Goal: Contribute content: Contribute content

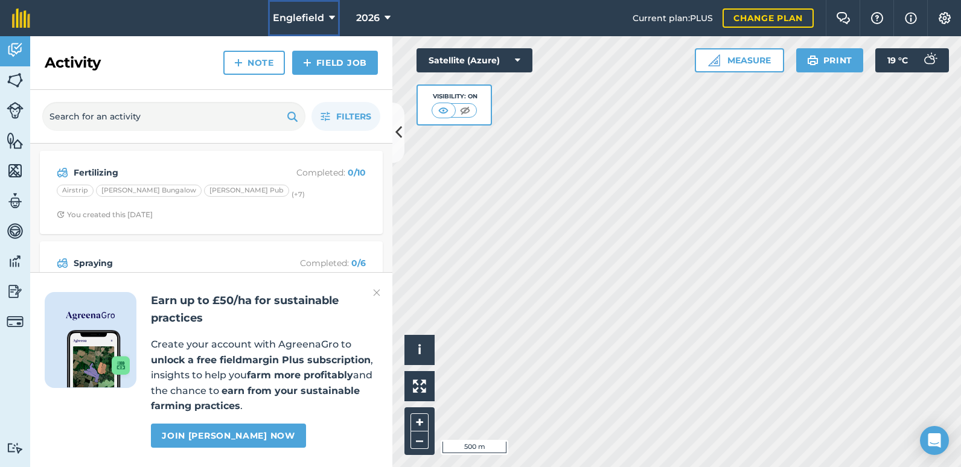
click at [332, 17] on icon at bounding box center [332, 18] width 6 height 14
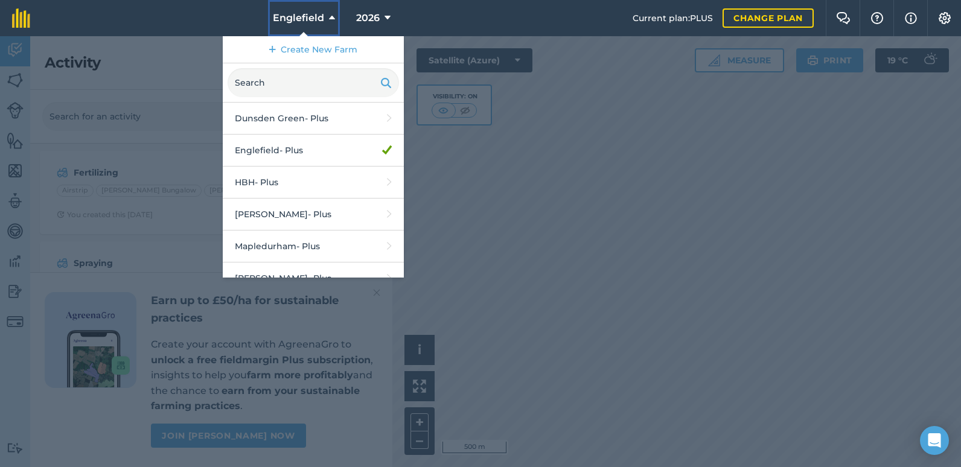
scroll to position [81, 0]
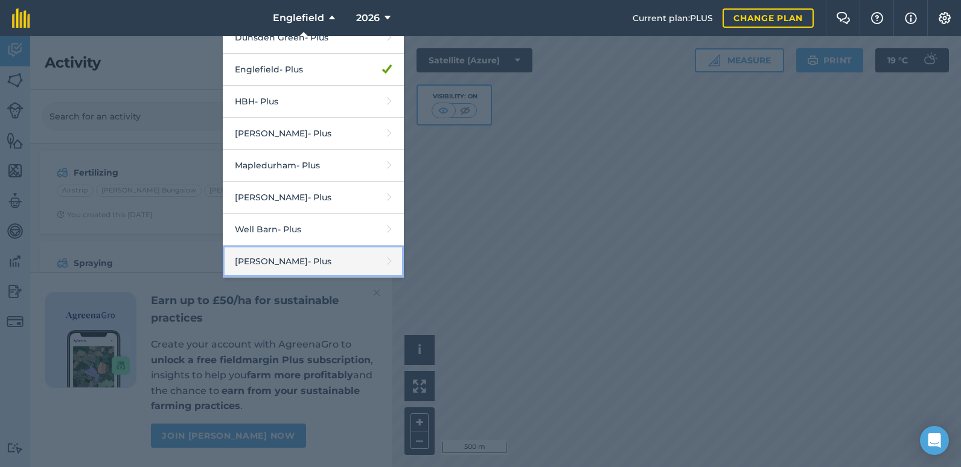
click at [297, 258] on link "[PERSON_NAME] - Plus" at bounding box center [313, 262] width 181 height 32
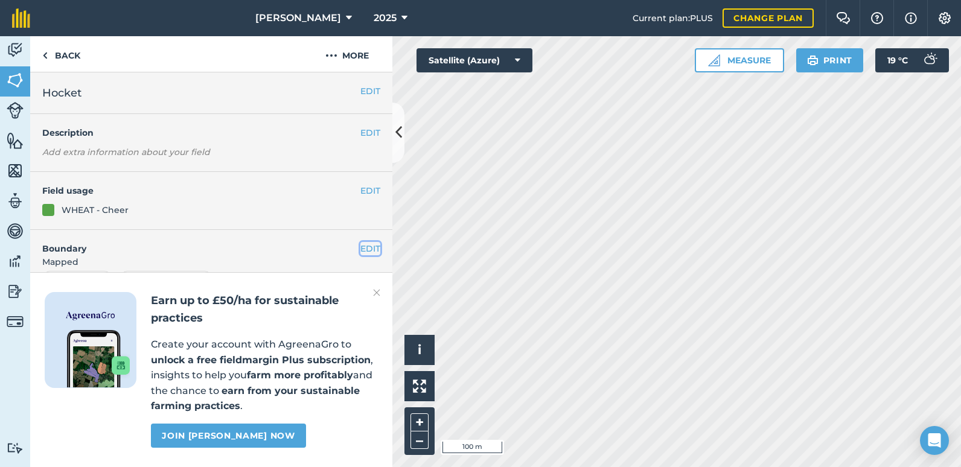
click at [360, 249] on button "EDIT" at bounding box center [370, 248] width 20 height 13
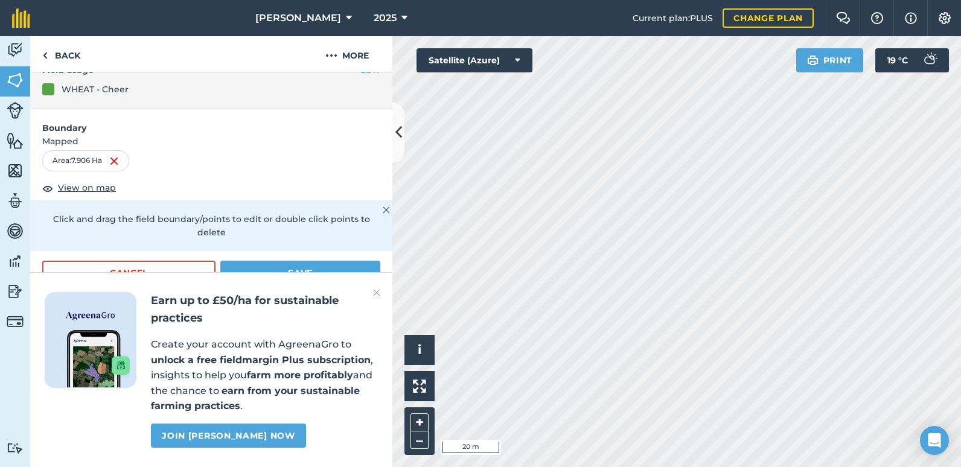
scroll to position [181, 0]
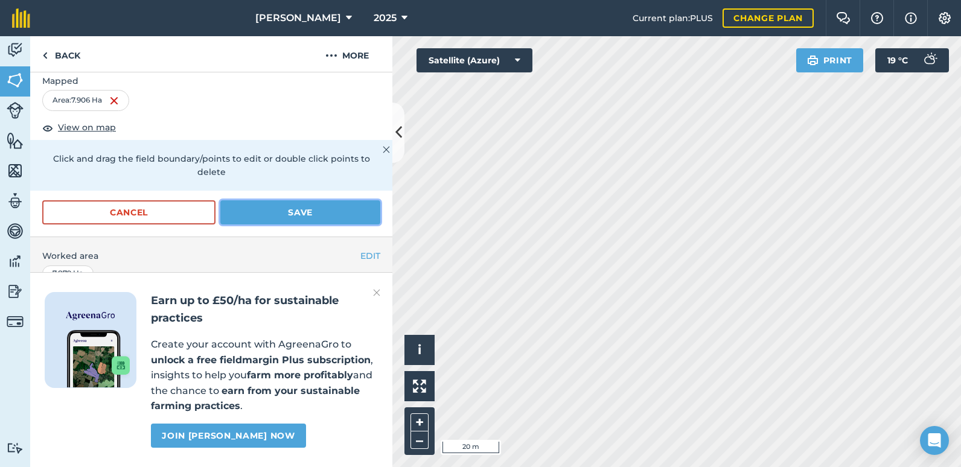
click at [278, 214] on button "Save" at bounding box center [300, 212] width 160 height 24
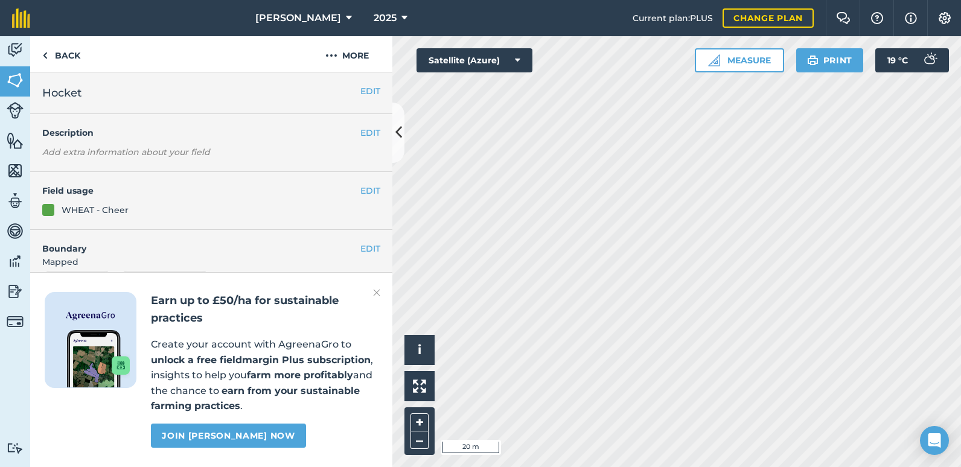
scroll to position [135, 0]
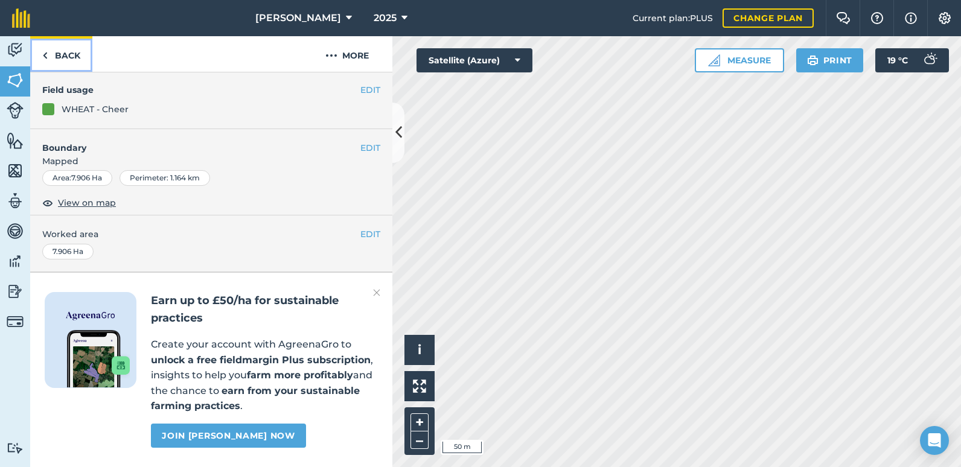
click at [56, 57] on link "Back" at bounding box center [61, 54] width 62 height 36
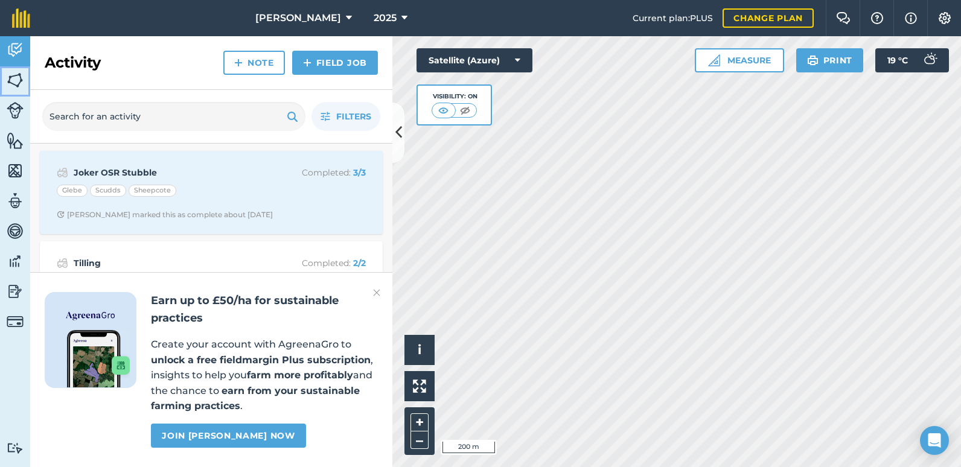
click at [13, 75] on img at bounding box center [15, 80] width 17 height 18
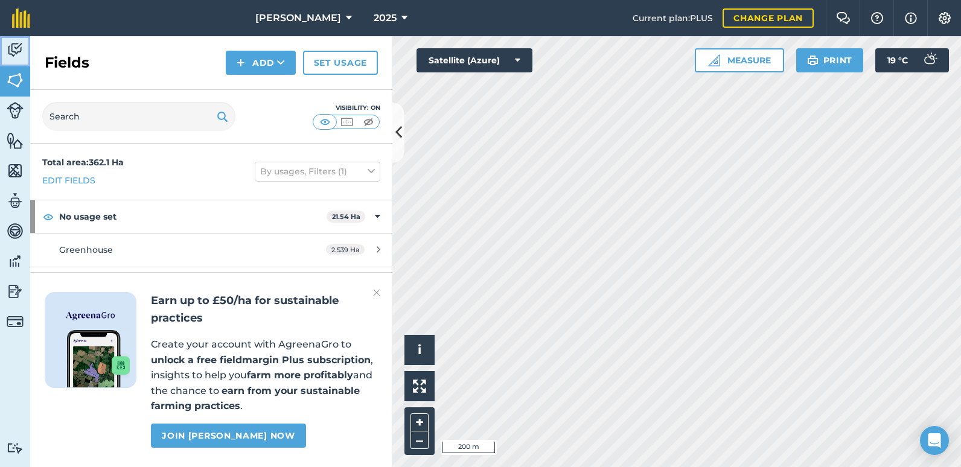
click at [11, 51] on img at bounding box center [15, 50] width 17 height 18
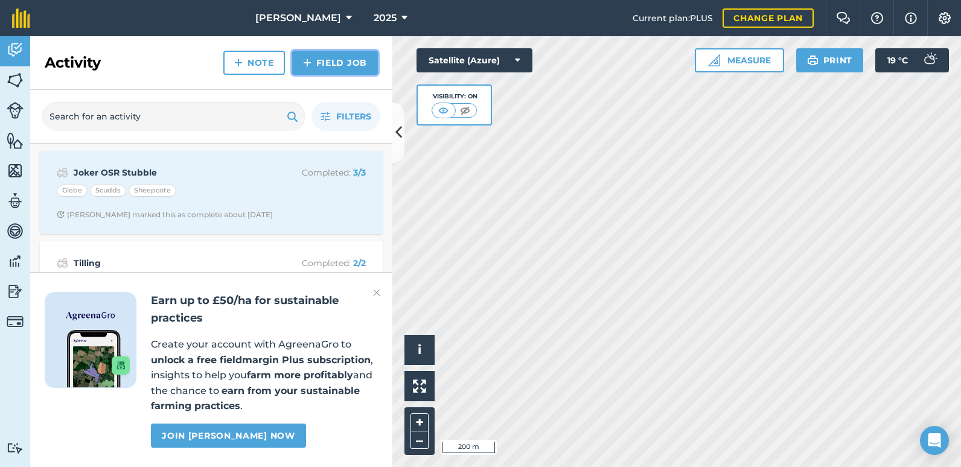
click at [327, 68] on link "Field Job" at bounding box center [335, 63] width 86 height 24
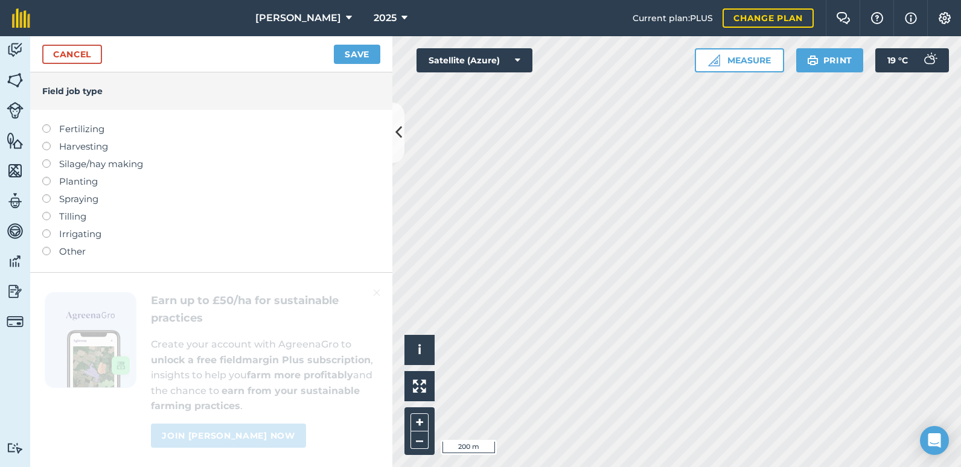
click at [46, 177] on label at bounding box center [50, 177] width 17 height 0
type input "Planting"
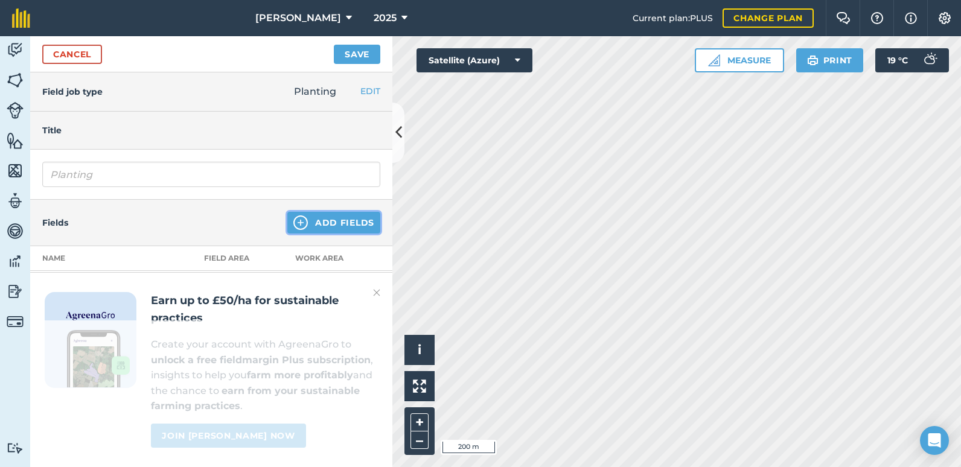
click at [313, 225] on button "Add Fields" at bounding box center [333, 223] width 93 height 22
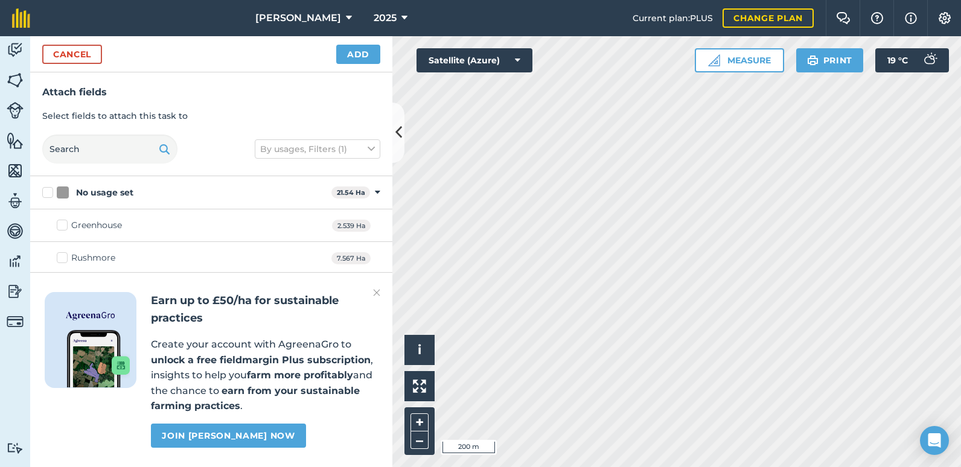
drag, startPoint x: 69, startPoint y: 224, endPoint x: 75, endPoint y: 251, distance: 27.2
click at [69, 225] on label "Greenhouse" at bounding box center [89, 225] width 65 height 13
click at [65, 225] on input "Greenhouse" at bounding box center [61, 223] width 8 height 8
checkbox input "true"
click at [67, 256] on label "Rushmore" at bounding box center [86, 258] width 59 height 13
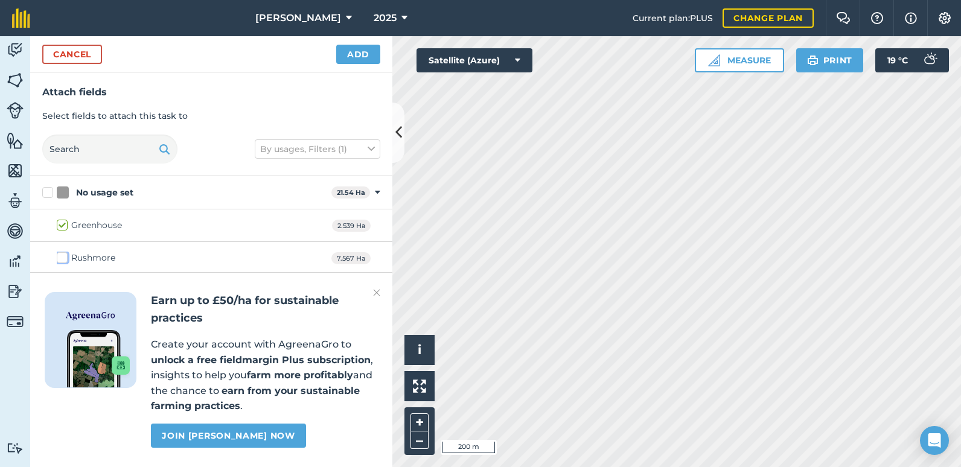
click at [65, 256] on input "Rushmore" at bounding box center [61, 256] width 8 height 8
checkbox input "true"
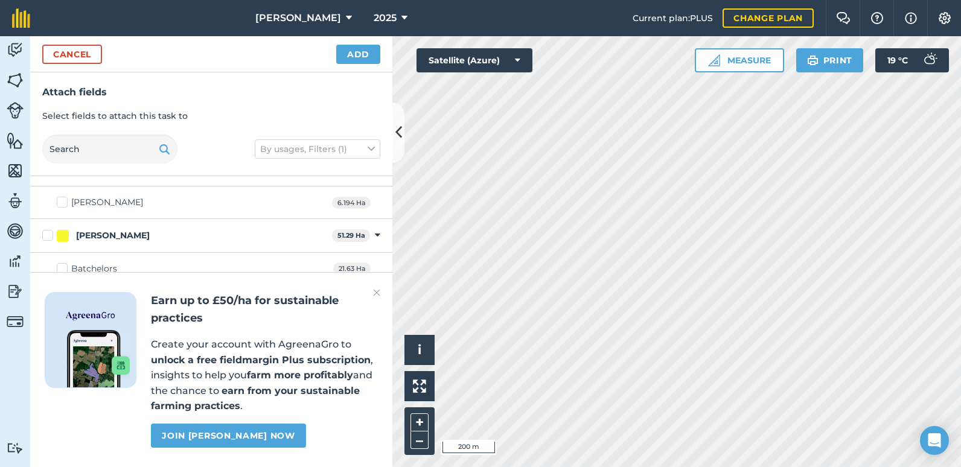
scroll to position [60, 0]
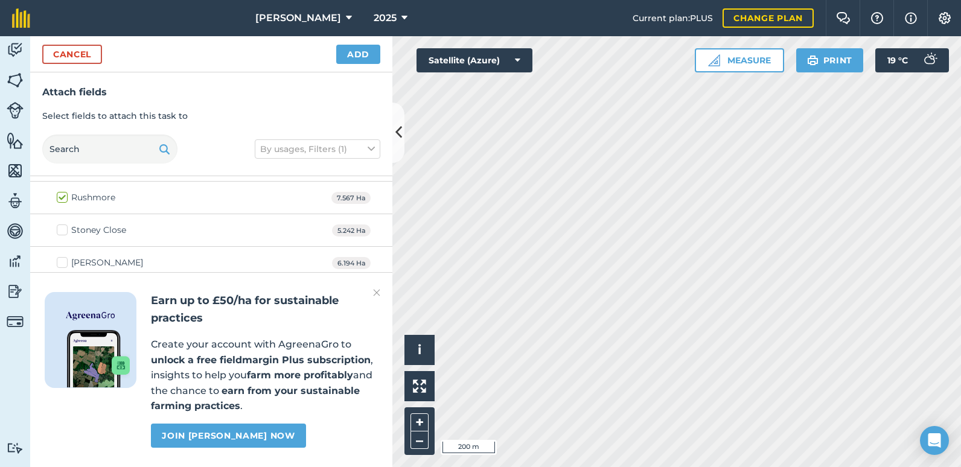
click at [63, 232] on label "Stoney Close" at bounding box center [91, 230] width 69 height 13
click at [63, 232] on input "Stoney Close" at bounding box center [61, 228] width 8 height 8
checkbox input "true"
click at [352, 55] on button "Add" at bounding box center [358, 54] width 44 height 19
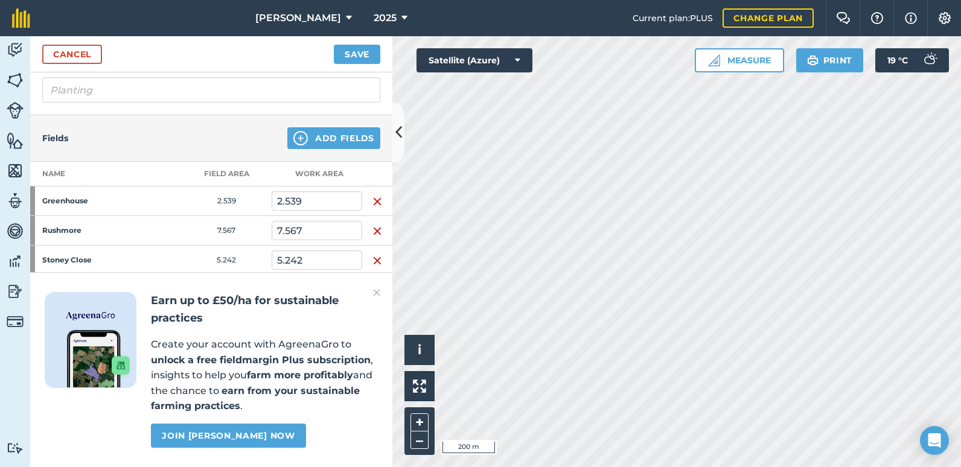
scroll to position [205, 0]
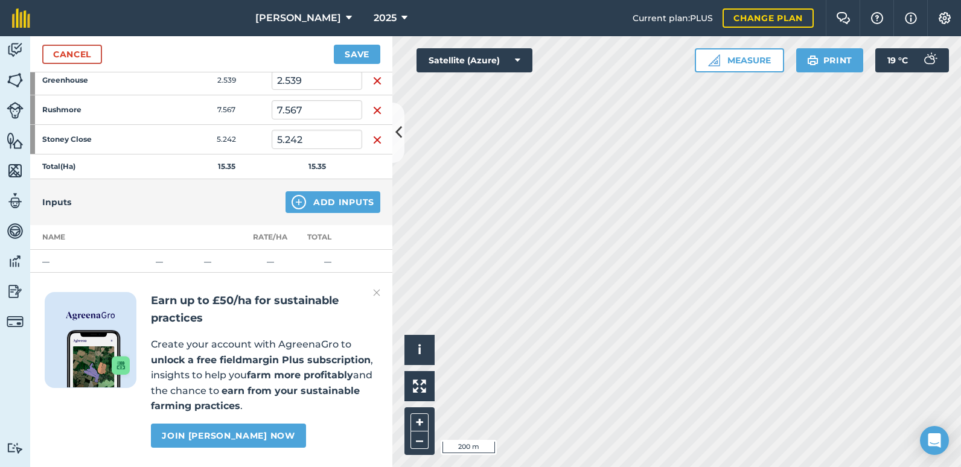
click at [332, 260] on td "—" at bounding box center [327, 262] width 69 height 25
click at [328, 261] on td "—" at bounding box center [327, 262] width 69 height 25
click at [291, 261] on td "—" at bounding box center [269, 262] width 45 height 25
click at [378, 292] on img at bounding box center [376, 292] width 7 height 14
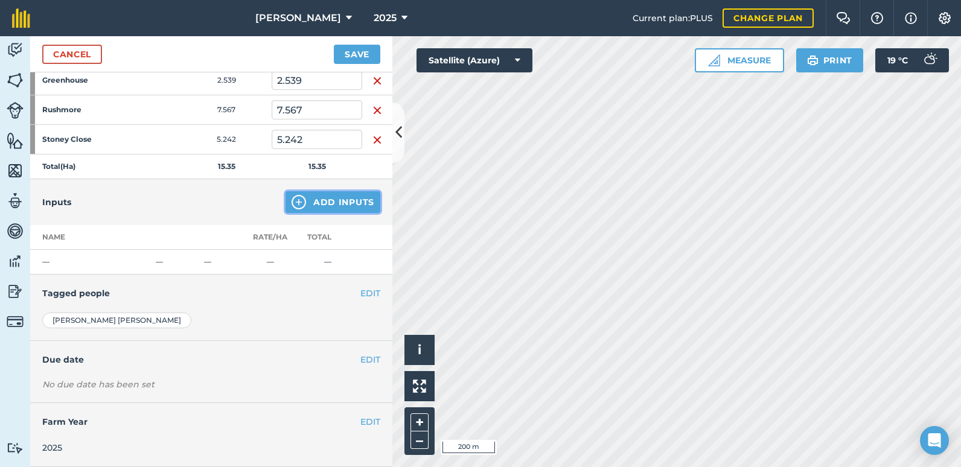
click at [313, 207] on button "Add Inputs" at bounding box center [332, 202] width 95 height 22
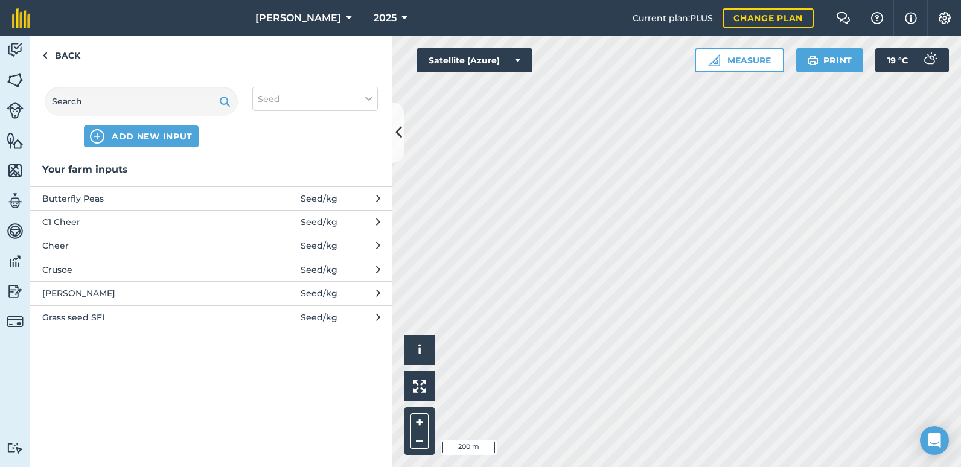
click at [103, 317] on span "Grass seed SFI" at bounding box center [140, 317] width 197 height 13
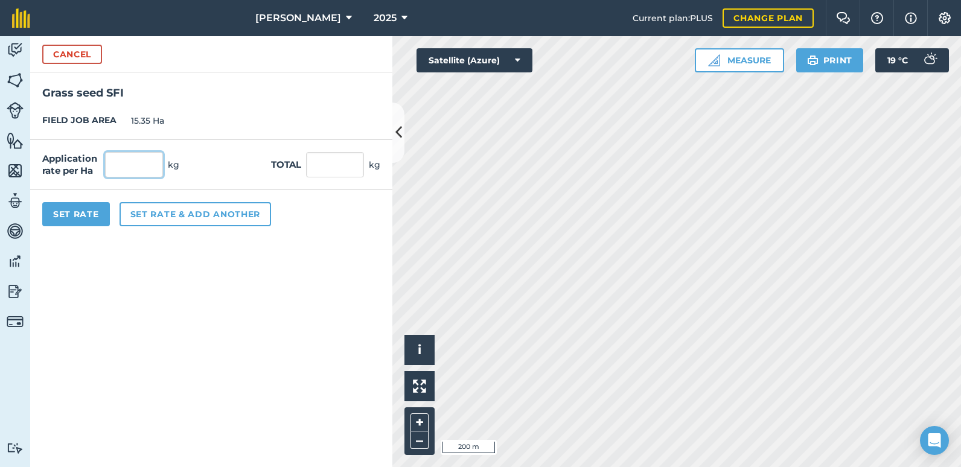
click at [134, 168] on input "text" at bounding box center [134, 164] width 58 height 25
type input "20"
click button "Cancel" at bounding box center [72, 54] width 60 height 19
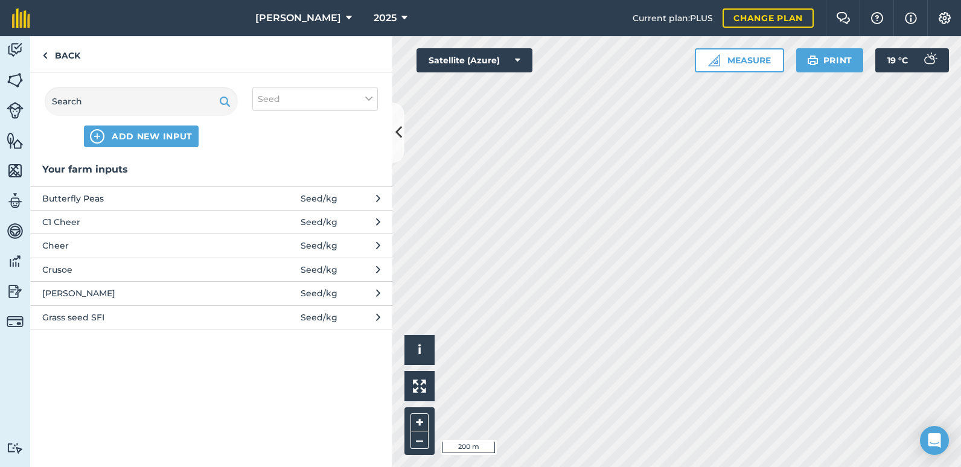
click at [95, 317] on span "Grass seed SFI" at bounding box center [140, 317] width 197 height 13
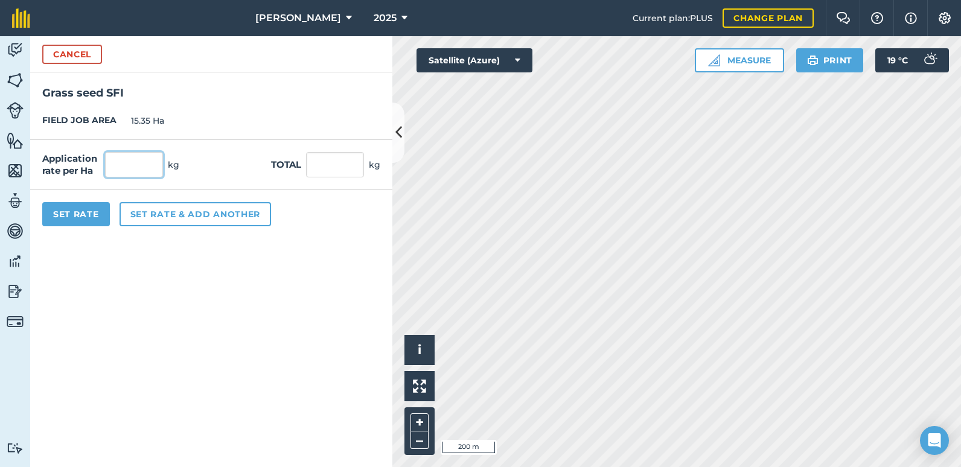
click at [135, 167] on input "text" at bounding box center [134, 164] width 58 height 25
type input "20"
type input "307"
click at [84, 215] on button "Set Rate" at bounding box center [76, 214] width 68 height 24
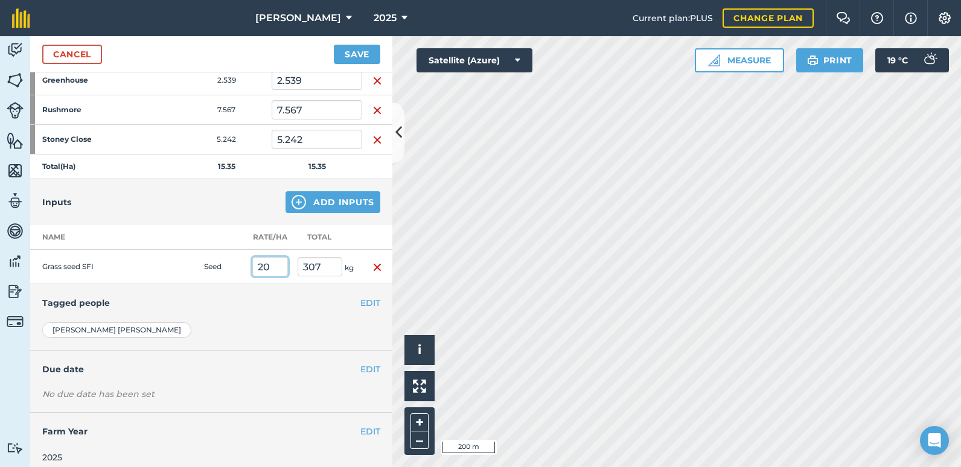
click at [270, 268] on input "20" at bounding box center [270, 266] width 36 height 19
type input "2"
type input "12"
click at [334, 45] on button "Save" at bounding box center [357, 54] width 46 height 19
type input "184.2"
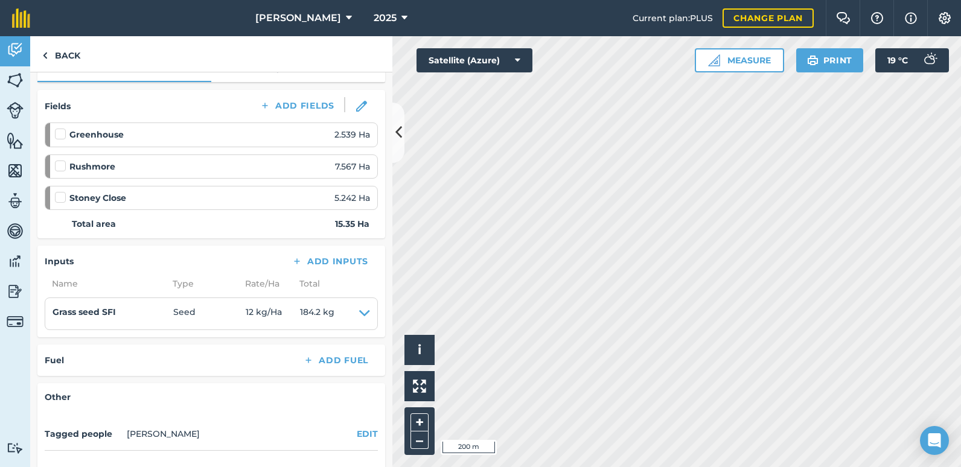
scroll to position [264, 0]
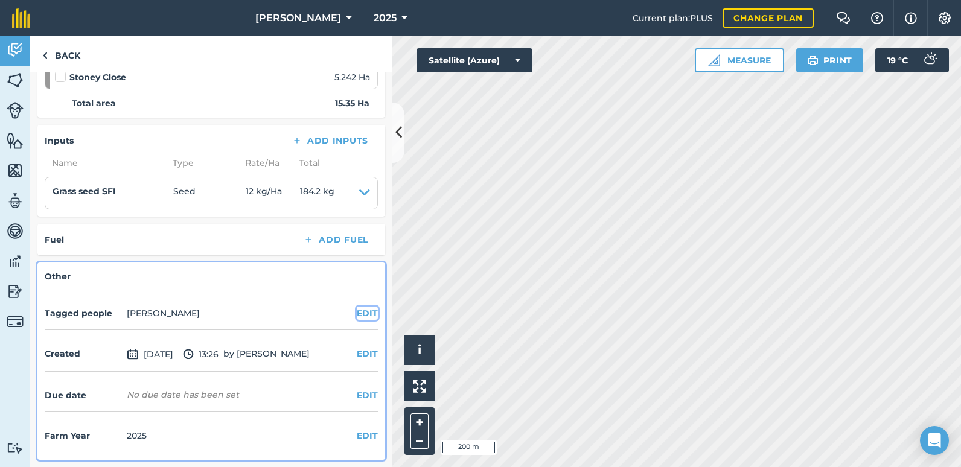
click at [367, 315] on button "EDIT" at bounding box center [367, 313] width 21 height 13
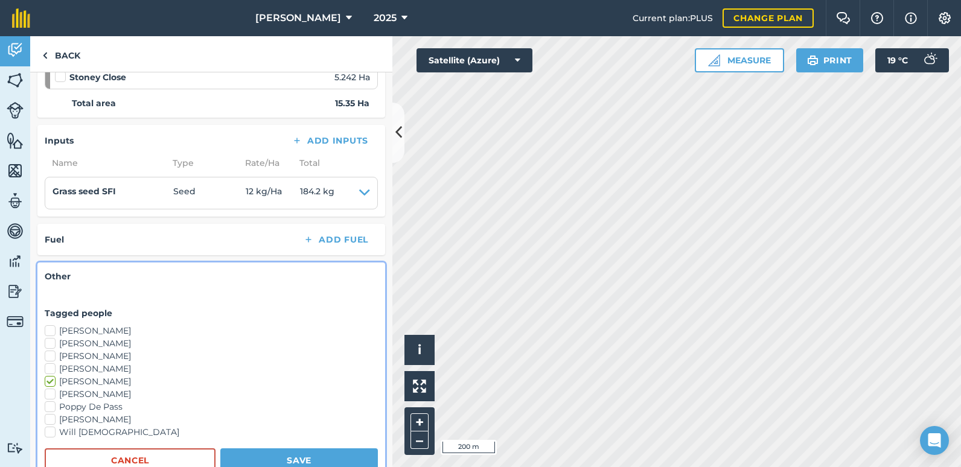
click at [50, 354] on label "[PERSON_NAME]" at bounding box center [211, 356] width 333 height 13
click at [50, 354] on input "[PERSON_NAME]" at bounding box center [49, 354] width 8 height 8
checkbox input "true"
click at [287, 460] on button "Save" at bounding box center [298, 460] width 157 height 24
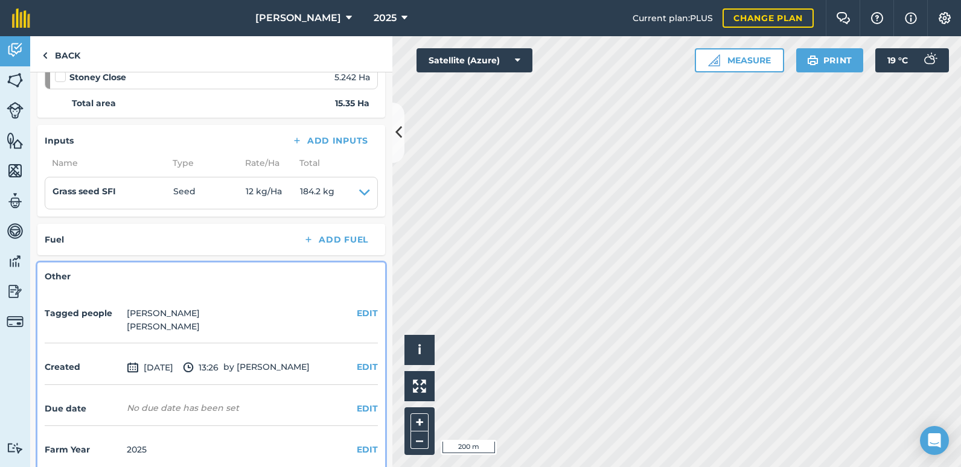
scroll to position [278, 0]
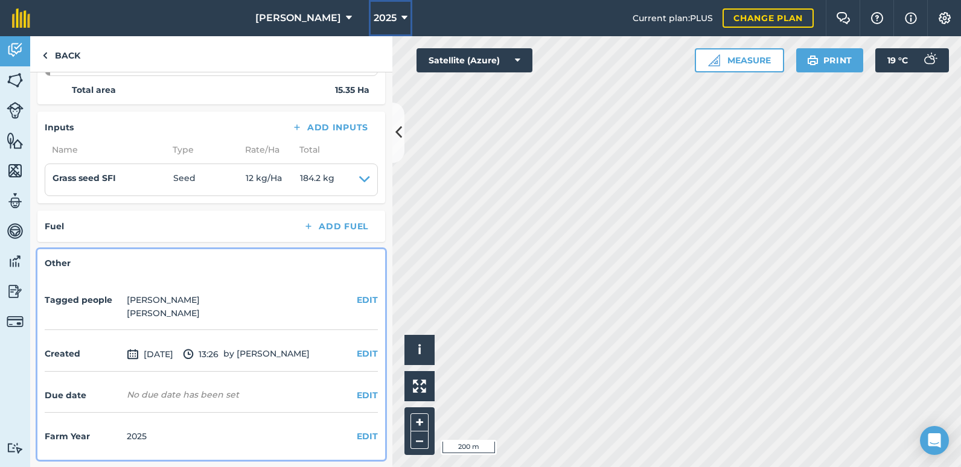
click at [401, 17] on icon at bounding box center [404, 18] width 6 height 14
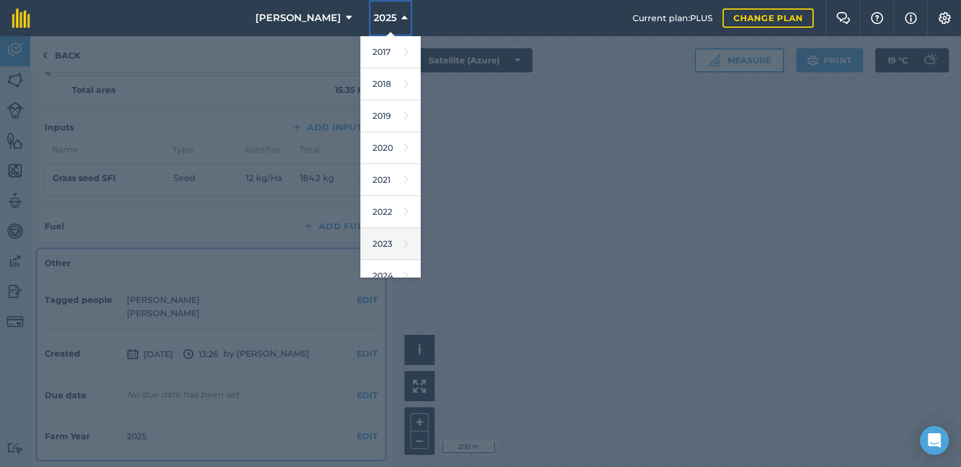
scroll to position [110, 0]
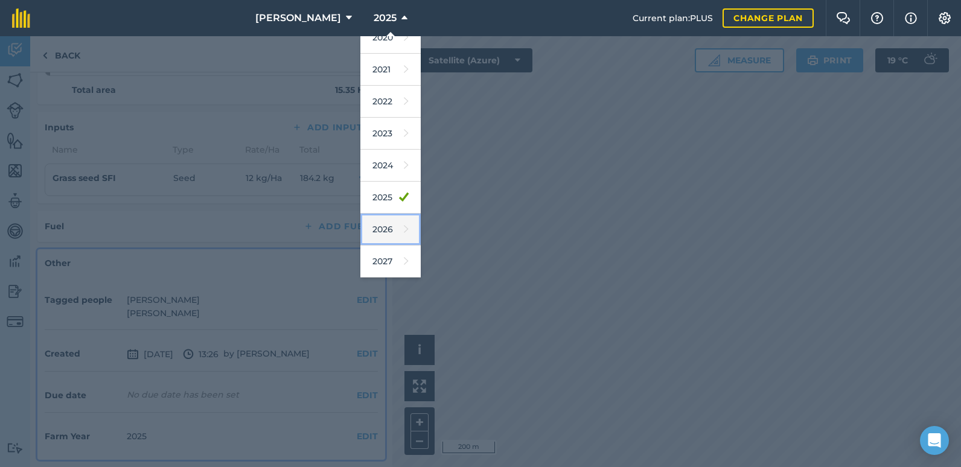
click at [404, 225] on icon at bounding box center [406, 229] width 5 height 17
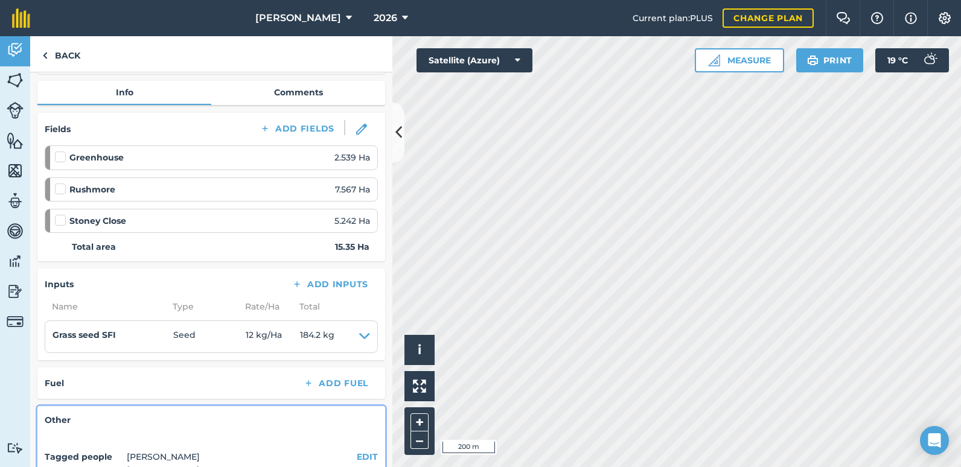
scroll to position [241, 0]
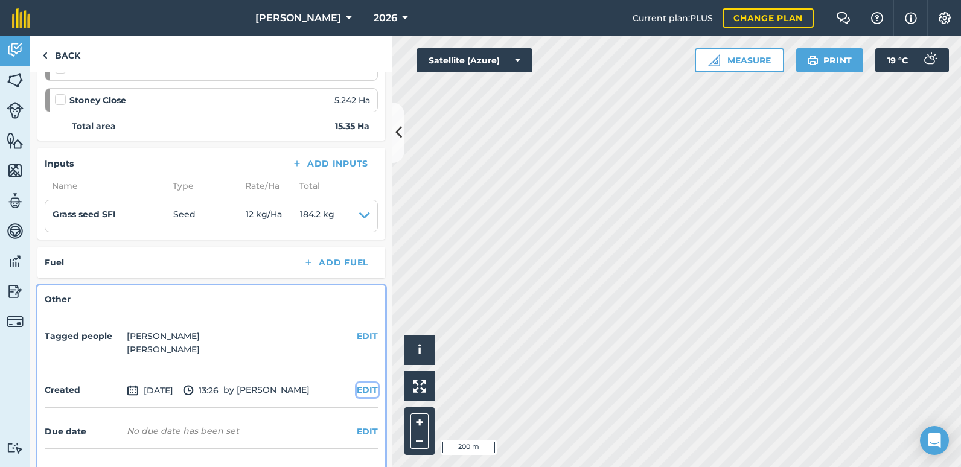
click at [357, 389] on button "EDIT" at bounding box center [367, 389] width 21 height 13
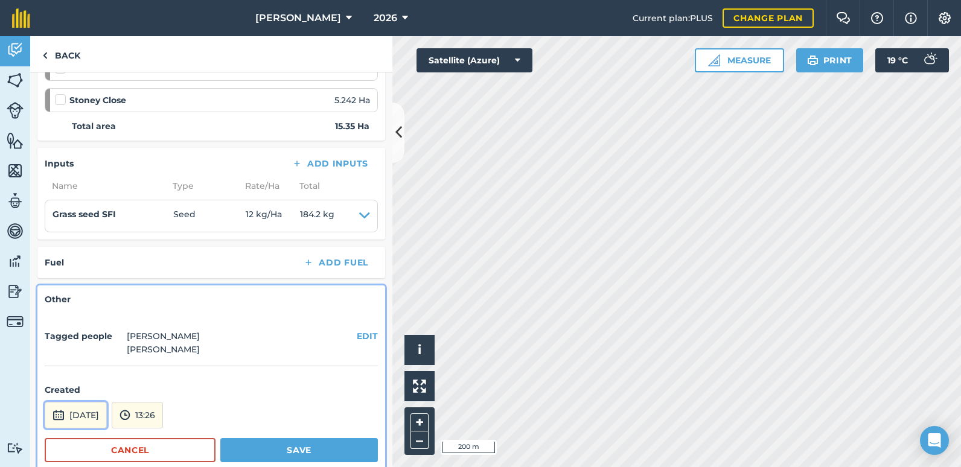
click at [107, 414] on button "[DATE]" at bounding box center [76, 415] width 62 height 27
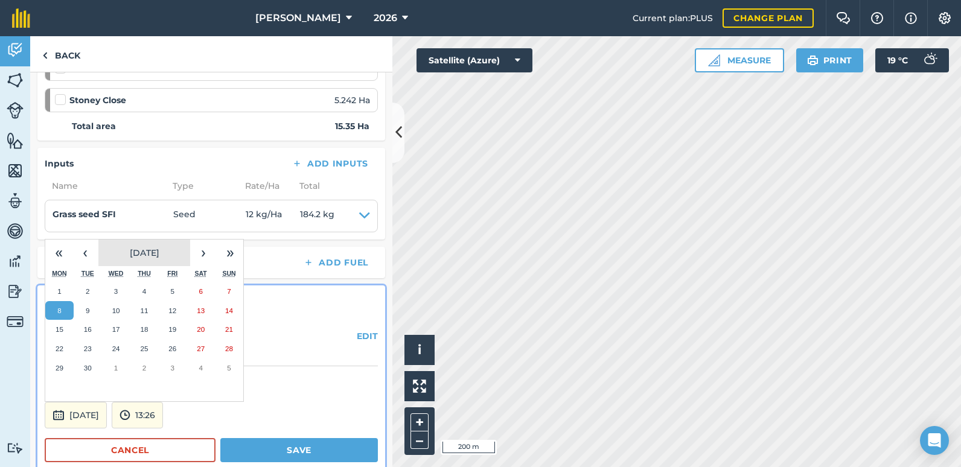
click at [180, 254] on button "[DATE]" at bounding box center [144, 253] width 92 height 27
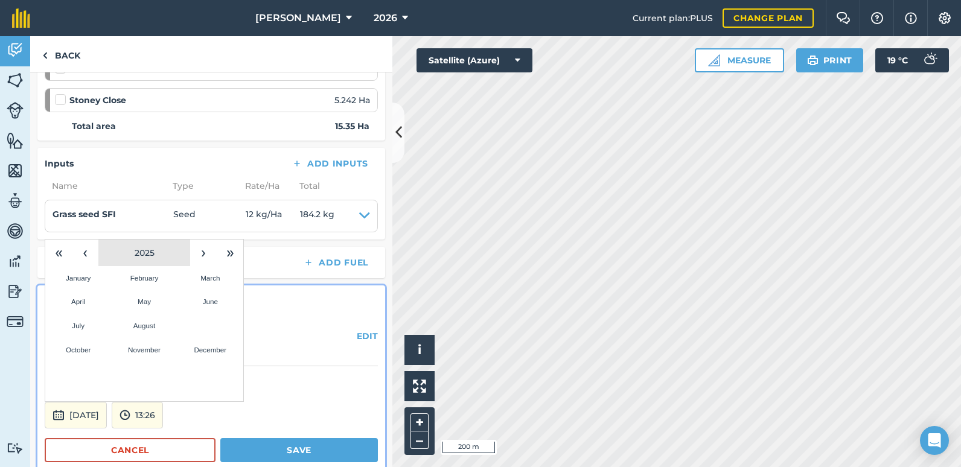
click at [155, 255] on button "2025" at bounding box center [144, 253] width 92 height 27
click at [210, 302] on button "2026" at bounding box center [210, 302] width 66 height 24
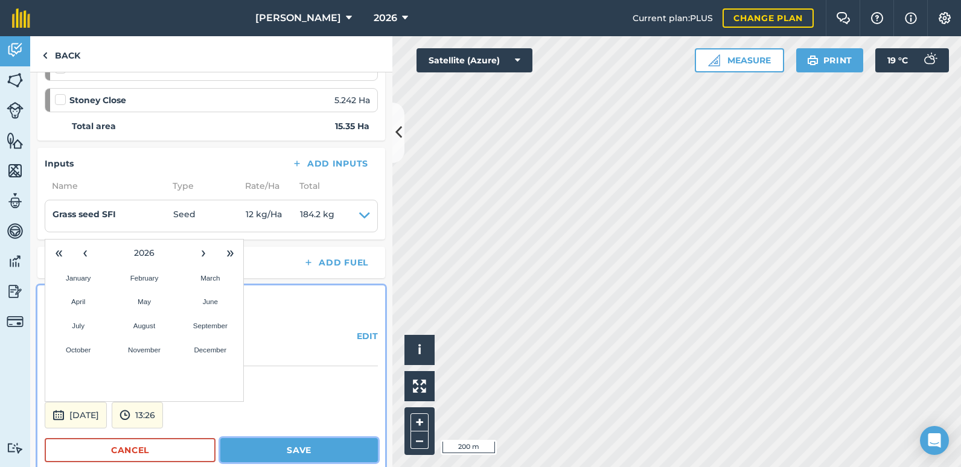
click at [293, 445] on button "Save" at bounding box center [298, 450] width 157 height 24
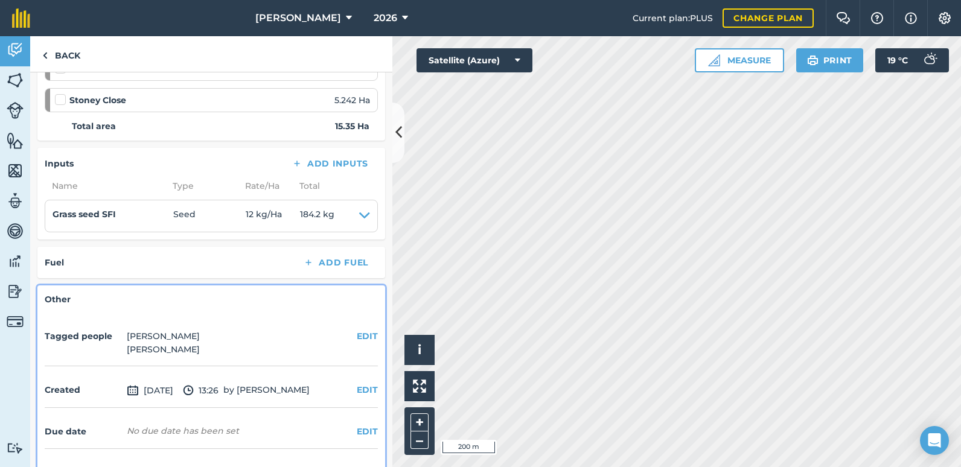
scroll to position [278, 0]
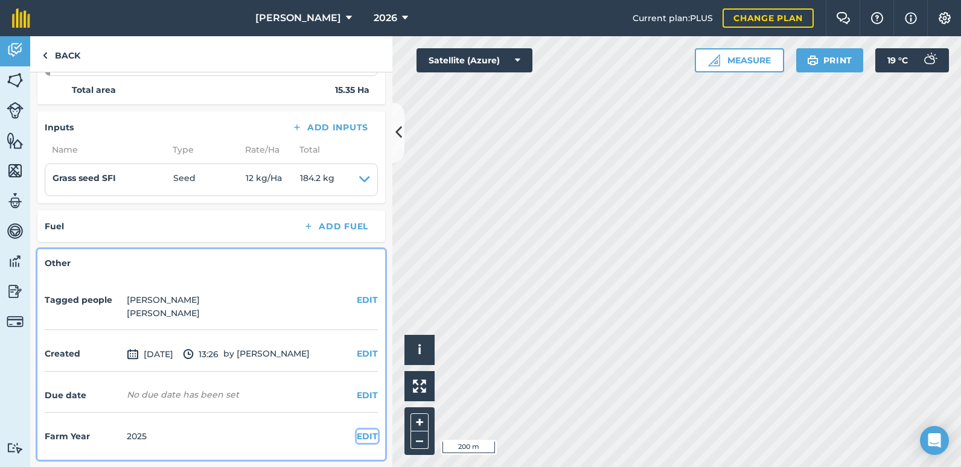
click at [357, 434] on button "EDIT" at bounding box center [367, 436] width 21 height 13
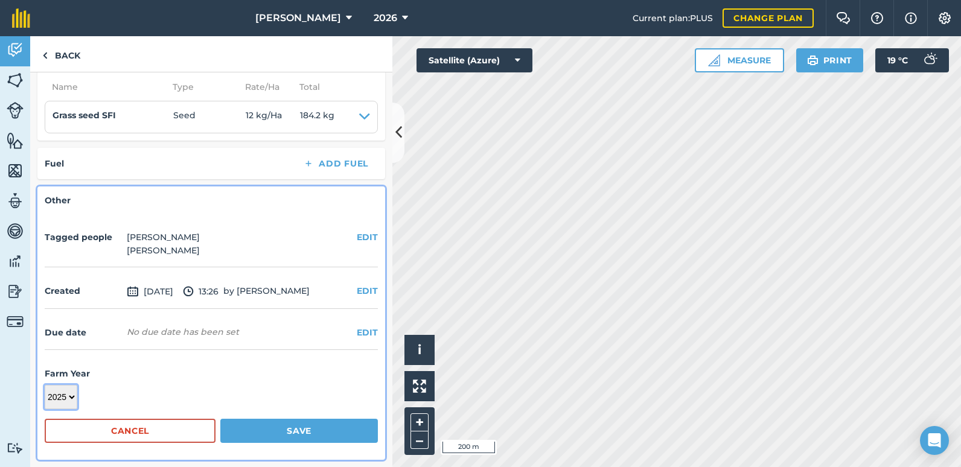
click at [73, 401] on select "2017 2018 2019 2020 2021 2022 2023 2024 2025 2026 2027" at bounding box center [61, 397] width 33 height 24
select select "2026"
click at [45, 385] on select "2017 2018 2019 2020 2021 2022 2023 2024 2025 2026 2027" at bounding box center [61, 397] width 33 height 24
click at [259, 434] on button "Save" at bounding box center [298, 431] width 157 height 24
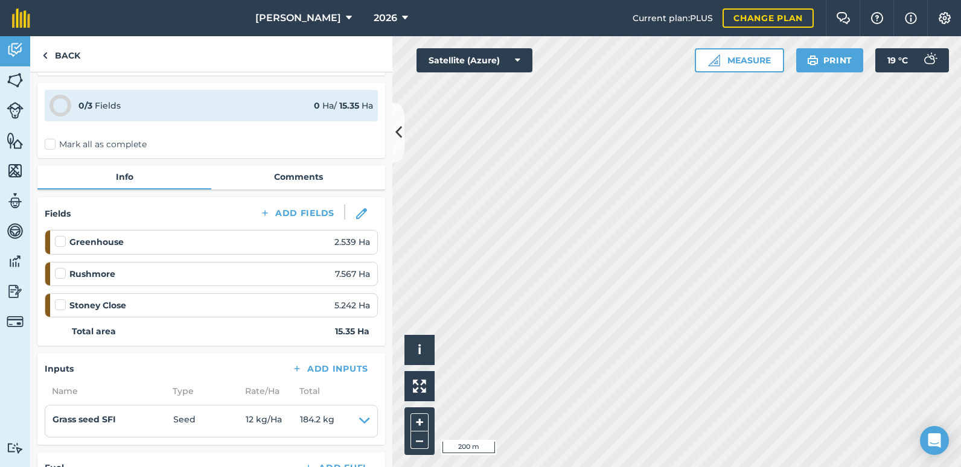
scroll to position [0, 0]
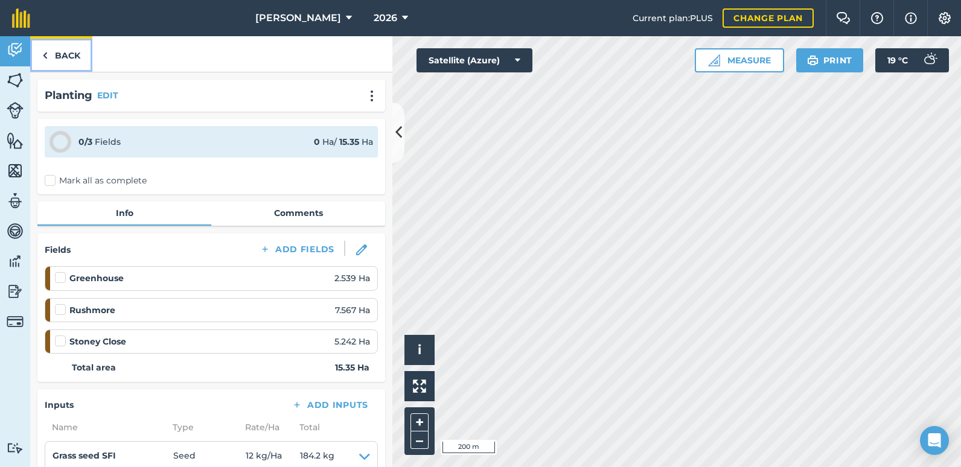
click at [68, 58] on link "Back" at bounding box center [61, 54] width 62 height 36
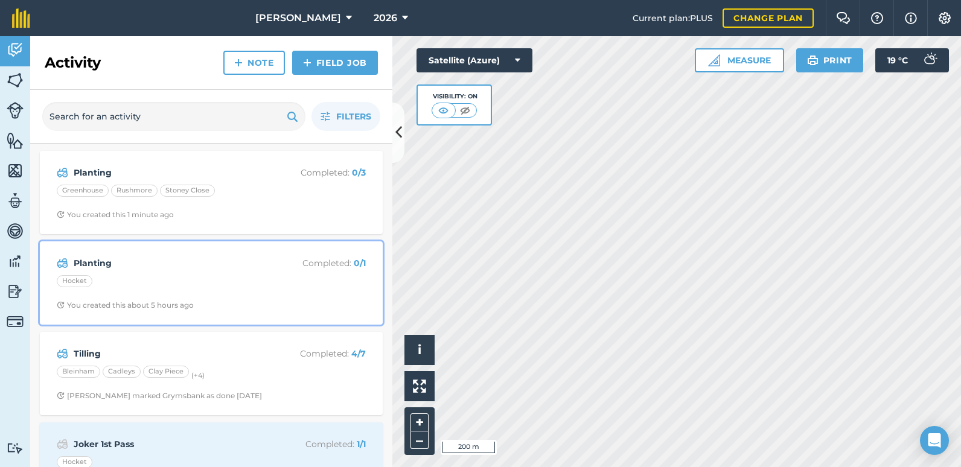
click at [93, 264] on strong "Planting" at bounding box center [169, 262] width 191 height 13
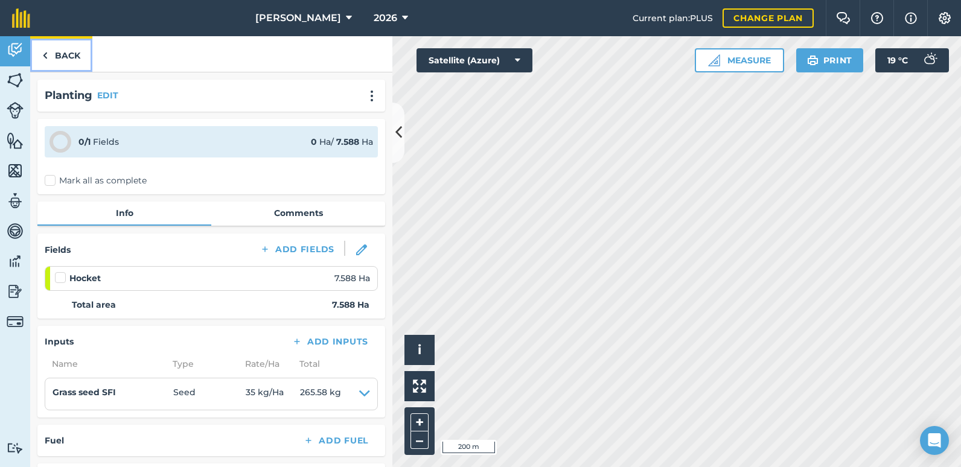
click at [51, 55] on link "Back" at bounding box center [61, 54] width 62 height 36
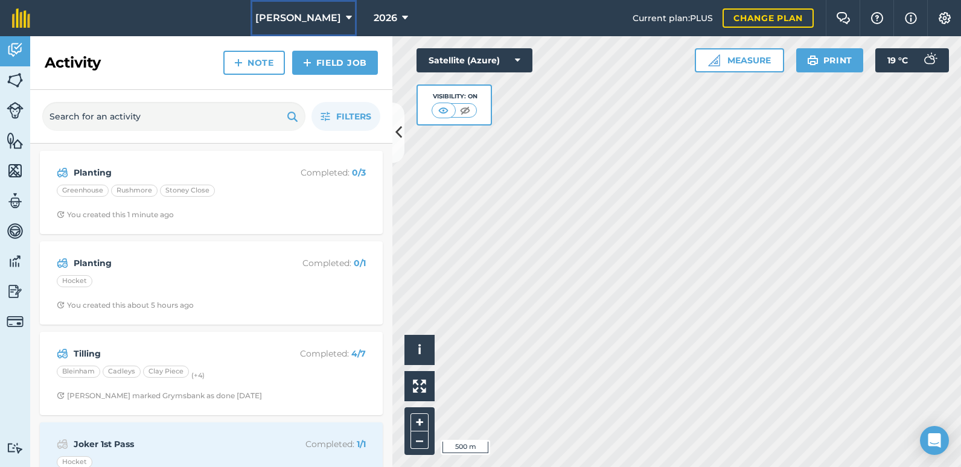
click at [346, 20] on icon at bounding box center [349, 18] width 6 height 14
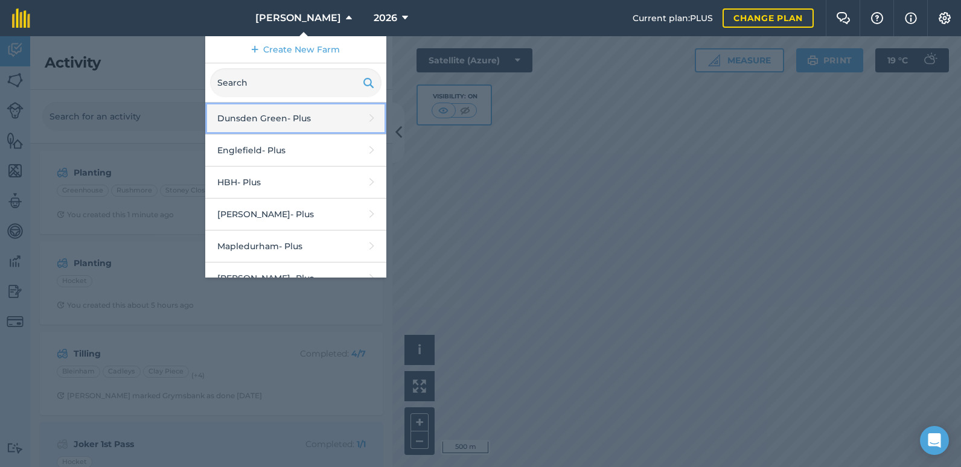
click at [263, 121] on link "Dunsden Green - Plus" at bounding box center [295, 119] width 181 height 32
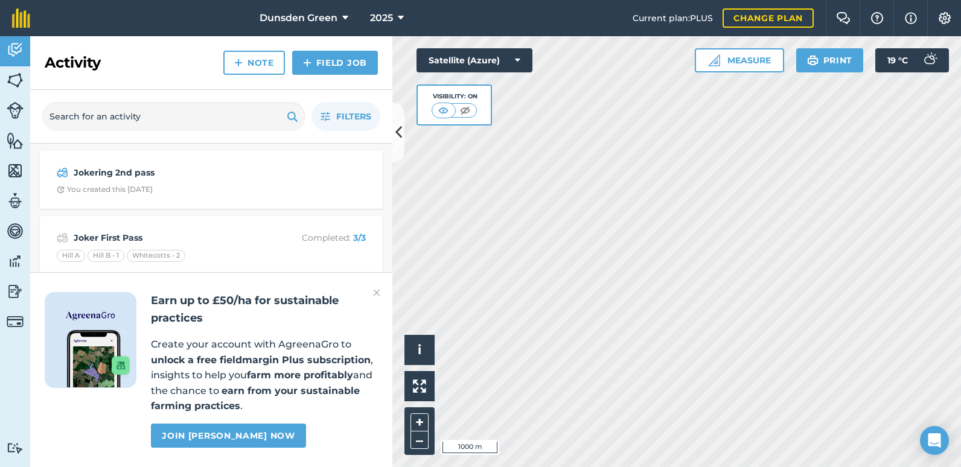
click at [376, 293] on img at bounding box center [376, 292] width 7 height 14
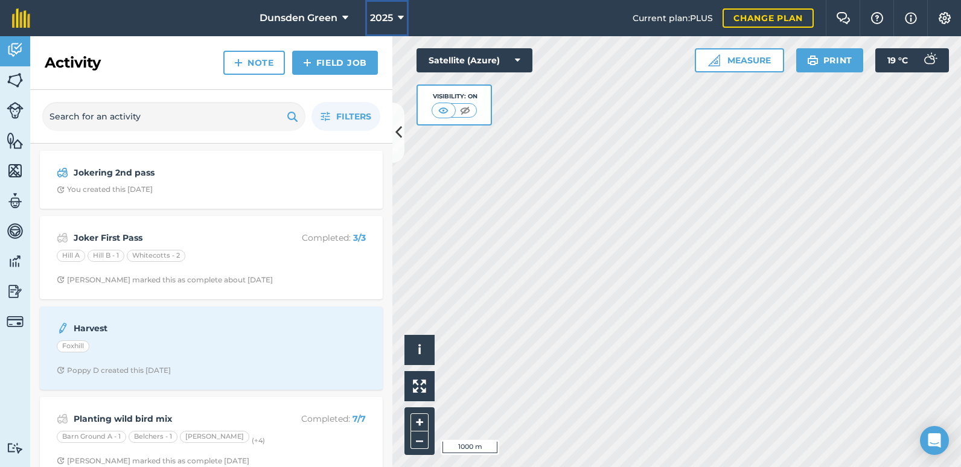
click at [396, 14] on button "2025" at bounding box center [386, 18] width 43 height 36
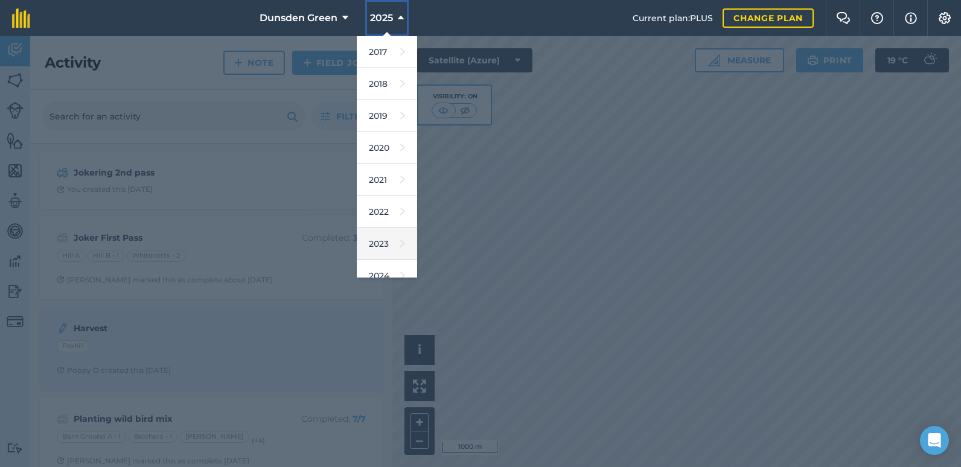
scroll to position [110, 0]
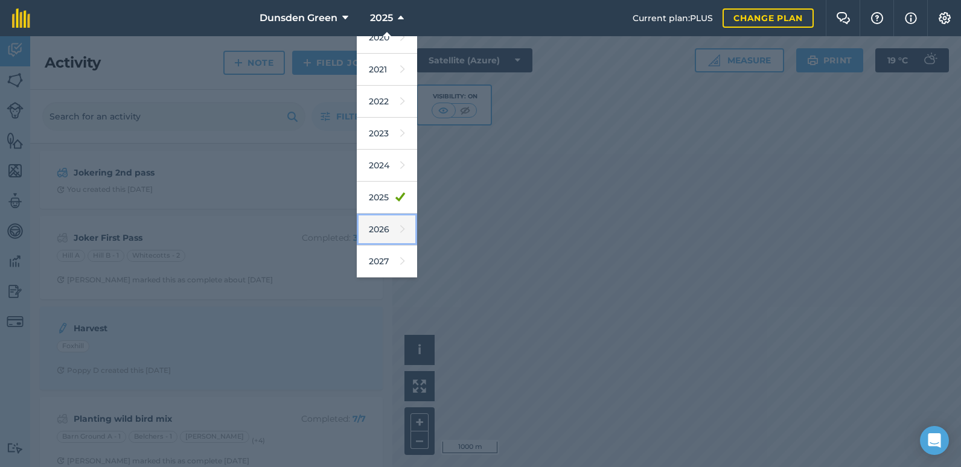
click at [389, 232] on link "2026" at bounding box center [387, 230] width 60 height 32
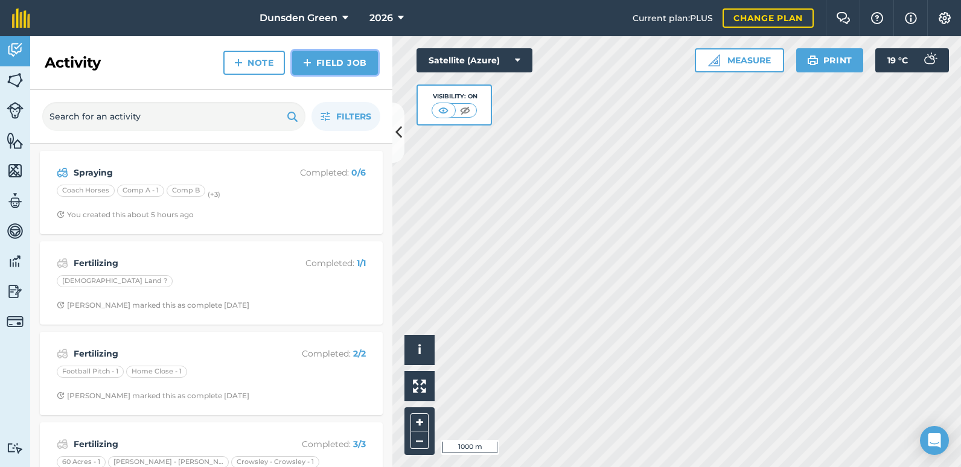
click at [318, 62] on link "Field Job" at bounding box center [335, 63] width 86 height 24
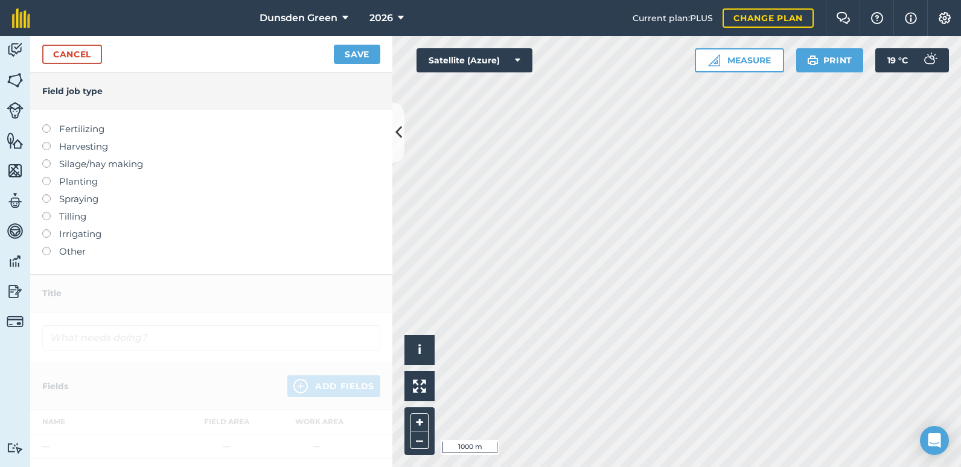
click at [45, 212] on label at bounding box center [50, 212] width 17 height 0
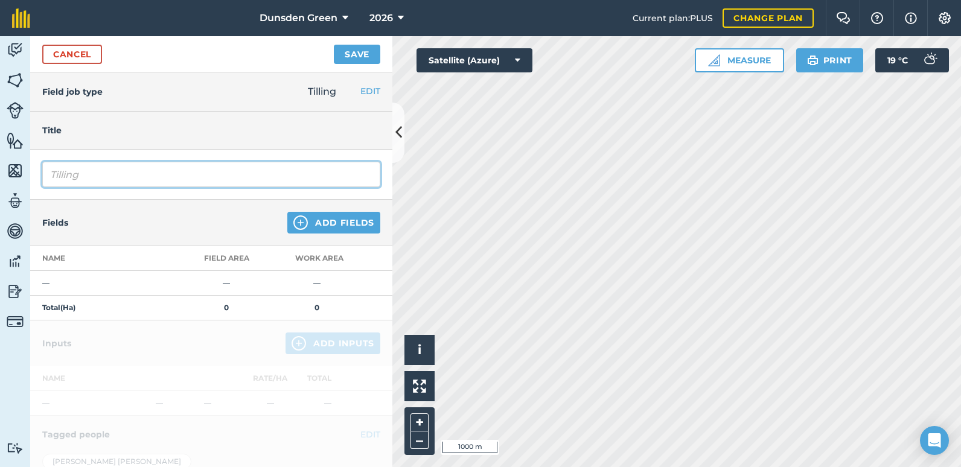
click at [75, 174] on input "Tilling" at bounding box center [211, 174] width 338 height 25
click at [104, 179] on input "TErranog" at bounding box center [211, 174] width 338 height 25
type input "Terrano"
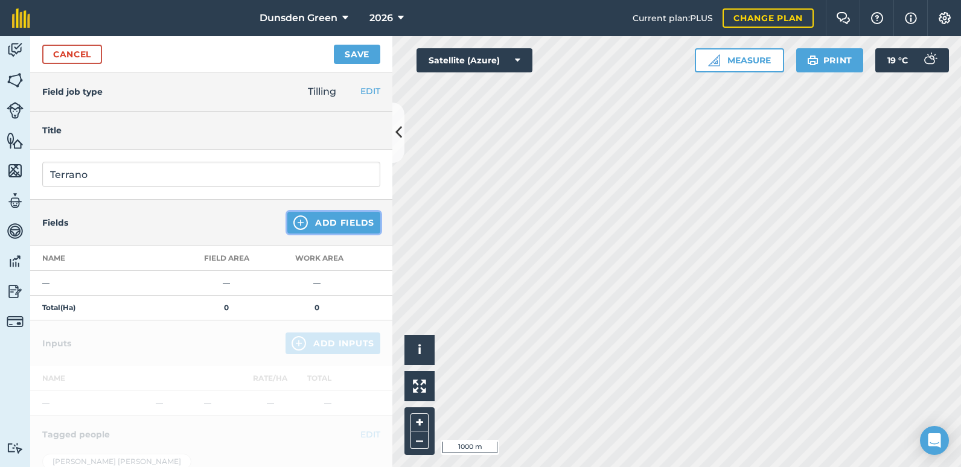
click at [326, 227] on button "Add Fields" at bounding box center [333, 223] width 93 height 22
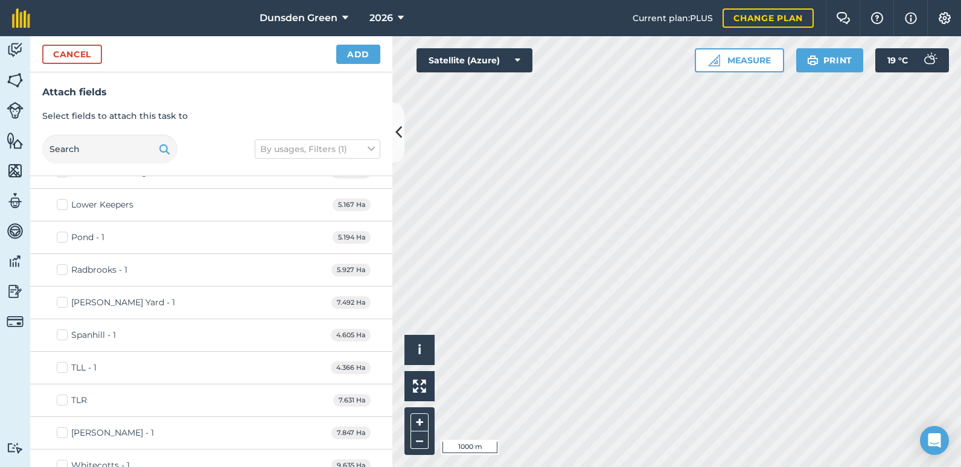
scroll to position [422, 0]
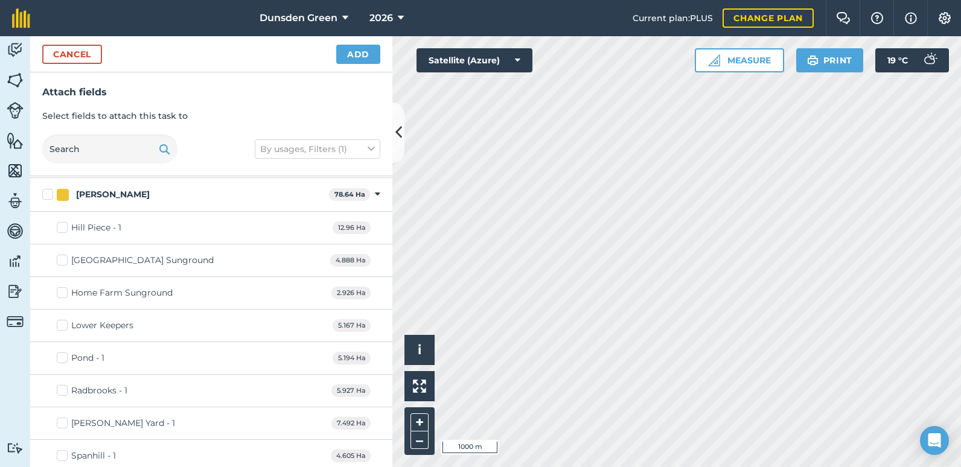
click at [60, 232] on label "Hill Piece - 1" at bounding box center [89, 227] width 65 height 13
click at [60, 229] on input "Hill Piece - 1" at bounding box center [61, 225] width 8 height 8
checkbox input "true"
click at [64, 327] on label "Lower Keepers" at bounding box center [95, 325] width 77 height 13
click at [64, 327] on input "Lower Keepers" at bounding box center [61, 323] width 8 height 8
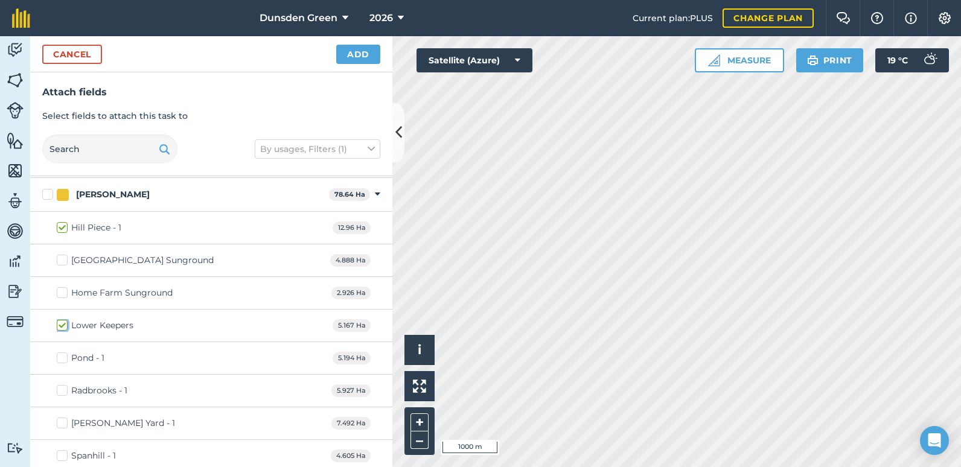
checkbox input "true"
drag, startPoint x: 61, startPoint y: 356, endPoint x: 64, endPoint y: 367, distance: 11.3
click at [61, 357] on label "Pond - 1" at bounding box center [81, 358] width 48 height 13
click at [61, 357] on input "Pond - 1" at bounding box center [61, 356] width 8 height 8
checkbox input "true"
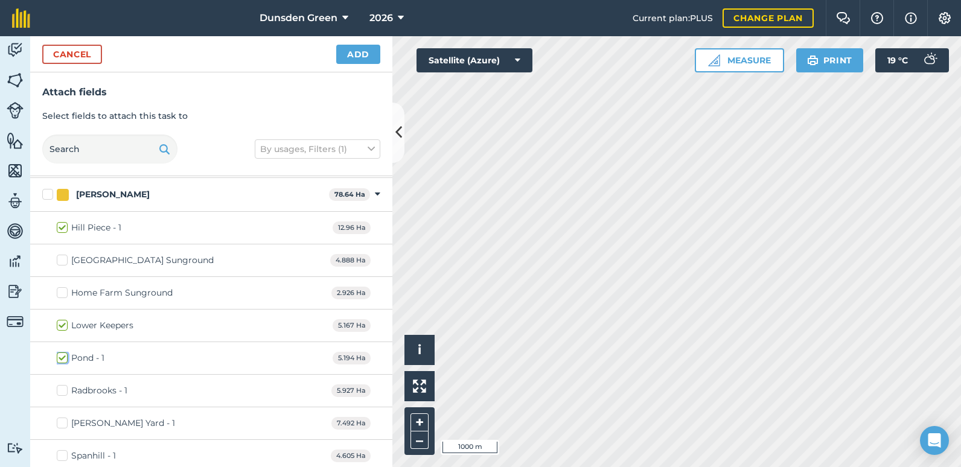
scroll to position [543, 0]
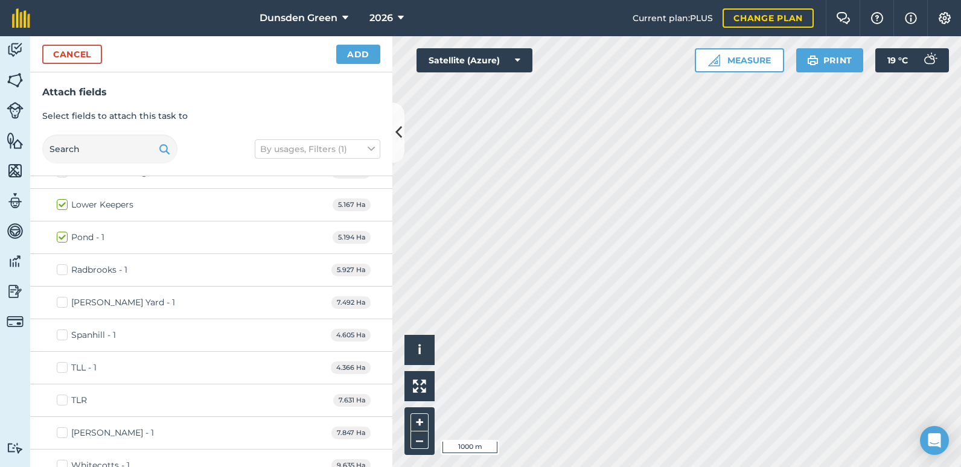
click at [63, 273] on label "Radbrooks - 1" at bounding box center [92, 270] width 71 height 13
click at [63, 272] on input "Radbrooks - 1" at bounding box center [61, 268] width 8 height 8
checkbox input "true"
click at [63, 305] on label "[PERSON_NAME] Yard - 1" at bounding box center [116, 302] width 118 height 13
click at [63, 304] on input "[PERSON_NAME] Yard - 1" at bounding box center [61, 300] width 8 height 8
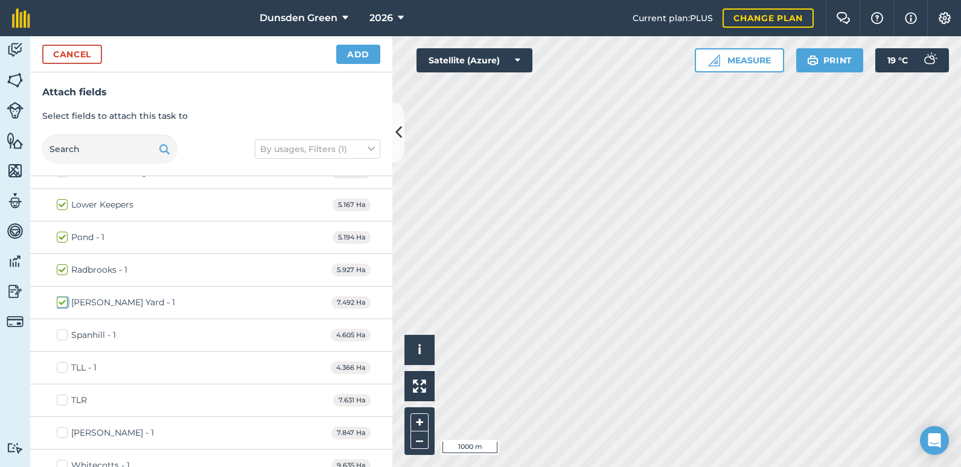
checkbox input "true"
click at [63, 334] on label "Spanhill - 1" at bounding box center [86, 335] width 59 height 13
click at [63, 334] on input "Spanhill - 1" at bounding box center [61, 333] width 8 height 8
checkbox input "true"
click at [63, 435] on label "[PERSON_NAME] - 1" at bounding box center [105, 433] width 97 height 13
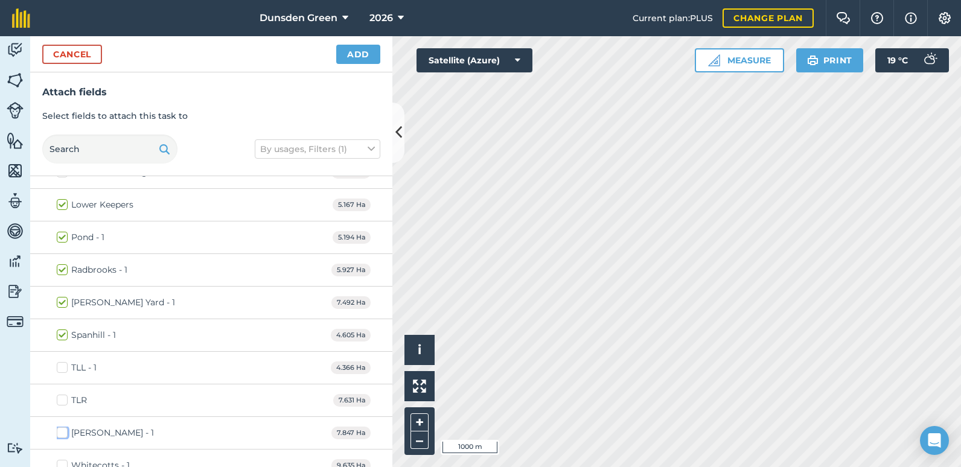
click at [63, 434] on input "[PERSON_NAME] - 1" at bounding box center [61, 431] width 8 height 8
checkbox input "true"
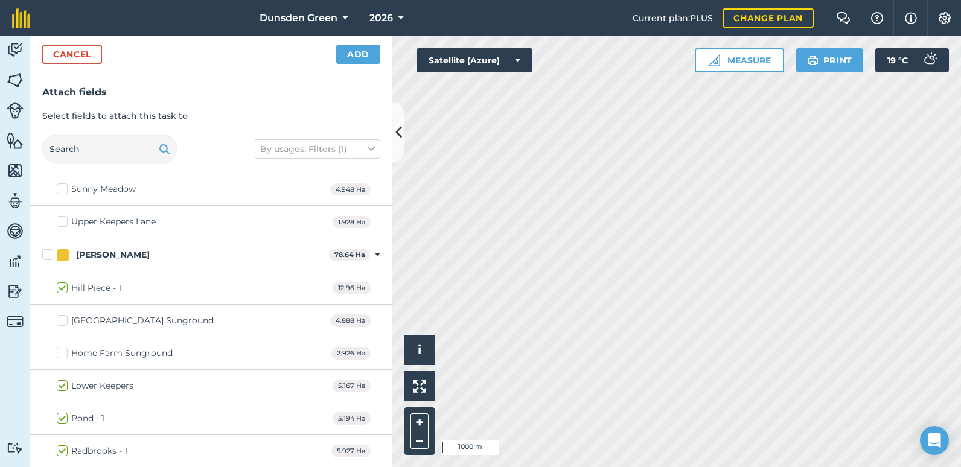
scroll to position [422, 0]
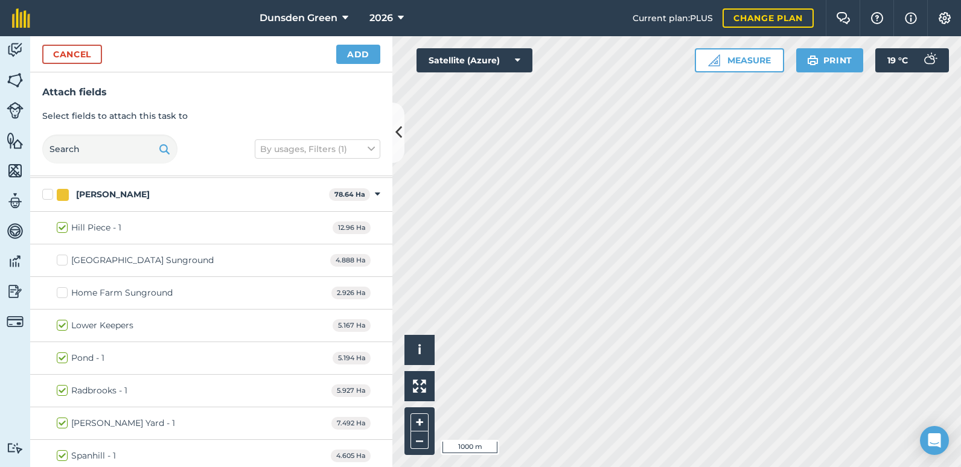
click at [63, 264] on label "[GEOGRAPHIC_DATA] Sunground" at bounding box center [135, 260] width 157 height 13
click at [63, 262] on input "[GEOGRAPHIC_DATA] Sunground" at bounding box center [61, 258] width 8 height 8
checkbox input "true"
click at [65, 290] on label "Home Farm Sunground" at bounding box center [115, 293] width 116 height 13
click at [65, 290] on input "Home Farm Sunground" at bounding box center [61, 291] width 8 height 8
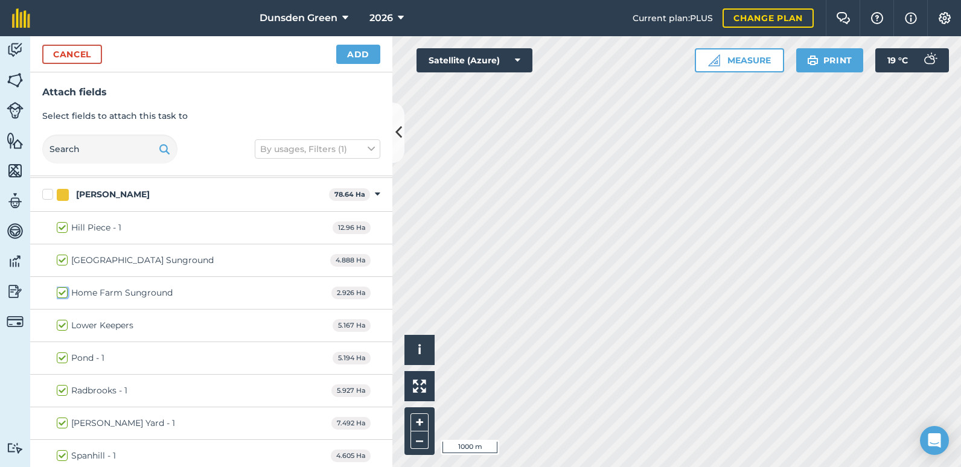
checkbox input "true"
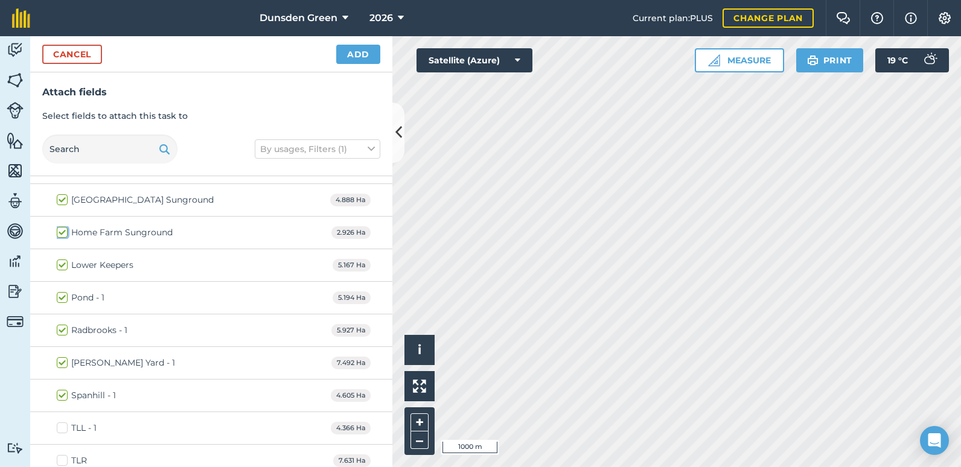
scroll to position [543, 0]
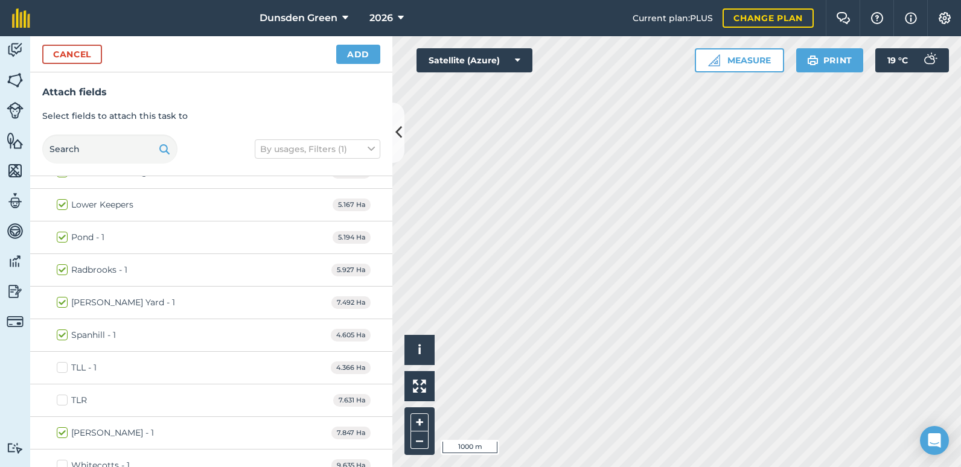
click at [62, 370] on label "TLL - 1" at bounding box center [77, 367] width 40 height 13
click at [62, 369] on input "TLL - 1" at bounding box center [61, 365] width 8 height 8
checkbox input "true"
click at [66, 404] on label "TLR" at bounding box center [72, 400] width 30 height 13
click at [65, 402] on input "TLR" at bounding box center [61, 398] width 8 height 8
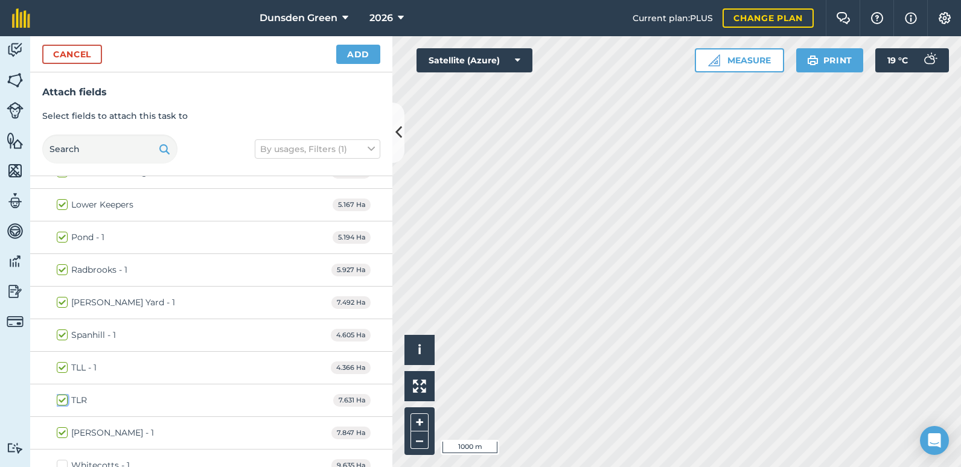
checkbox input "true"
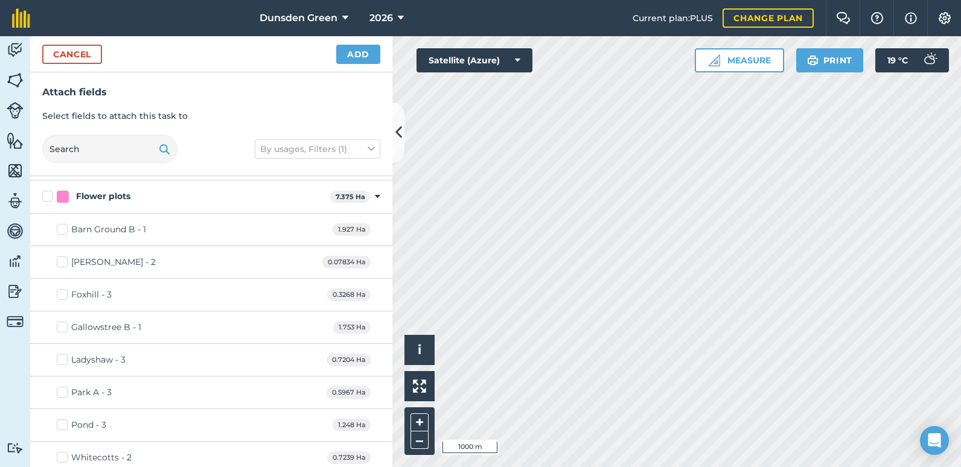
scroll to position [1026, 0]
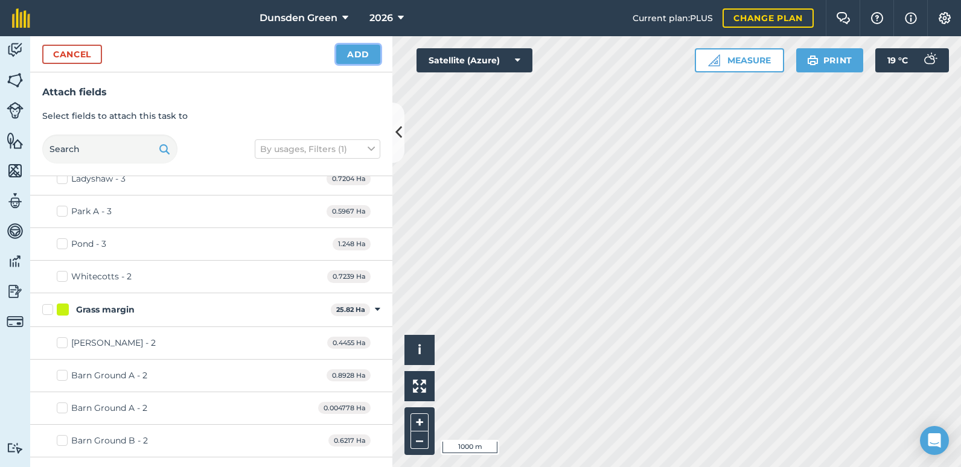
click at [346, 54] on button "Add" at bounding box center [358, 54] width 44 height 19
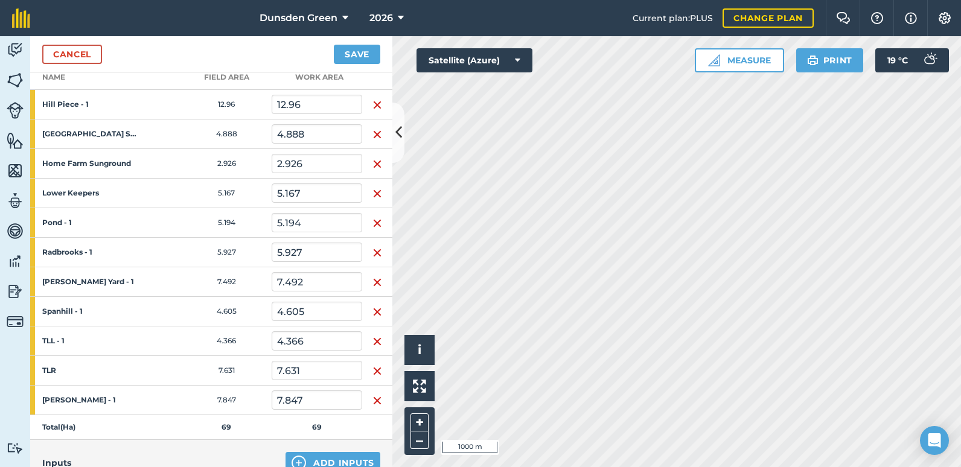
scroll to position [362, 0]
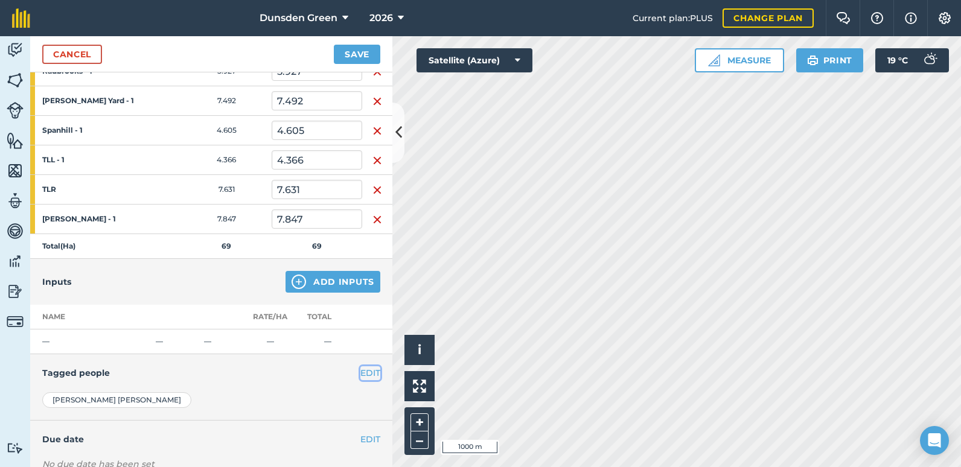
click at [360, 374] on button "EDIT" at bounding box center [370, 372] width 20 height 13
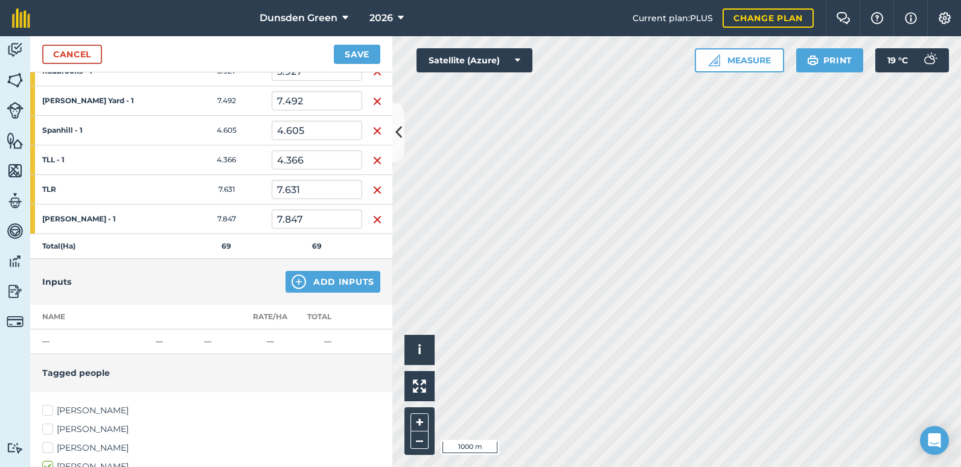
scroll to position [483, 0]
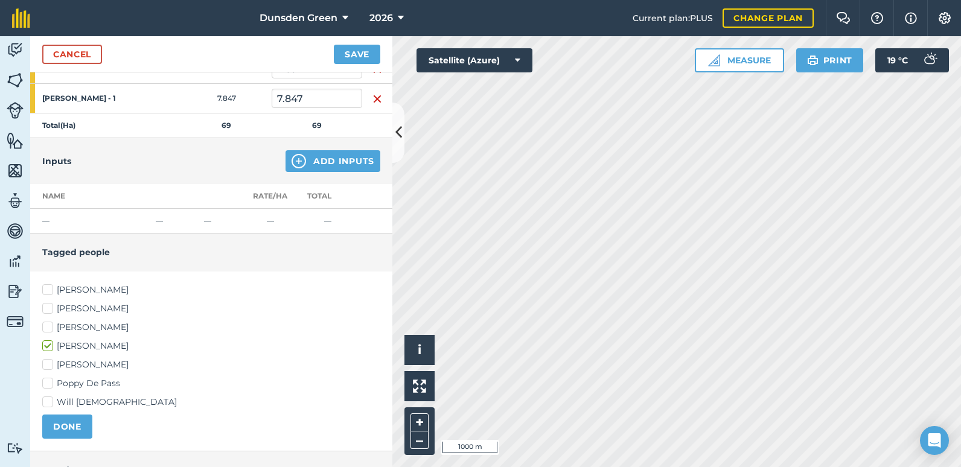
click at [51, 390] on div "[PERSON_NAME] [PERSON_NAME] [PERSON_NAME] [PERSON_NAME] [PERSON_NAME] Poppy De …" at bounding box center [211, 346] width 338 height 125
click at [46, 389] on label "Poppy De Pass" at bounding box center [211, 383] width 338 height 13
click at [46, 385] on input "Poppy De Pass" at bounding box center [46, 381] width 8 height 8
click at [76, 425] on button "DONE" at bounding box center [67, 427] width 50 height 24
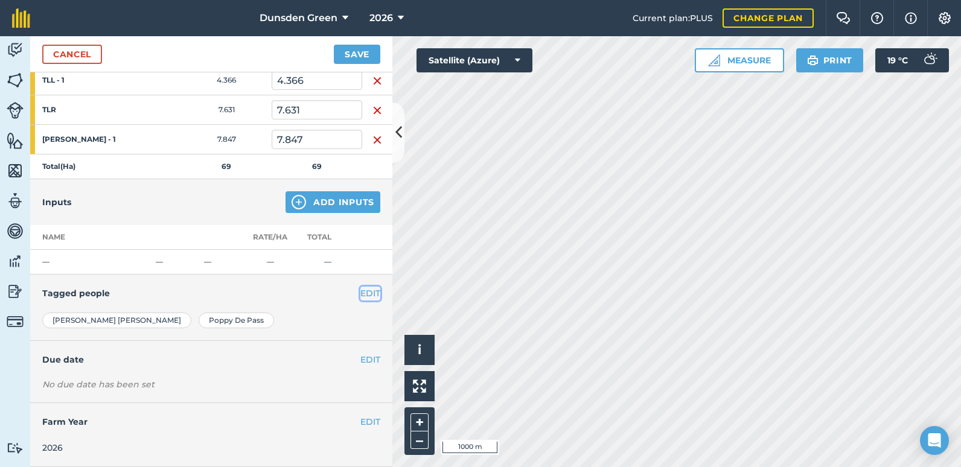
click at [360, 290] on button "EDIT" at bounding box center [370, 293] width 20 height 13
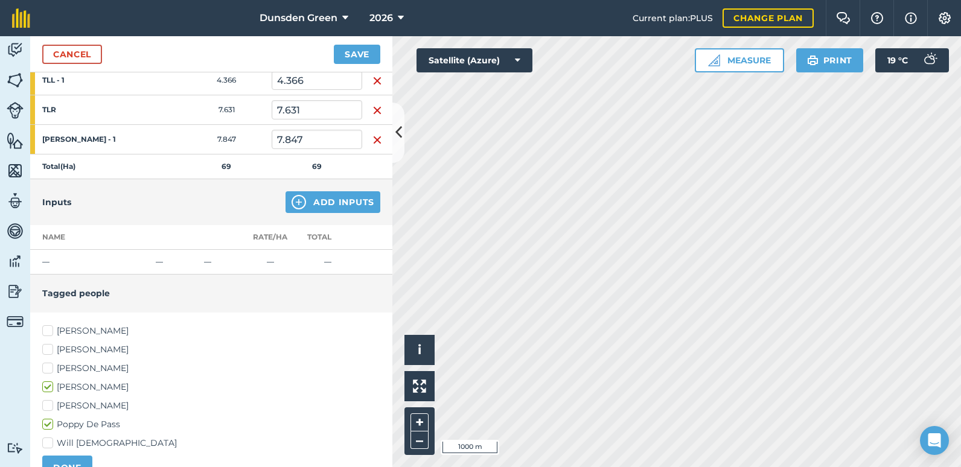
click at [50, 423] on label "Poppy De Pass" at bounding box center [211, 424] width 338 height 13
click at [50, 423] on input "Poppy De Pass" at bounding box center [46, 422] width 8 height 8
checkbox input "false"
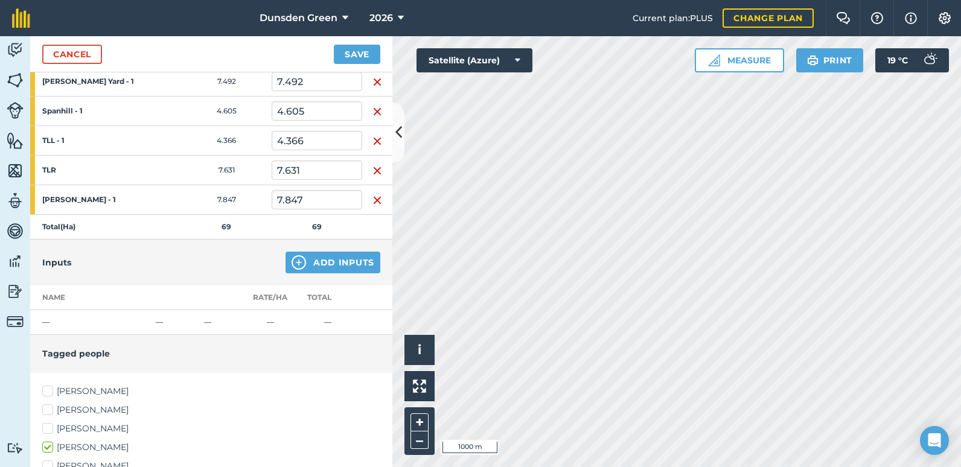
scroll to position [502, 0]
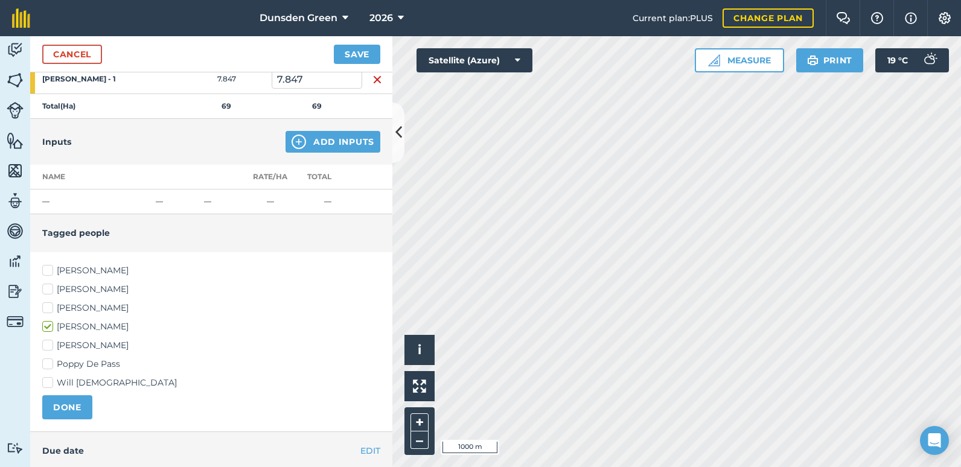
click at [53, 310] on label "[PERSON_NAME]" at bounding box center [211, 308] width 338 height 13
click at [50, 310] on input "[PERSON_NAME]" at bounding box center [46, 306] width 8 height 8
checkbox input "true"
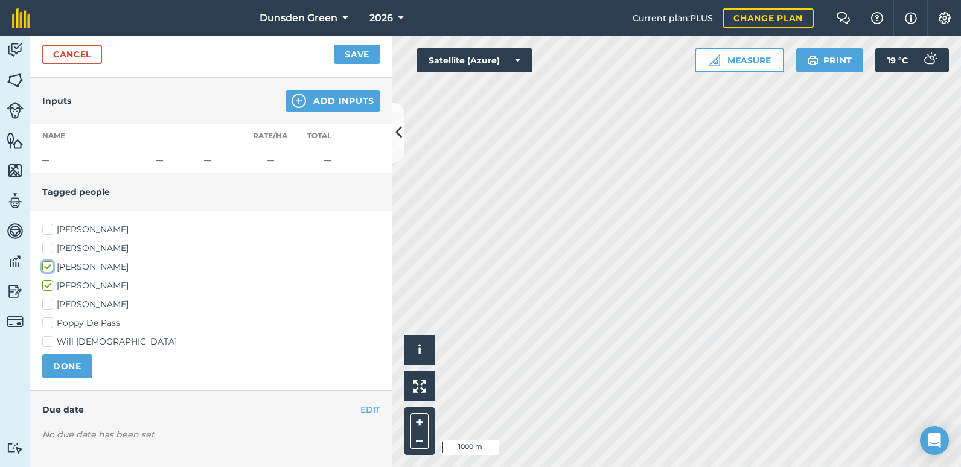
scroll to position [593, 0]
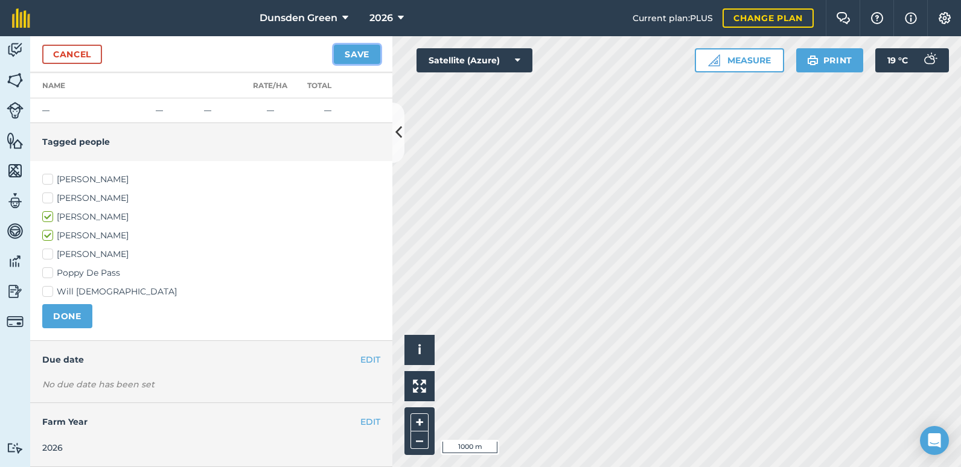
click at [349, 52] on button "Save" at bounding box center [357, 54] width 46 height 19
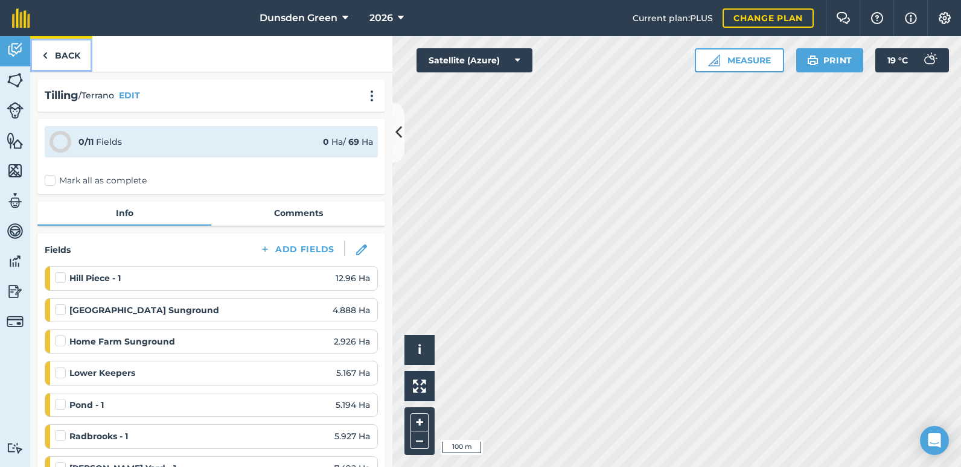
click at [66, 59] on link "Back" at bounding box center [61, 54] width 62 height 36
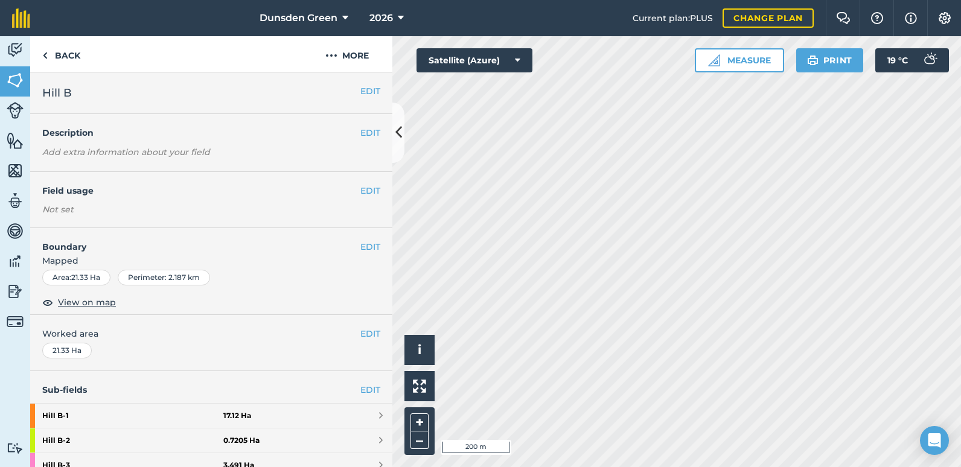
scroll to position [60, 0]
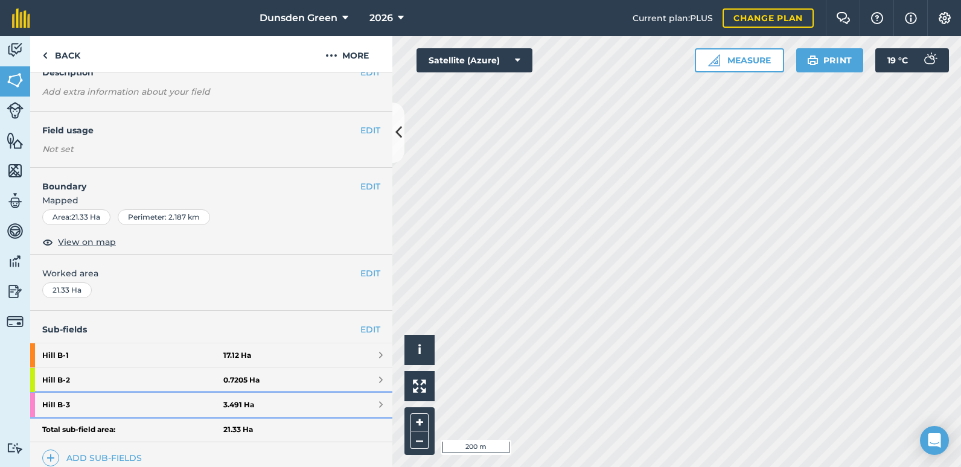
click at [368, 402] on link "Hill B - 3 3.491 Ha" at bounding box center [211, 405] width 362 height 24
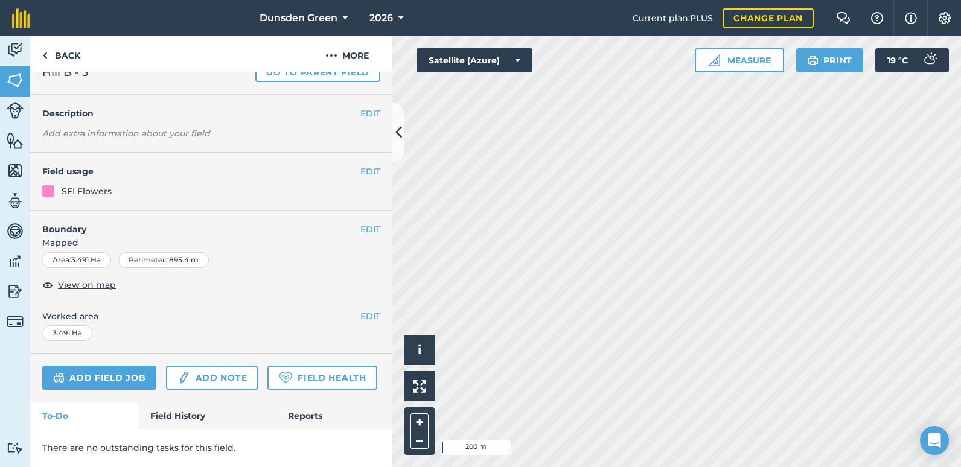
scroll to position [78, 0]
click at [59, 54] on link "Back" at bounding box center [61, 54] width 62 height 36
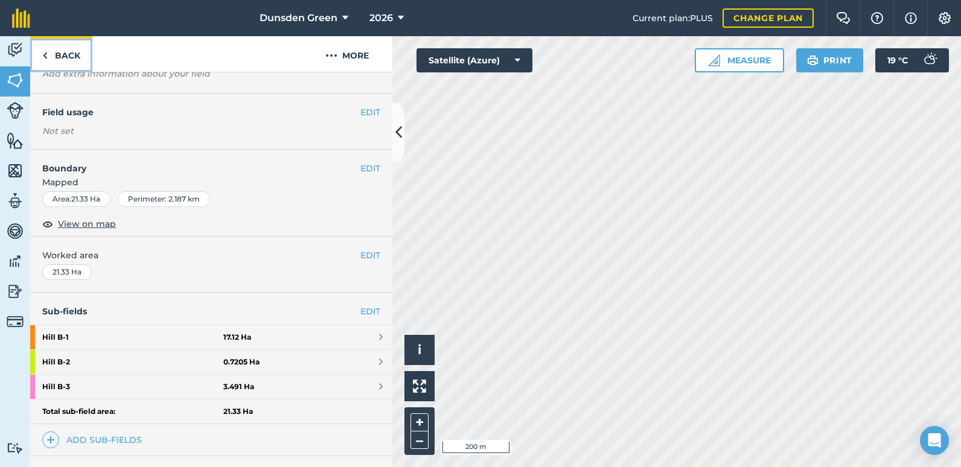
scroll to position [60, 0]
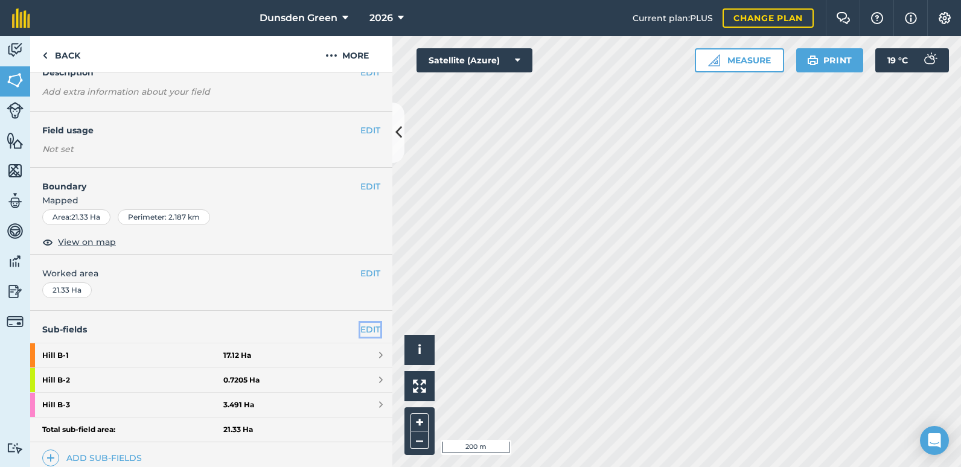
click at [360, 329] on link "EDIT" at bounding box center [370, 329] width 20 height 13
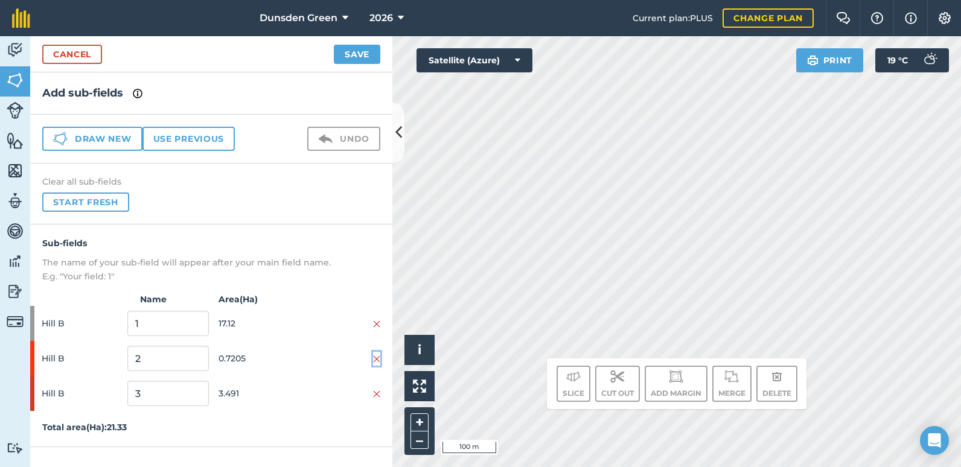
click at [376, 360] on img at bounding box center [376, 359] width 7 height 10
click at [374, 360] on img at bounding box center [376, 359] width 7 height 10
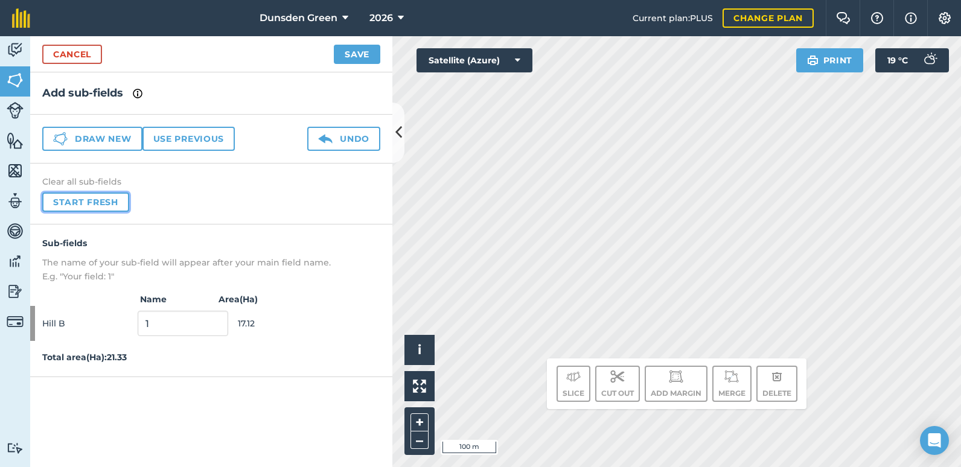
click at [94, 205] on button "Start fresh" at bounding box center [85, 201] width 87 height 19
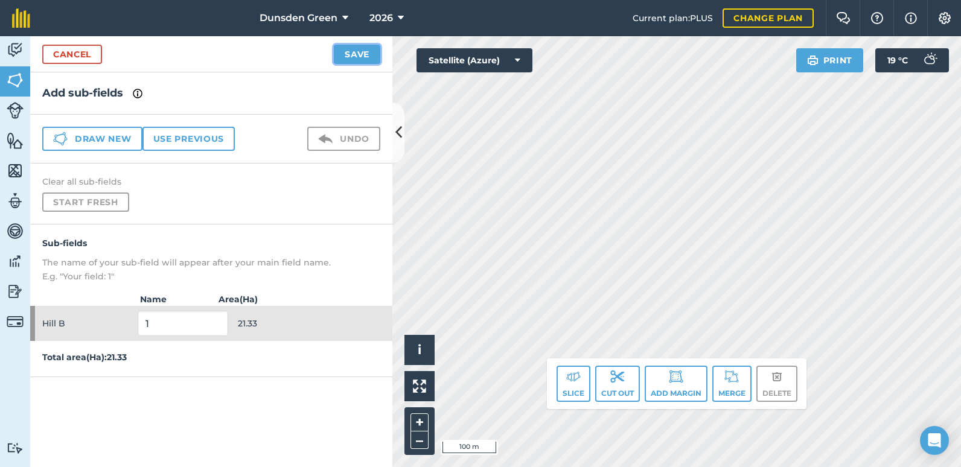
click at [348, 57] on button "Save" at bounding box center [357, 54] width 46 height 19
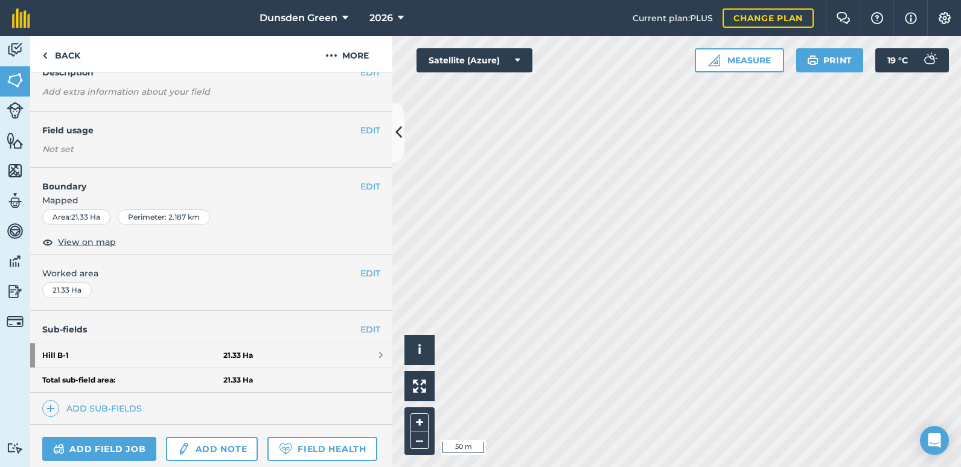
scroll to position [121, 0]
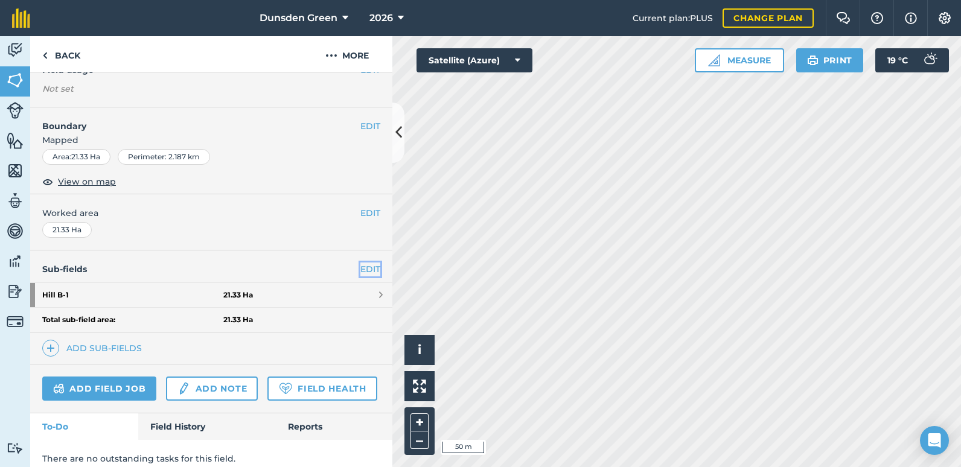
click at [361, 269] on link "EDIT" at bounding box center [370, 268] width 20 height 13
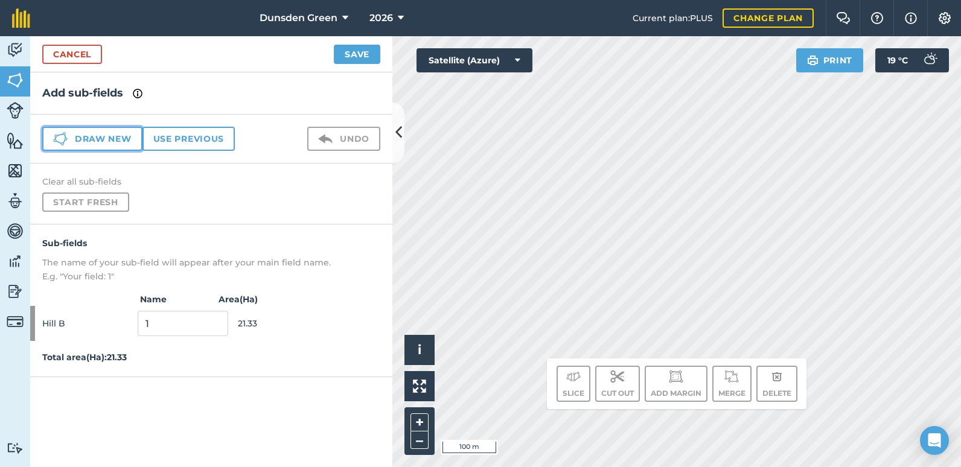
click at [95, 141] on button "Draw new" at bounding box center [92, 139] width 100 height 24
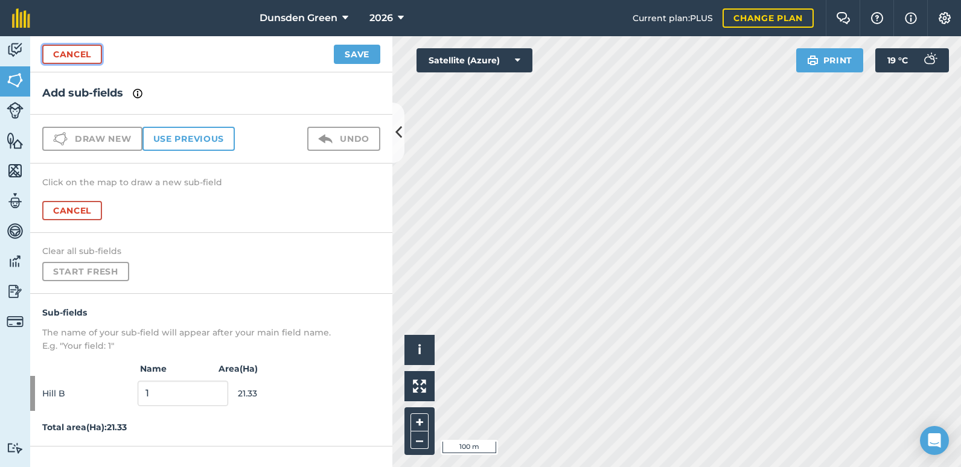
click at [72, 54] on link "Cancel" at bounding box center [72, 54] width 60 height 19
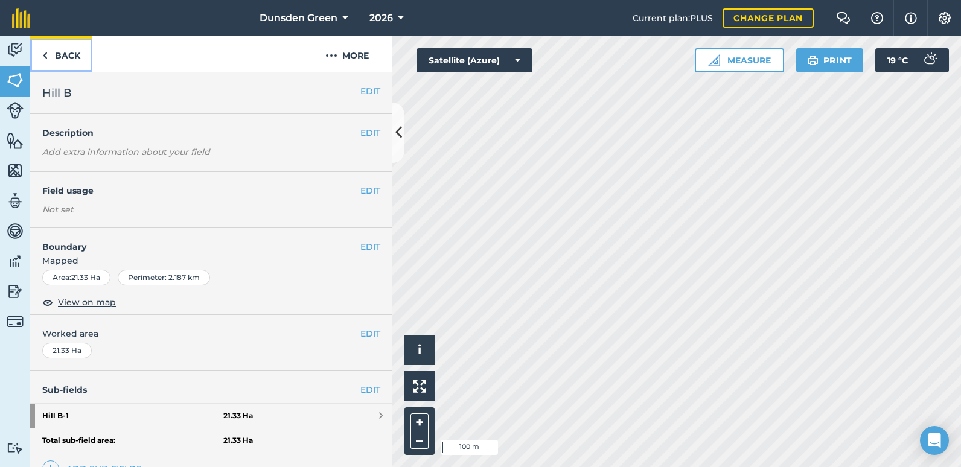
click at [72, 54] on link "Back" at bounding box center [61, 54] width 62 height 36
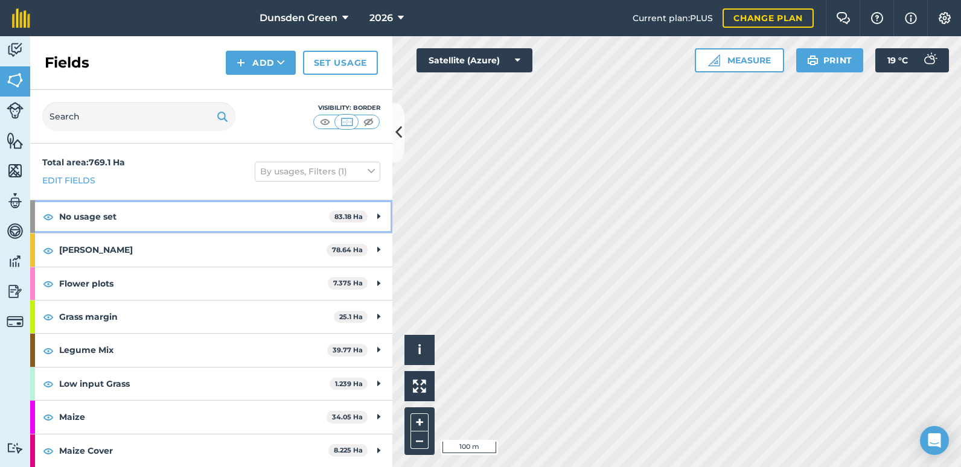
click at [377, 215] on icon at bounding box center [378, 216] width 3 height 13
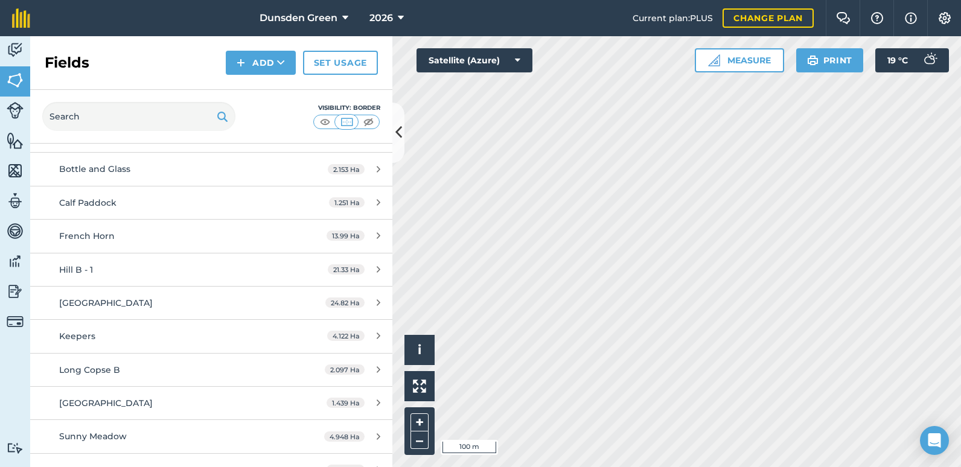
scroll to position [121, 0]
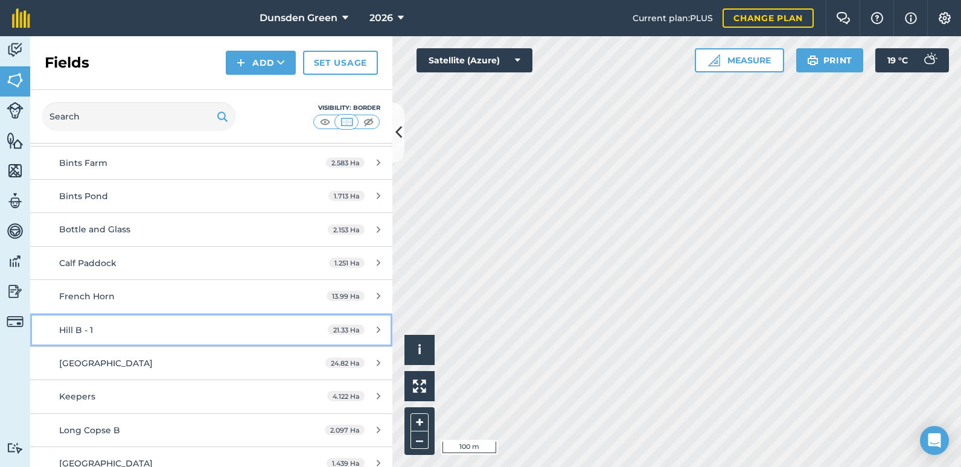
click at [87, 328] on span "Hill B - 1" at bounding box center [76, 330] width 34 height 11
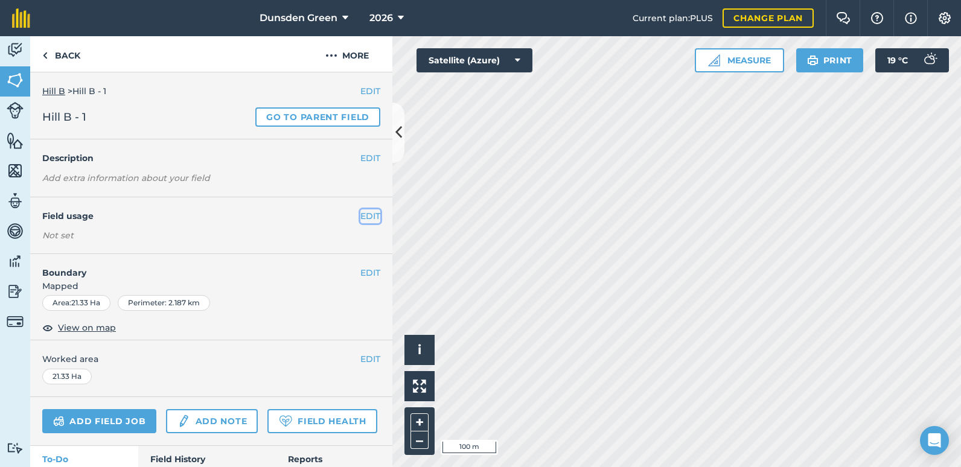
click at [360, 216] on button "EDIT" at bounding box center [370, 215] width 20 height 13
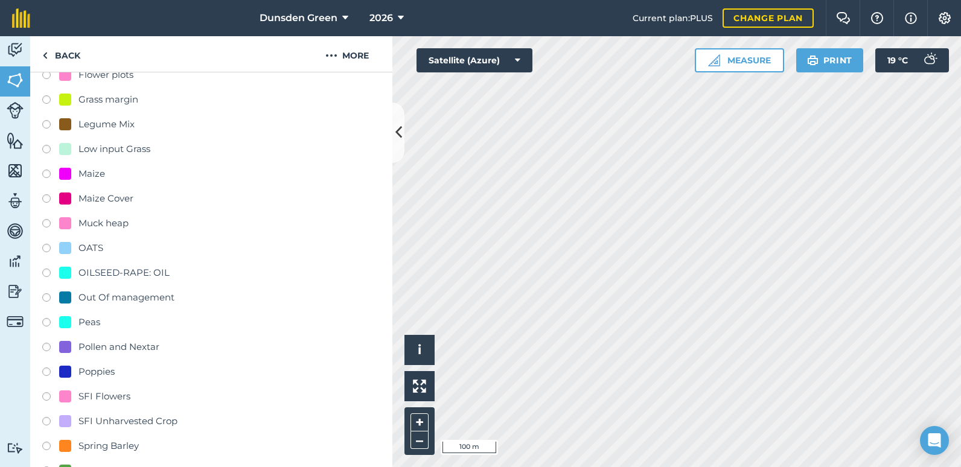
scroll to position [362, 0]
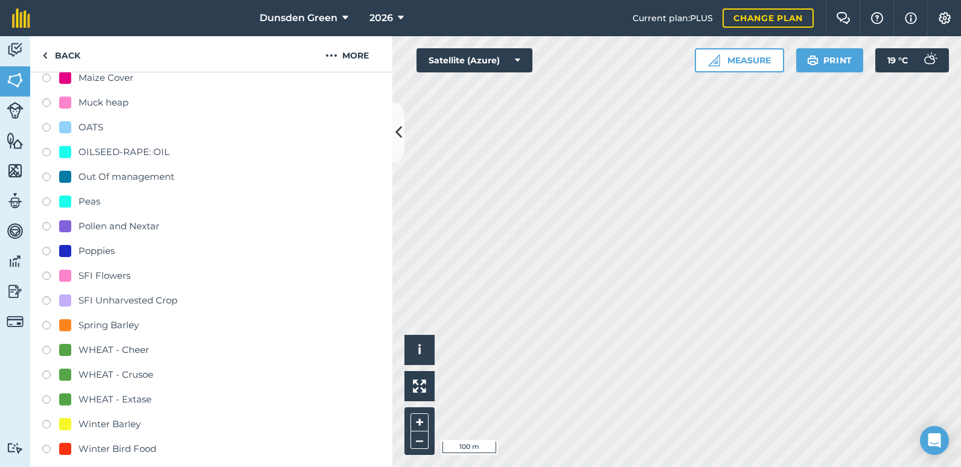
click at [45, 322] on label at bounding box center [50, 327] width 17 height 12
radio input "true"
radio input "false"
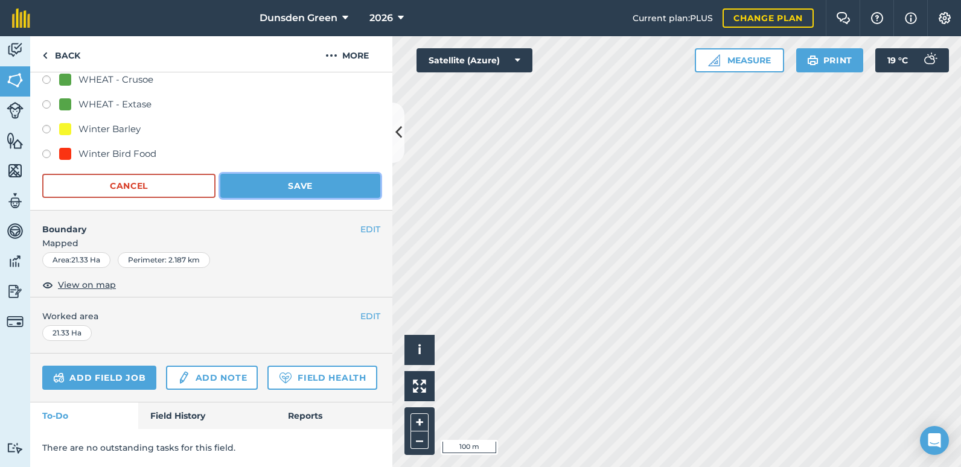
click at [329, 180] on button "Save" at bounding box center [300, 186] width 160 height 24
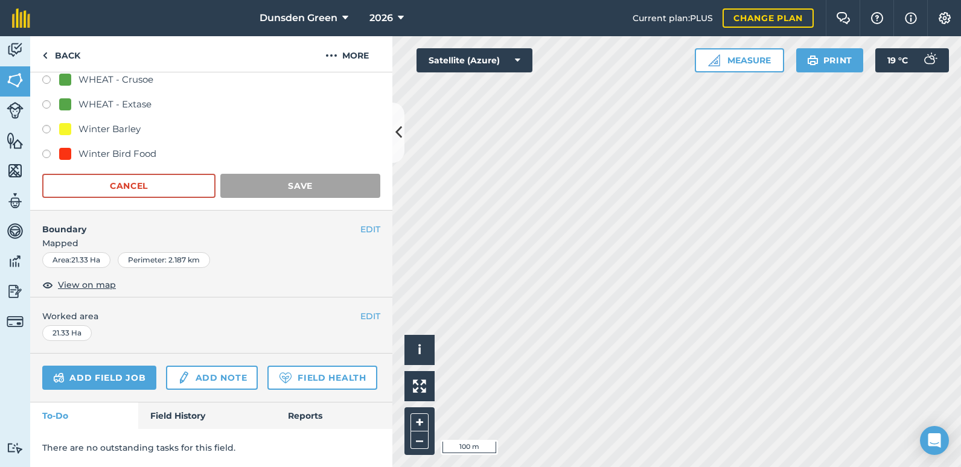
scroll to position [78, 0]
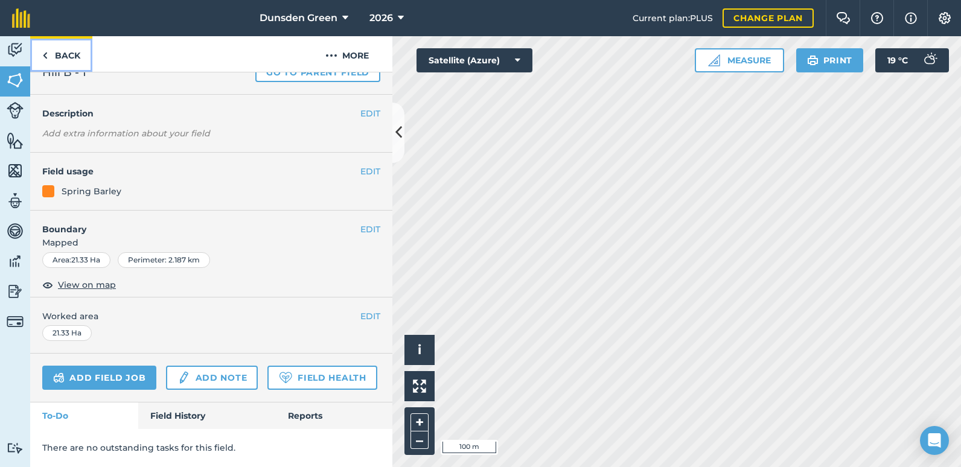
click at [60, 57] on link "Back" at bounding box center [61, 54] width 62 height 36
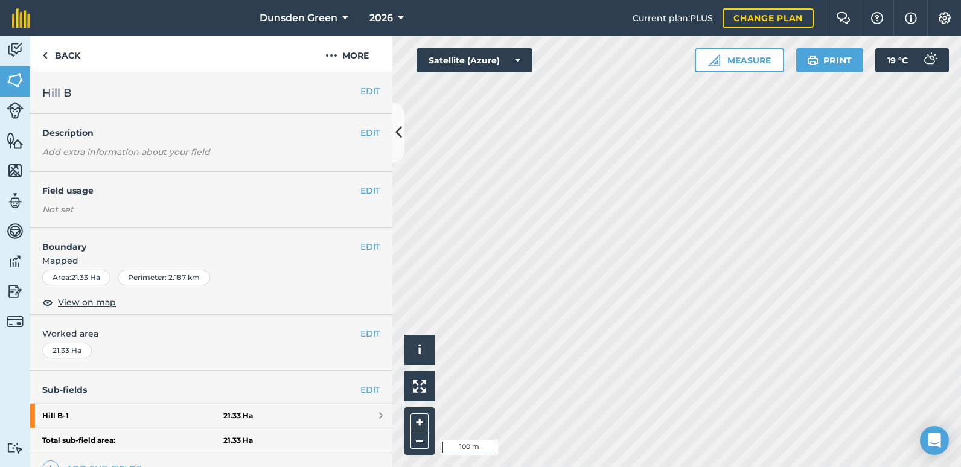
scroll to position [121, 0]
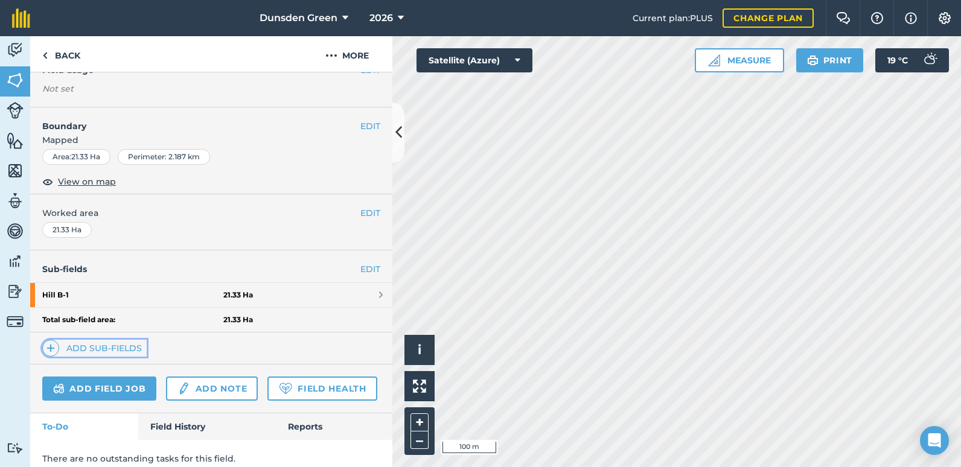
click at [111, 352] on link "Add sub-fields" at bounding box center [94, 348] width 104 height 17
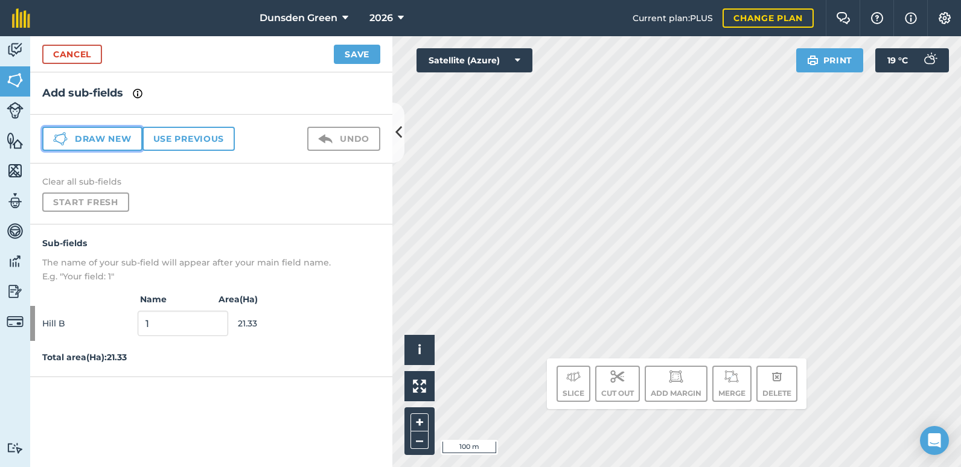
click at [100, 133] on button "Draw new" at bounding box center [92, 139] width 100 height 24
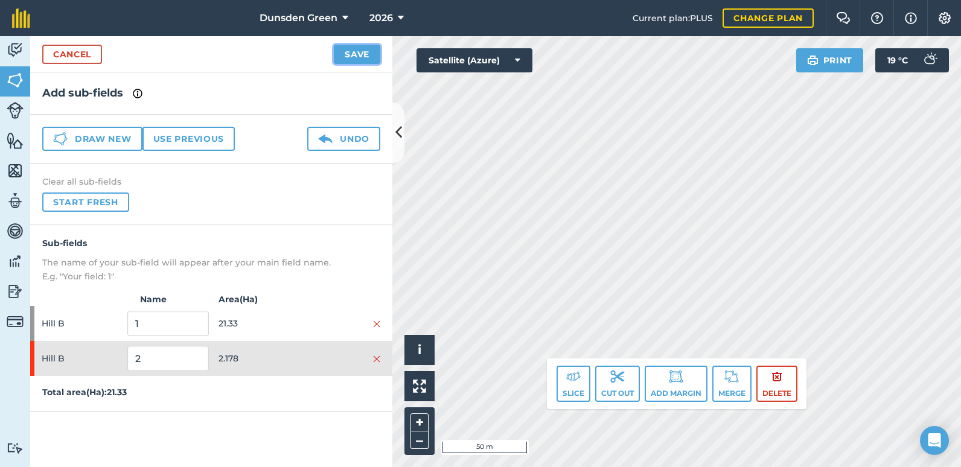
click at [366, 54] on button "Save" at bounding box center [357, 54] width 46 height 19
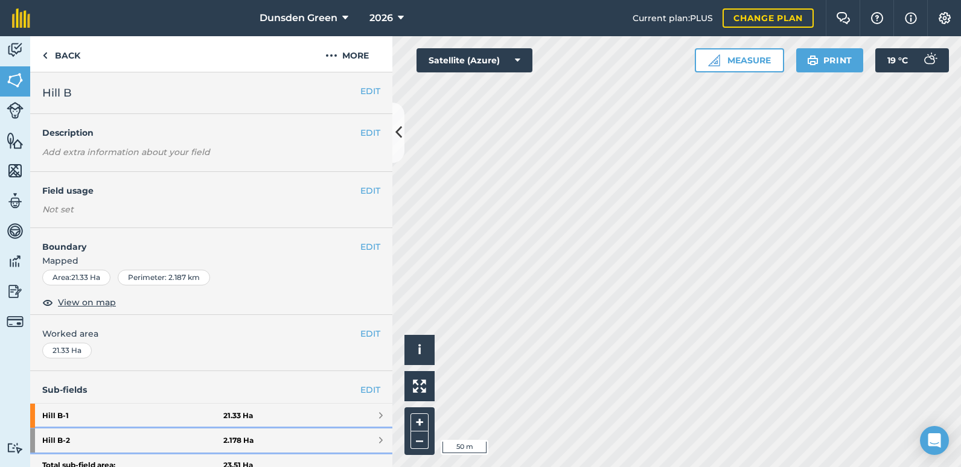
click at [369, 440] on link "Hill B - 2 2.178 Ha" at bounding box center [211, 440] width 362 height 24
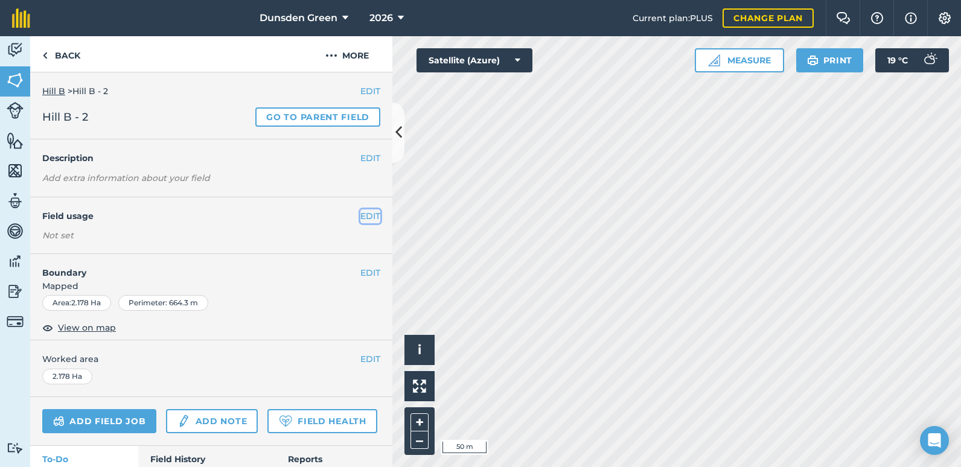
click at [363, 211] on button "EDIT" at bounding box center [370, 215] width 20 height 13
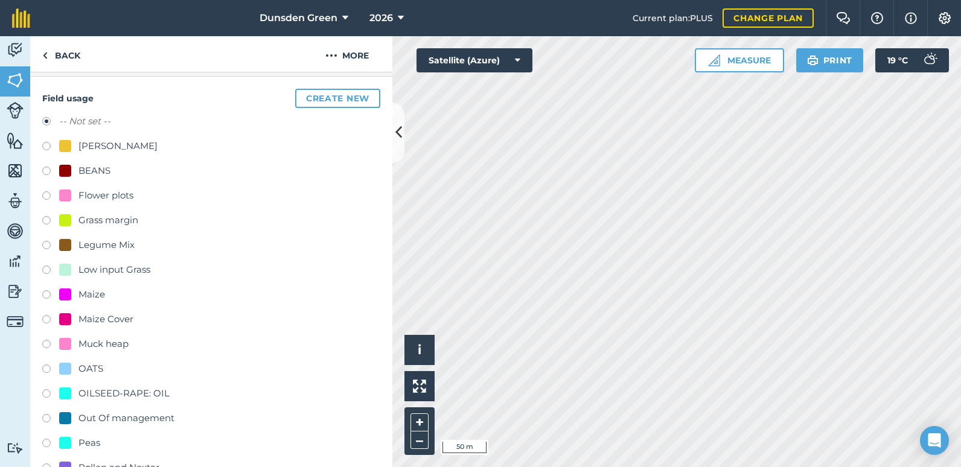
scroll to position [241, 0]
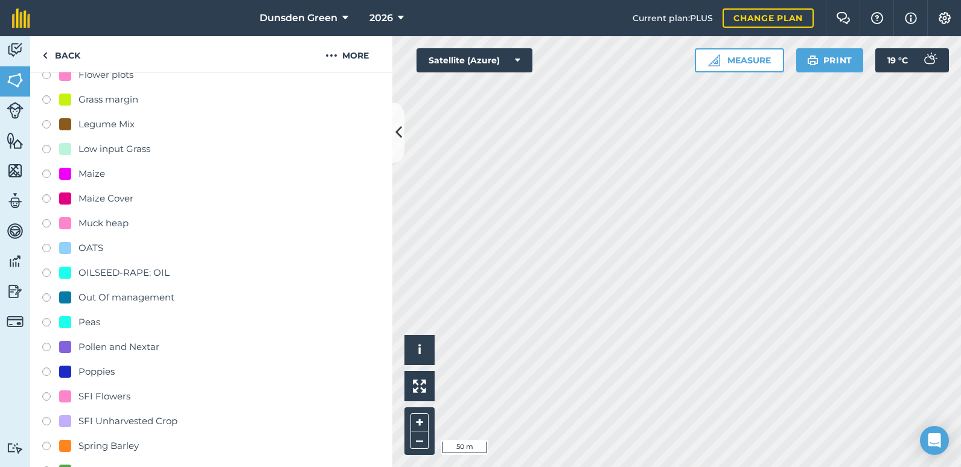
click at [49, 395] on label at bounding box center [50, 398] width 17 height 12
radio input "true"
radio input "false"
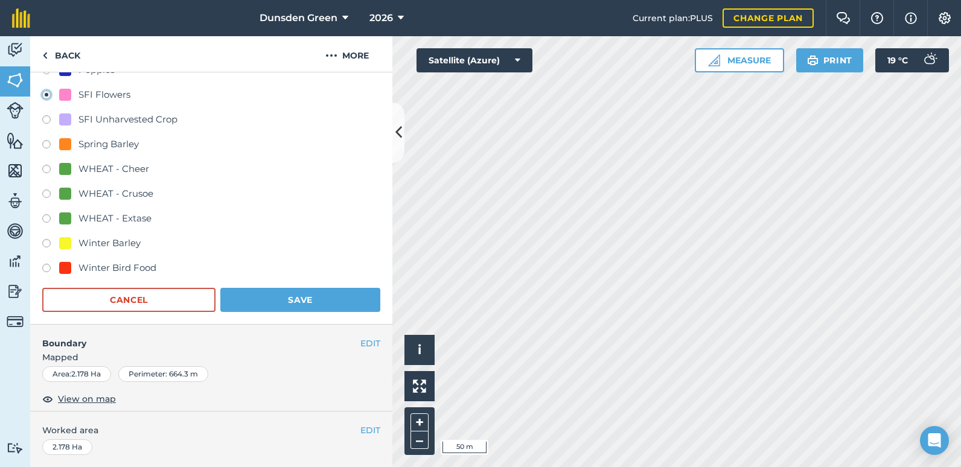
scroll to position [603, 0]
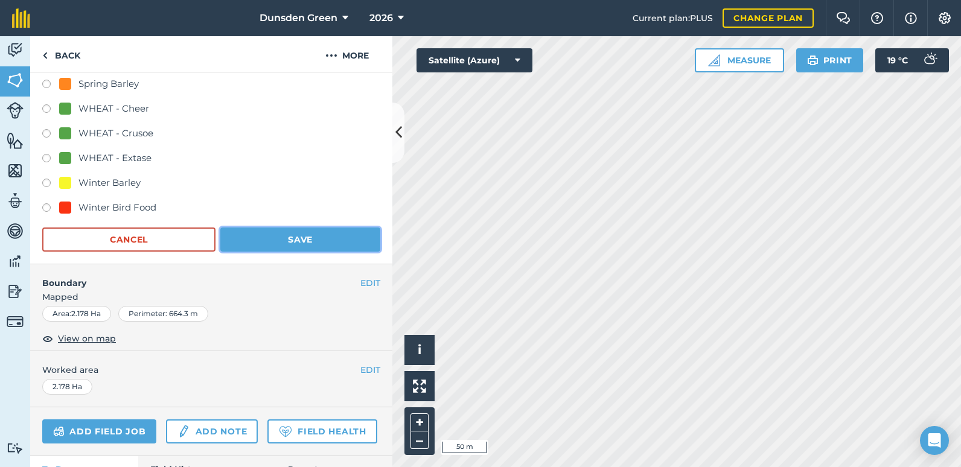
click at [299, 243] on button "Save" at bounding box center [300, 239] width 160 height 24
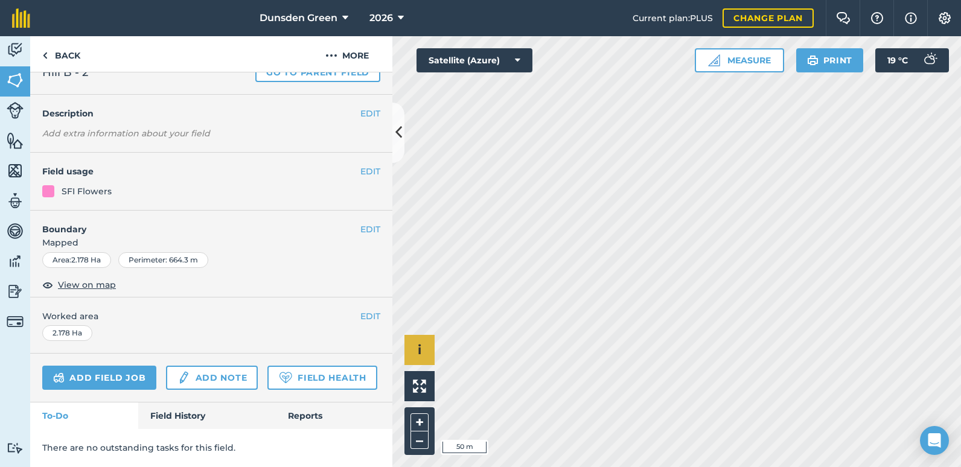
scroll to position [78, 0]
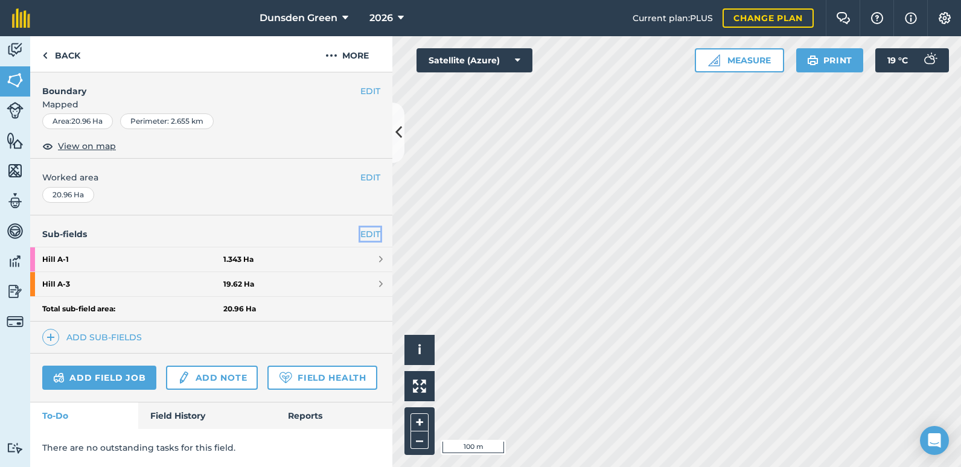
click at [360, 227] on link "EDIT" at bounding box center [370, 233] width 20 height 13
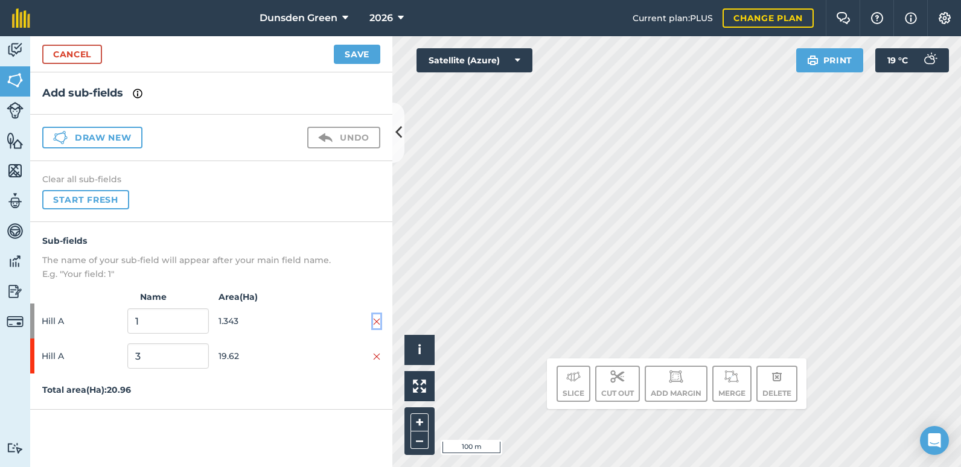
click at [378, 320] on img at bounding box center [376, 322] width 7 height 10
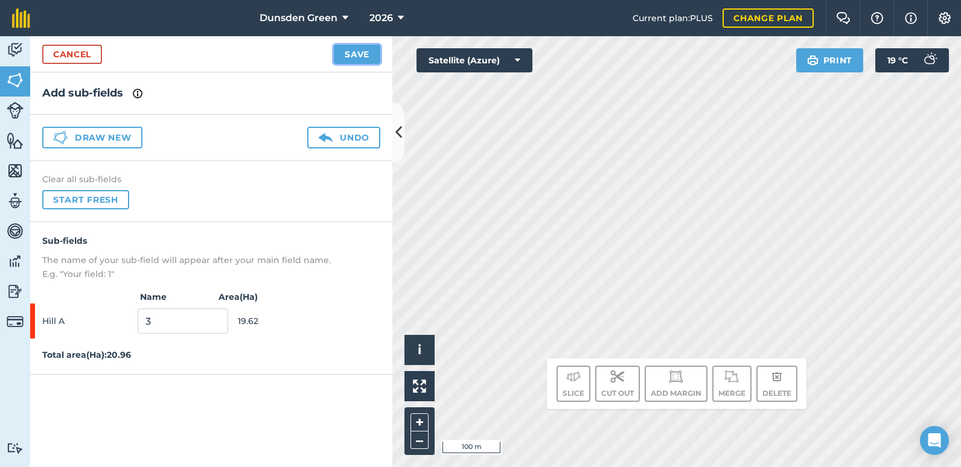
click at [351, 60] on button "Save" at bounding box center [357, 54] width 46 height 19
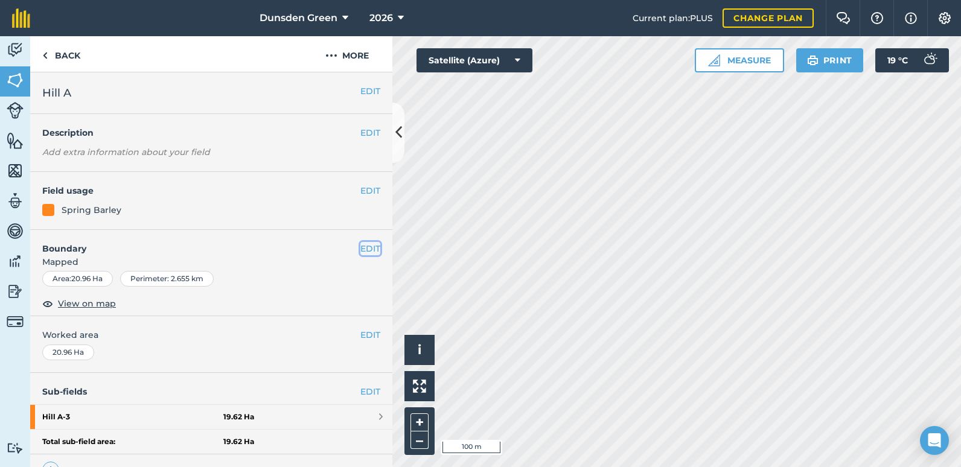
click at [360, 250] on button "EDIT" at bounding box center [370, 248] width 20 height 13
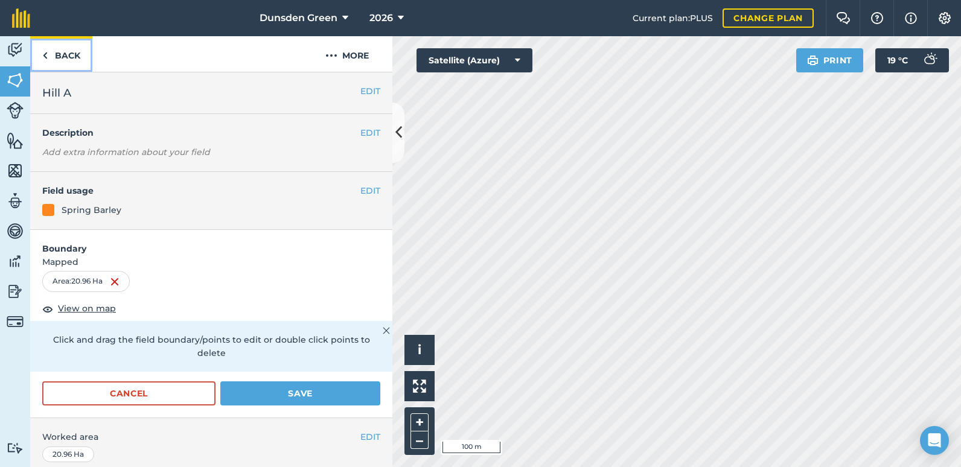
drag, startPoint x: 62, startPoint y: 55, endPoint x: 71, endPoint y: 88, distance: 34.4
click at [62, 56] on link "Back" at bounding box center [61, 54] width 62 height 36
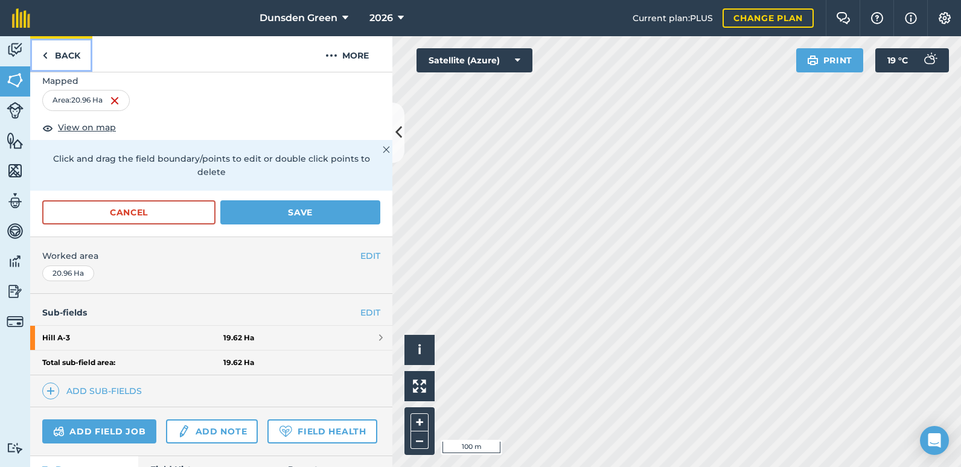
scroll to position [241, 0]
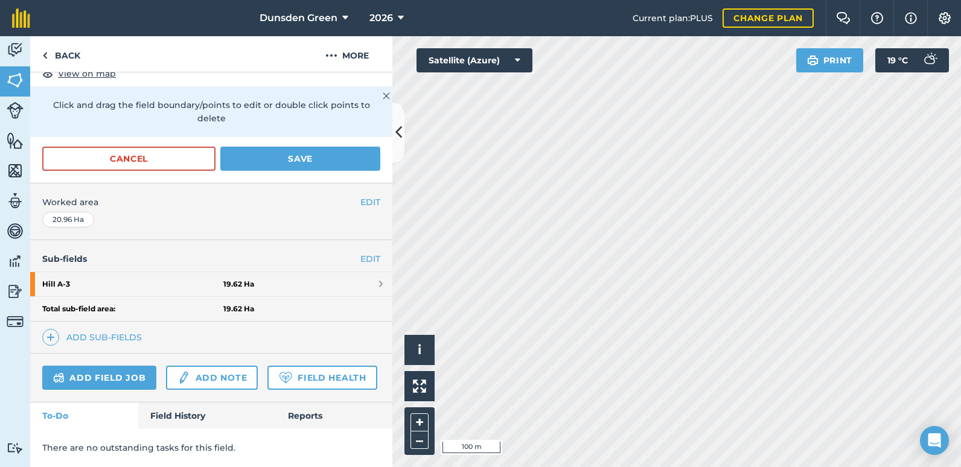
click at [108, 390] on div "Add field job Add note Field Health" at bounding box center [211, 378] width 362 height 49
click at [50, 330] on img at bounding box center [50, 337] width 8 height 14
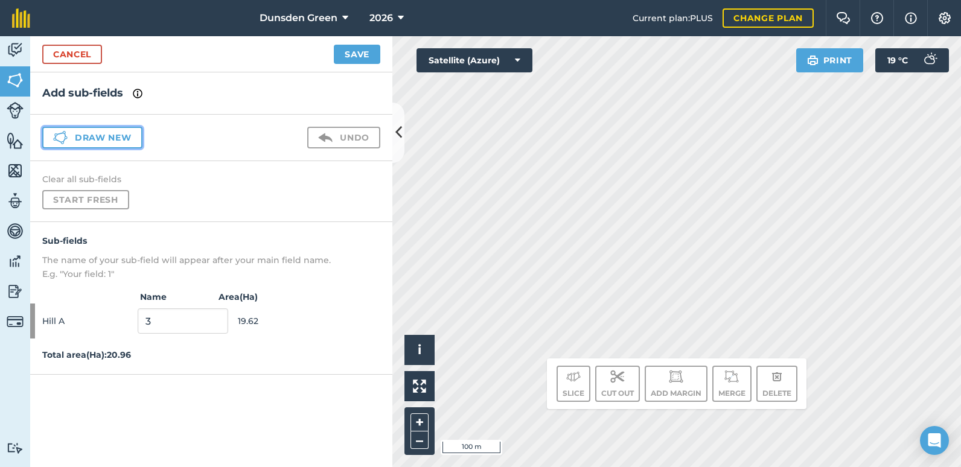
click at [101, 132] on button "Draw new" at bounding box center [92, 138] width 100 height 22
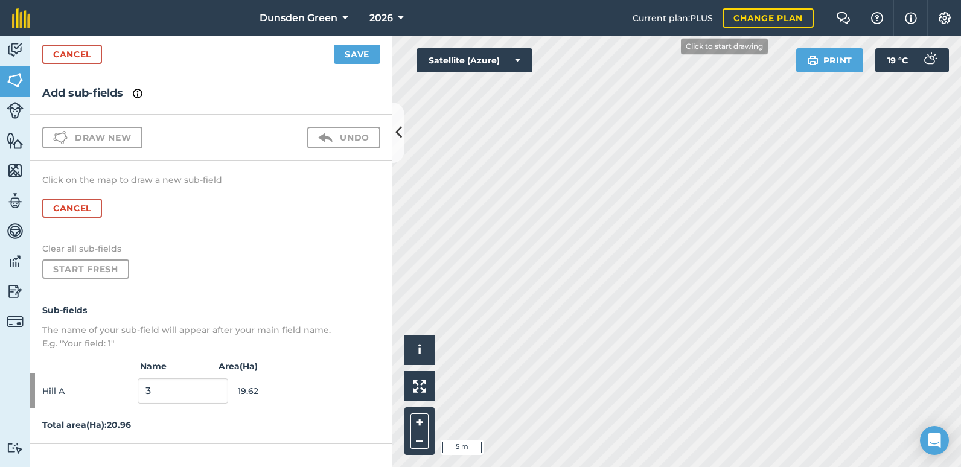
click at [670, 23] on div "Dunsden Green 2026 Current plan : PLUS Change plan Farm Chat Help Info Settings…" at bounding box center [480, 233] width 961 height 467
click at [758, 4] on div "Dunsden Green 2026 Current plan : PLUS Change plan Farm Chat Help Info Settings…" at bounding box center [480, 233] width 961 height 467
click at [530, 0] on html "Dunsden Green 2026 Current plan : PLUS Change plan Farm Chat Help Info Settings…" at bounding box center [480, 233] width 961 height 467
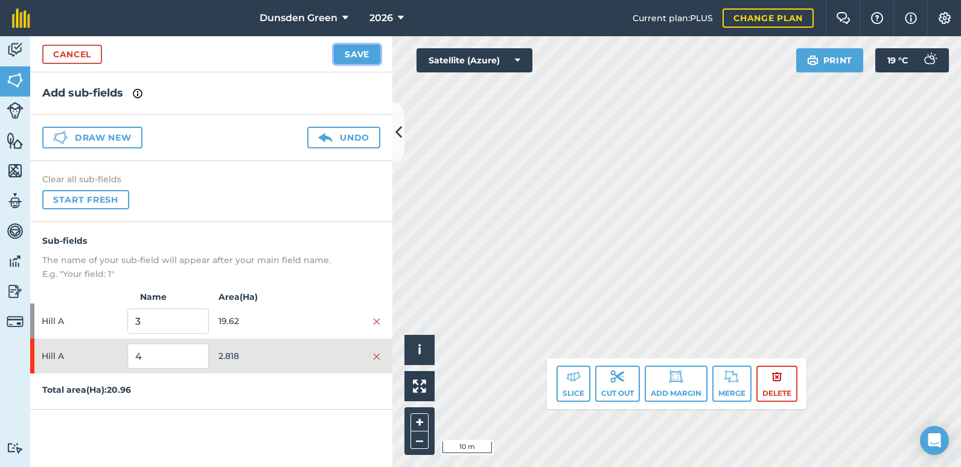
drag, startPoint x: 570, startPoint y: 34, endPoint x: 362, endPoint y: 57, distance: 209.5
click at [362, 57] on button "Save" at bounding box center [357, 54] width 46 height 19
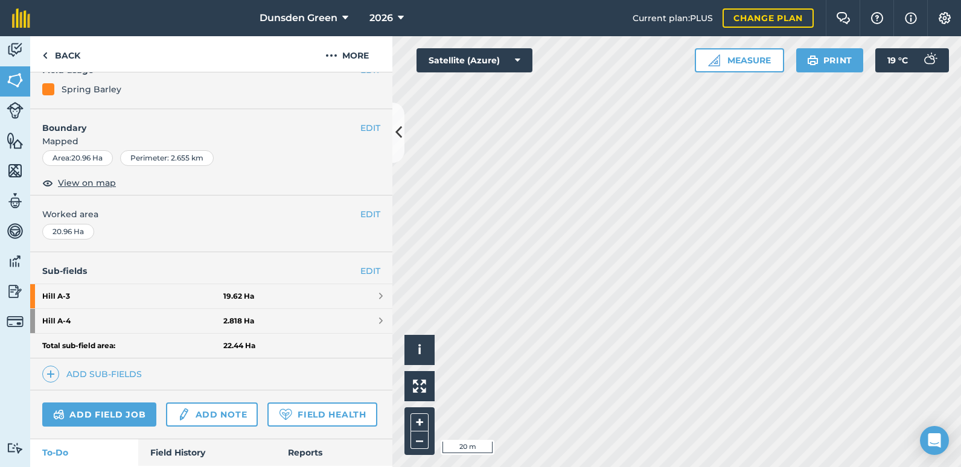
scroll to position [60, 0]
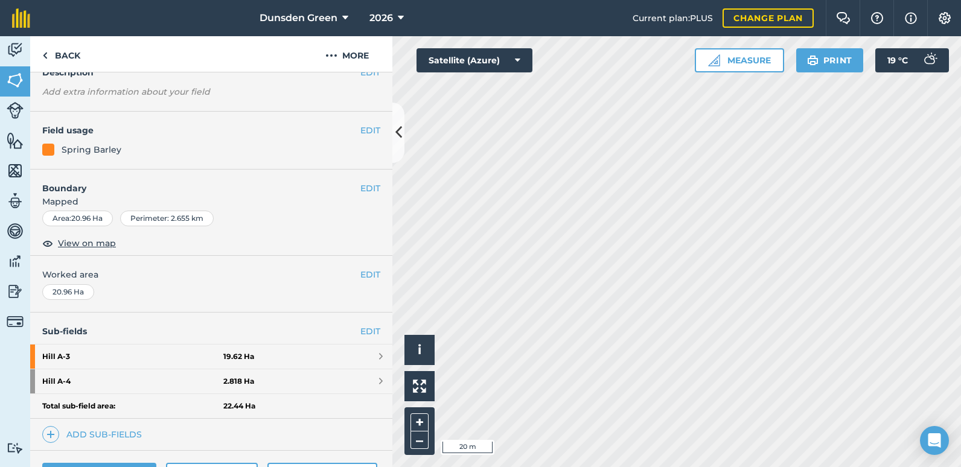
click at [360, 322] on div "Sub-fields EDIT Hill A - 3 19.62 [PERSON_NAME] A - 4 2.818 Ha Total sub-field a…" at bounding box center [211, 382] width 362 height 138
click at [125, 323] on div "Sub-fields EDIT Hill A - 3 19.62 [PERSON_NAME] A - 4 2.818 Ha Total sub-field a…" at bounding box center [211, 382] width 362 height 138
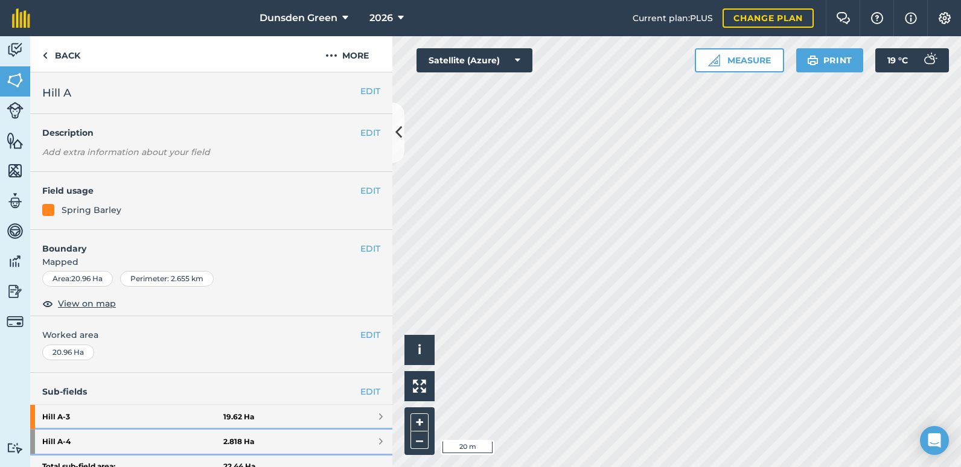
click at [81, 439] on strong "Hill A - 4" at bounding box center [132, 442] width 181 height 24
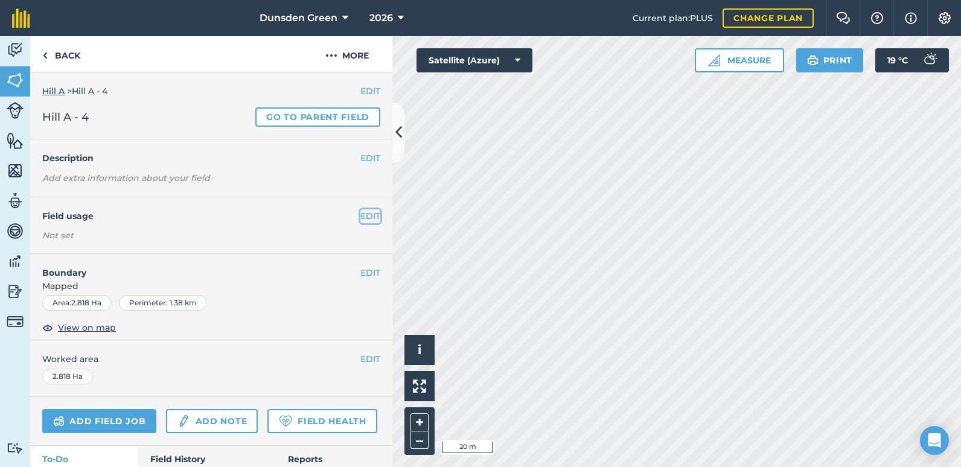
click at [365, 214] on button "EDIT" at bounding box center [370, 215] width 20 height 13
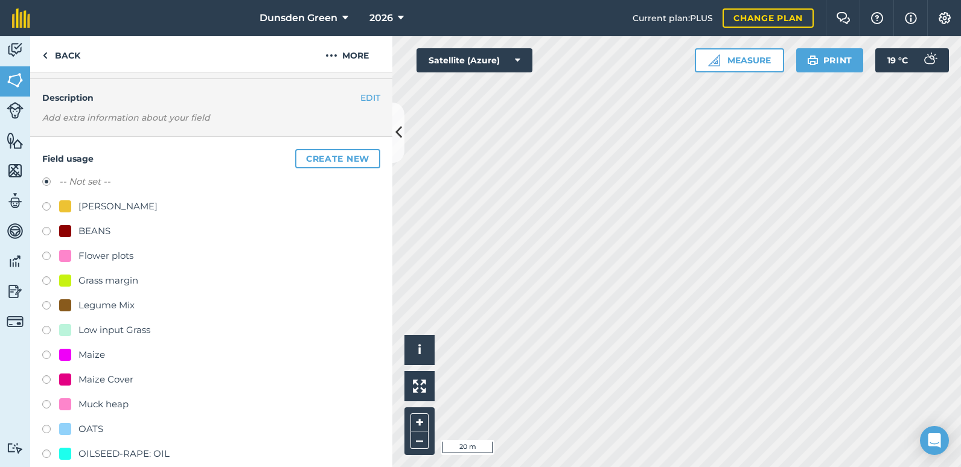
scroll to position [302, 0]
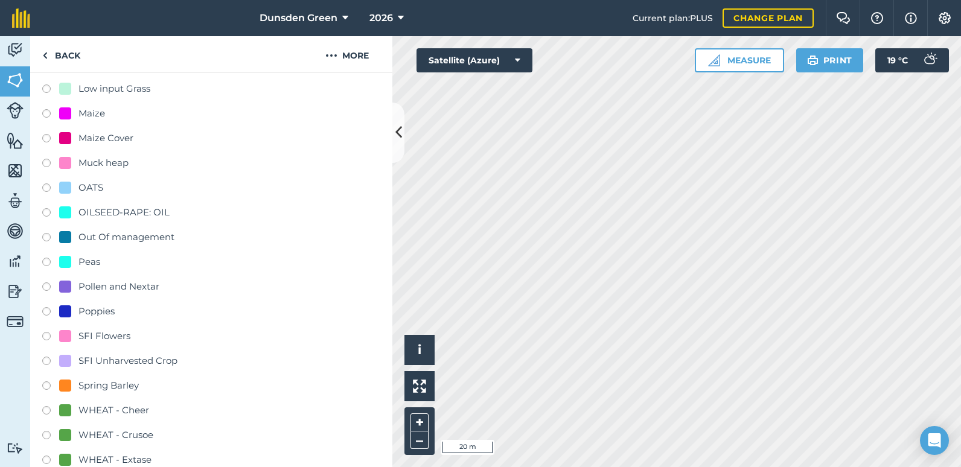
click at [47, 335] on label at bounding box center [50, 338] width 17 height 12
radio input "true"
radio input "false"
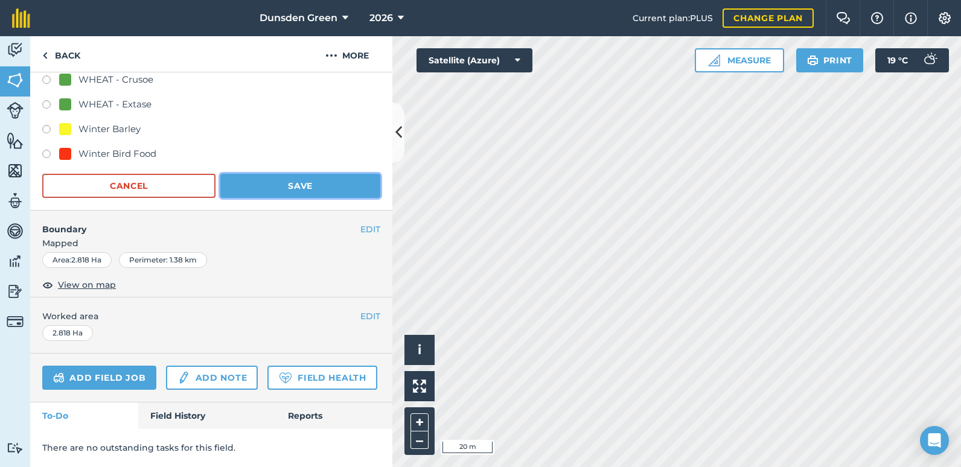
click at [292, 180] on button "Save" at bounding box center [300, 186] width 160 height 24
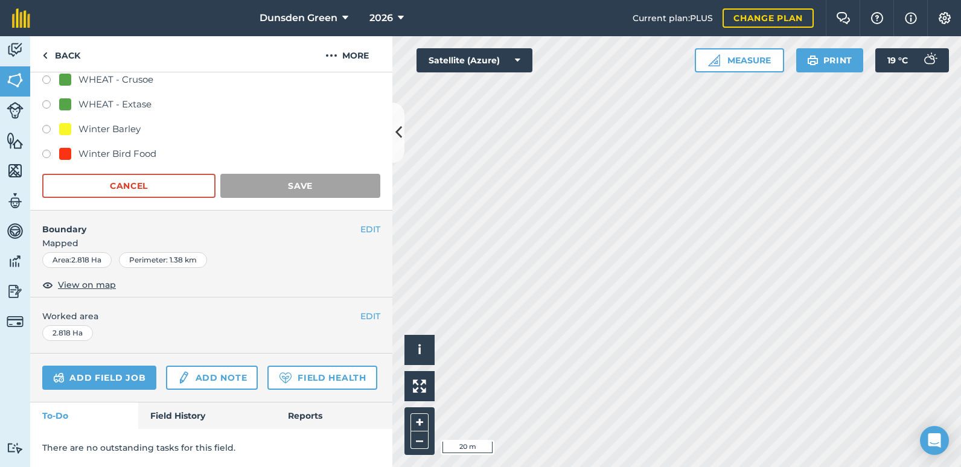
scroll to position [78, 0]
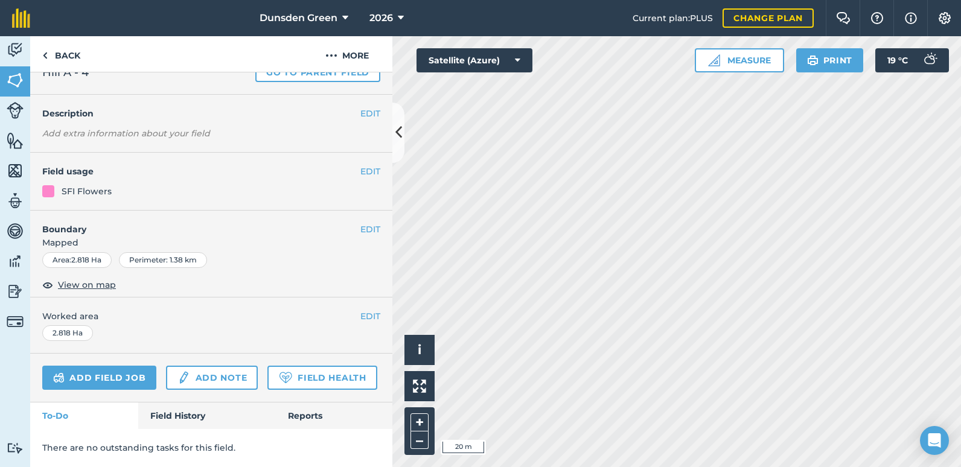
scroll to position [191, 0]
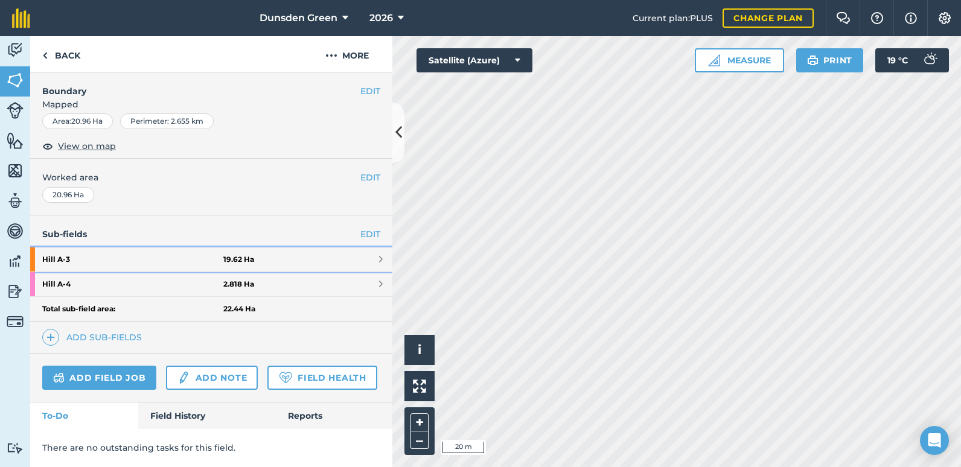
click at [238, 255] on strong "19.62 Ha" at bounding box center [238, 260] width 31 height 10
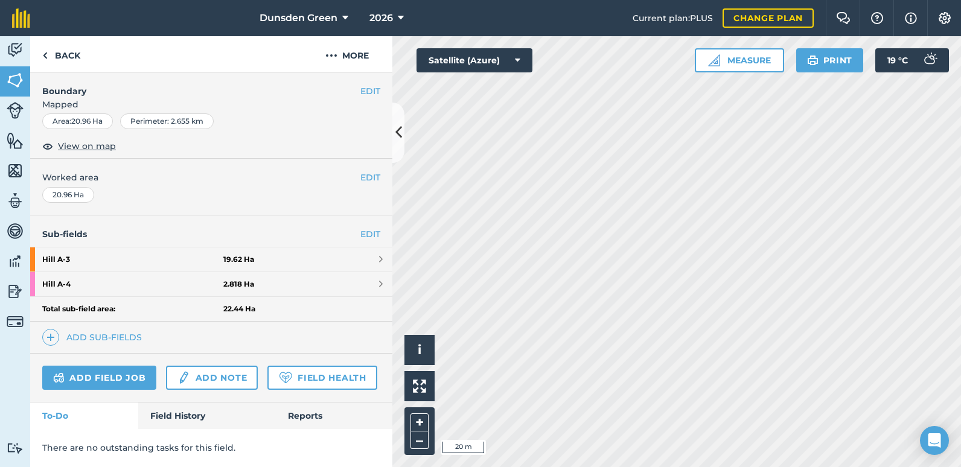
scroll to position [78, 0]
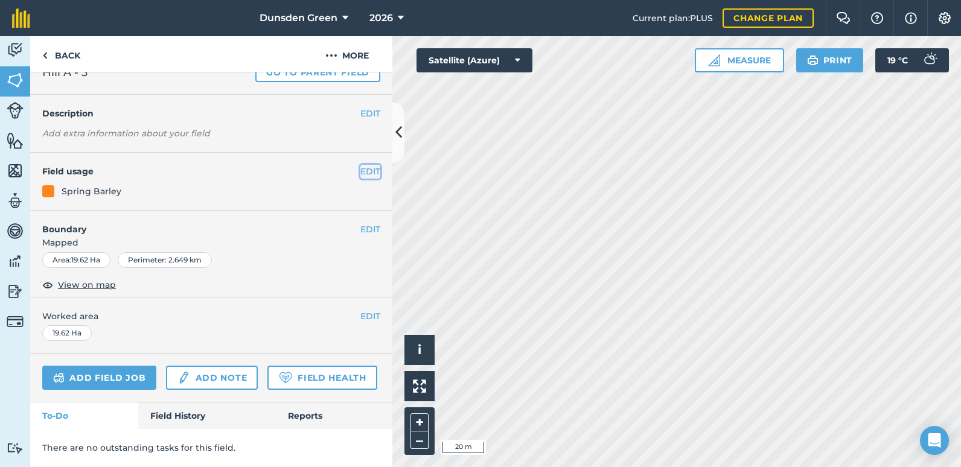
click at [360, 165] on button "EDIT" at bounding box center [370, 171] width 20 height 13
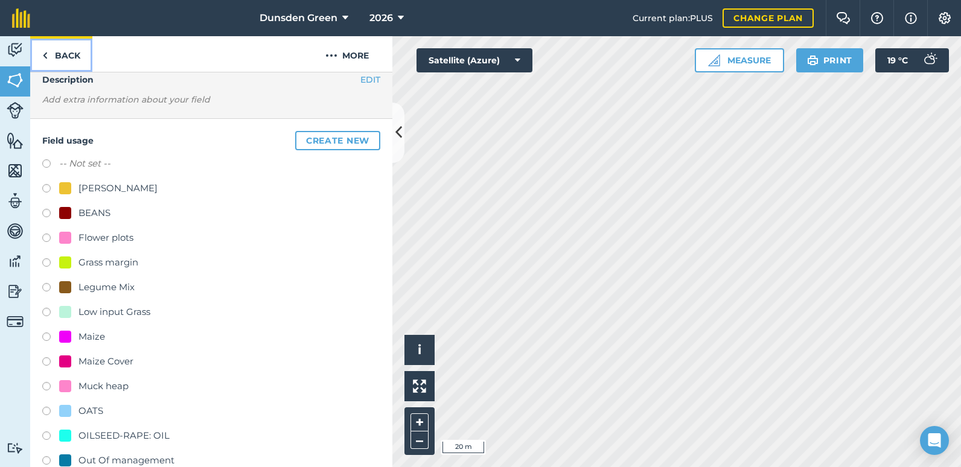
click at [59, 59] on link "Back" at bounding box center [61, 54] width 62 height 36
click at [59, 63] on link "Back" at bounding box center [61, 54] width 62 height 36
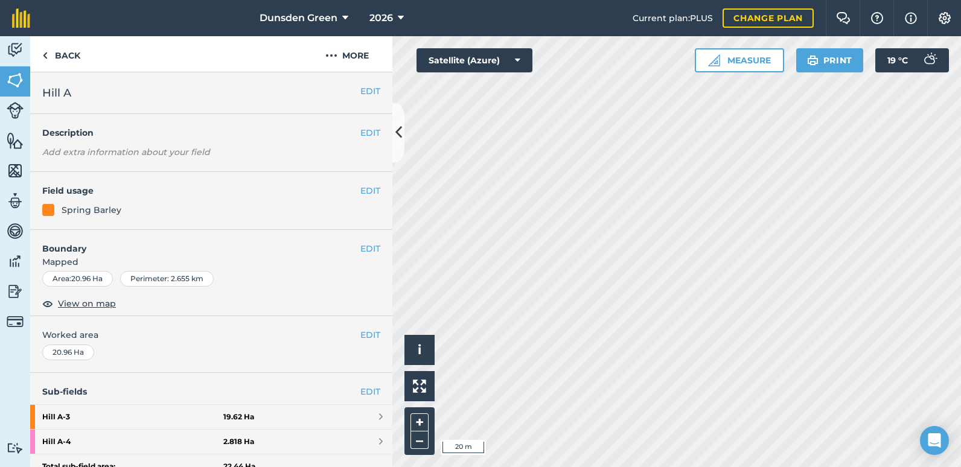
scroll to position [60, 0]
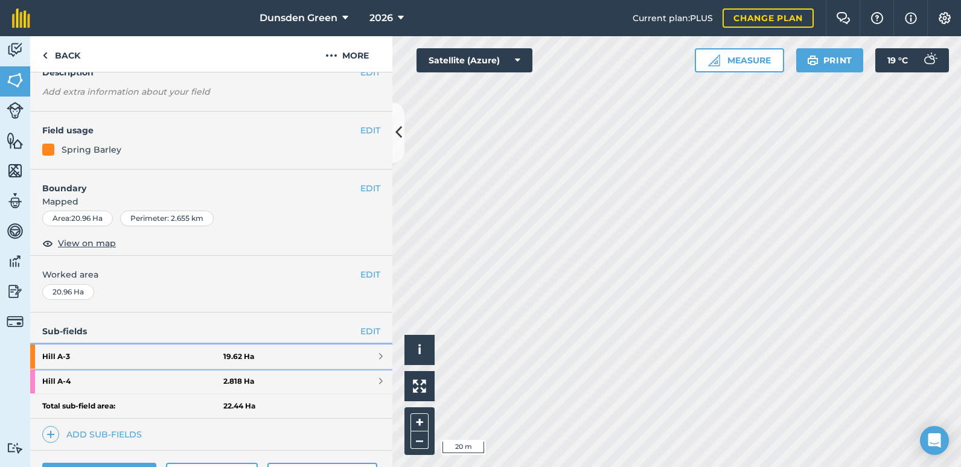
click at [215, 354] on strong "Hill A - 3" at bounding box center [132, 357] width 181 height 24
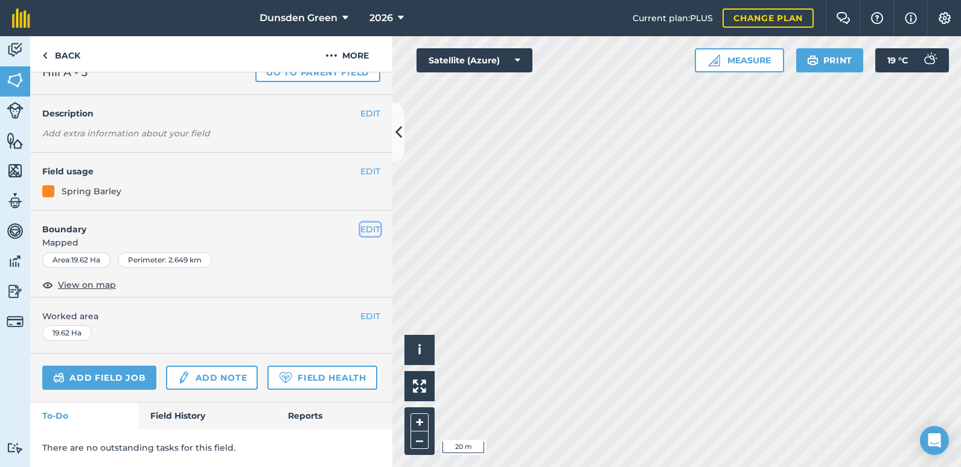
click at [360, 223] on button "EDIT" at bounding box center [370, 229] width 20 height 13
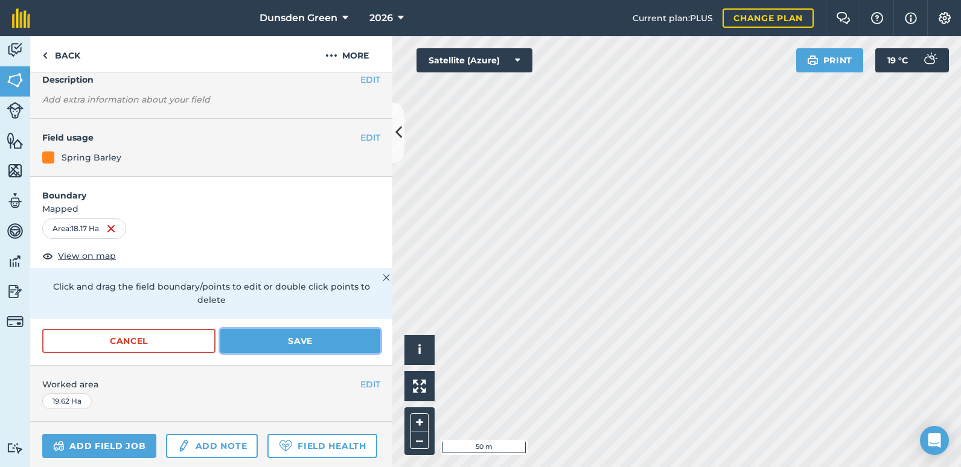
click at [293, 338] on button "Save" at bounding box center [300, 341] width 160 height 24
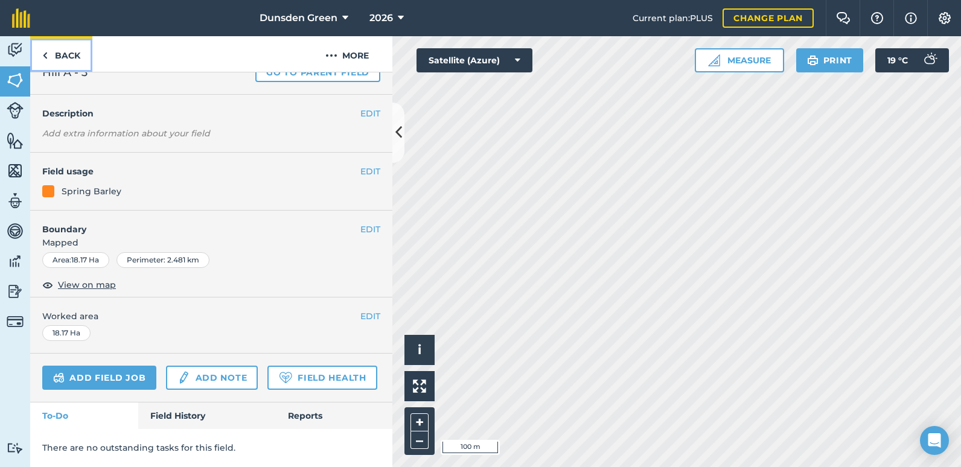
drag, startPoint x: 60, startPoint y: 59, endPoint x: 73, endPoint y: 60, distance: 12.7
click at [60, 59] on link "Back" at bounding box center [61, 54] width 62 height 36
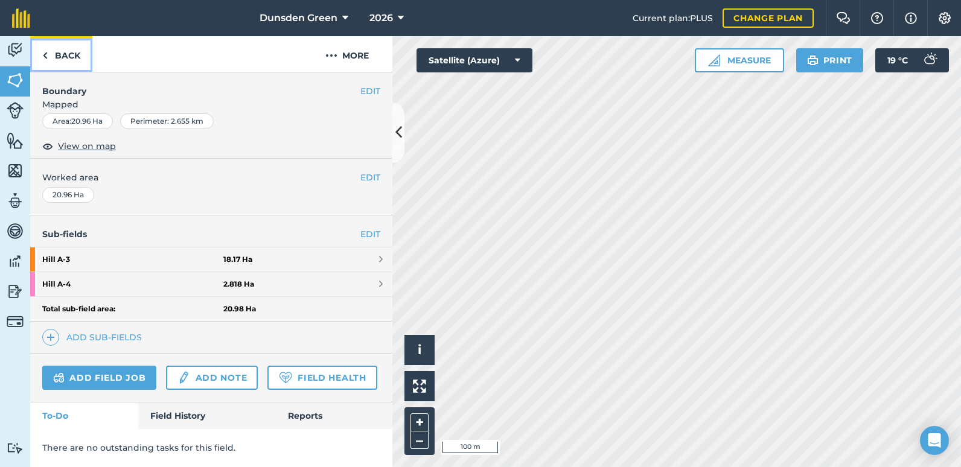
scroll to position [191, 0]
click at [478, 466] on html "Dunsden Green 2026 Current plan : PLUS Change plan Farm Chat Help Info Settings…" at bounding box center [480, 233] width 961 height 467
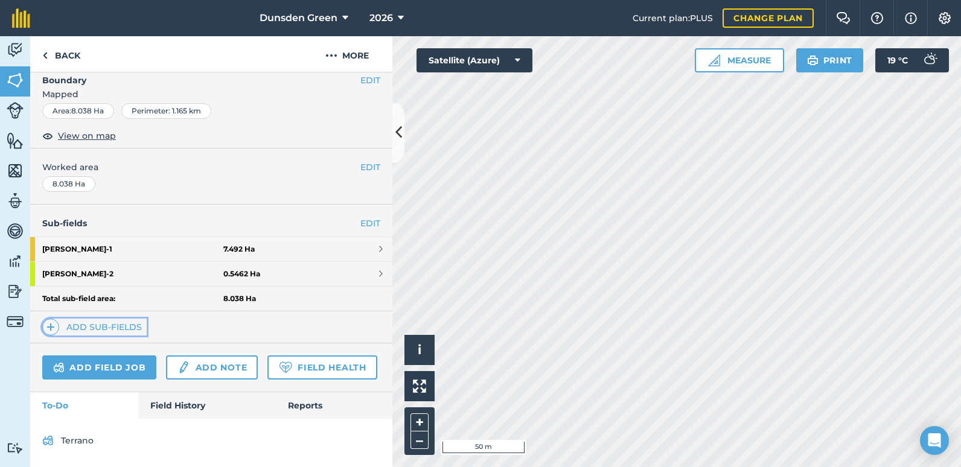
click at [88, 319] on link "Add sub-fields" at bounding box center [94, 327] width 104 height 17
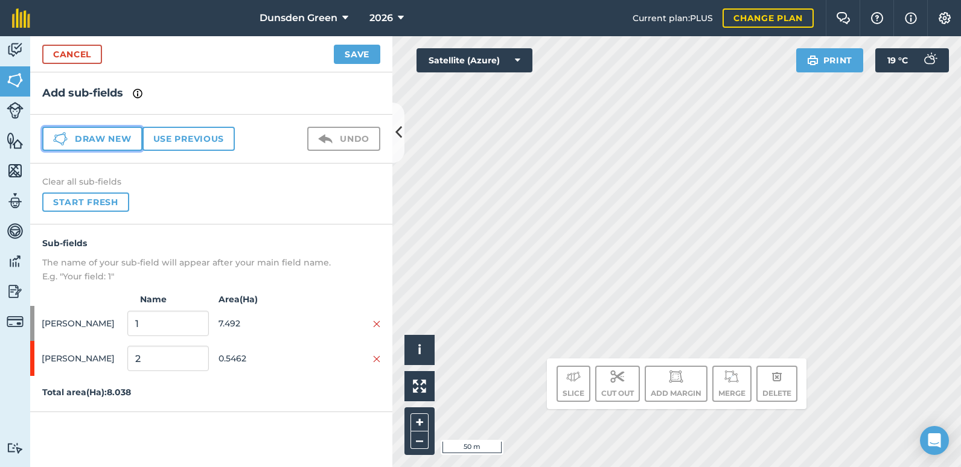
click at [101, 141] on button "Draw new" at bounding box center [92, 139] width 100 height 24
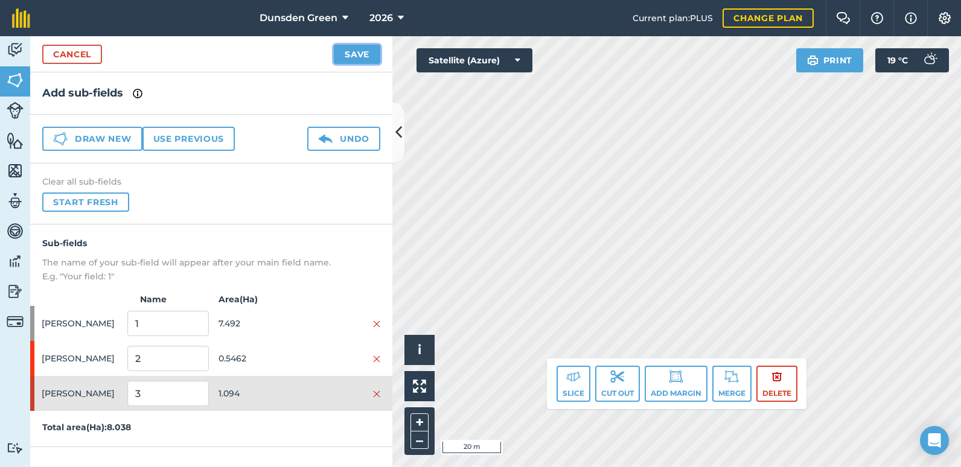
drag, startPoint x: 364, startPoint y: 57, endPoint x: 372, endPoint y: 68, distance: 13.4
click at [360, 59] on button "Save" at bounding box center [357, 54] width 46 height 19
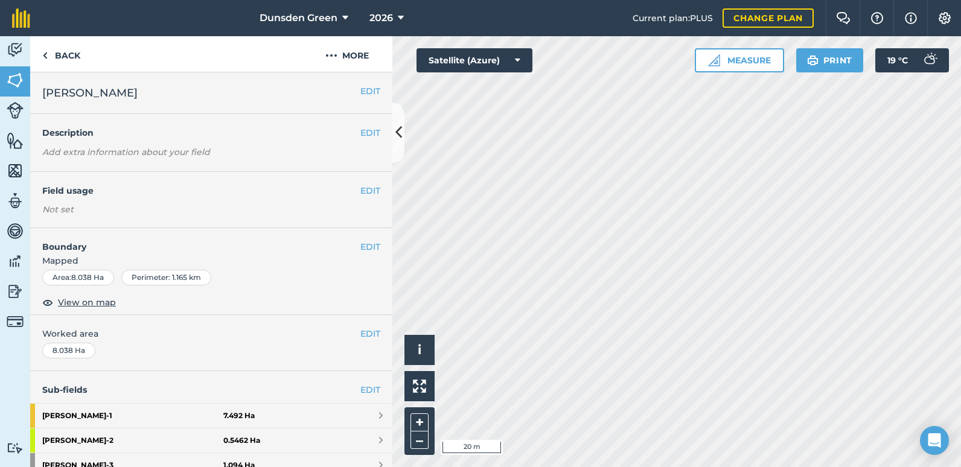
scroll to position [121, 0]
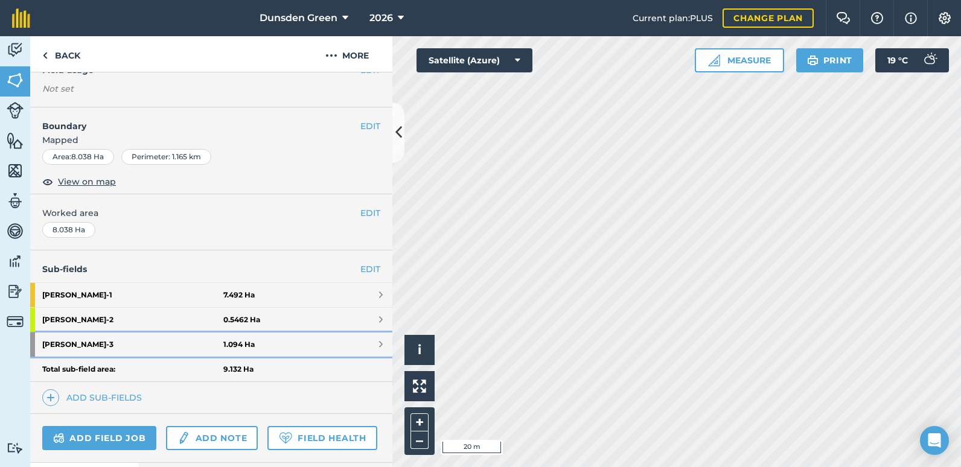
click at [367, 342] on link "[PERSON_NAME] Yard - 3 1.094 Ha" at bounding box center [211, 344] width 362 height 24
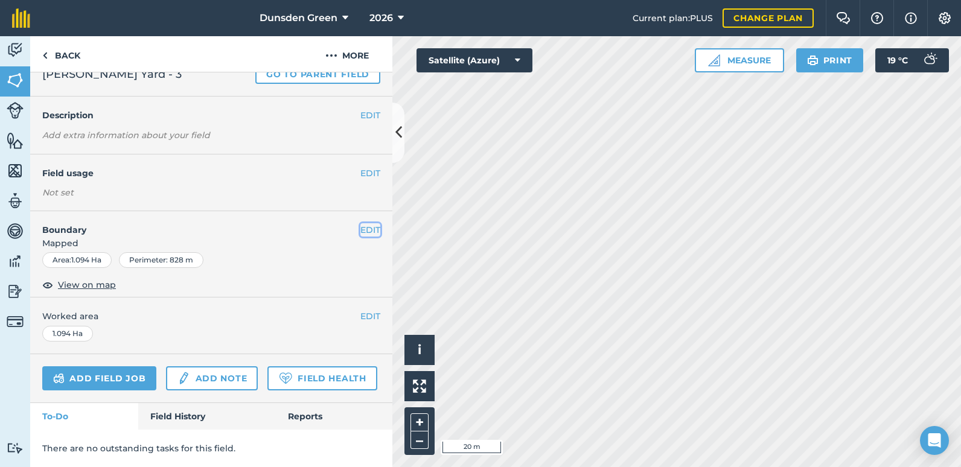
click at [360, 223] on button "EDIT" at bounding box center [370, 229] width 20 height 13
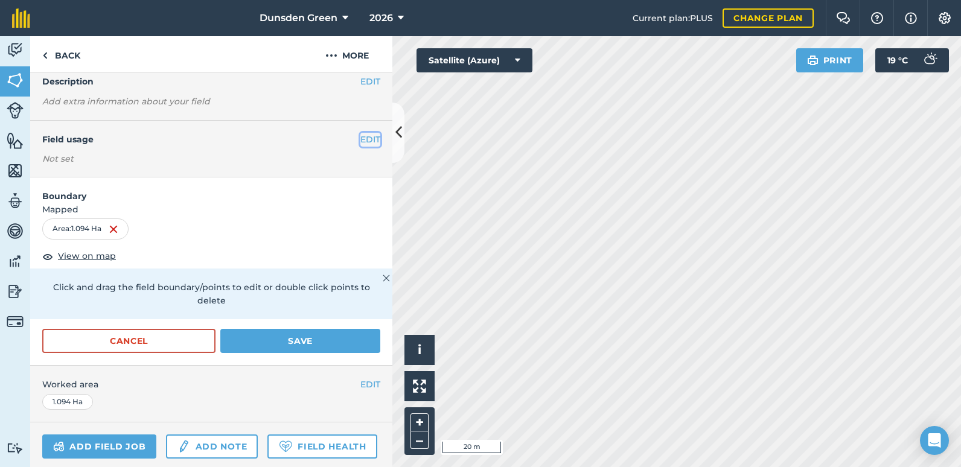
click at [360, 139] on button "EDIT" at bounding box center [370, 139] width 20 height 13
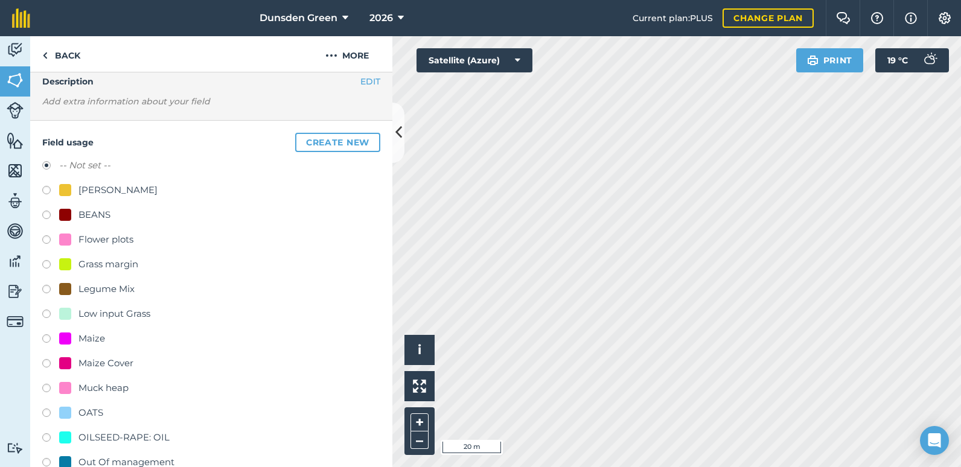
scroll to position [258, 0]
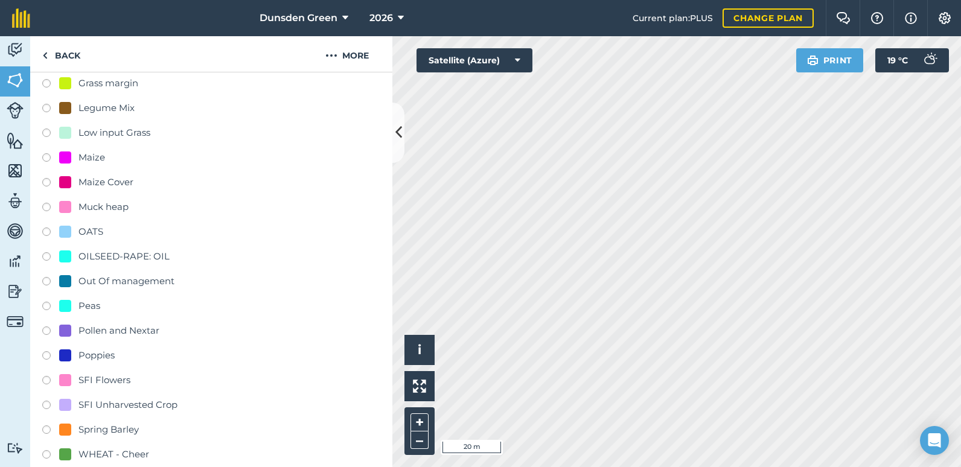
click at [43, 381] on label at bounding box center [50, 382] width 17 height 12
radio input "true"
radio input "false"
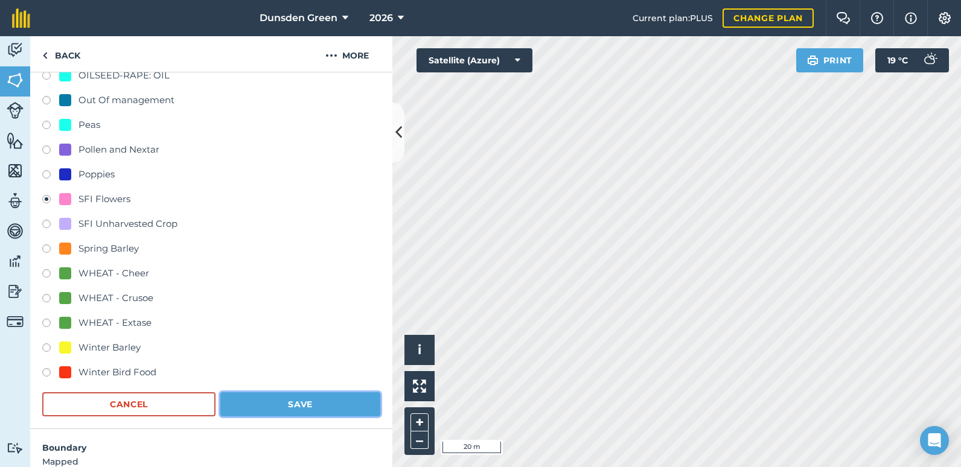
click at [299, 400] on button "Save" at bounding box center [300, 404] width 160 height 24
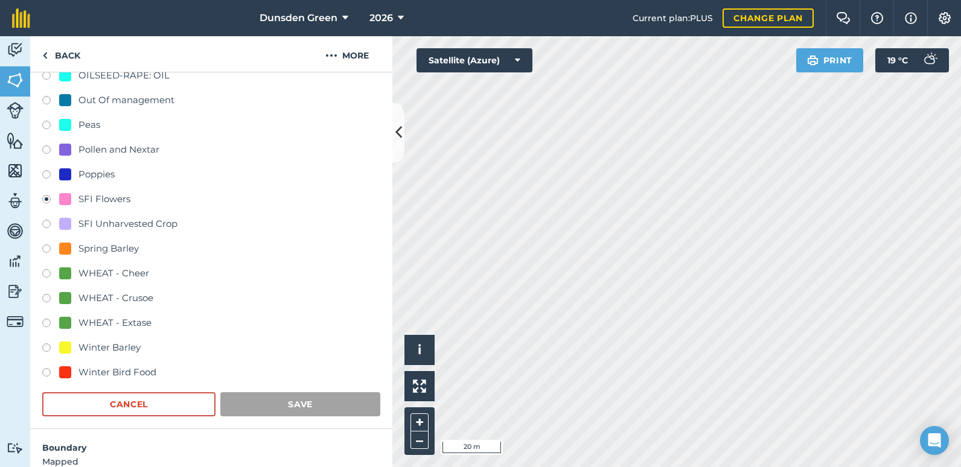
scroll to position [180, 0]
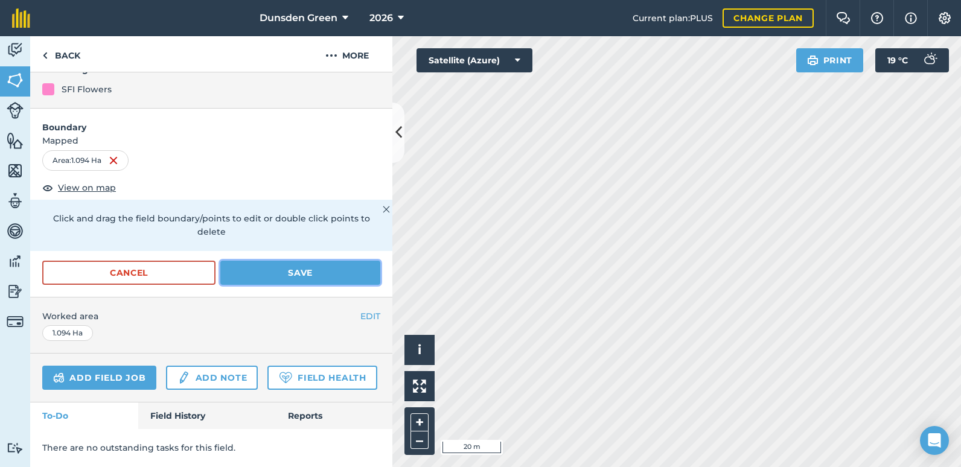
click at [279, 261] on button "Save" at bounding box center [300, 273] width 160 height 24
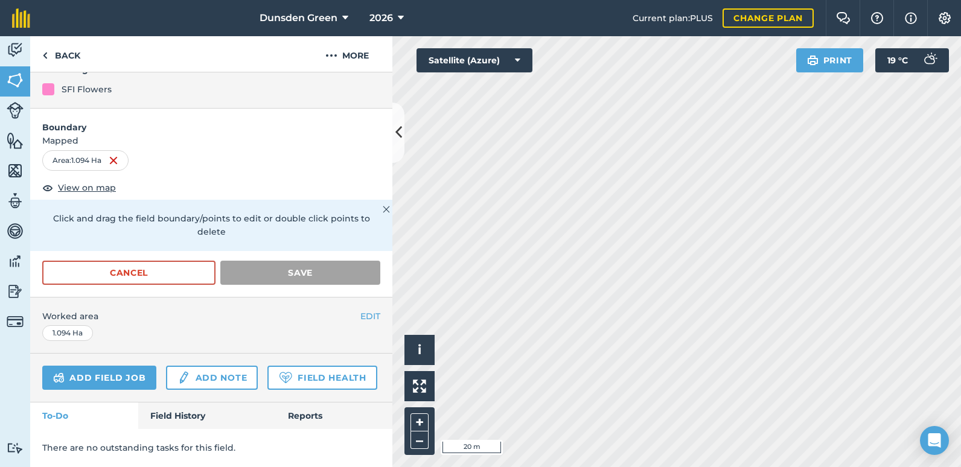
scroll to position [78, 0]
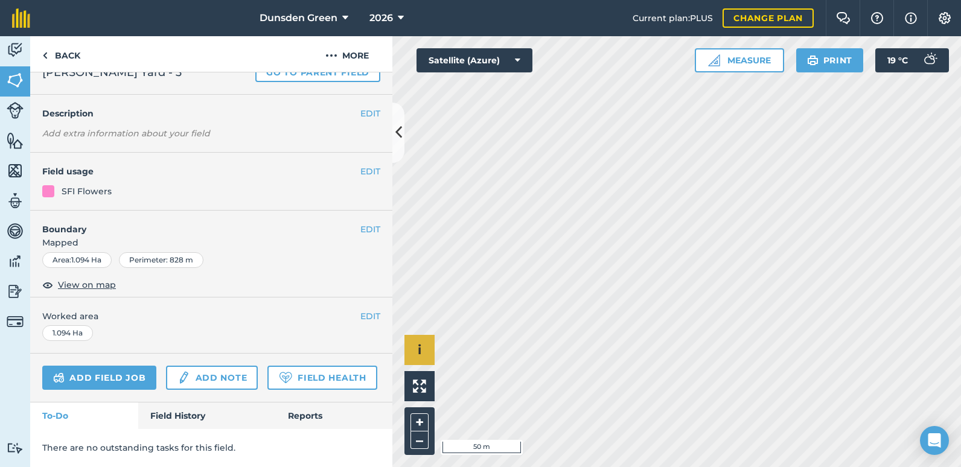
scroll to position [155, 0]
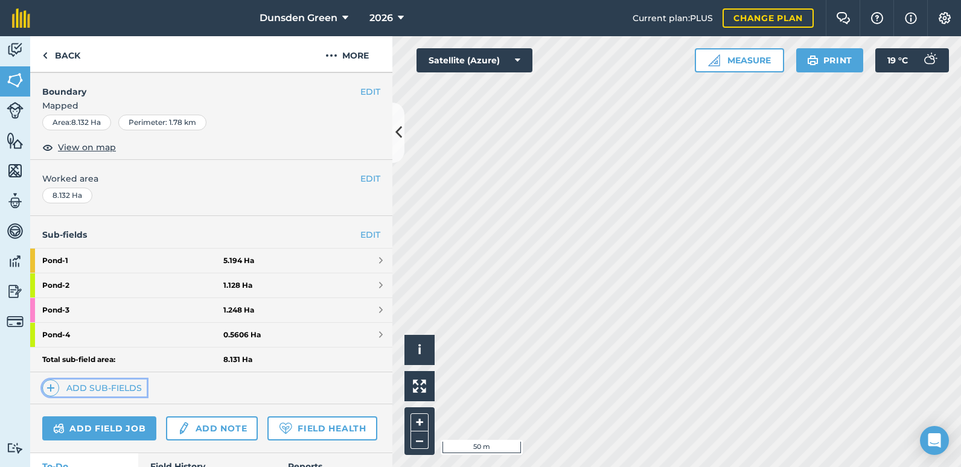
click at [101, 388] on link "Add sub-fields" at bounding box center [94, 388] width 104 height 17
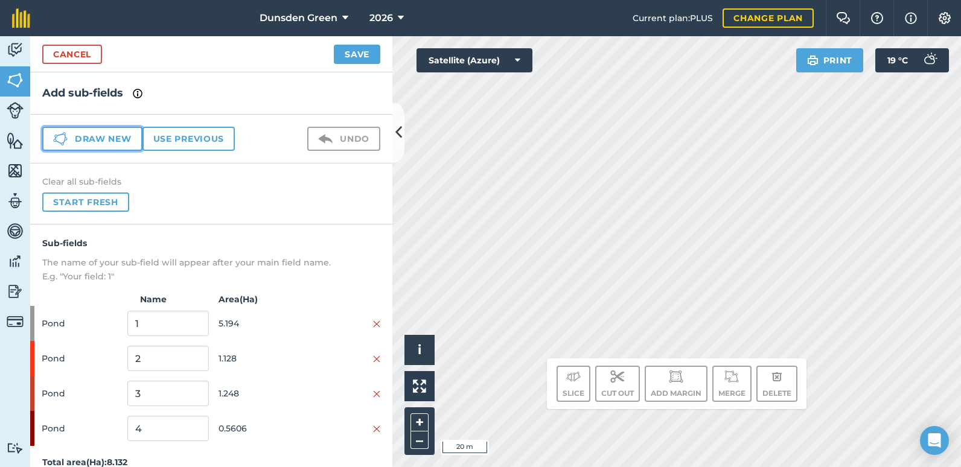
click at [91, 143] on button "Draw new" at bounding box center [92, 139] width 100 height 24
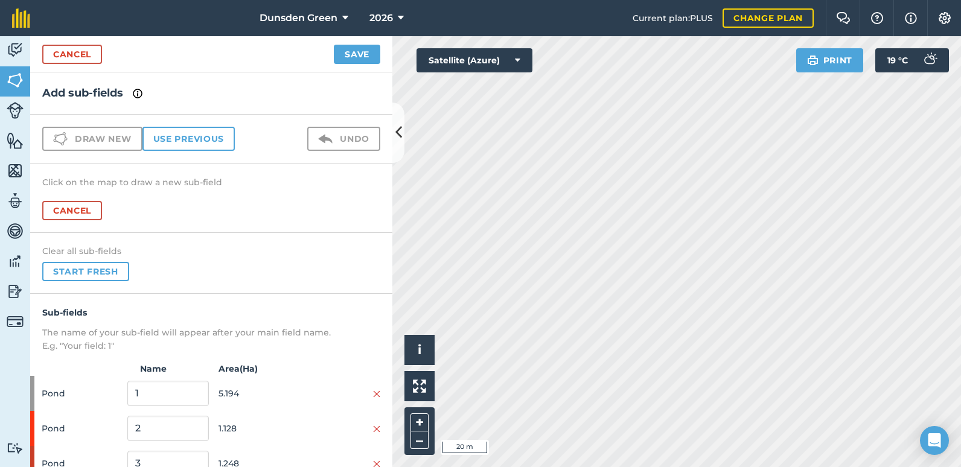
click at [288, 281] on div "Activity Fields Livestock Features Maps Team Vehicles Data Reporting Billing Tu…" at bounding box center [480, 251] width 961 height 431
click at [131, 285] on div "Activity Fields Livestock Features Maps Team Vehicles Data Reporting Billing Tu…" at bounding box center [480, 251] width 961 height 431
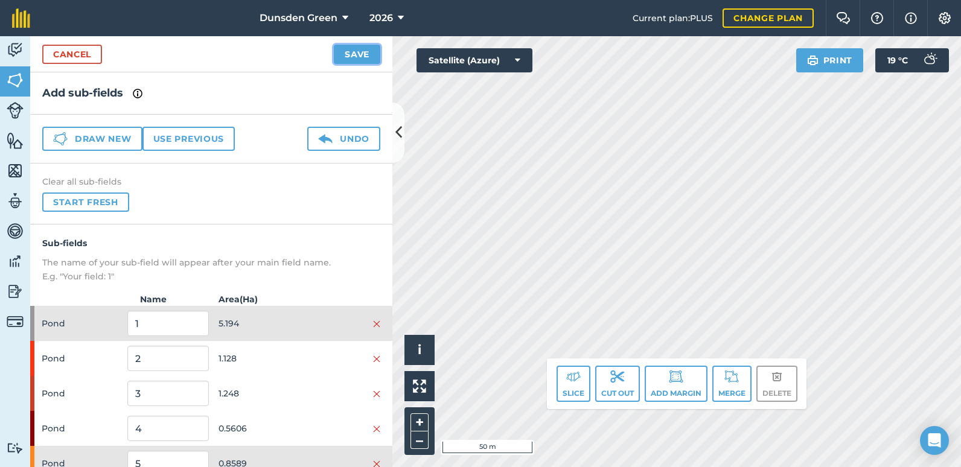
drag, startPoint x: 457, startPoint y: 290, endPoint x: 349, endPoint y: 58, distance: 255.6
click at [349, 58] on button "Save" at bounding box center [357, 54] width 46 height 19
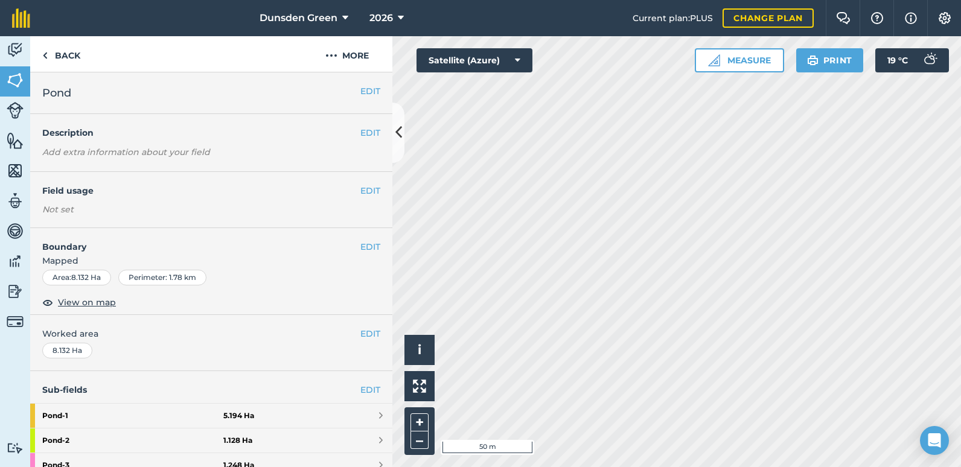
scroll to position [181, 0]
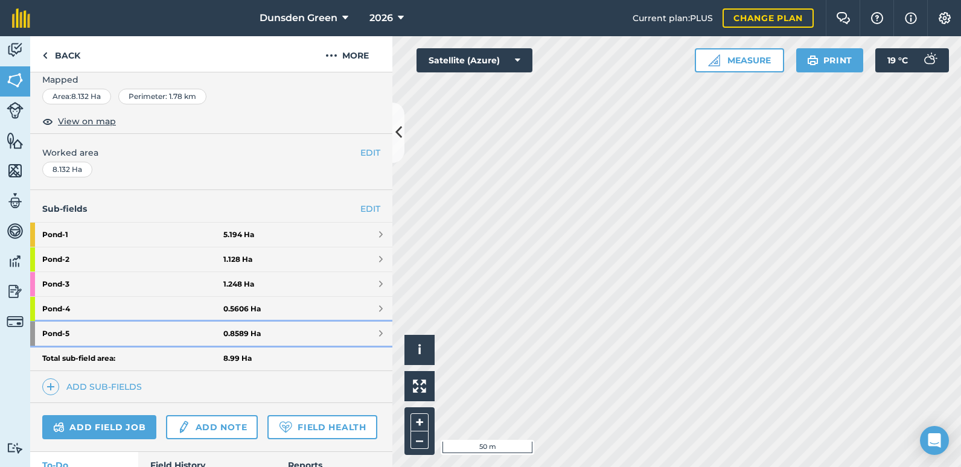
click at [335, 334] on link "Pond - 5 0.8589 Ha" at bounding box center [211, 334] width 362 height 24
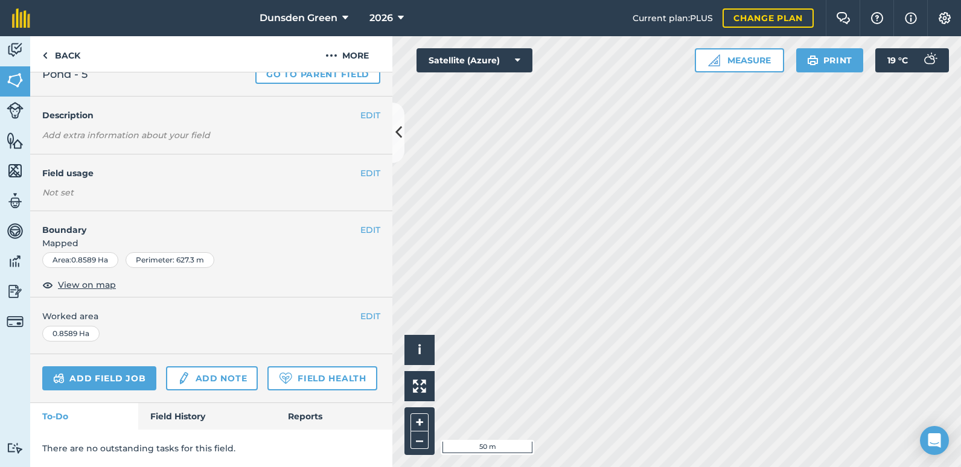
scroll to position [77, 0]
click at [363, 167] on button "EDIT" at bounding box center [370, 173] width 20 height 13
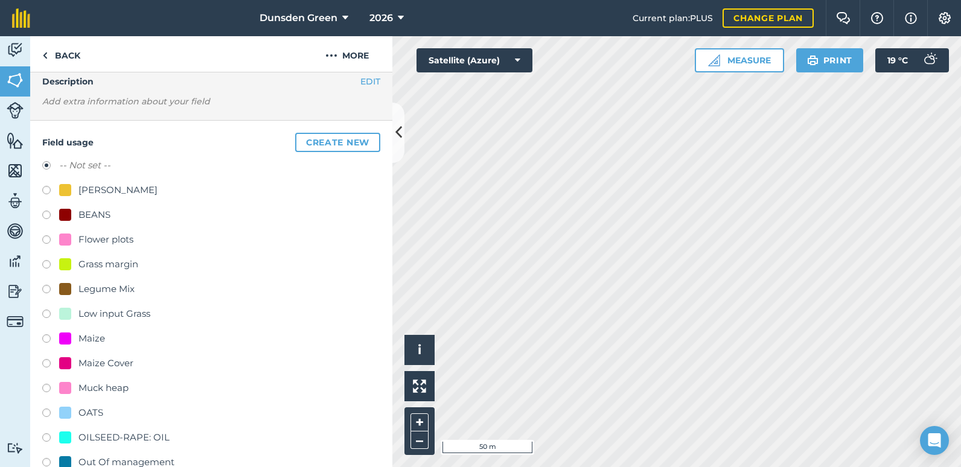
scroll to position [258, 0]
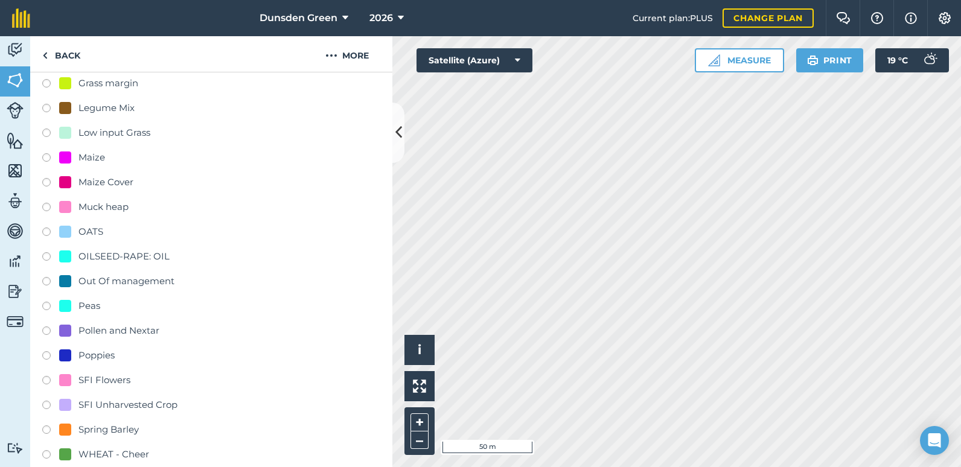
click at [43, 380] on label at bounding box center [50, 382] width 17 height 12
radio input "true"
radio input "false"
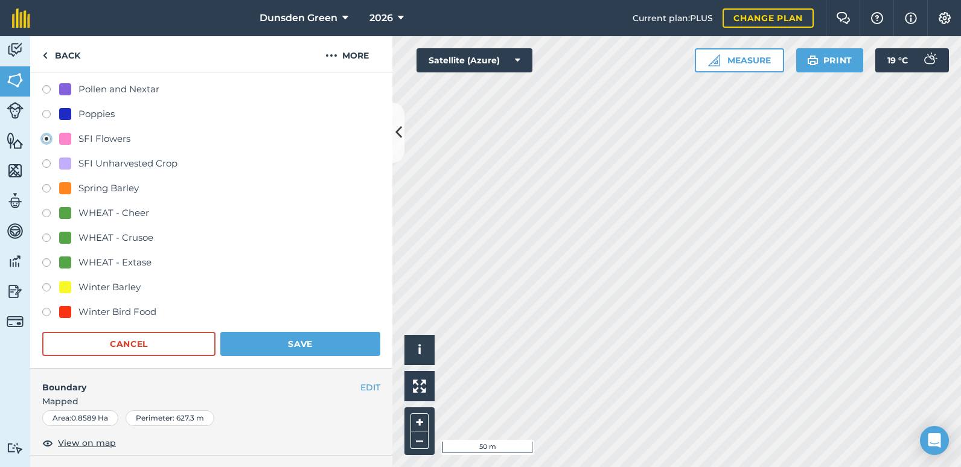
scroll to position [559, 0]
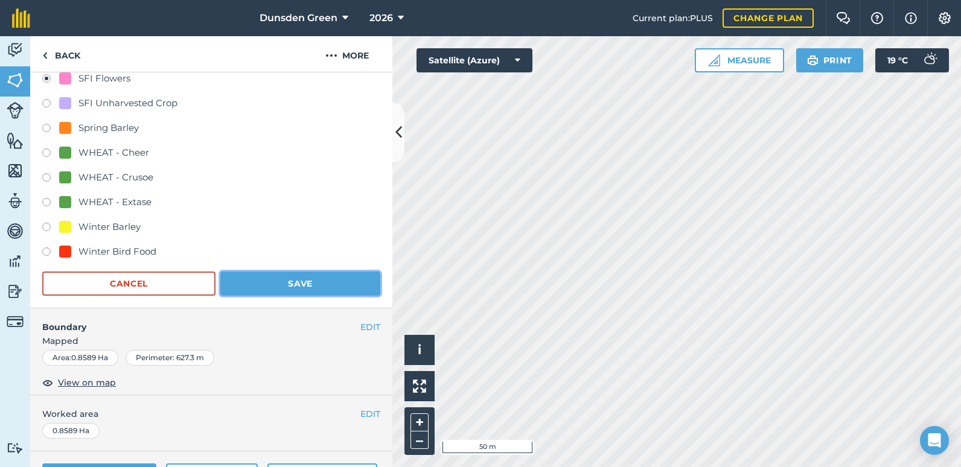
click at [272, 279] on button "Save" at bounding box center [300, 284] width 160 height 24
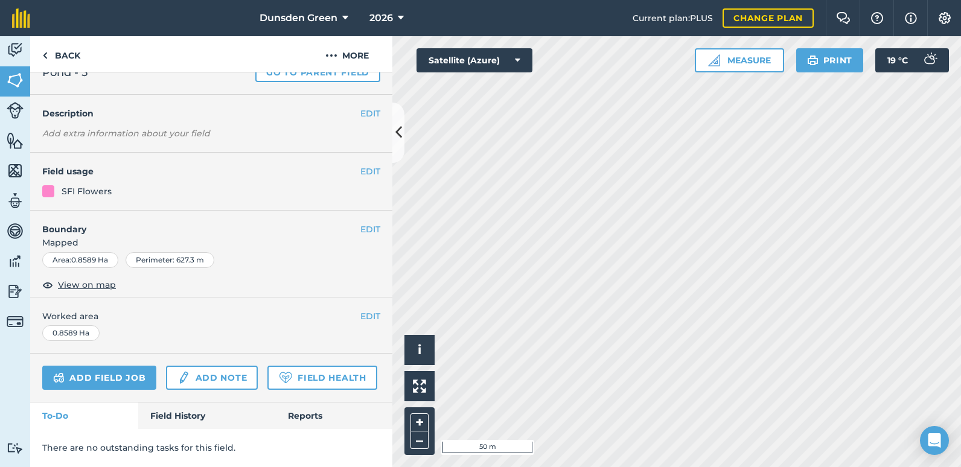
scroll to position [78, 0]
click at [363, 223] on button "EDIT" at bounding box center [370, 229] width 20 height 13
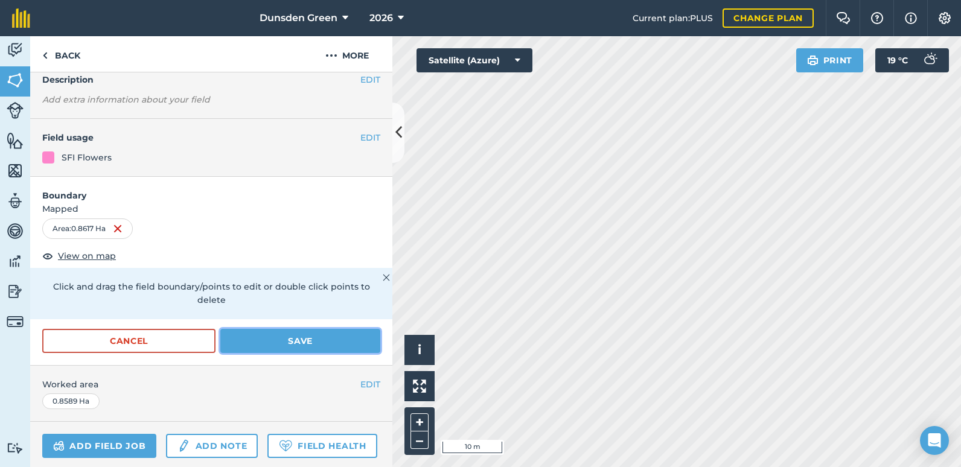
click at [318, 332] on button "Save" at bounding box center [300, 341] width 160 height 24
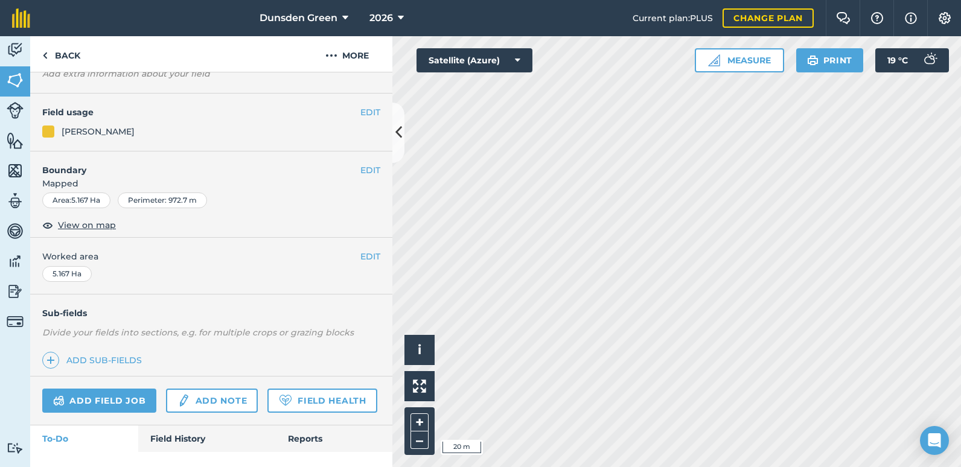
scroll to position [53, 0]
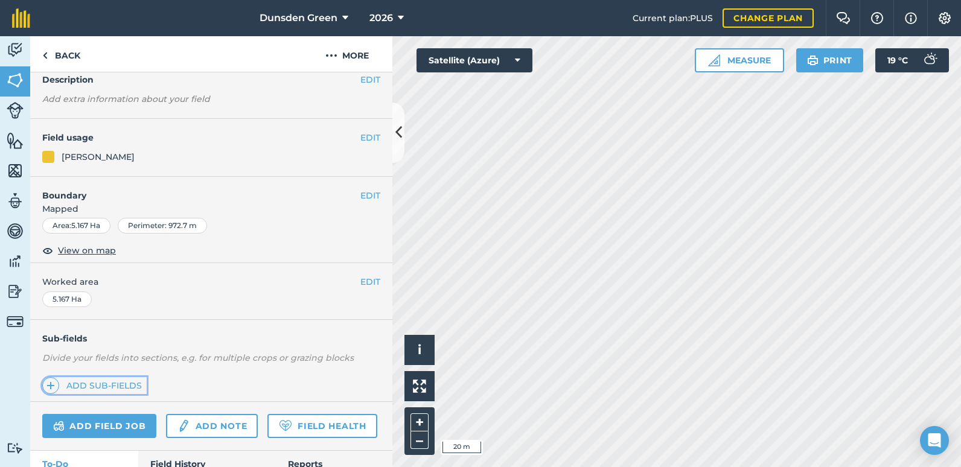
click at [85, 384] on link "Add sub-fields" at bounding box center [94, 385] width 104 height 17
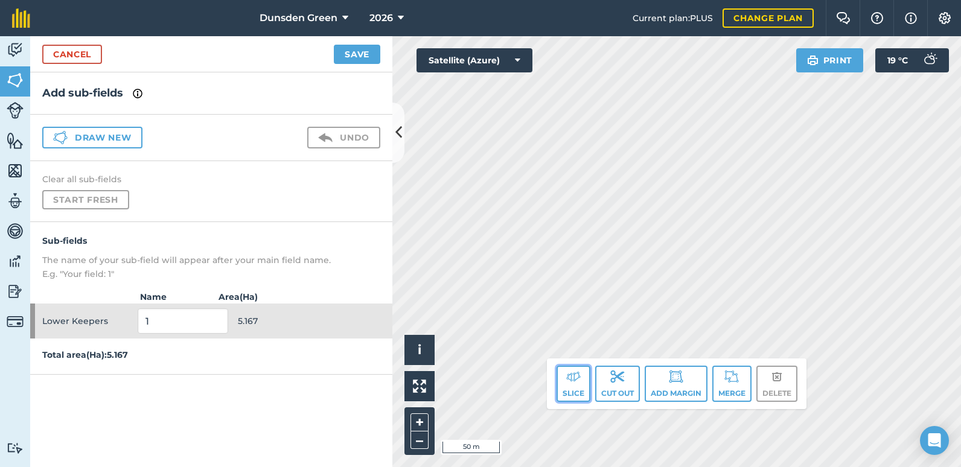
click at [571, 390] on button "Slice" at bounding box center [573, 384] width 34 height 36
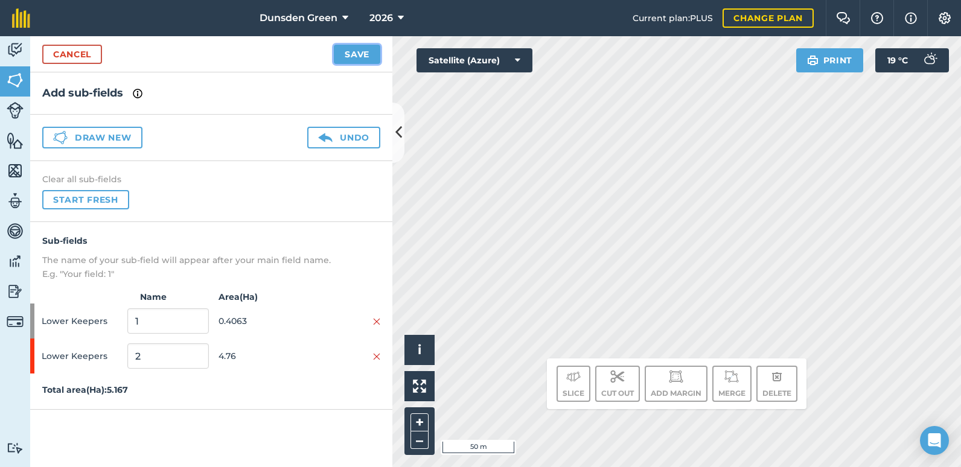
drag, startPoint x: 723, startPoint y: 120, endPoint x: 349, endPoint y: 49, distance: 380.7
click at [349, 49] on button "Save" at bounding box center [357, 54] width 46 height 19
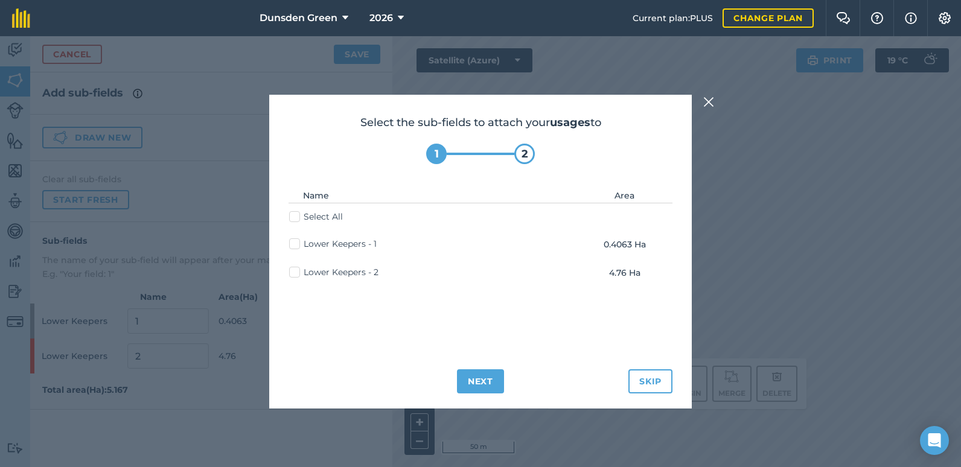
click at [295, 275] on label "Lower Keepers - 2" at bounding box center [333, 272] width 89 height 13
click at [295, 274] on input "Lower Keepers - 2" at bounding box center [293, 270] width 8 height 8
checkbox input "true"
click at [482, 383] on button "Next" at bounding box center [480, 381] width 47 height 24
click at [507, 383] on button "Save" at bounding box center [509, 381] width 46 height 24
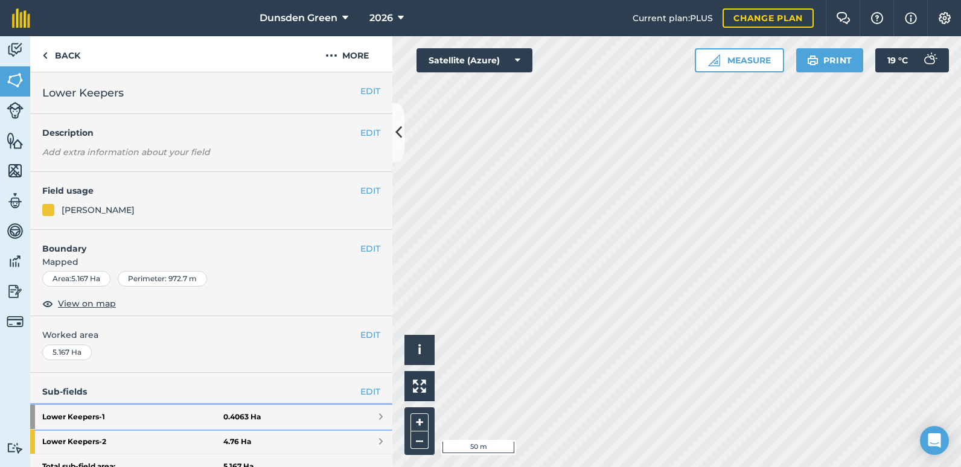
click at [81, 416] on strong "Lower Keepers - 1" at bounding box center [132, 417] width 181 height 24
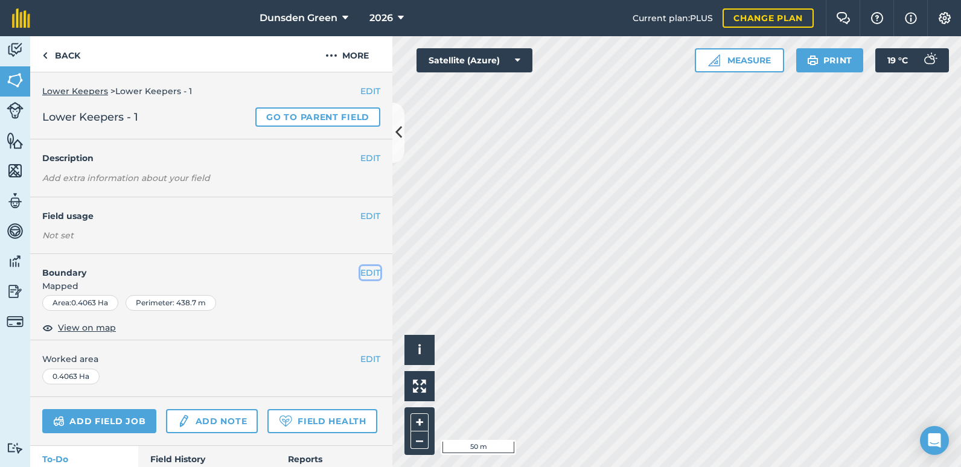
click at [365, 273] on button "EDIT" at bounding box center [370, 272] width 20 height 13
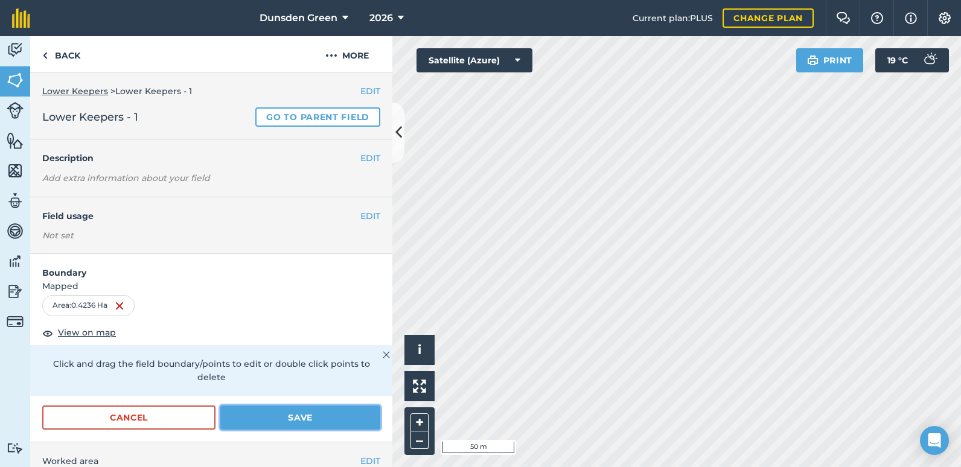
click at [288, 422] on button "Save" at bounding box center [300, 417] width 160 height 24
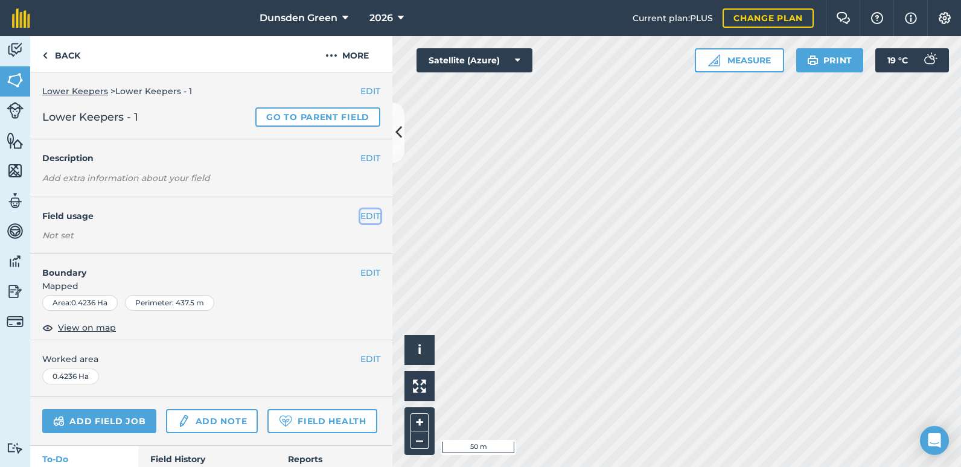
click at [367, 219] on button "EDIT" at bounding box center [370, 215] width 20 height 13
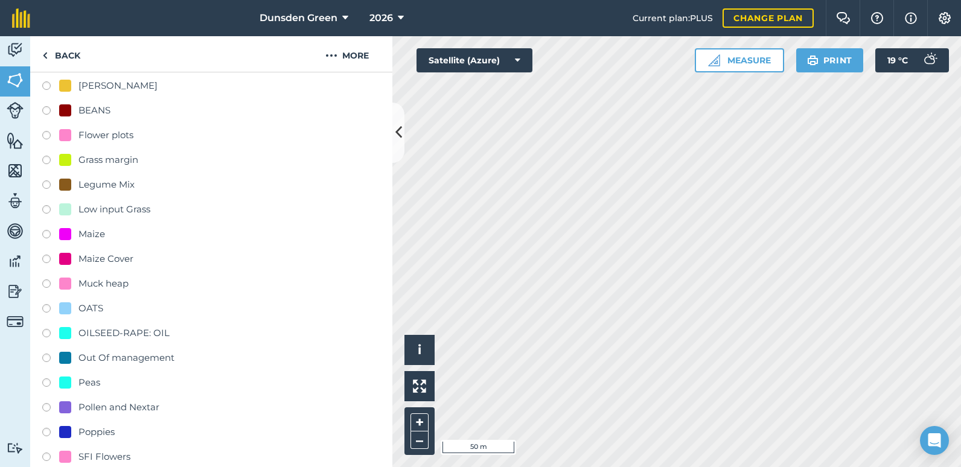
scroll to position [241, 0]
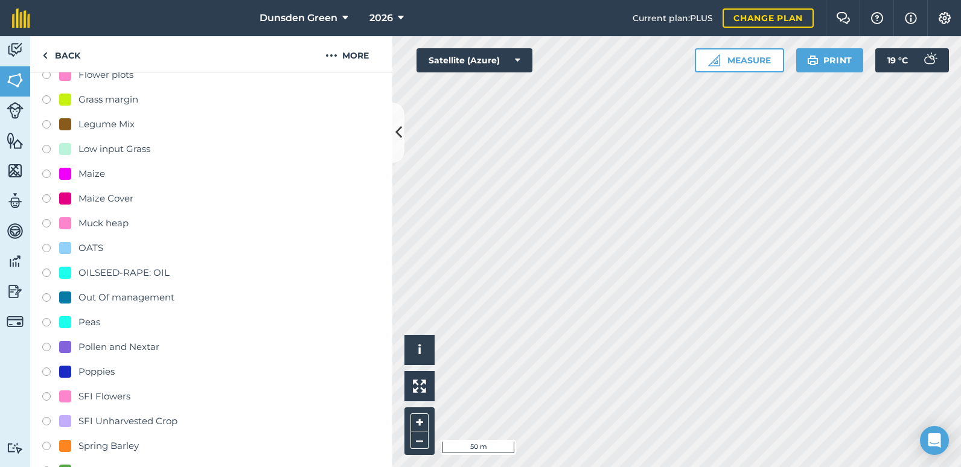
click at [45, 396] on label at bounding box center [50, 398] width 17 height 12
radio input "true"
radio input "false"
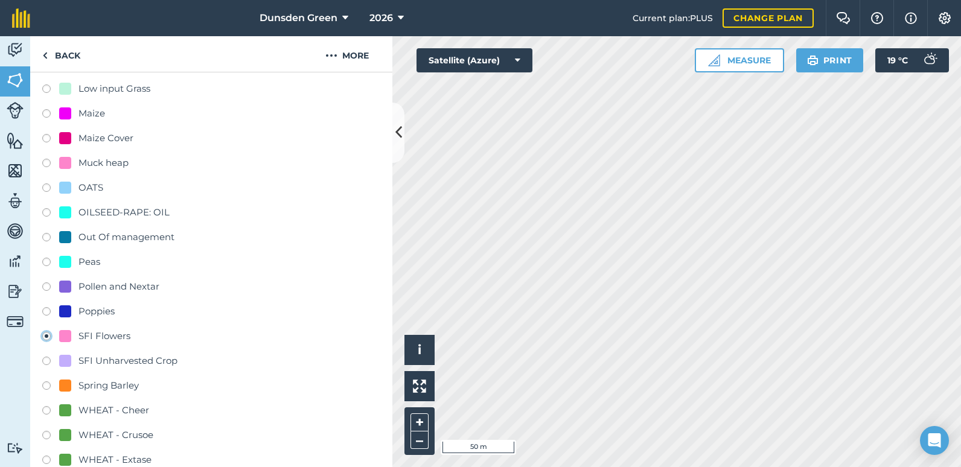
scroll to position [483, 0]
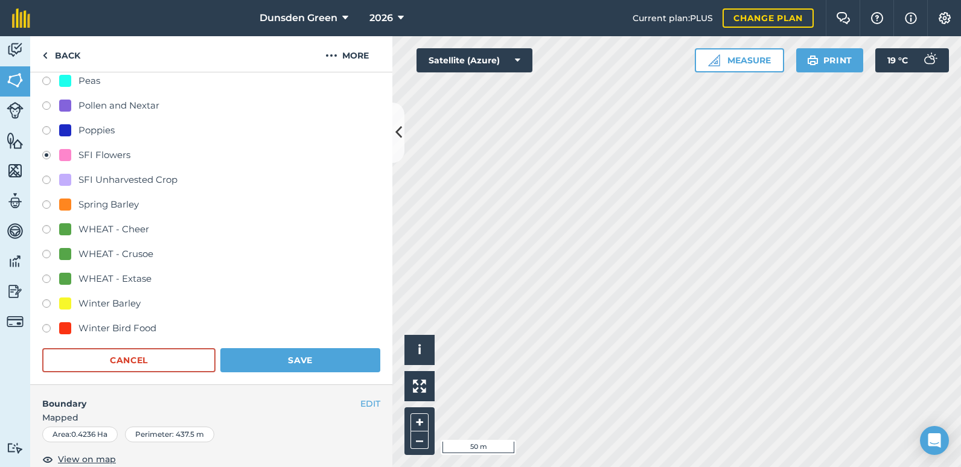
click at [299, 422] on span "Mapped" at bounding box center [211, 417] width 362 height 13
click at [278, 360] on button "Save" at bounding box center [300, 360] width 160 height 24
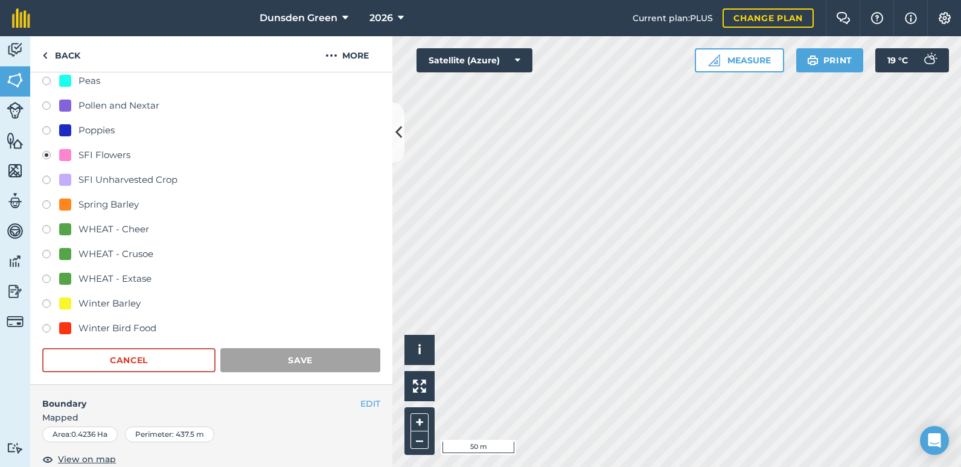
scroll to position [78, 0]
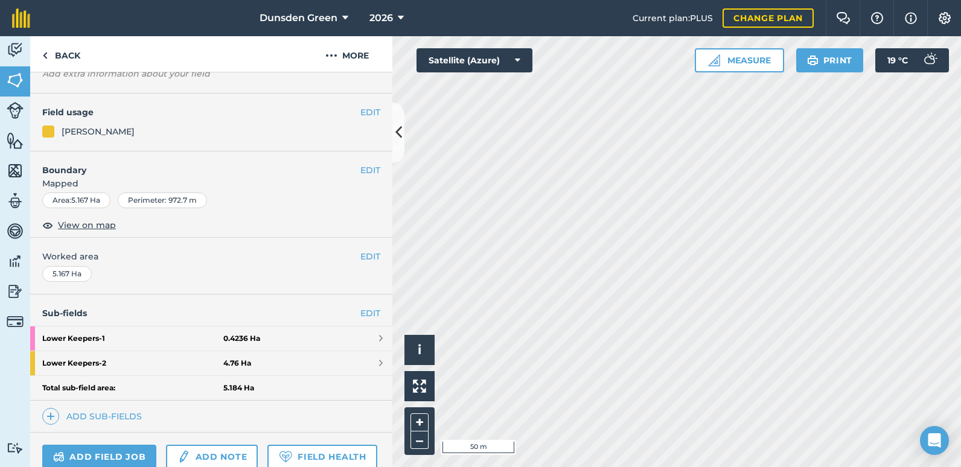
scroll to position [202, 0]
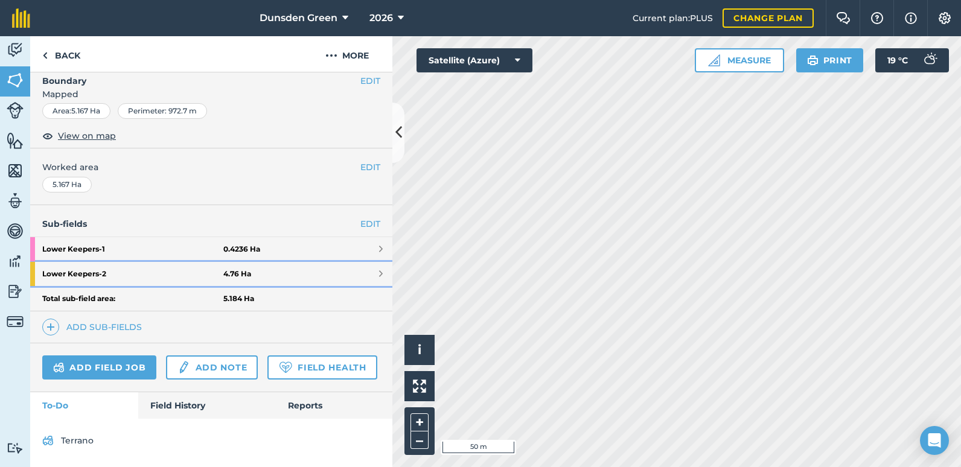
click at [367, 262] on link "Lower Keepers - 2 4.76 Ha" at bounding box center [211, 274] width 362 height 24
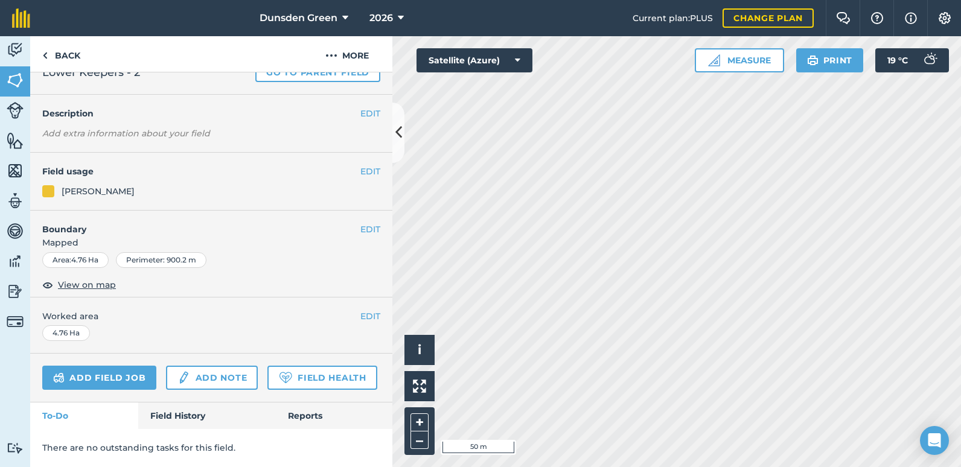
scroll to position [78, 0]
click at [360, 223] on button "EDIT" at bounding box center [370, 229] width 20 height 13
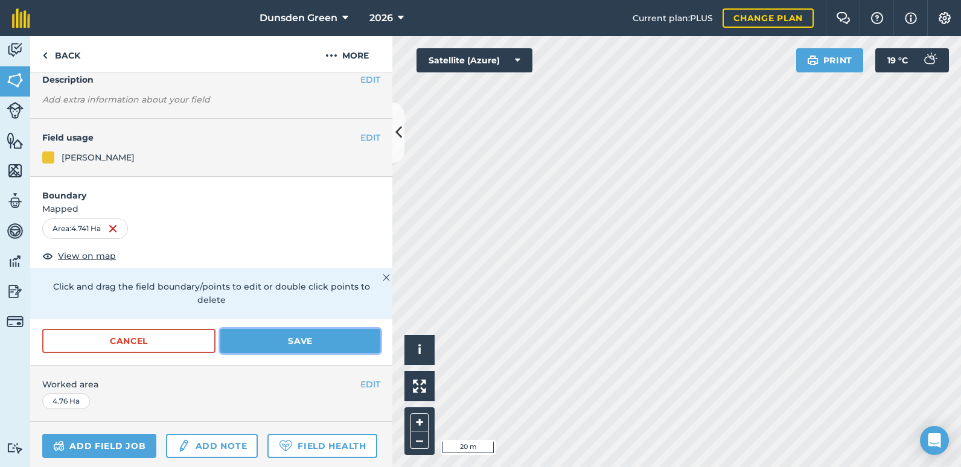
click at [320, 338] on button "Save" at bounding box center [300, 341] width 160 height 24
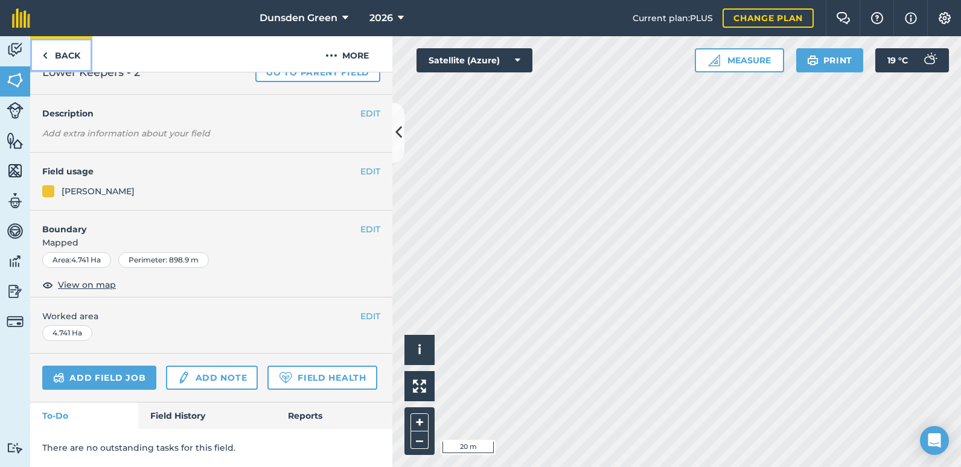
click at [58, 50] on link "Back" at bounding box center [61, 54] width 62 height 36
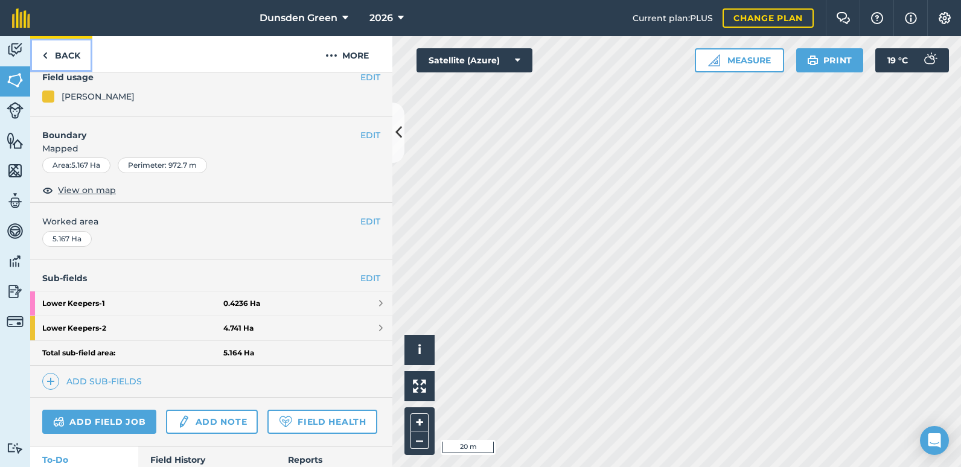
scroll to position [174, 0]
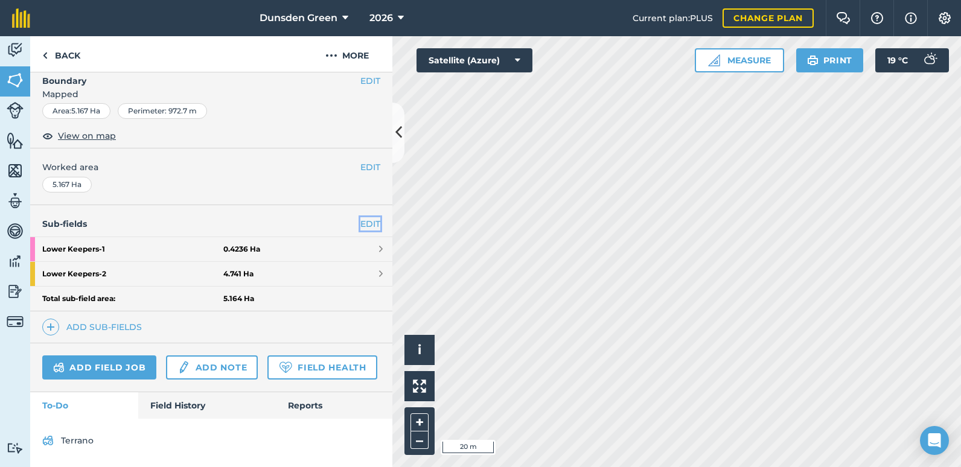
click at [360, 218] on link "EDIT" at bounding box center [370, 223] width 20 height 13
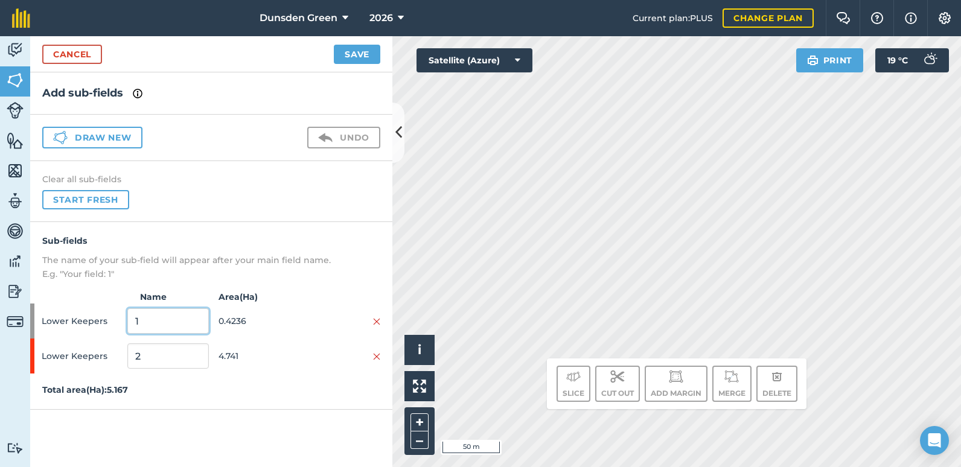
click at [139, 319] on input "1" at bounding box center [167, 320] width 81 height 25
type input "2"
click at [138, 355] on input "2" at bounding box center [167, 355] width 81 height 25
type input "1"
click at [334, 45] on button "Save" at bounding box center [357, 54] width 46 height 19
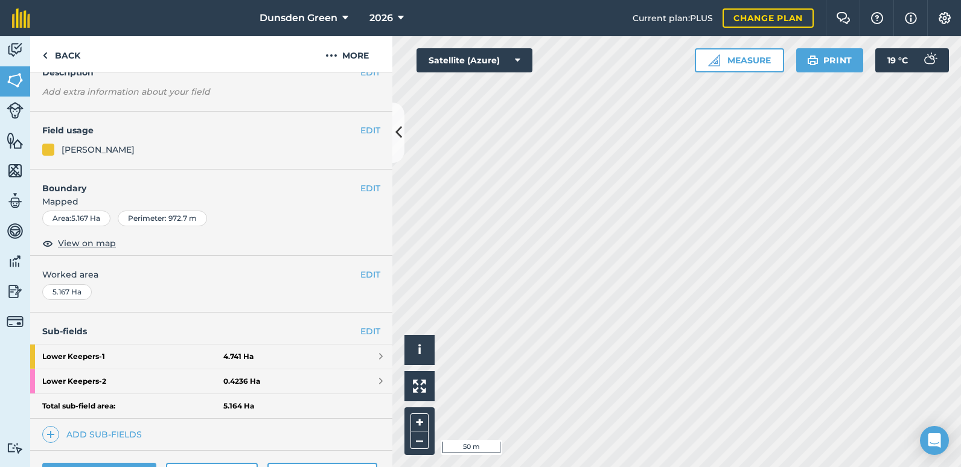
scroll to position [121, 0]
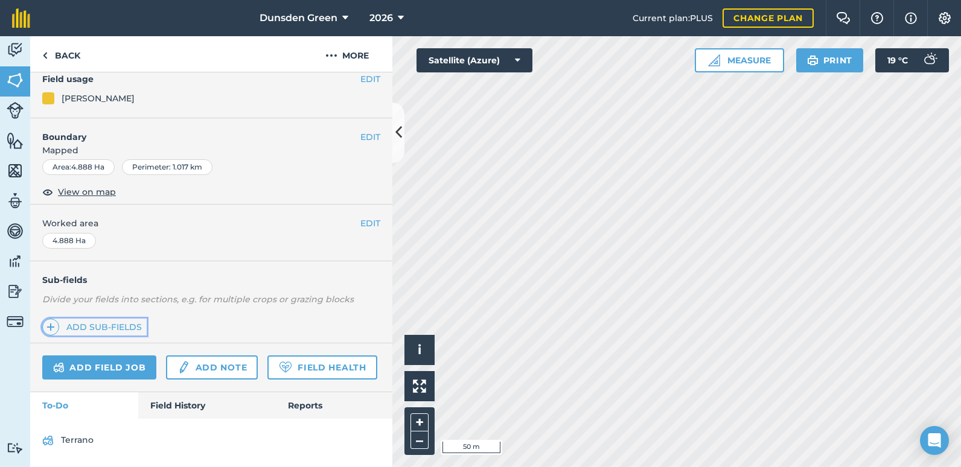
click at [99, 320] on link "Add sub-fields" at bounding box center [94, 327] width 104 height 17
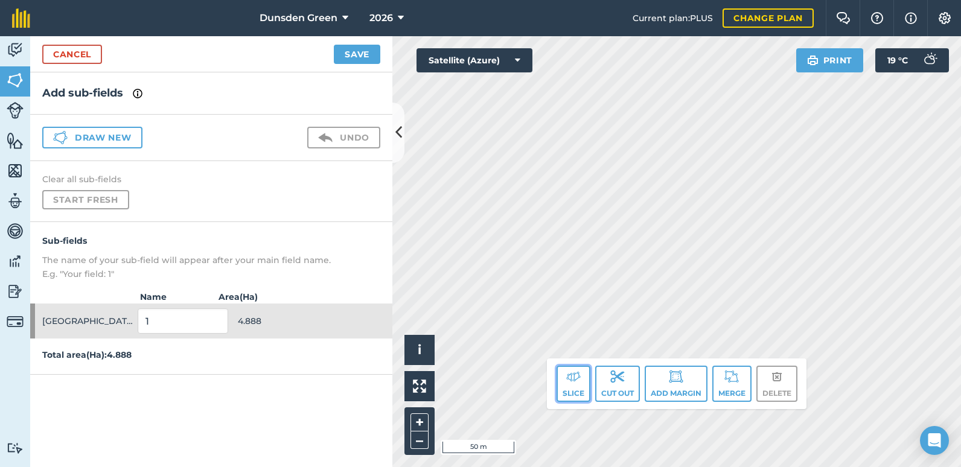
click at [567, 383] on img at bounding box center [573, 376] width 14 height 14
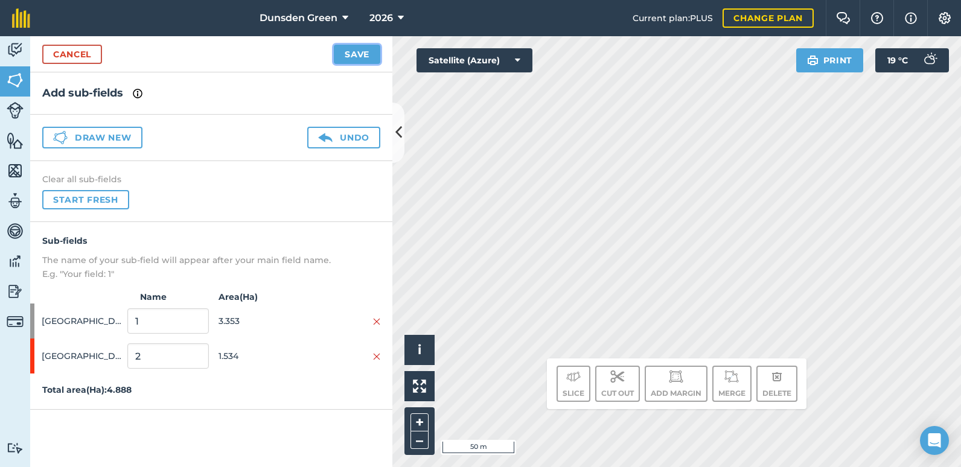
drag, startPoint x: 623, startPoint y: 259, endPoint x: 358, endPoint y: 57, distance: 333.3
click at [358, 57] on button "Save" at bounding box center [357, 54] width 46 height 19
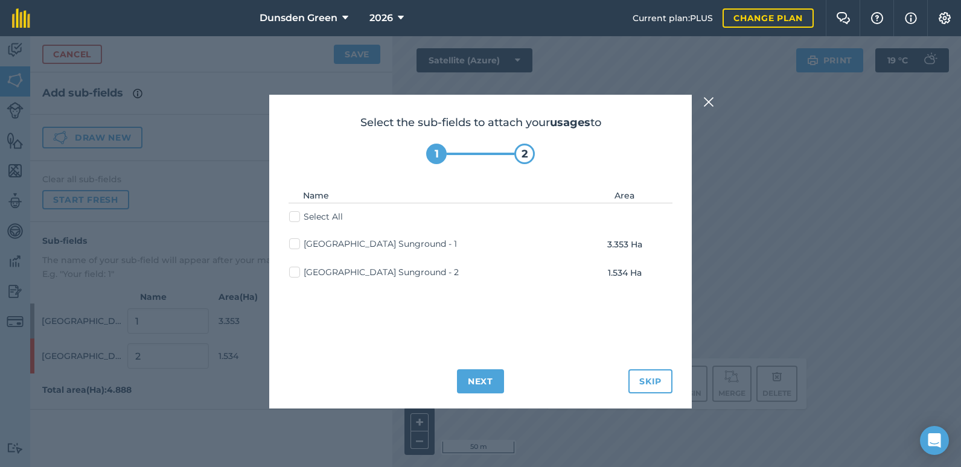
click at [293, 274] on label "[GEOGRAPHIC_DATA] Sunground - 2" at bounding box center [374, 272] width 170 height 13
click at [293, 274] on input "[GEOGRAPHIC_DATA] Sunground - 2" at bounding box center [293, 270] width 8 height 8
checkbox input "true"
click at [479, 378] on button "Next" at bounding box center [480, 381] width 47 height 24
click at [500, 377] on button "Save" at bounding box center [509, 381] width 46 height 24
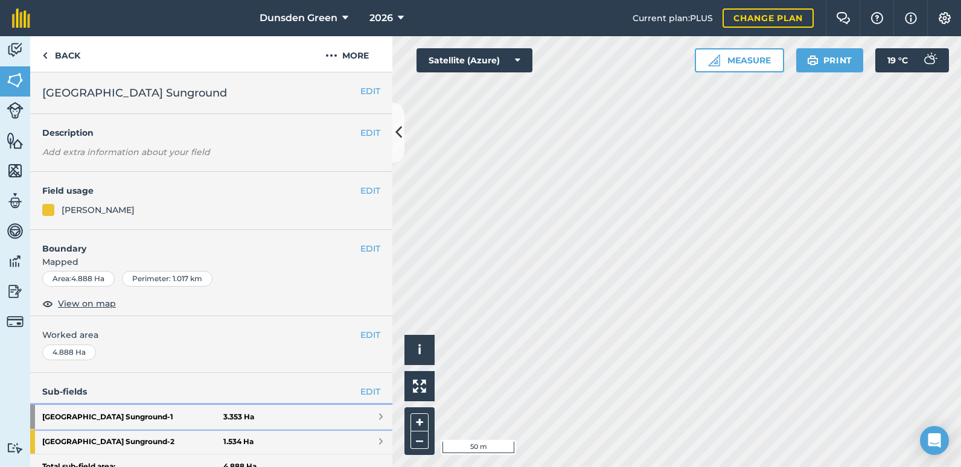
click at [144, 422] on strong "[GEOGRAPHIC_DATA] Sunground - 1" at bounding box center [132, 417] width 181 height 24
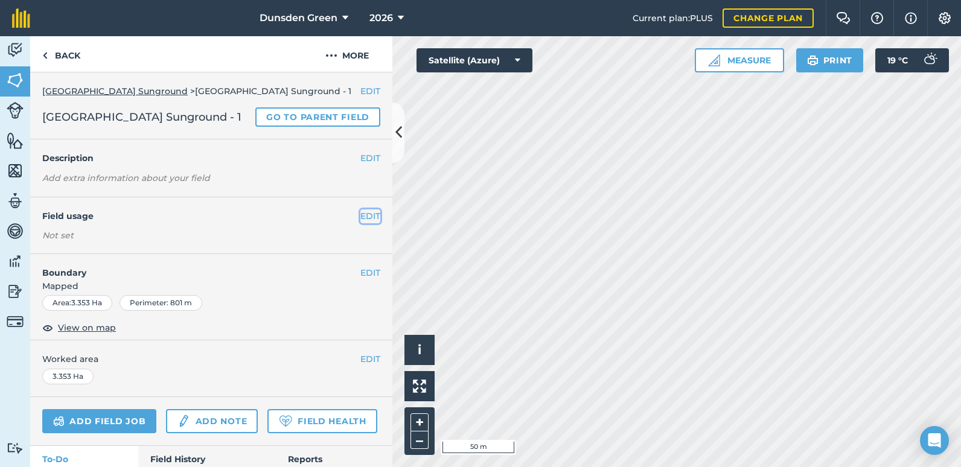
click at [360, 217] on button "EDIT" at bounding box center [370, 215] width 20 height 13
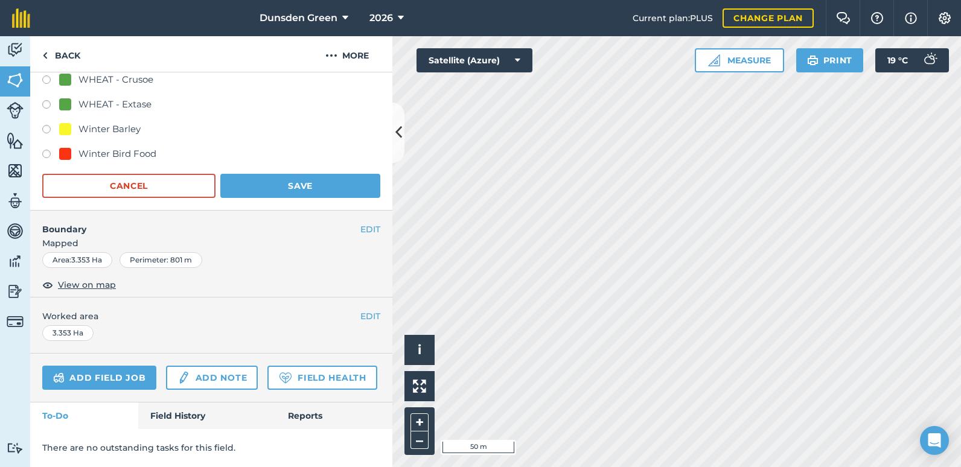
scroll to position [422, 0]
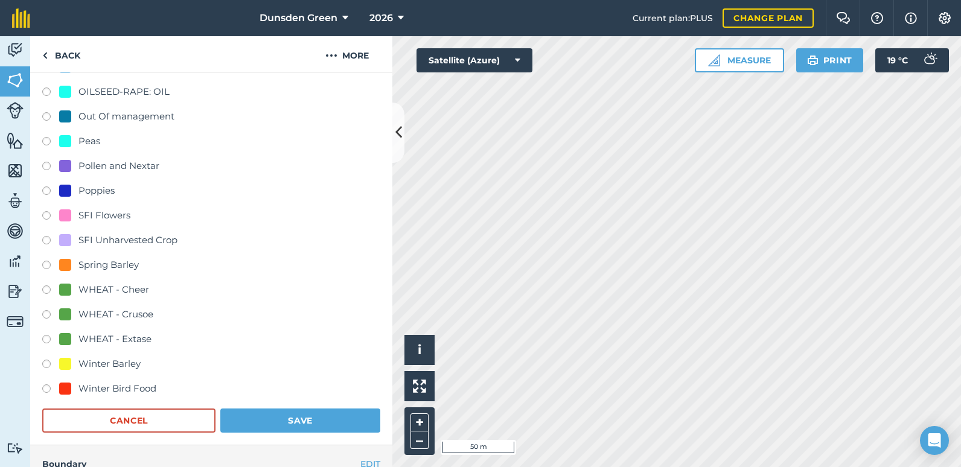
click at [44, 213] on label at bounding box center [50, 217] width 17 height 12
radio input "true"
radio input "false"
click at [311, 418] on button "Save" at bounding box center [300, 421] width 160 height 24
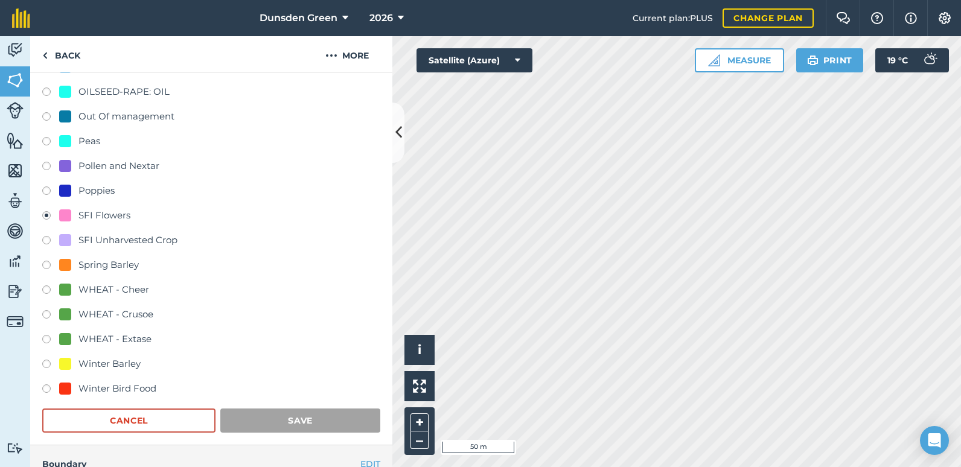
scroll to position [78, 0]
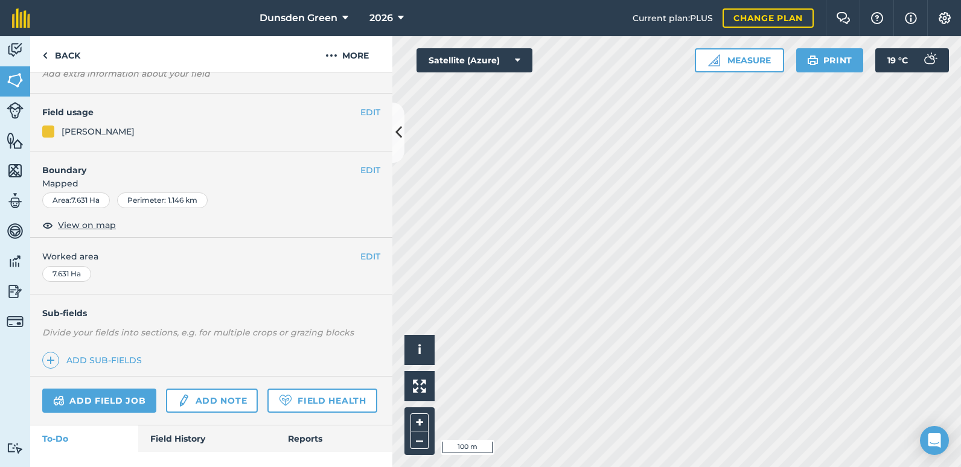
scroll to position [145, 0]
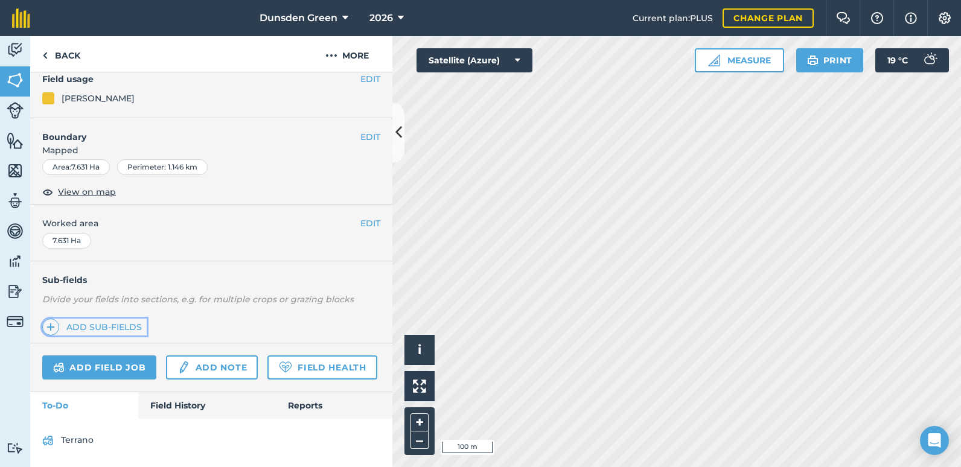
click at [90, 319] on link "Add sub-fields" at bounding box center [94, 327] width 104 height 17
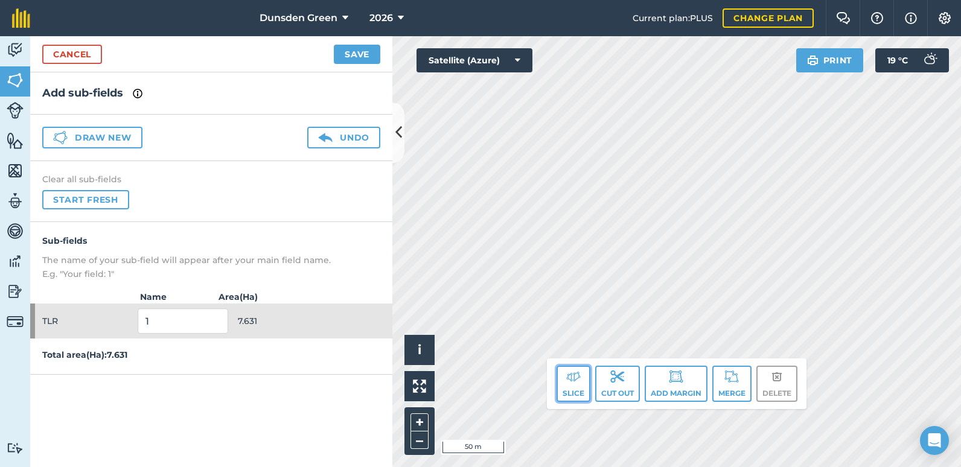
click at [565, 389] on button "Slice" at bounding box center [573, 384] width 34 height 36
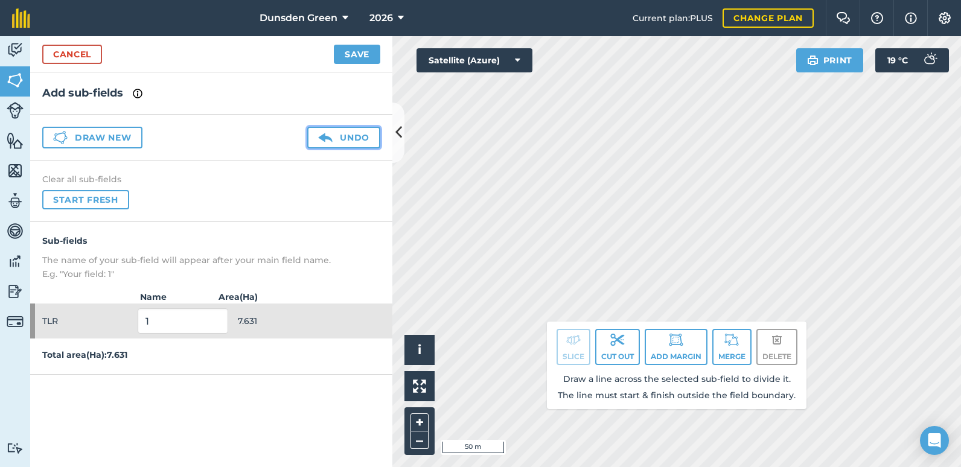
click at [351, 137] on button "Undo" at bounding box center [343, 138] width 73 height 22
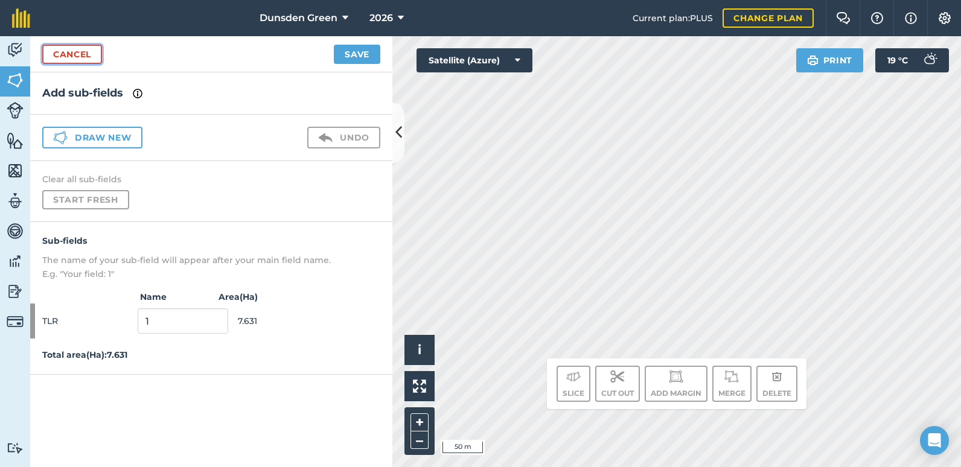
click at [76, 57] on link "Cancel" at bounding box center [72, 54] width 60 height 19
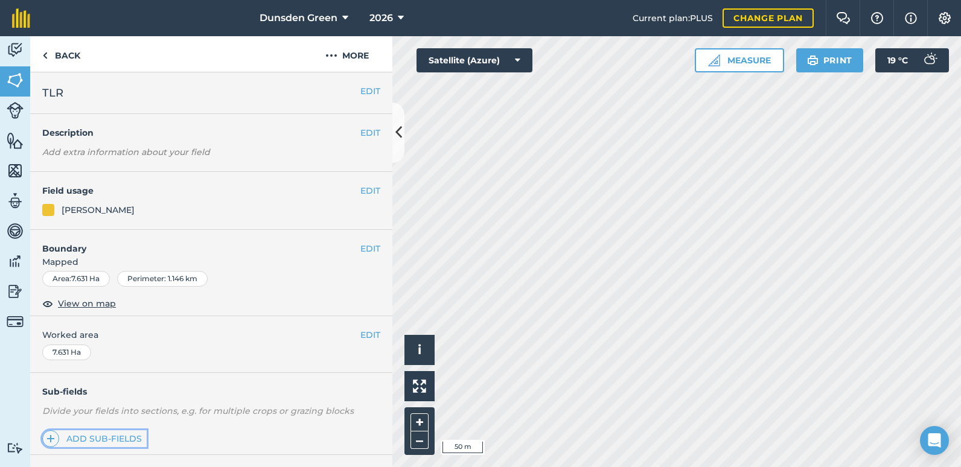
click at [88, 435] on link "Add sub-fields" at bounding box center [94, 438] width 104 height 17
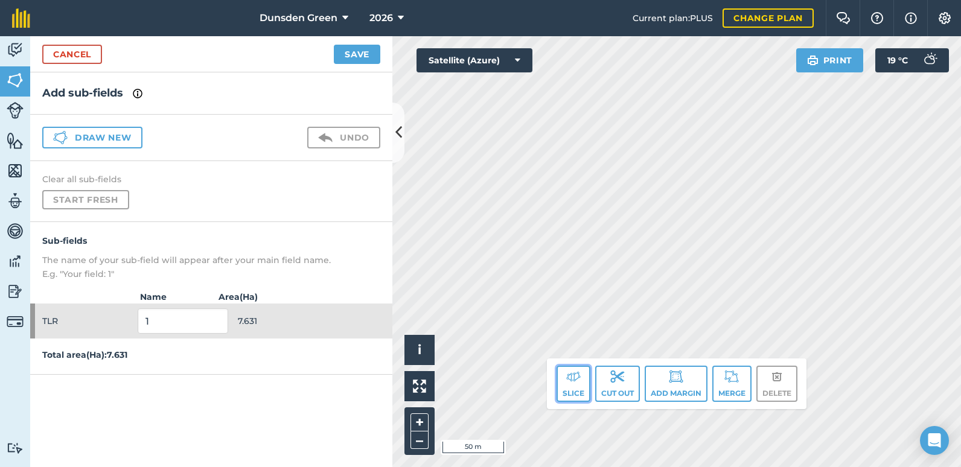
click at [571, 391] on button "Slice" at bounding box center [573, 384] width 34 height 36
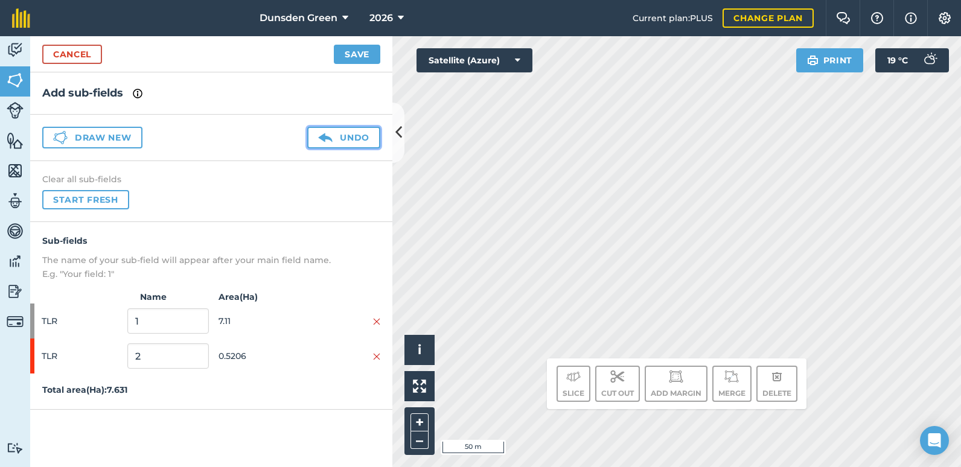
drag, startPoint x: 733, startPoint y: 139, endPoint x: 340, endPoint y: 139, distance: 392.8
click at [340, 139] on button "Undo" at bounding box center [343, 138] width 73 height 22
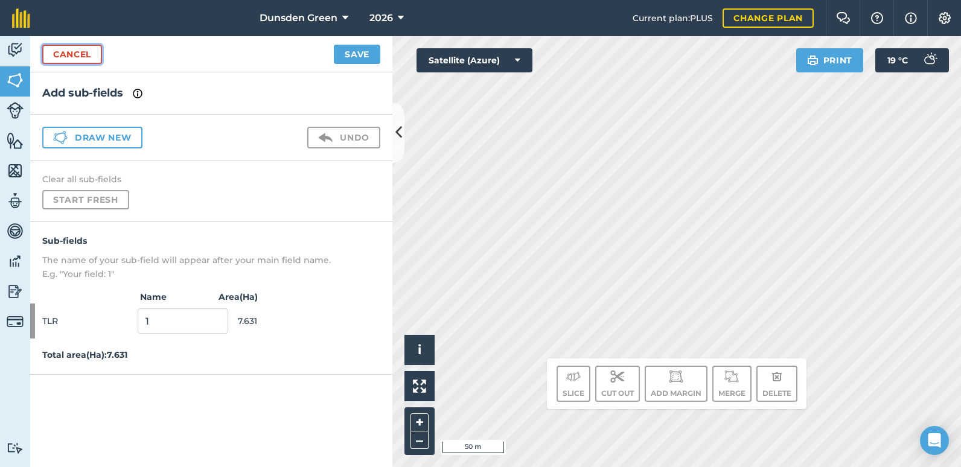
click at [56, 58] on link "Cancel" at bounding box center [72, 54] width 60 height 19
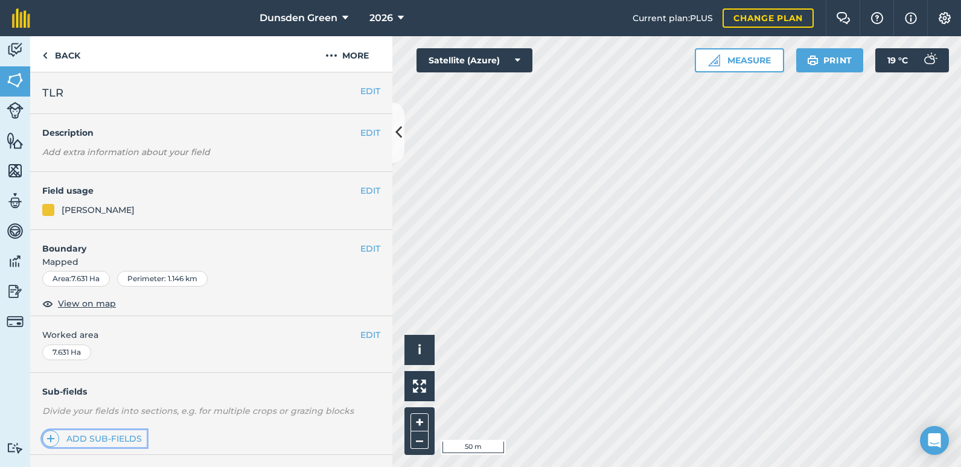
click at [70, 434] on link "Add sub-fields" at bounding box center [94, 438] width 104 height 17
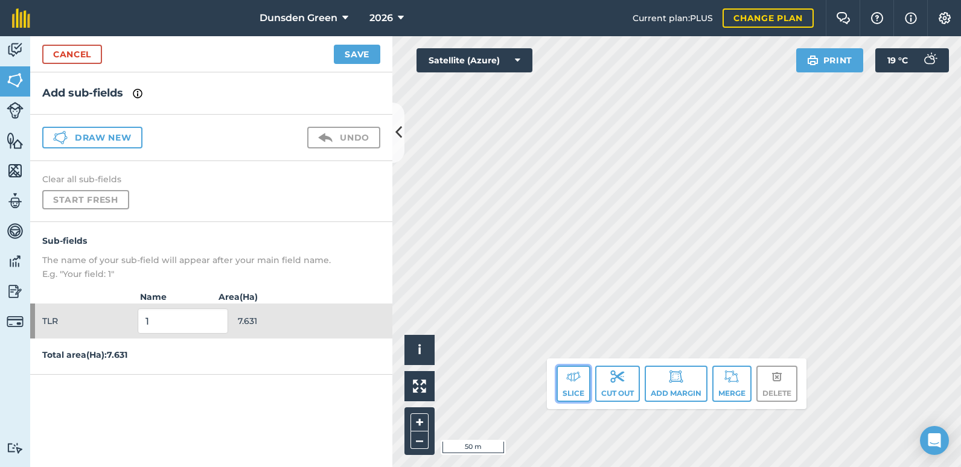
click at [577, 382] on img at bounding box center [573, 376] width 14 height 14
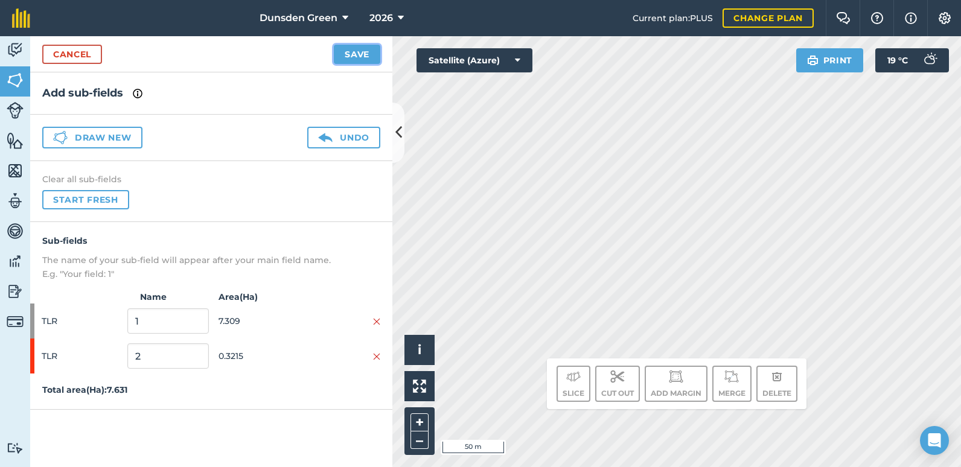
drag, startPoint x: 803, startPoint y: 402, endPoint x: 351, endPoint y: 60, distance: 567.3
click at [351, 60] on button "Save" at bounding box center [357, 54] width 46 height 19
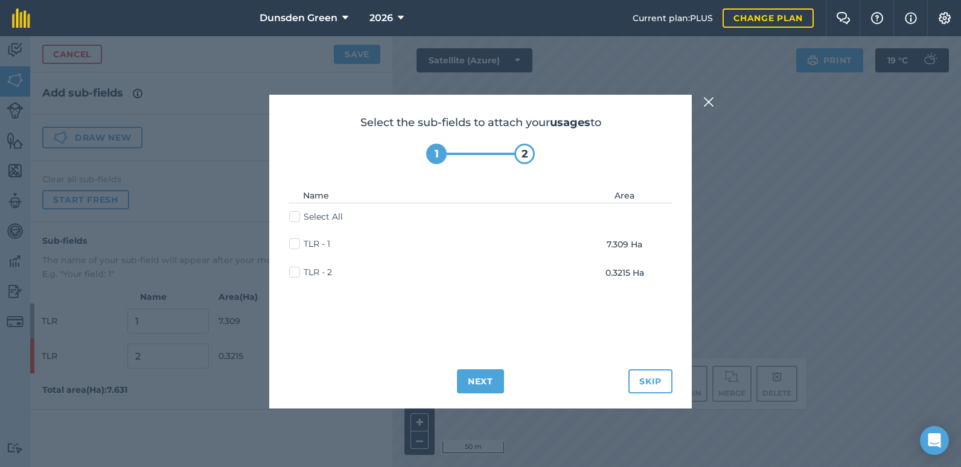
click at [299, 275] on label "TLR - 2" at bounding box center [310, 272] width 43 height 13
click at [297, 274] on input "TLR - 2" at bounding box center [293, 270] width 8 height 8
checkbox input "true"
click at [485, 383] on button "Next" at bounding box center [480, 381] width 47 height 24
click at [299, 270] on label "TLR - 2" at bounding box center [310, 272] width 43 height 13
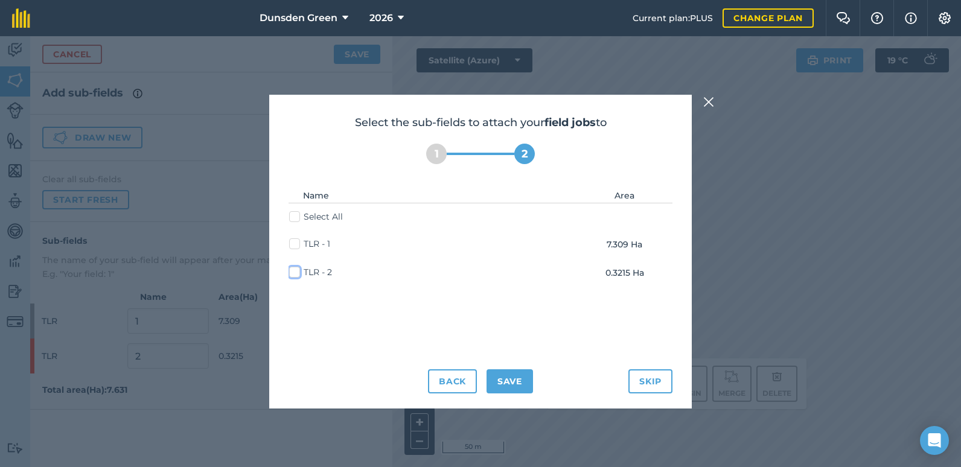
click at [297, 270] on input "TLR - 2" at bounding box center [293, 270] width 8 height 8
checkbox input "true"
click at [521, 380] on button "Save" at bounding box center [509, 381] width 46 height 24
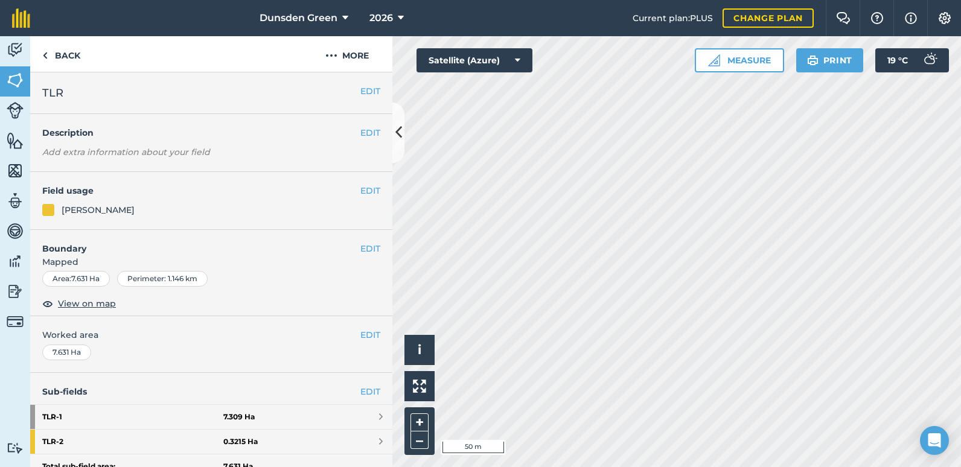
scroll to position [60, 0]
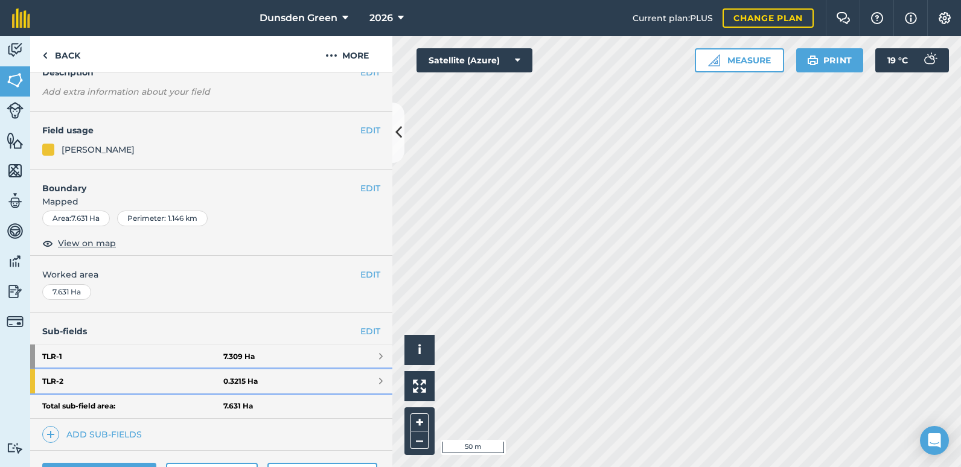
click at [252, 383] on strong "0.3215 Ha" at bounding box center [240, 382] width 34 height 10
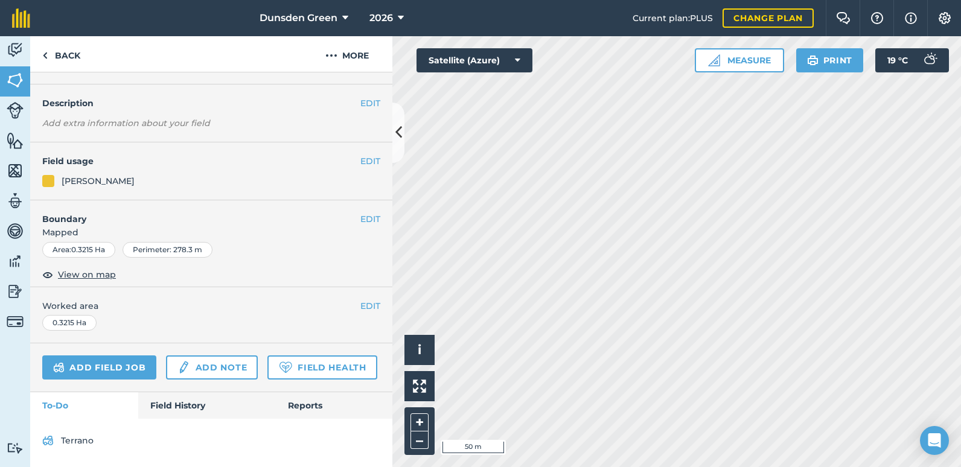
scroll to position [86, 0]
click at [360, 154] on button "EDIT" at bounding box center [370, 160] width 20 height 13
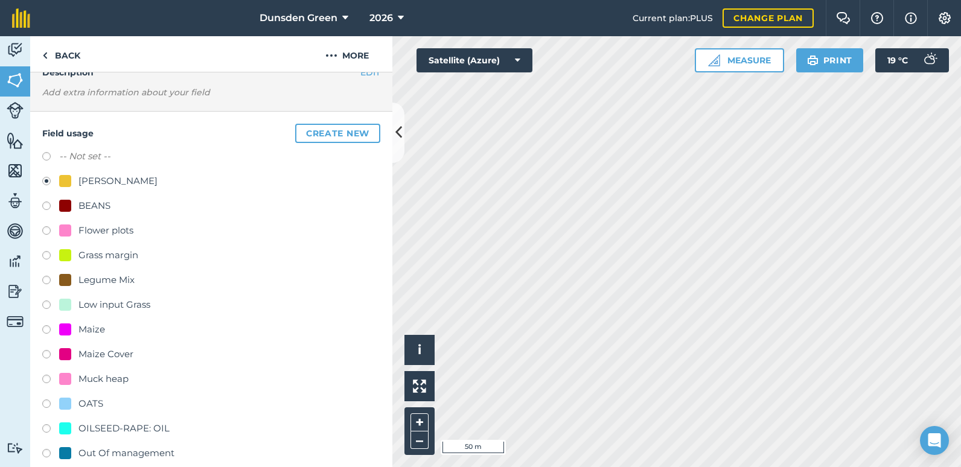
scroll to position [267, 0]
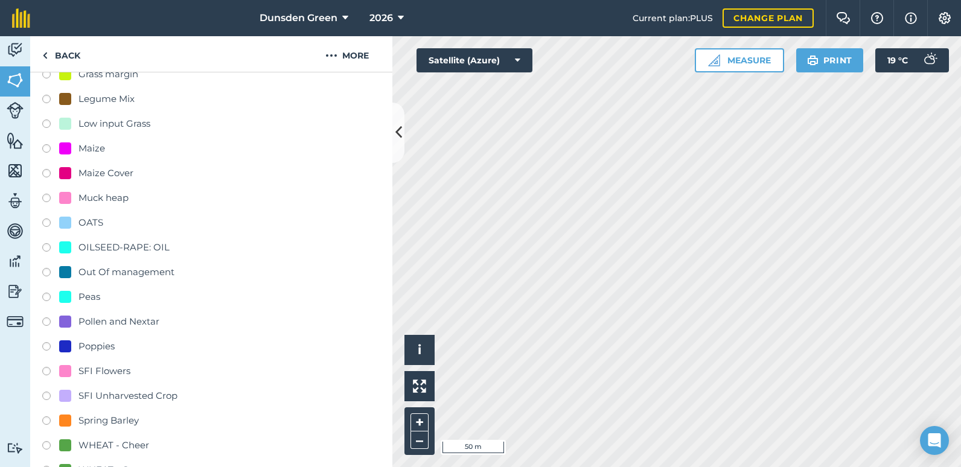
click at [49, 371] on label at bounding box center [50, 373] width 17 height 12
radio input "true"
radio input "false"
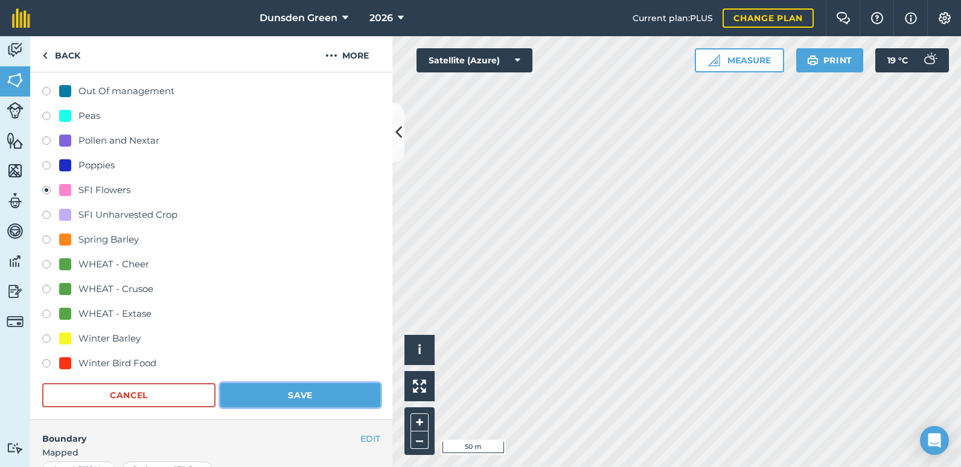
click at [271, 396] on button "Save" at bounding box center [300, 395] width 160 height 24
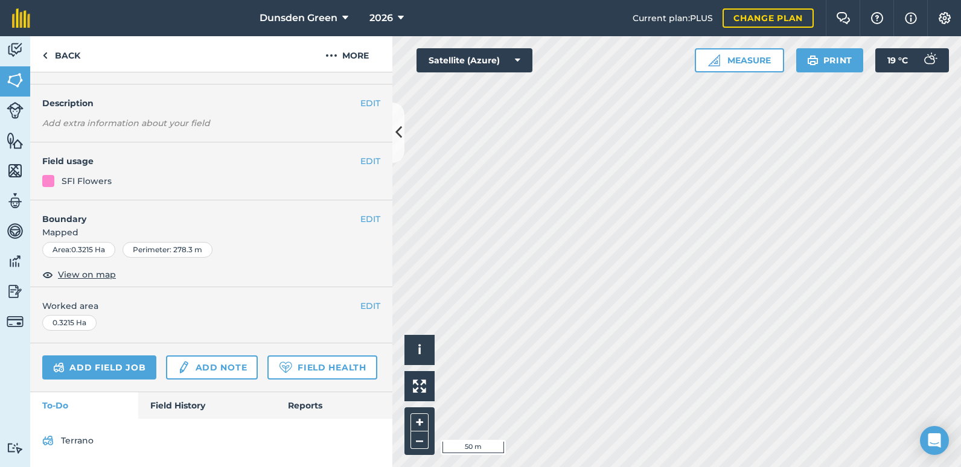
scroll to position [89, 0]
drag, startPoint x: 60, startPoint y: 54, endPoint x: 70, endPoint y: 70, distance: 18.7
click at [62, 54] on link "Back" at bounding box center [61, 54] width 62 height 36
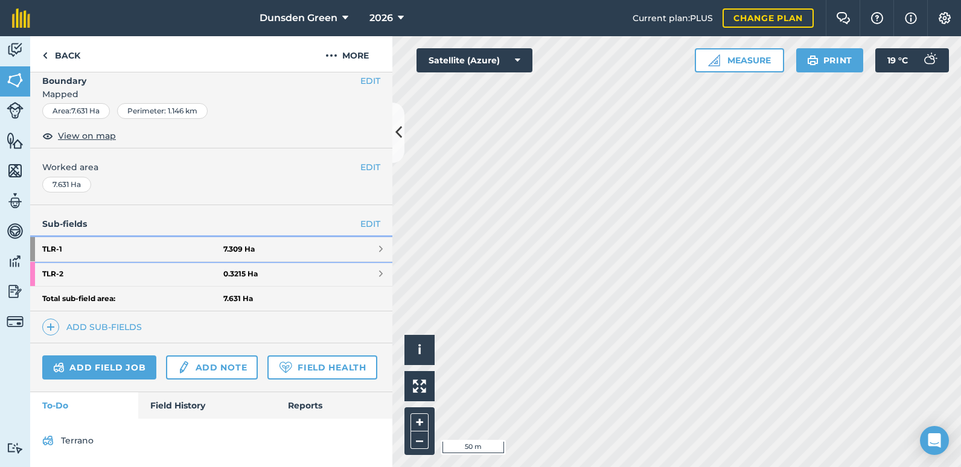
click at [236, 244] on strong "7.309 Ha" at bounding box center [238, 249] width 31 height 10
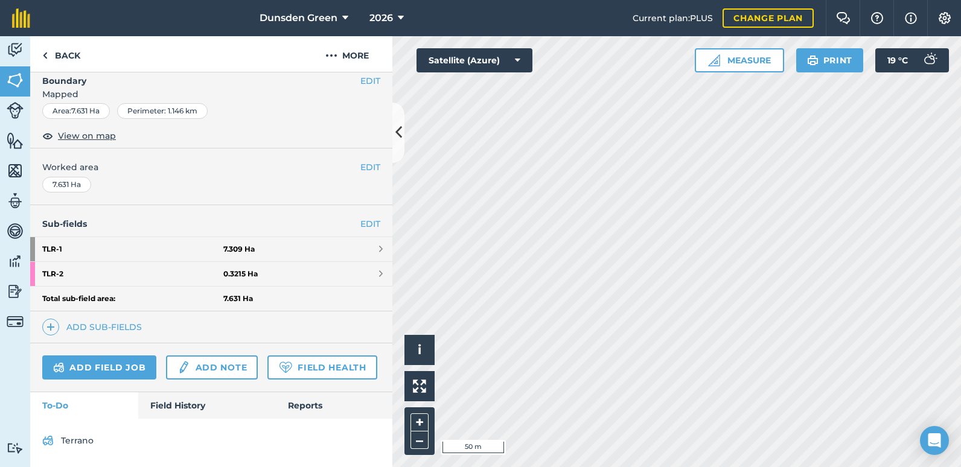
scroll to position [77, 0]
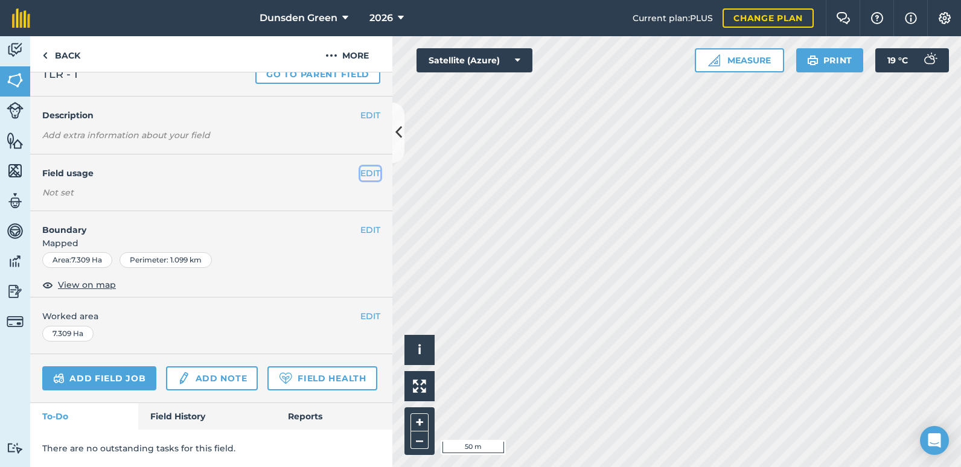
click at [360, 167] on button "EDIT" at bounding box center [370, 173] width 20 height 13
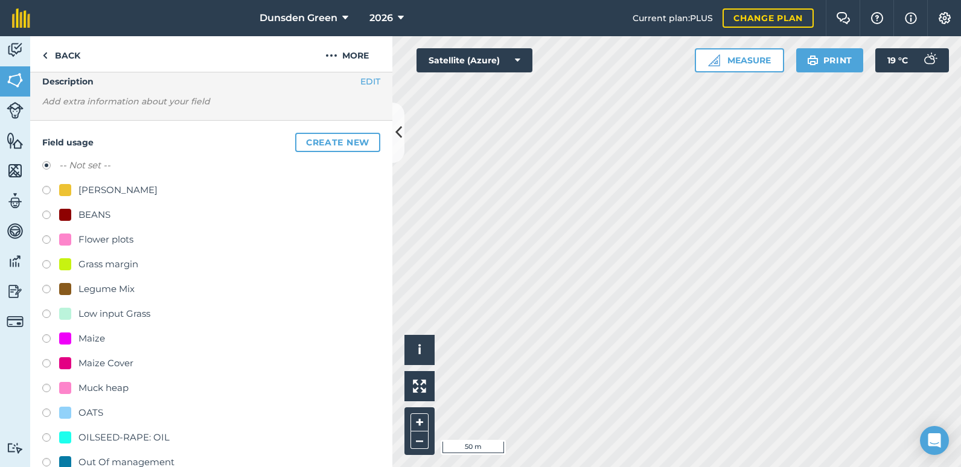
click at [46, 190] on label at bounding box center [50, 192] width 17 height 12
radio input "true"
radio input "false"
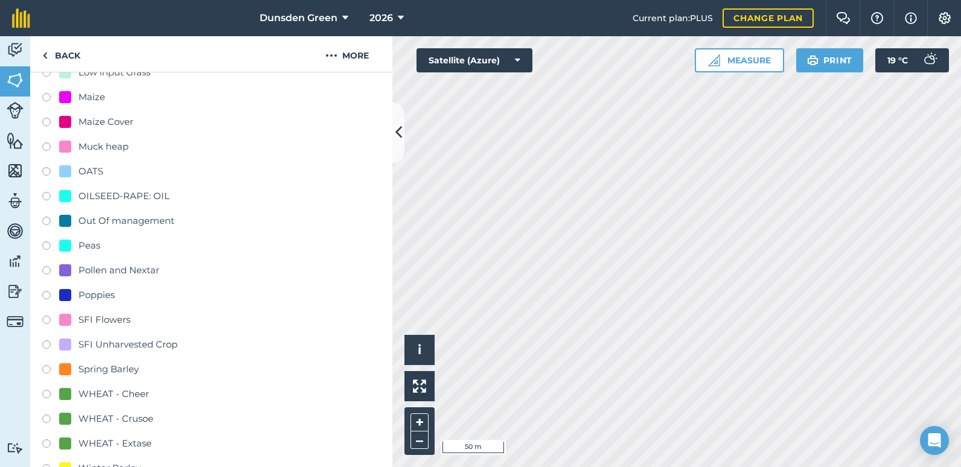
scroll to position [620, 0]
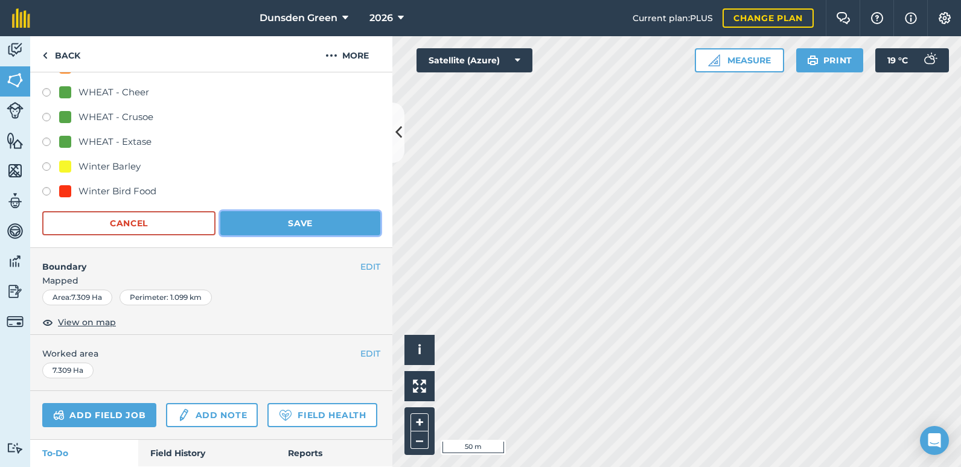
click at [282, 221] on button "Save" at bounding box center [300, 223] width 160 height 24
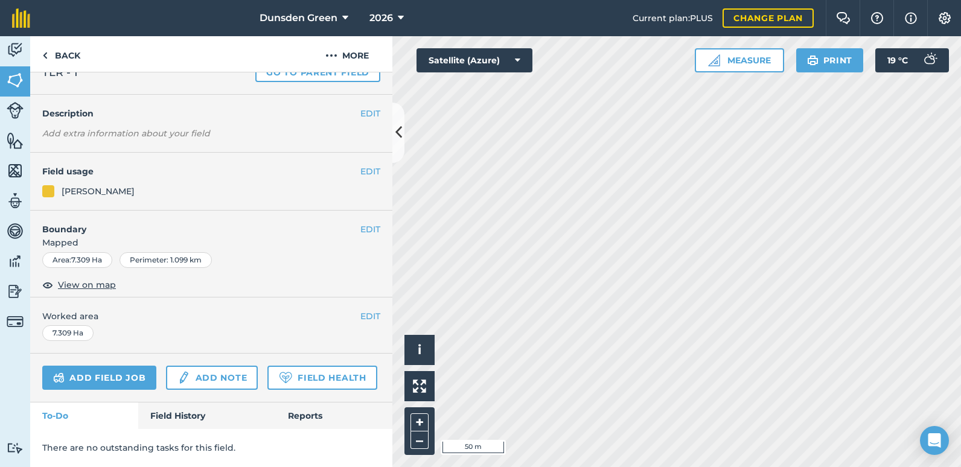
scroll to position [78, 0]
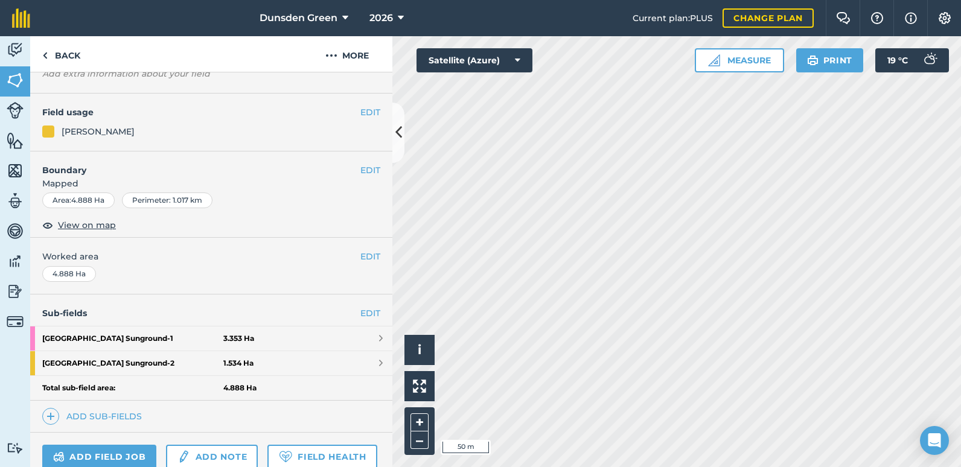
scroll to position [202, 0]
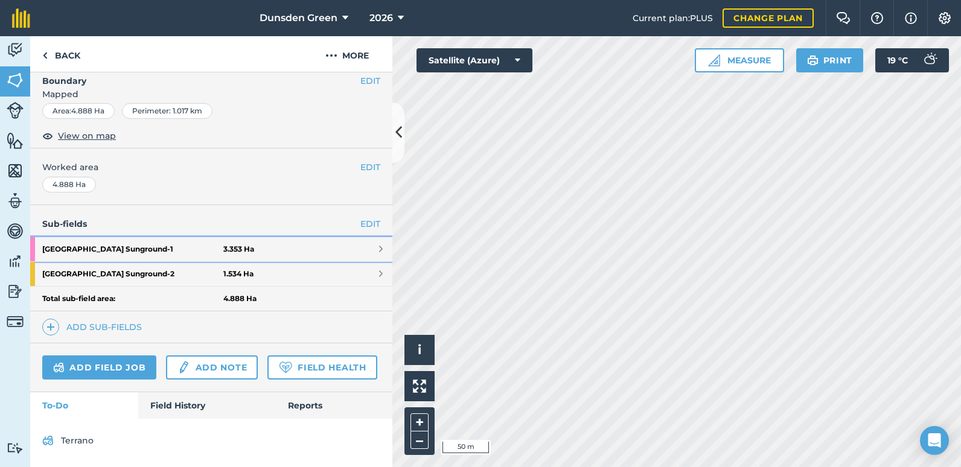
click at [78, 237] on strong "[GEOGRAPHIC_DATA] Sunground - 1" at bounding box center [132, 249] width 181 height 24
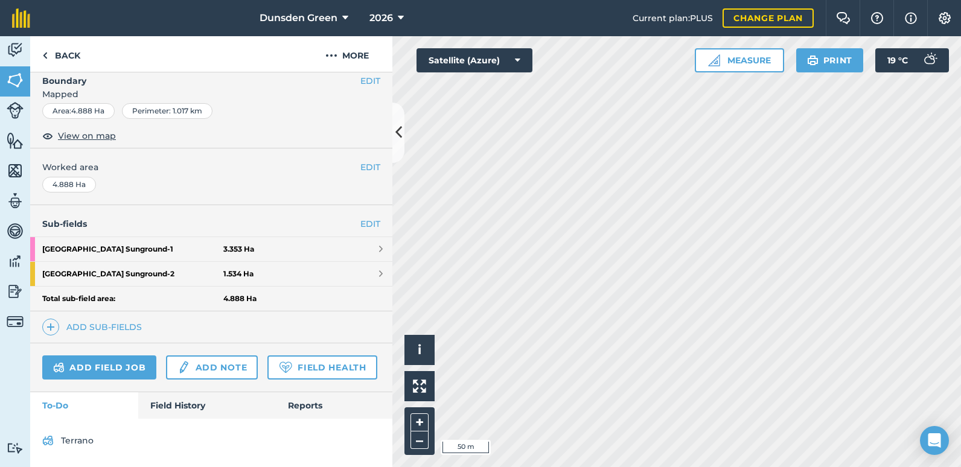
scroll to position [78, 0]
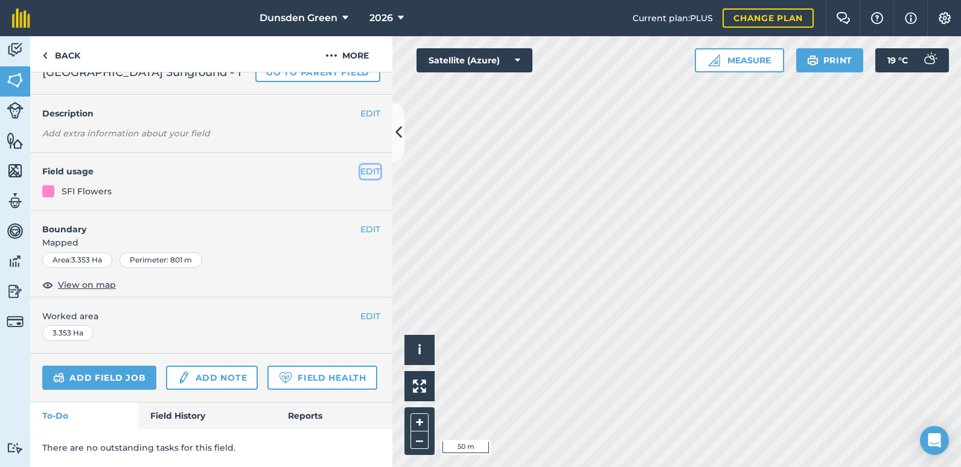
click at [360, 165] on button "EDIT" at bounding box center [370, 171] width 20 height 13
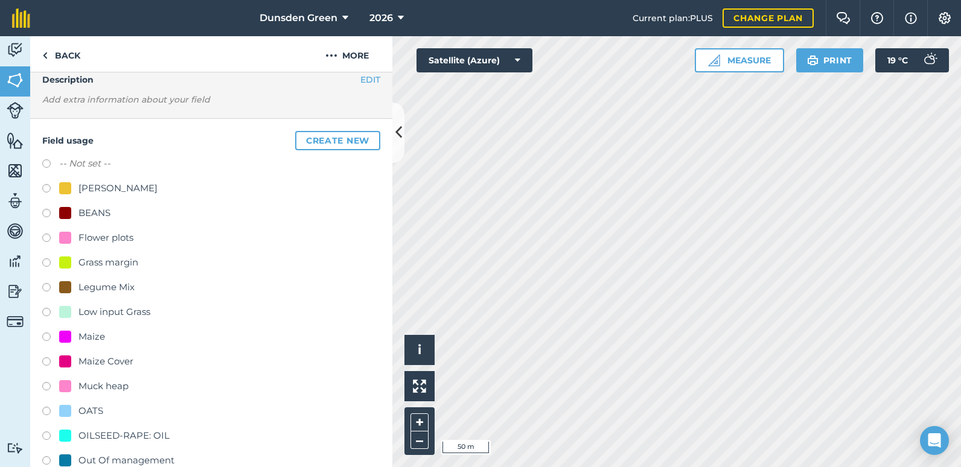
click at [44, 186] on label at bounding box center [50, 190] width 17 height 12
radio input "true"
radio input "false"
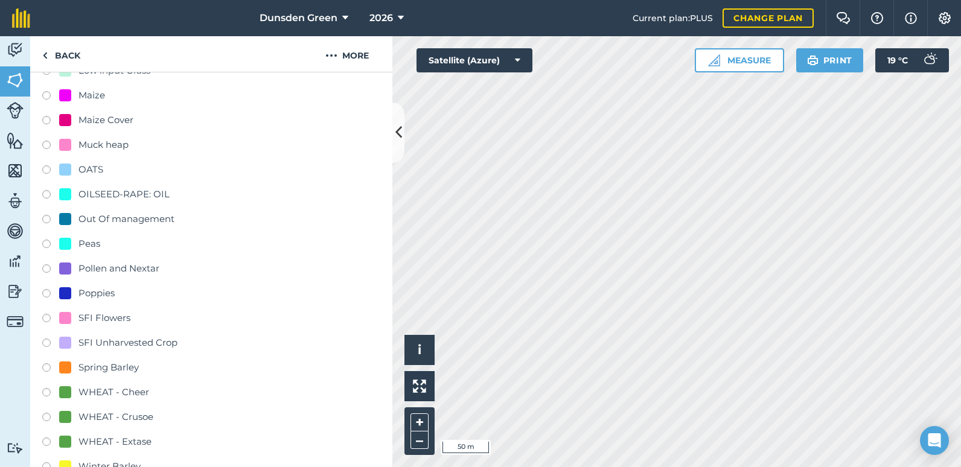
scroll to position [622, 0]
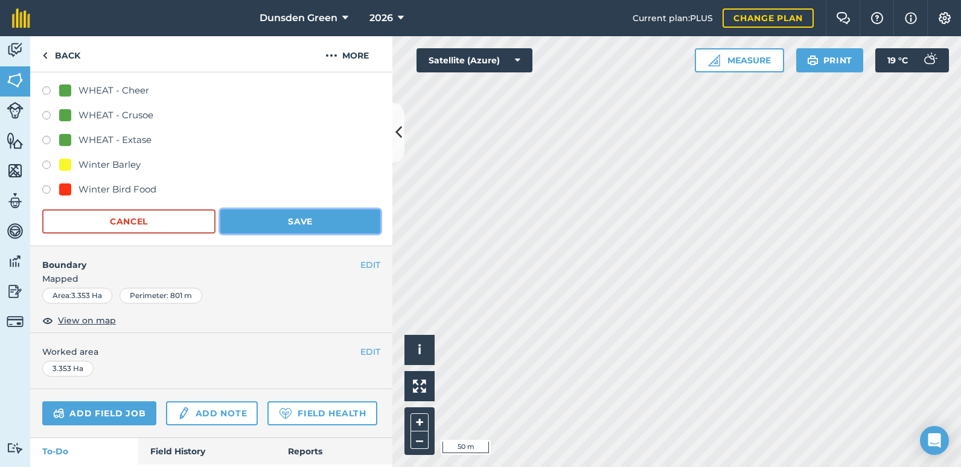
click at [266, 226] on button "Save" at bounding box center [300, 221] width 160 height 24
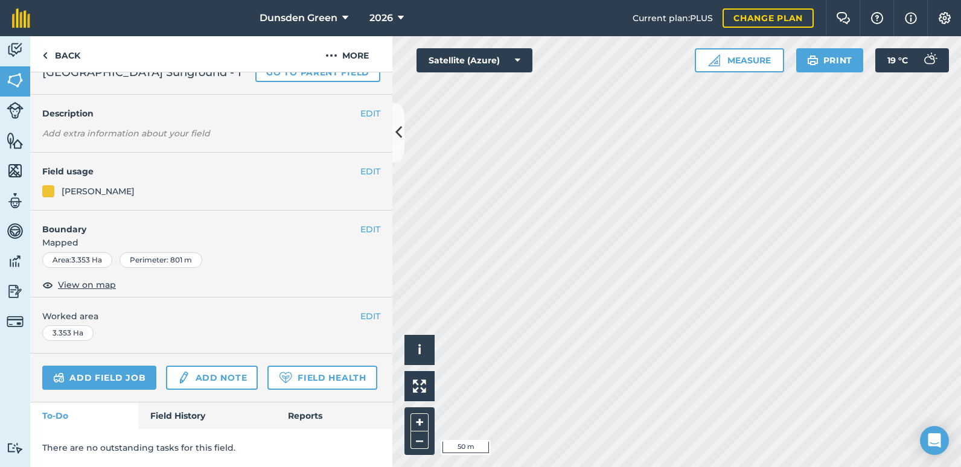
scroll to position [78, 0]
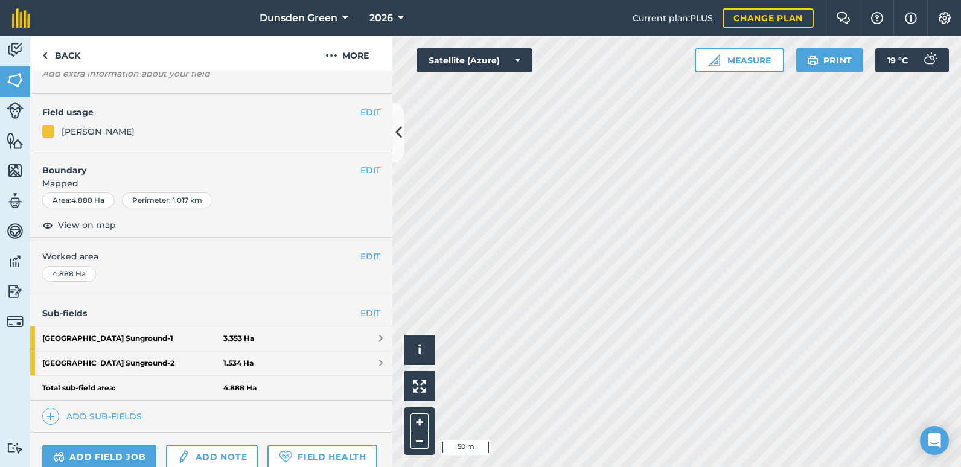
scroll to position [202, 0]
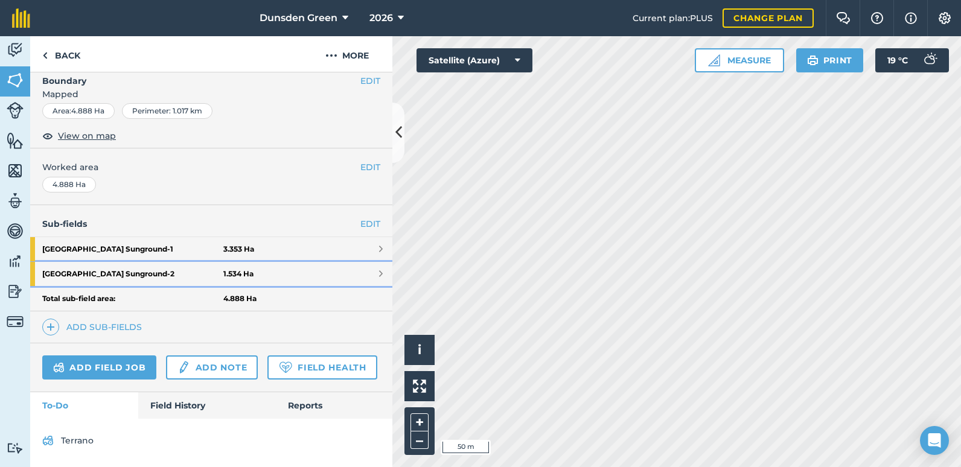
click at [198, 262] on strong "[GEOGRAPHIC_DATA] Sunground - 2" at bounding box center [132, 274] width 181 height 24
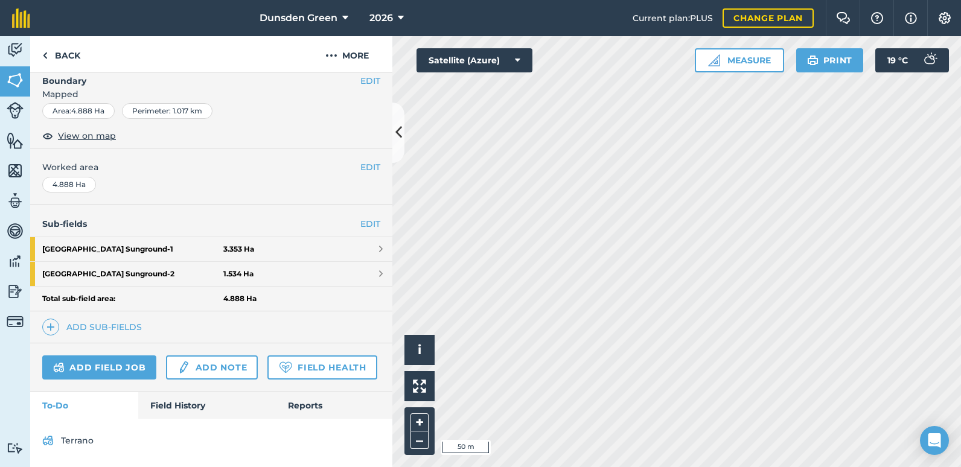
scroll to position [78, 0]
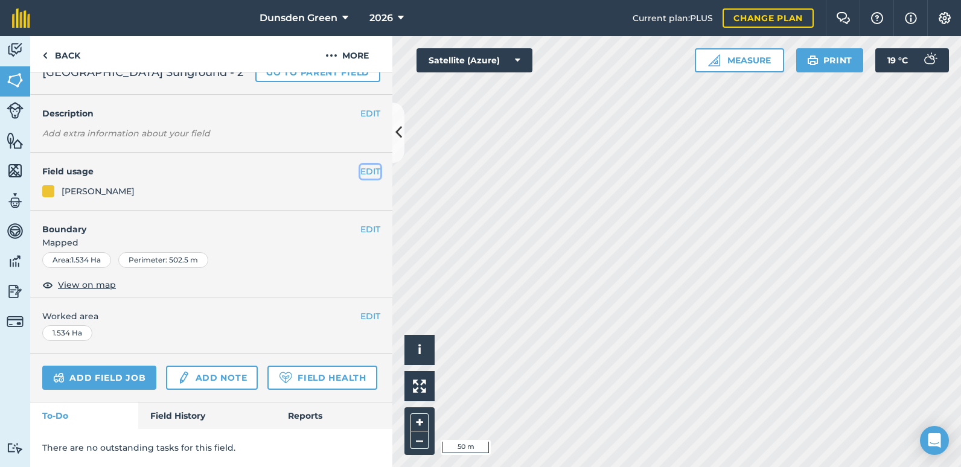
click at [361, 165] on button "EDIT" at bounding box center [370, 171] width 20 height 13
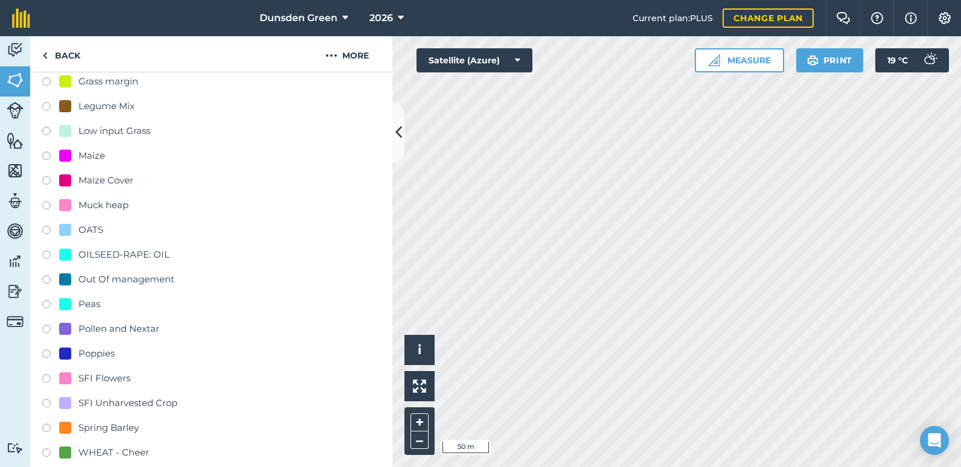
scroll to position [440, 0]
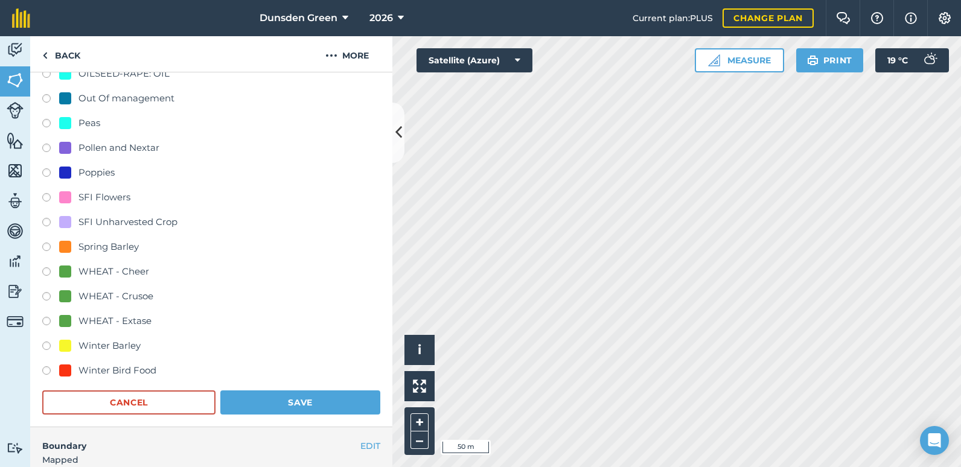
click at [45, 199] on label at bounding box center [50, 199] width 17 height 12
radio input "true"
radio input "false"
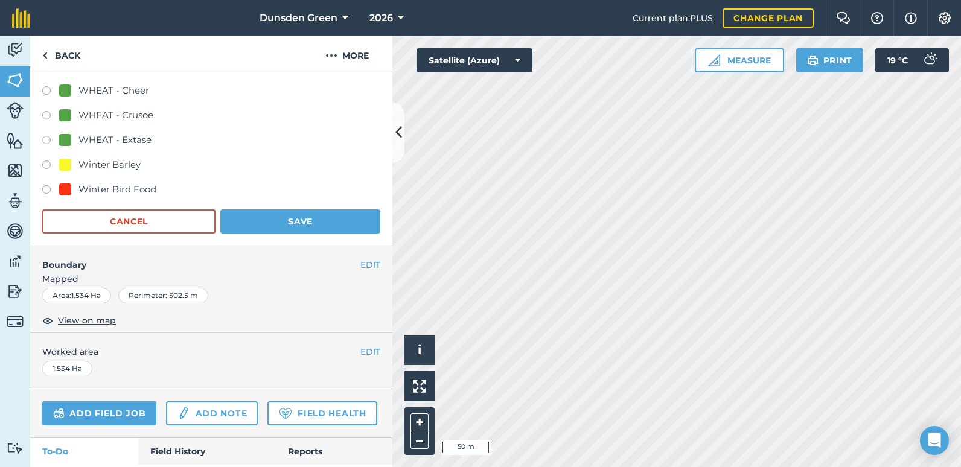
click at [243, 281] on span "Mapped" at bounding box center [211, 278] width 362 height 13
click at [265, 226] on button "Save" at bounding box center [300, 221] width 160 height 24
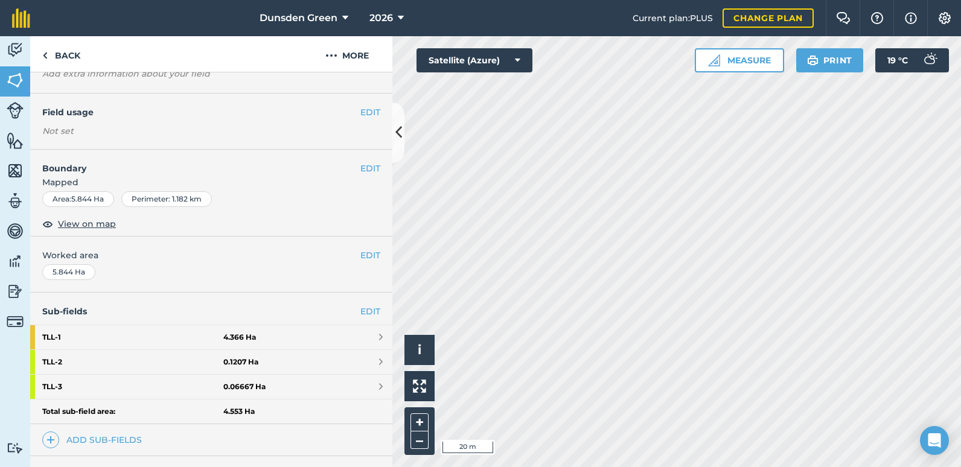
scroll to position [225, 0]
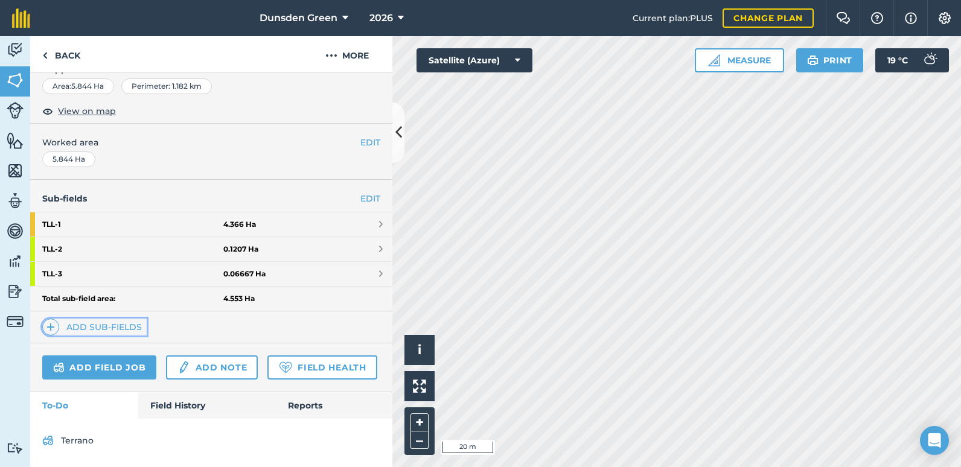
click at [89, 319] on link "Add sub-fields" at bounding box center [94, 327] width 104 height 17
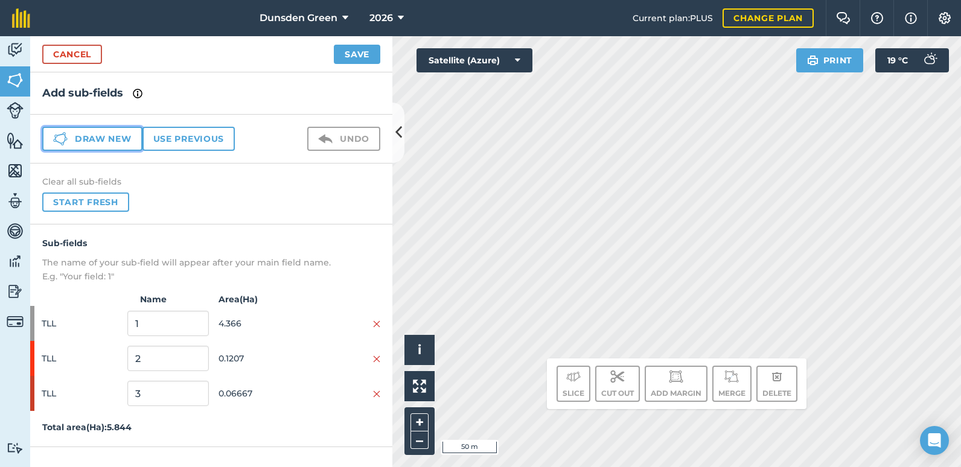
click at [76, 139] on button "Draw new" at bounding box center [92, 139] width 100 height 24
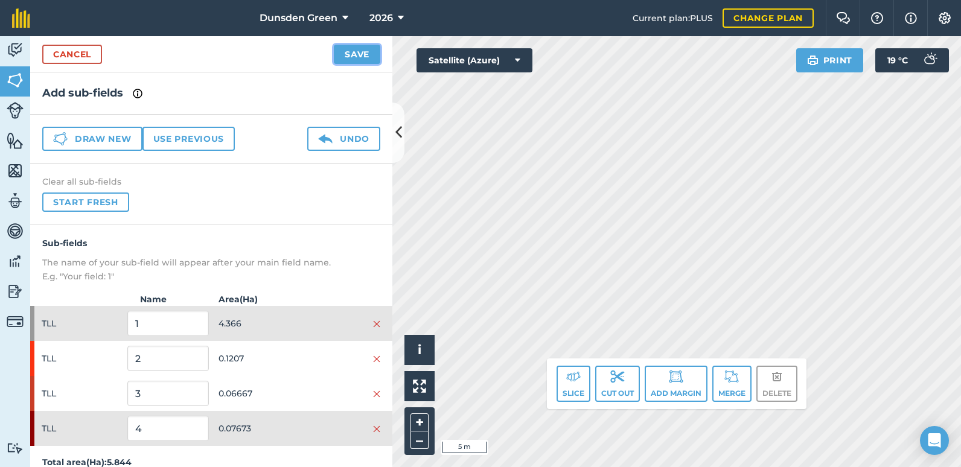
drag, startPoint x: 600, startPoint y: 159, endPoint x: 361, endPoint y: 54, distance: 261.2
click at [360, 54] on button "Save" at bounding box center [357, 54] width 46 height 19
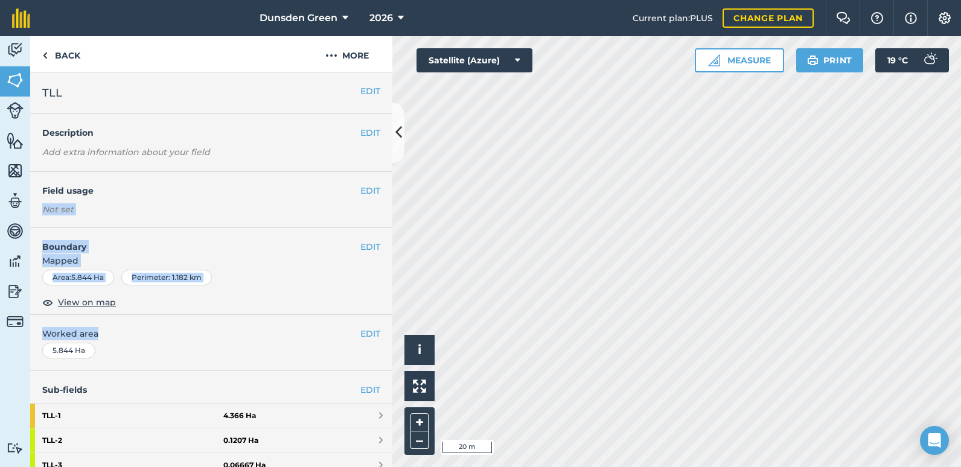
drag, startPoint x: 260, startPoint y: 321, endPoint x: 304, endPoint y: 167, distance: 160.0
click at [304, 167] on div "EDIT TLL EDIT Description Add extra information about your field EDIT Field usa…" at bounding box center [211, 269] width 362 height 395
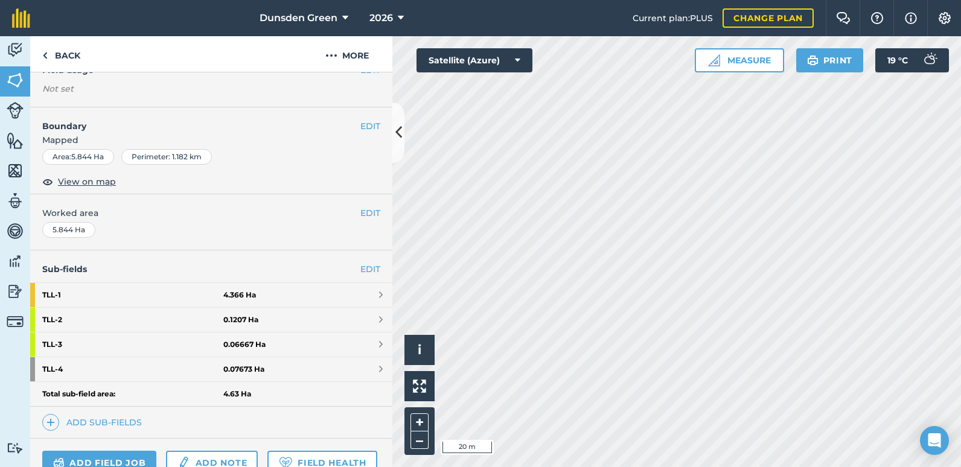
scroll to position [181, 0]
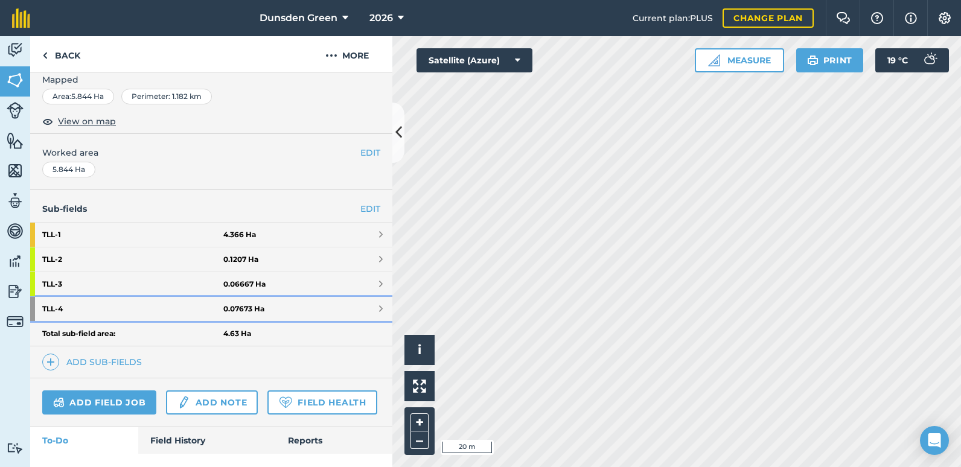
click at [238, 309] on strong "0.07673 Ha" at bounding box center [243, 309] width 41 height 10
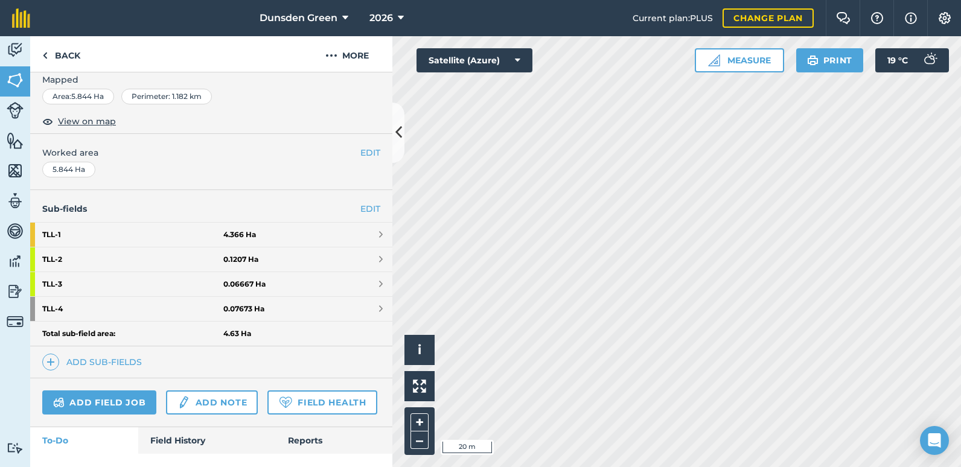
scroll to position [77, 0]
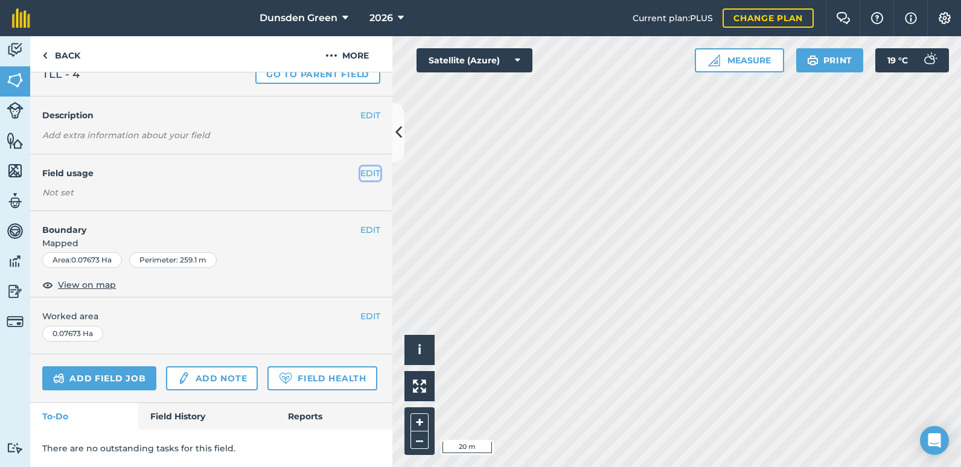
click at [364, 167] on button "EDIT" at bounding box center [370, 173] width 20 height 13
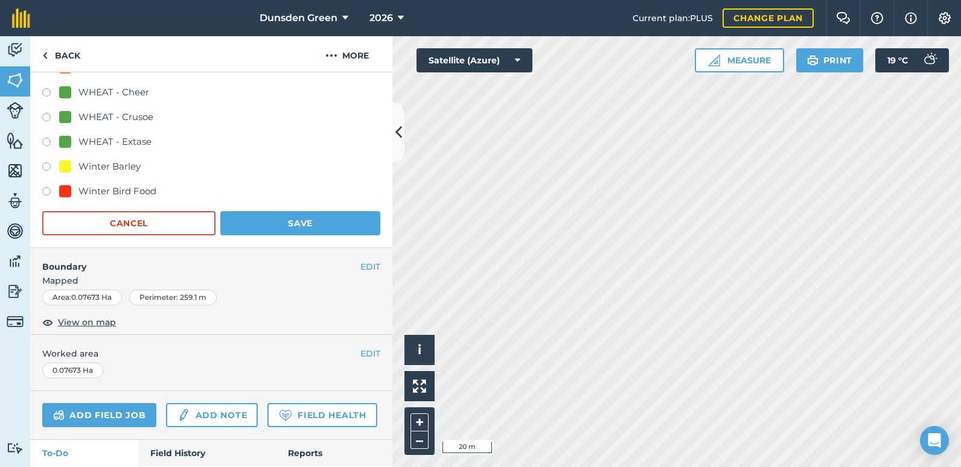
scroll to position [439, 0]
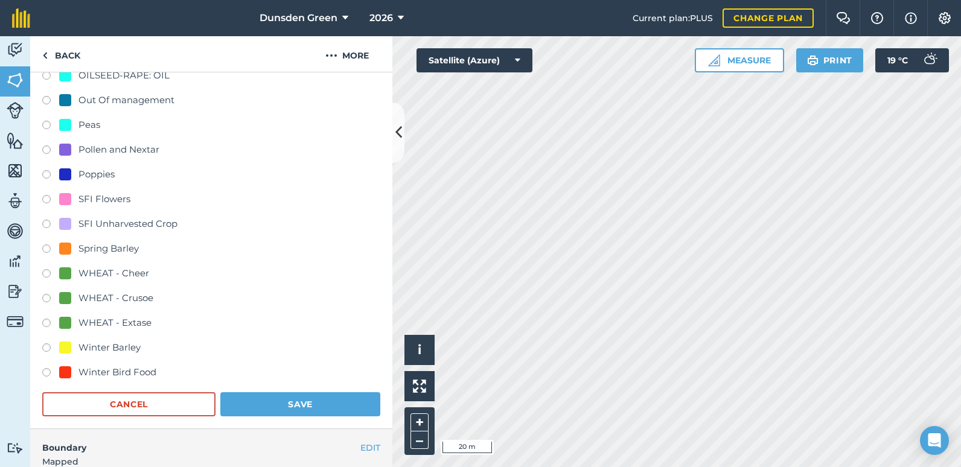
click at [43, 200] on label at bounding box center [50, 201] width 17 height 12
radio input "true"
radio input "false"
click at [309, 402] on button "Save" at bounding box center [300, 404] width 160 height 24
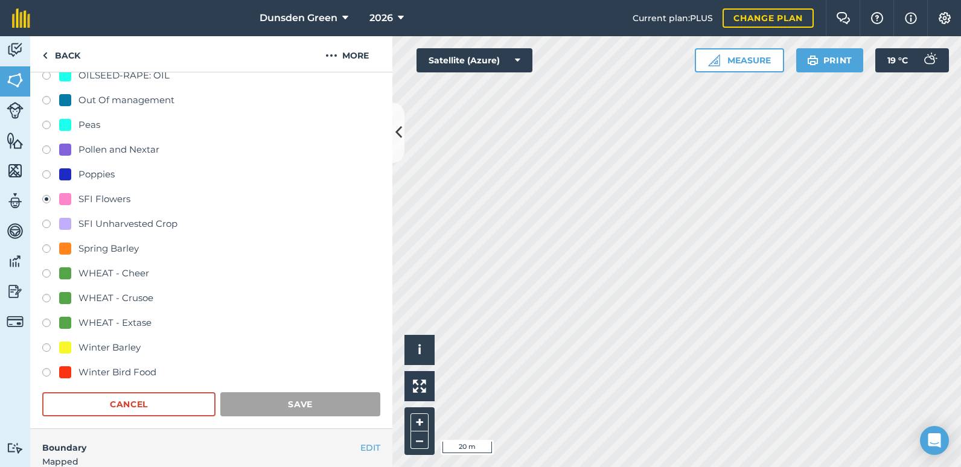
scroll to position [78, 0]
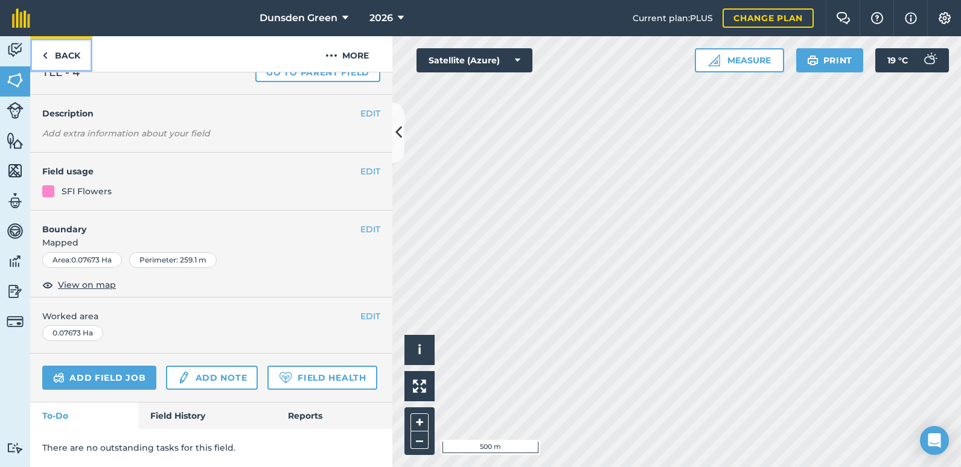
drag, startPoint x: 50, startPoint y: 54, endPoint x: 24, endPoint y: 51, distance: 26.8
click at [50, 54] on link "Back" at bounding box center [61, 54] width 62 height 36
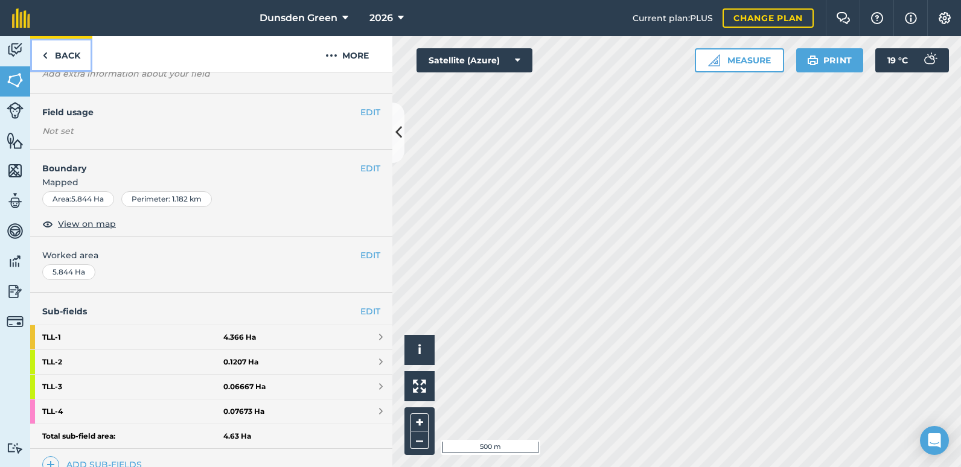
scroll to position [250, 0]
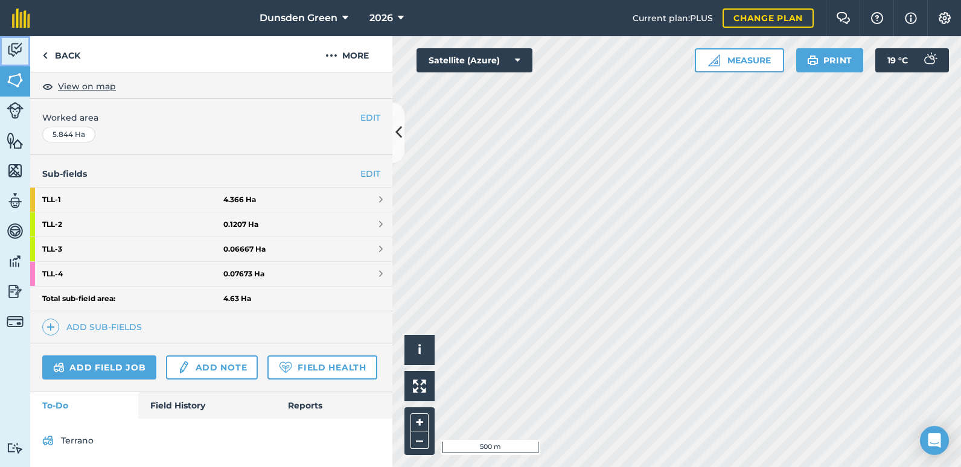
click at [13, 48] on img at bounding box center [15, 50] width 17 height 18
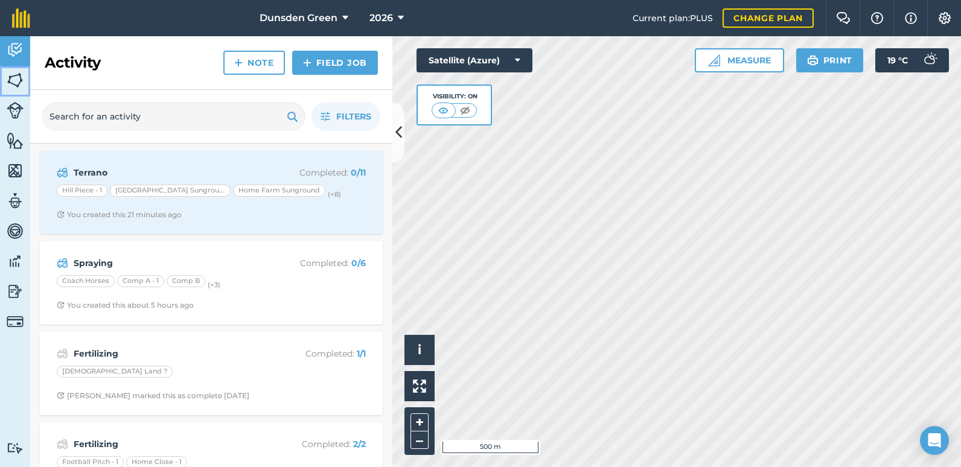
click at [7, 74] on img at bounding box center [15, 80] width 17 height 18
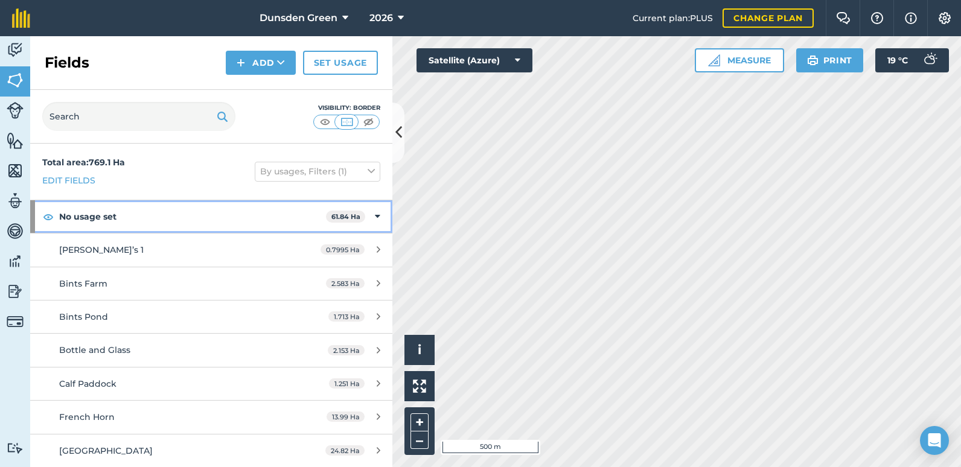
click at [375, 214] on icon at bounding box center [377, 216] width 5 height 13
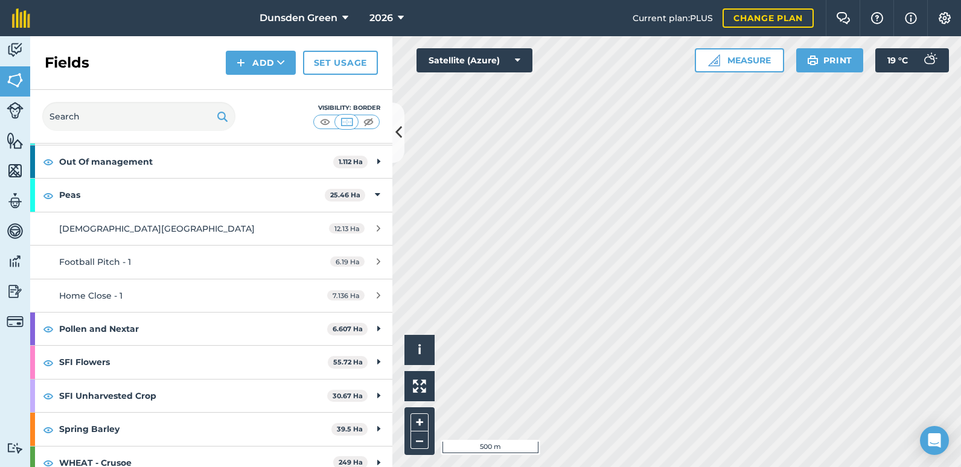
scroll to position [468, 0]
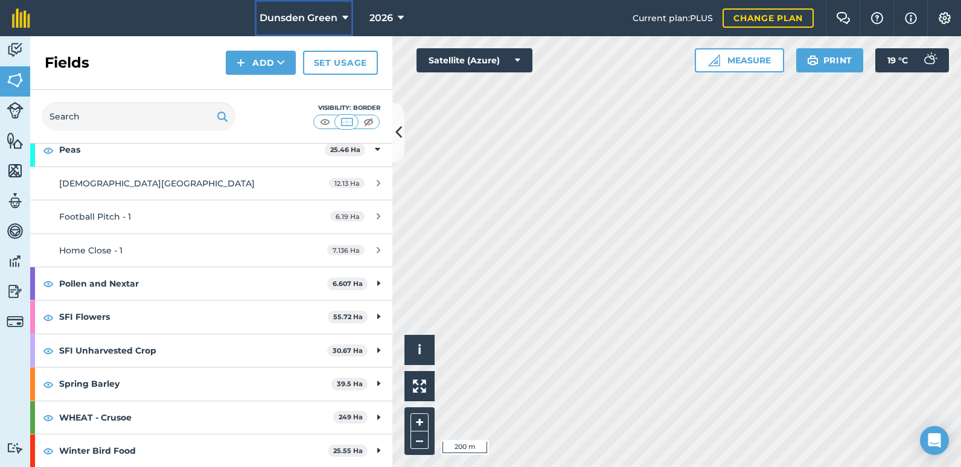
click at [344, 16] on icon at bounding box center [345, 18] width 6 height 14
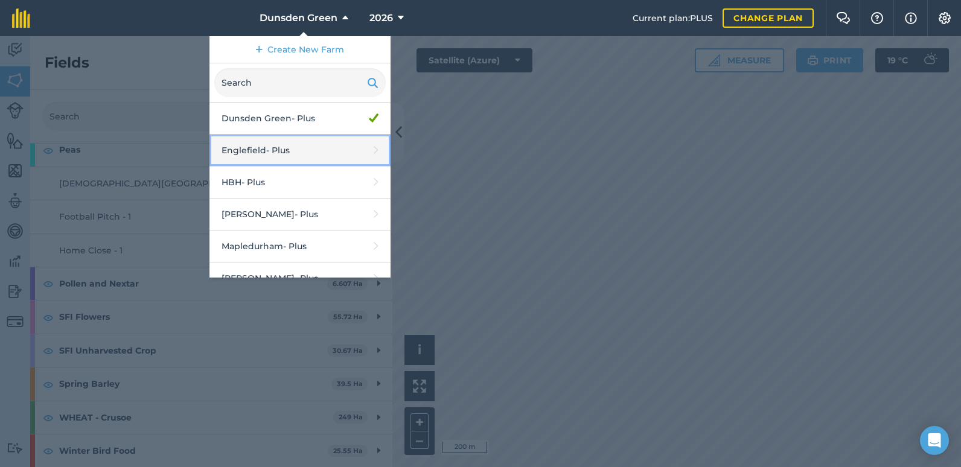
click at [261, 152] on link "Englefield - Plus" at bounding box center [299, 151] width 181 height 32
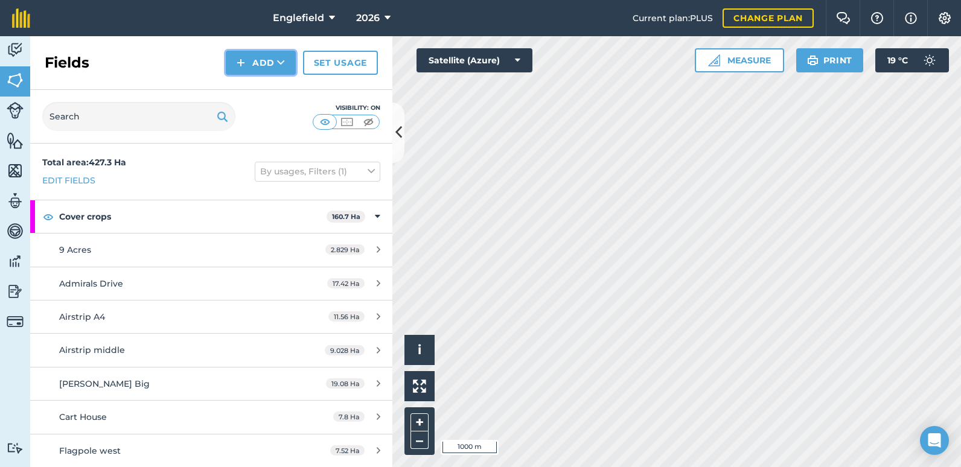
click at [284, 62] on icon at bounding box center [281, 63] width 8 height 12
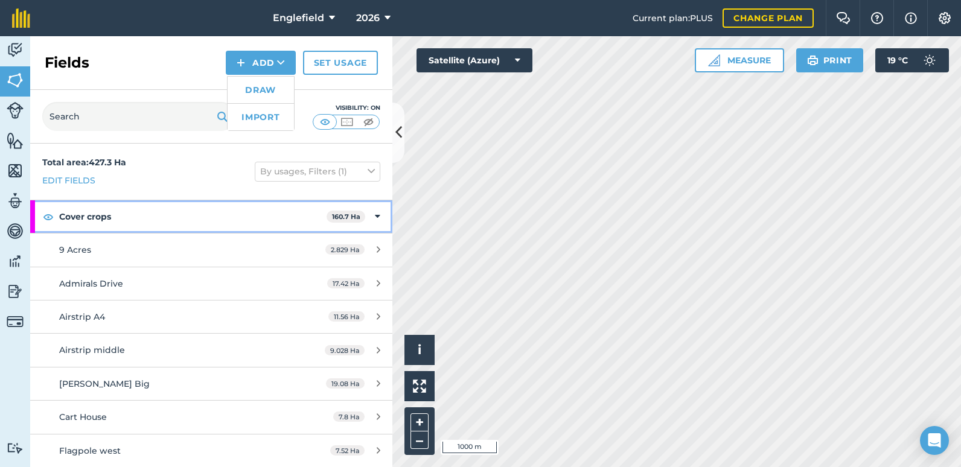
click at [186, 228] on strong "Cover crops" at bounding box center [192, 216] width 267 height 33
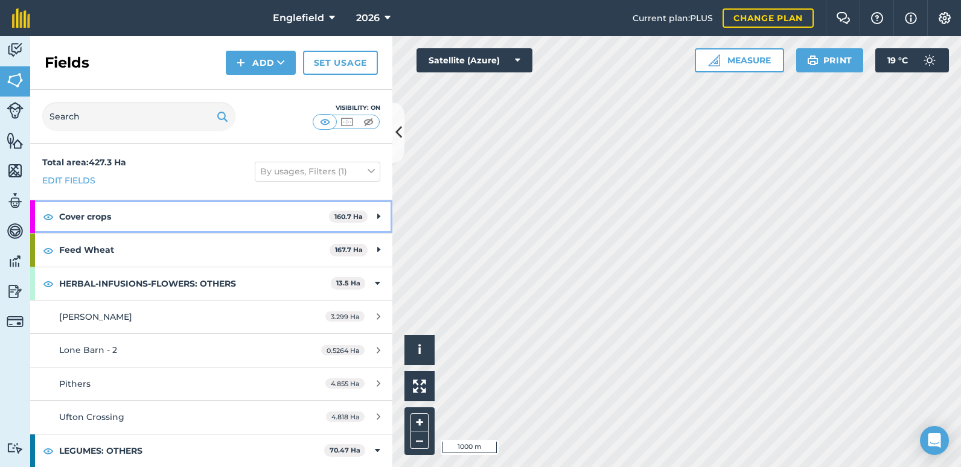
drag, startPoint x: 200, startPoint y: 219, endPoint x: 162, endPoint y: 205, distance: 40.5
click at [162, 205] on strong "Cover crops" at bounding box center [194, 216] width 270 height 33
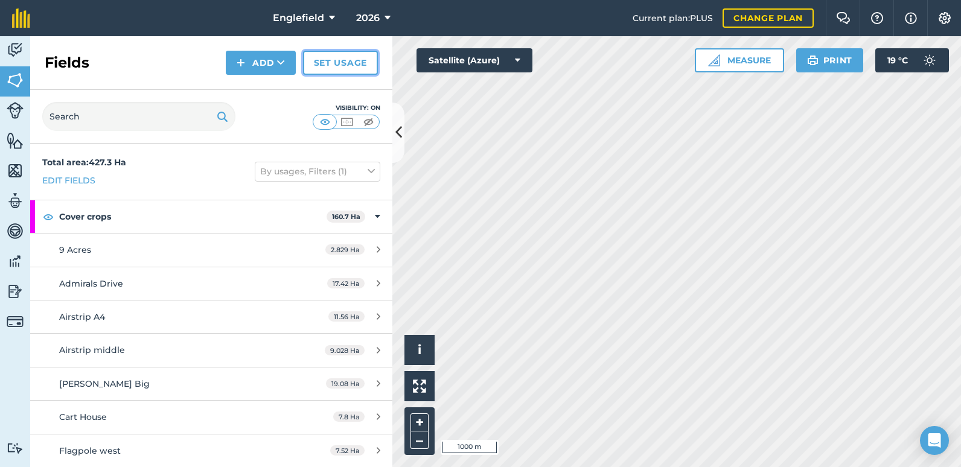
click at [331, 65] on link "Set usage" at bounding box center [340, 63] width 75 height 24
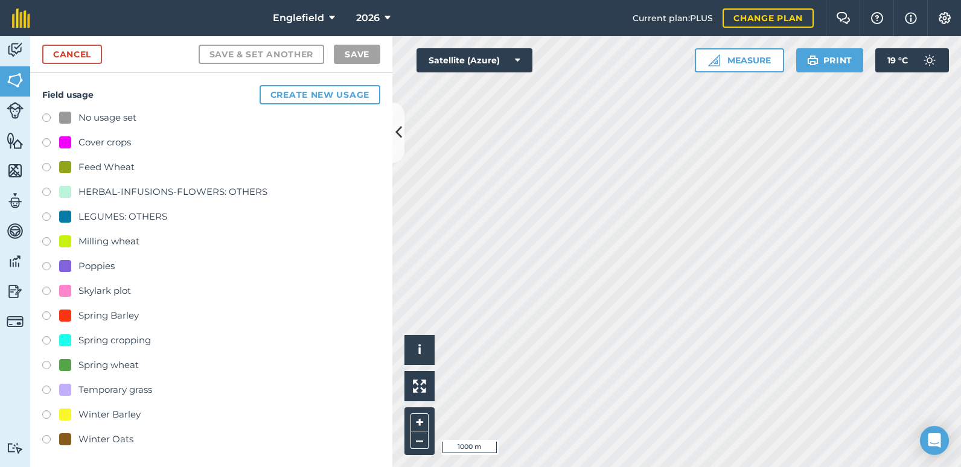
click at [44, 116] on label at bounding box center [50, 119] width 17 height 12
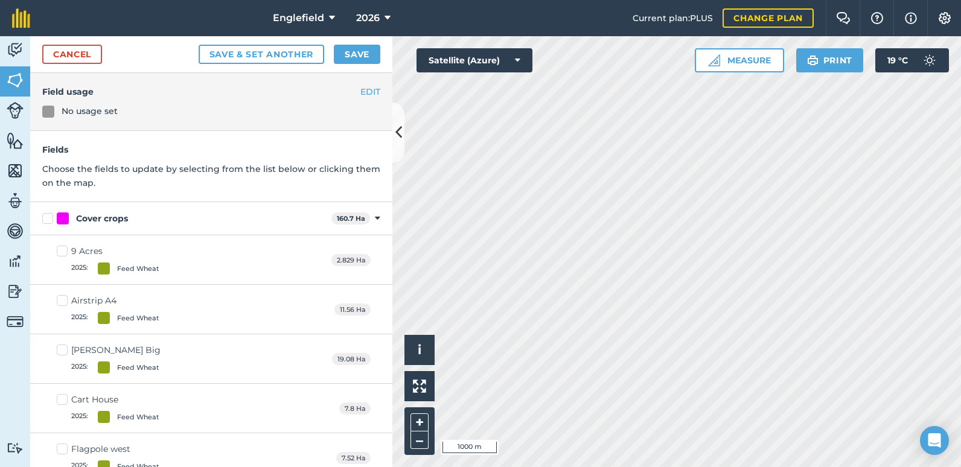
click at [48, 221] on label "Cover crops" at bounding box center [184, 218] width 284 height 13
click at [48, 220] on input "Cover crops" at bounding box center [46, 216] width 8 height 8
checkbox input "true"
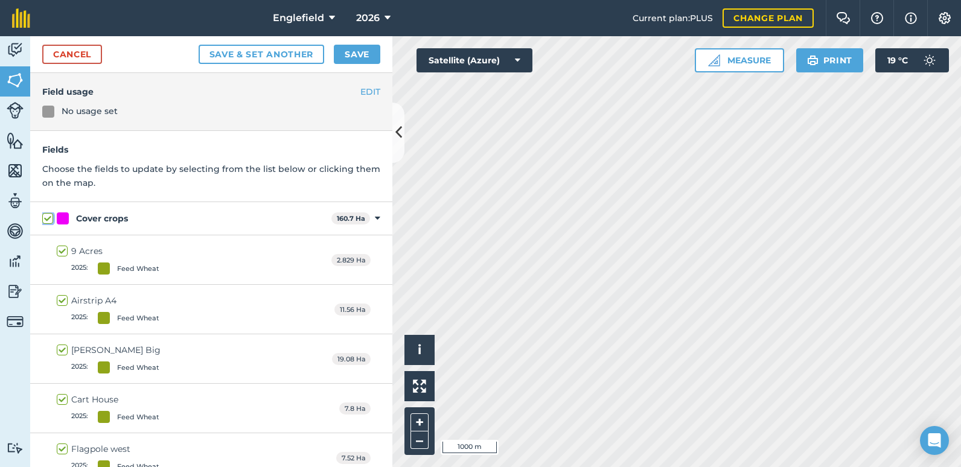
checkbox input "true"
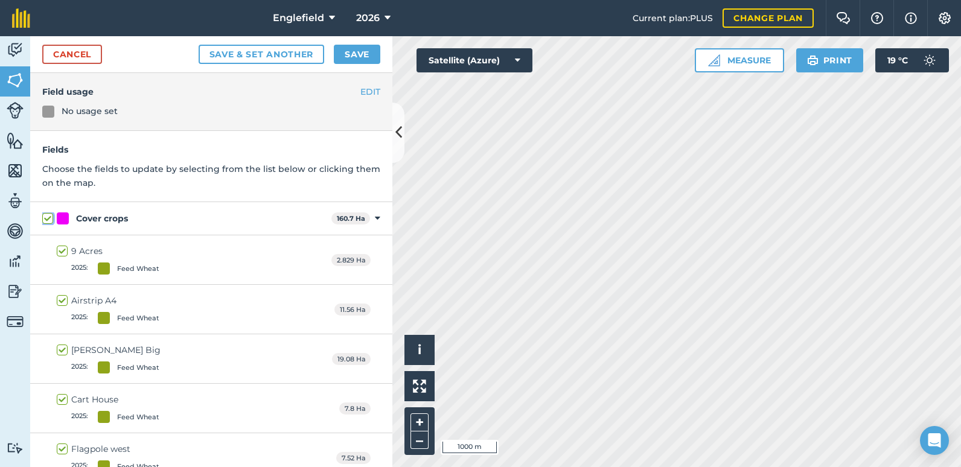
checkbox input "true"
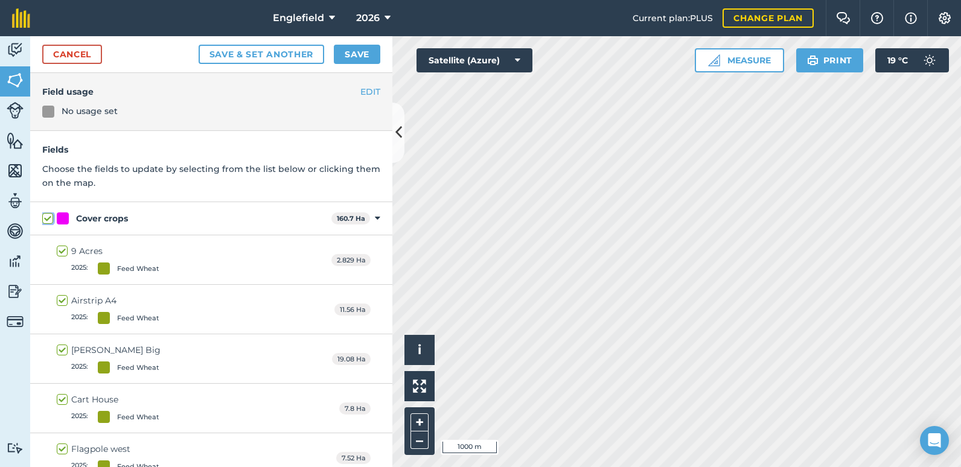
checkbox input "true"
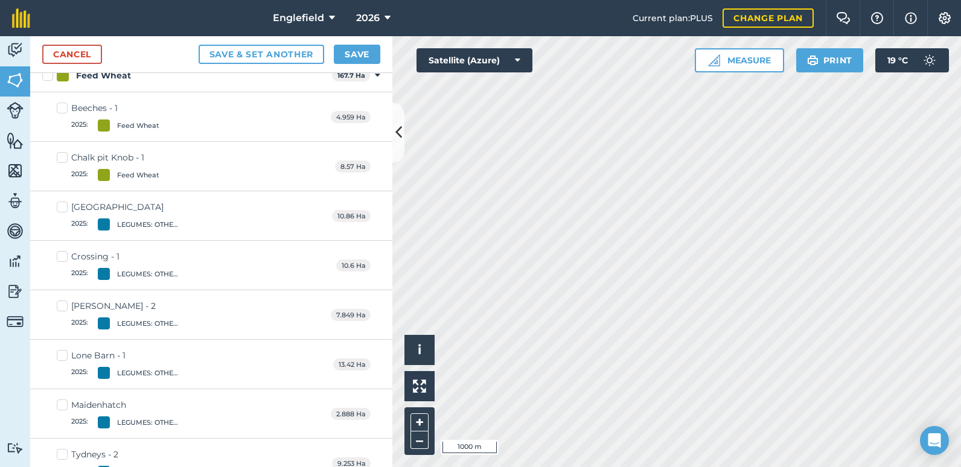
scroll to position [603, 0]
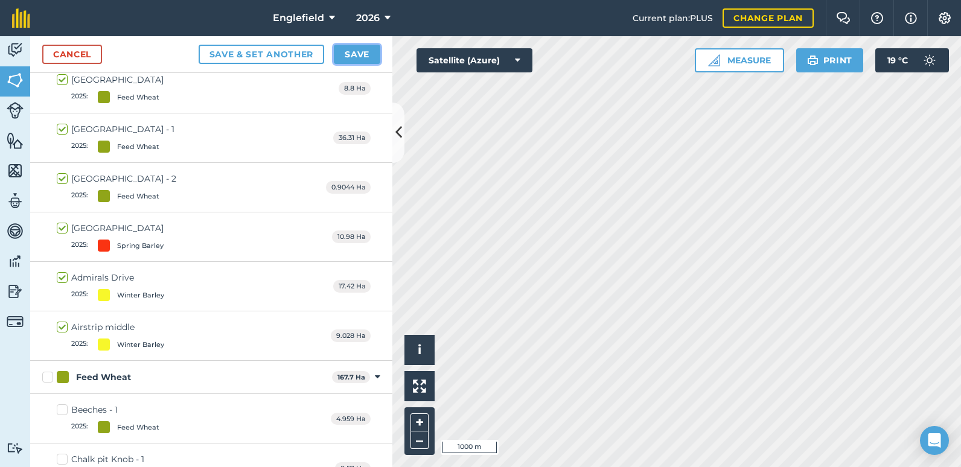
click at [364, 56] on button "Save" at bounding box center [357, 54] width 46 height 19
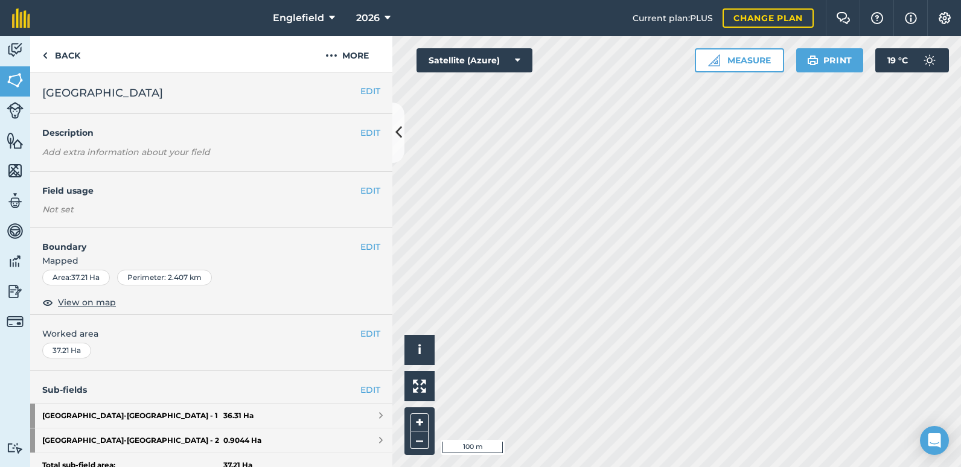
scroll to position [60, 0]
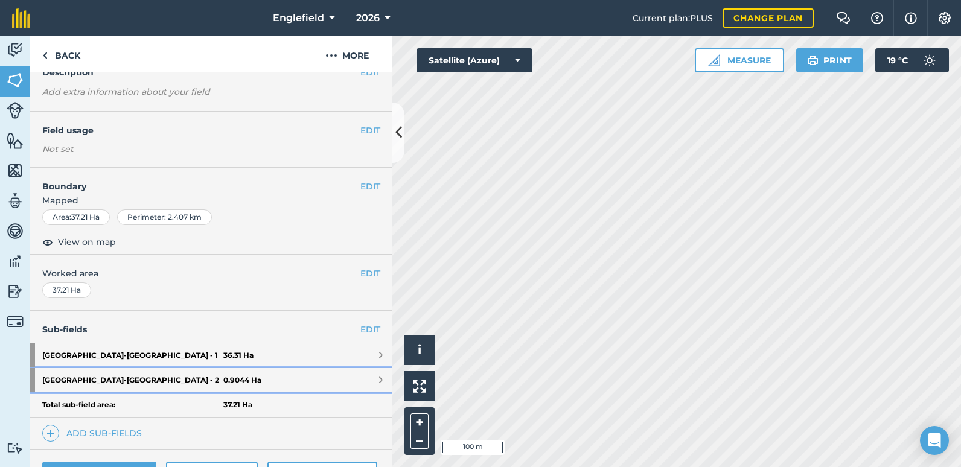
click at [288, 381] on link "[GEOGRAPHIC_DATA] - [GEOGRAPHIC_DATA] - 2 0.9044 Ha" at bounding box center [211, 380] width 362 height 24
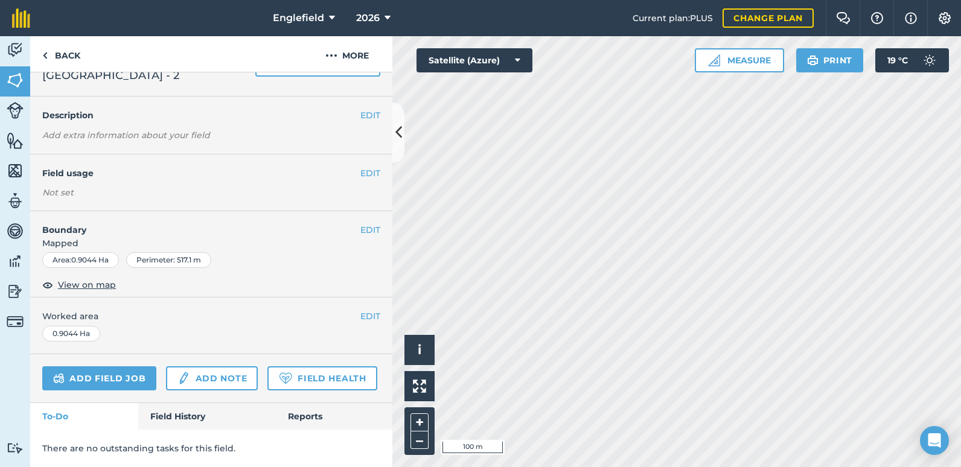
scroll to position [77, 0]
click at [367, 167] on button "EDIT" at bounding box center [370, 173] width 20 height 13
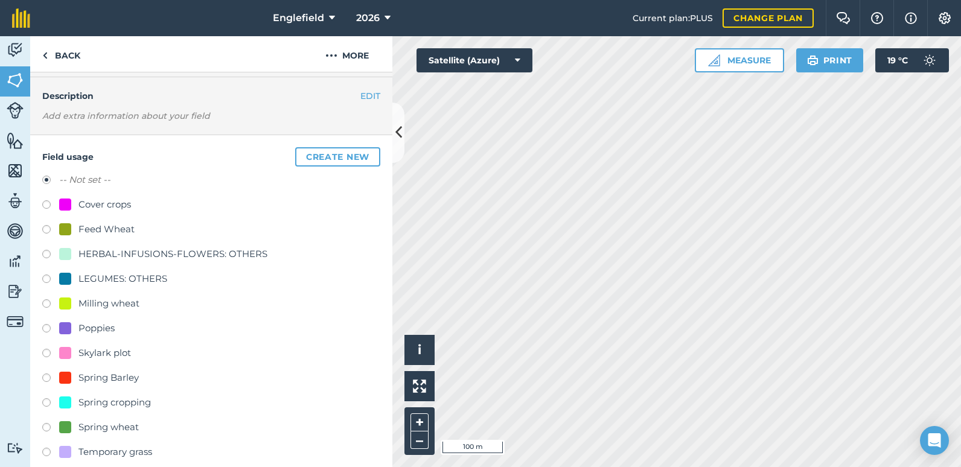
click at [42, 200] on label at bounding box center [50, 206] width 17 height 12
radio input "true"
radio input "false"
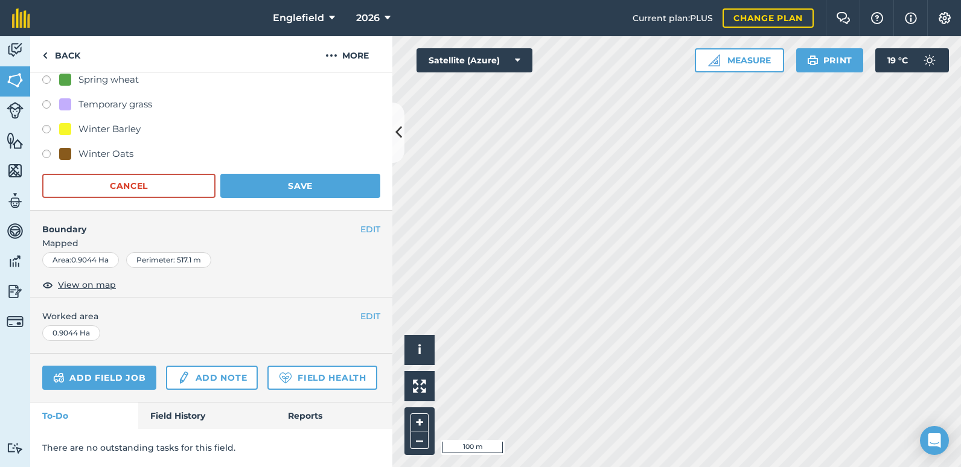
scroll to position [444, 0]
click at [286, 174] on button "Save" at bounding box center [300, 186] width 160 height 24
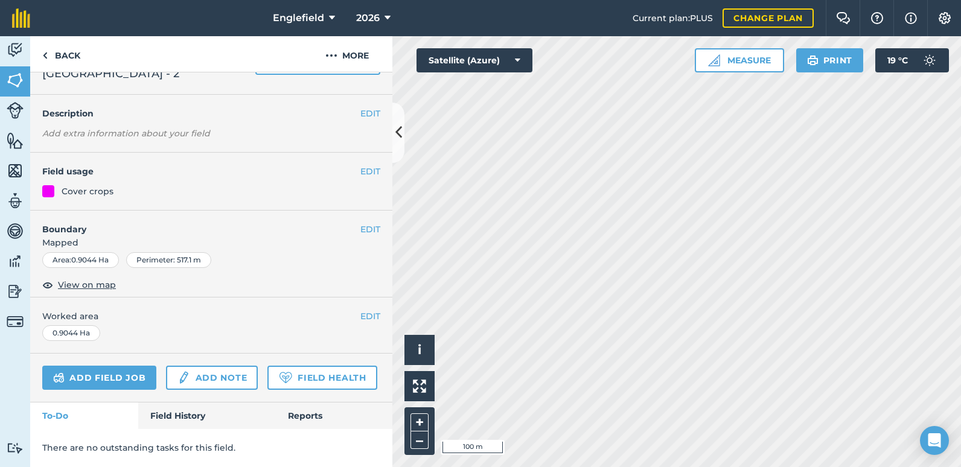
scroll to position [78, 0]
click at [69, 57] on link "Back" at bounding box center [61, 54] width 62 height 36
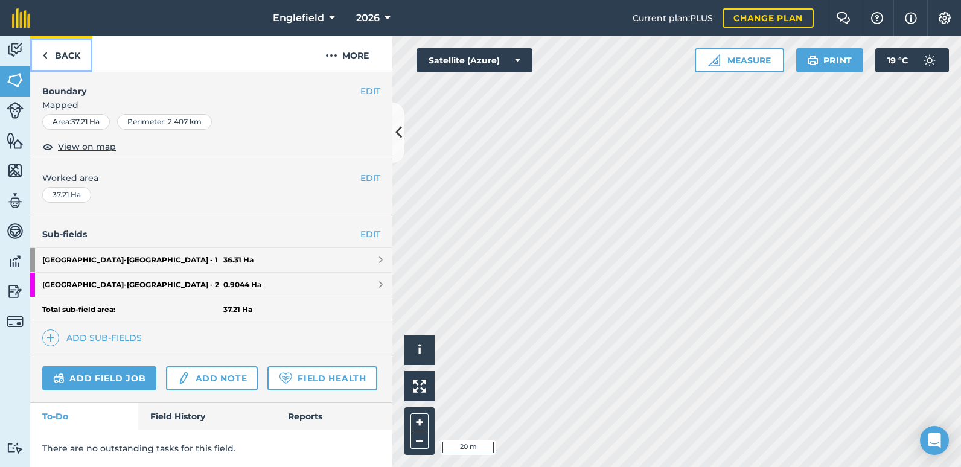
click at [62, 56] on link "Back" at bounding box center [61, 54] width 62 height 36
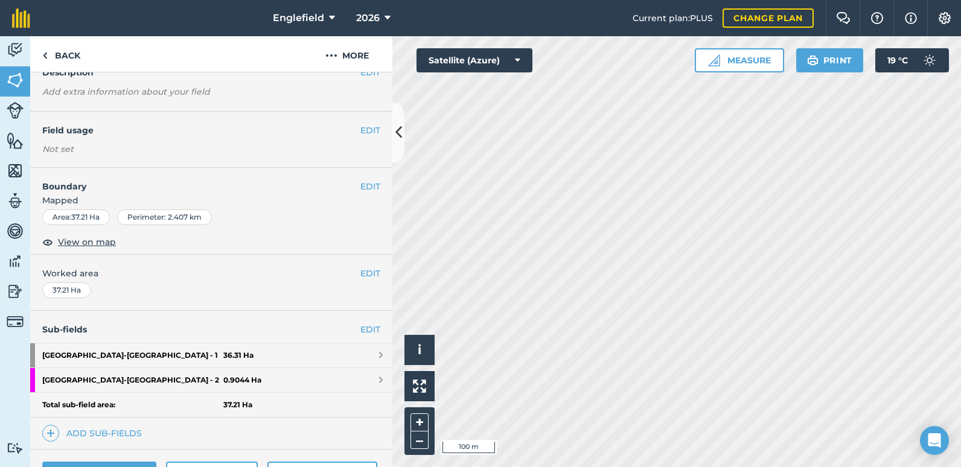
scroll to position [121, 0]
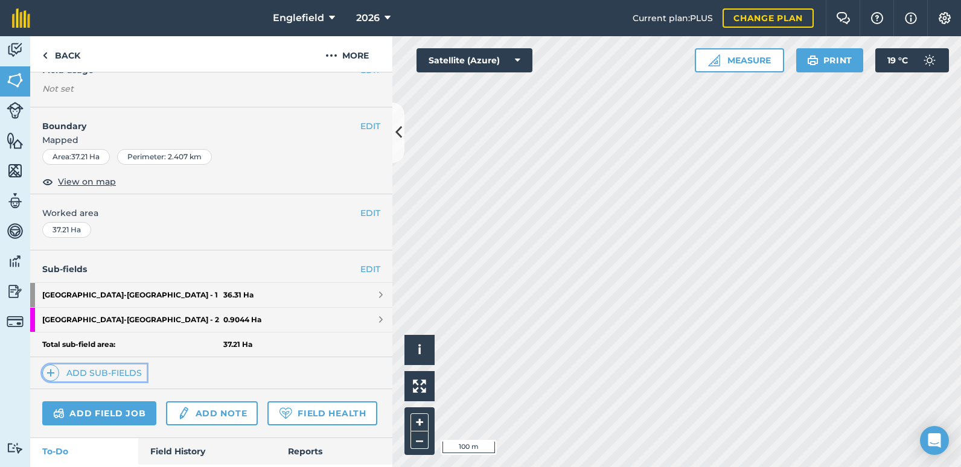
click at [110, 374] on link "Add sub-fields" at bounding box center [94, 372] width 104 height 17
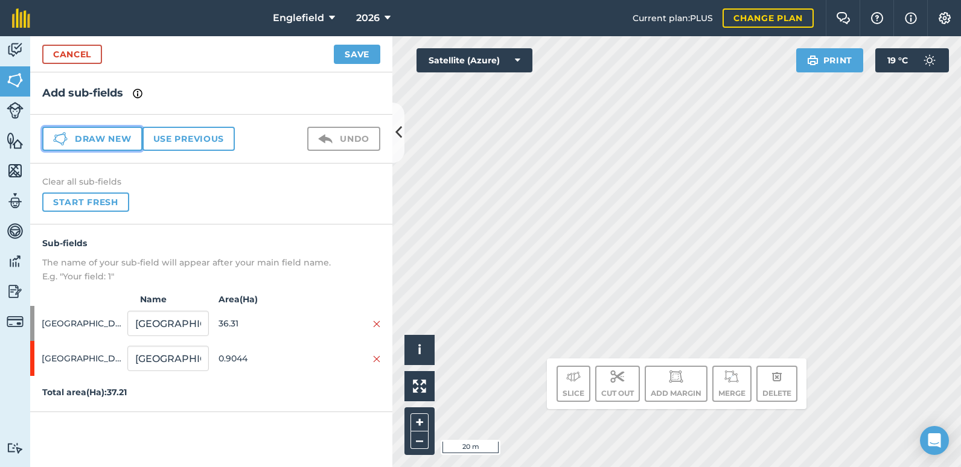
click at [74, 137] on button "Draw new" at bounding box center [92, 139] width 100 height 24
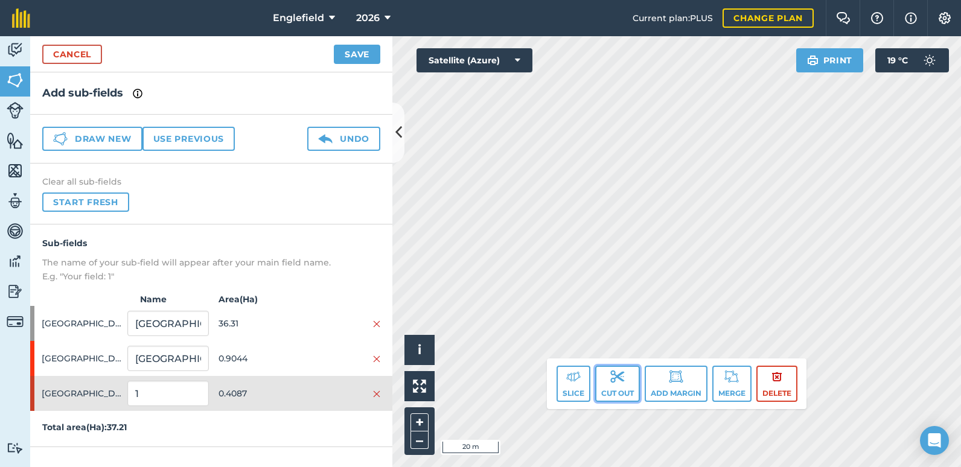
drag, startPoint x: 805, startPoint y: 304, endPoint x: 609, endPoint y: 378, distance: 209.7
click at [610, 378] on img at bounding box center [617, 376] width 14 height 14
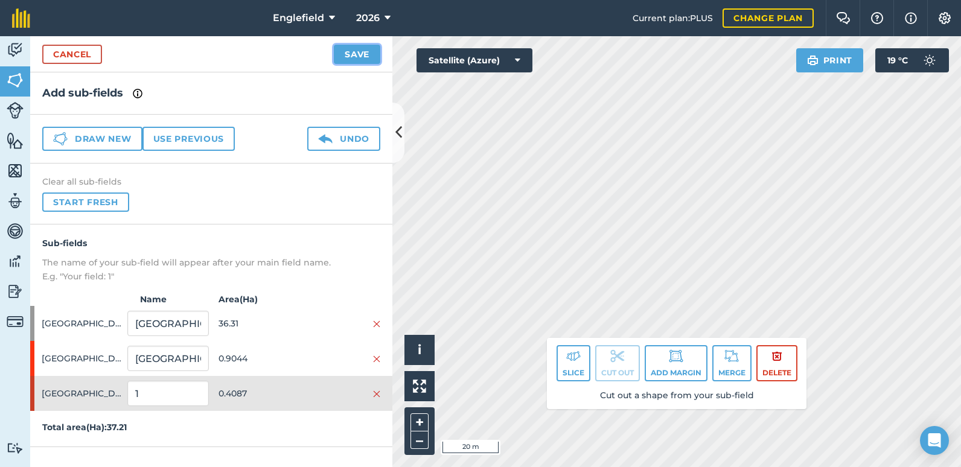
click at [354, 56] on button "Save" at bounding box center [357, 54] width 46 height 19
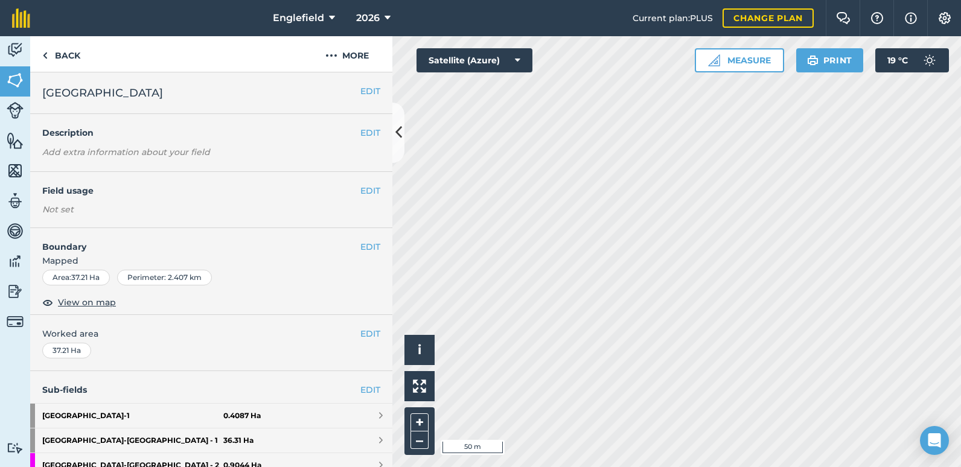
scroll to position [60, 0]
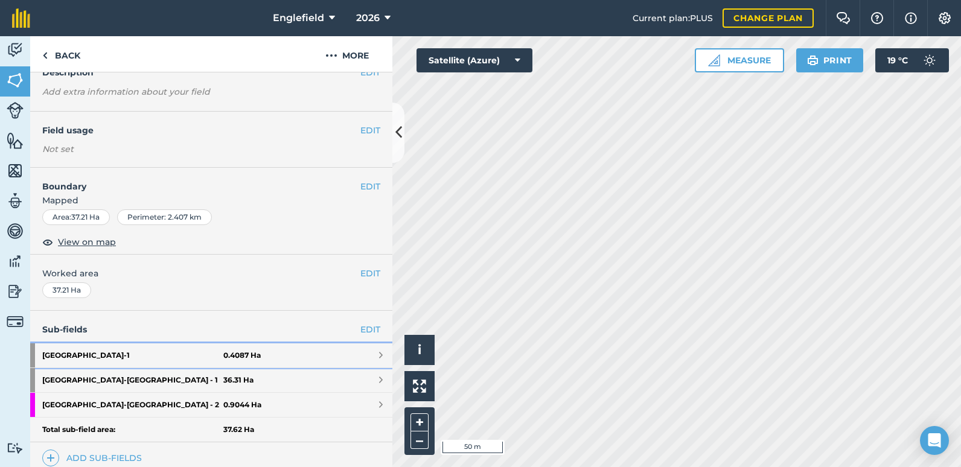
click at [379, 353] on span at bounding box center [381, 356] width 4 height 10
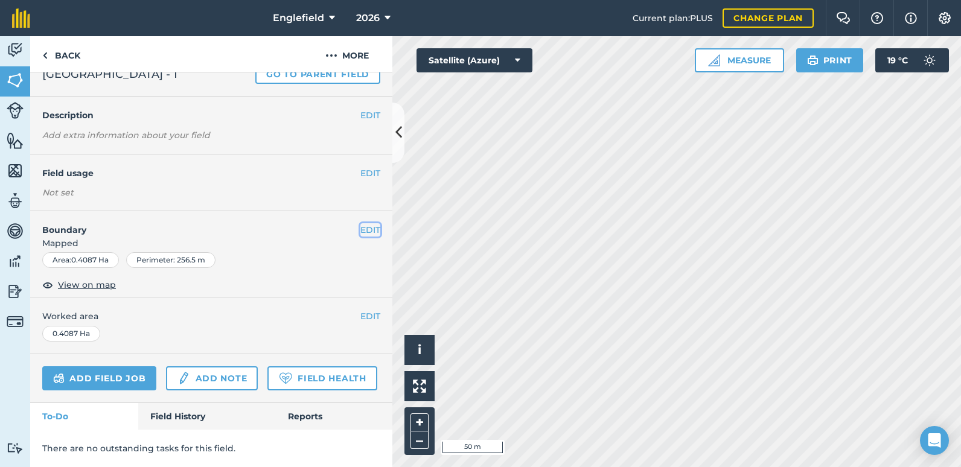
click at [360, 223] on button "EDIT" at bounding box center [370, 229] width 20 height 13
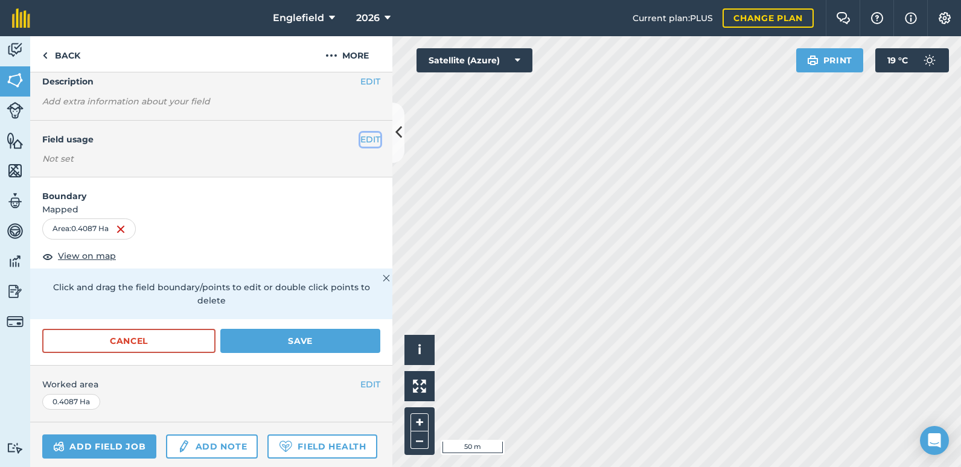
click at [360, 139] on button "EDIT" at bounding box center [370, 139] width 20 height 13
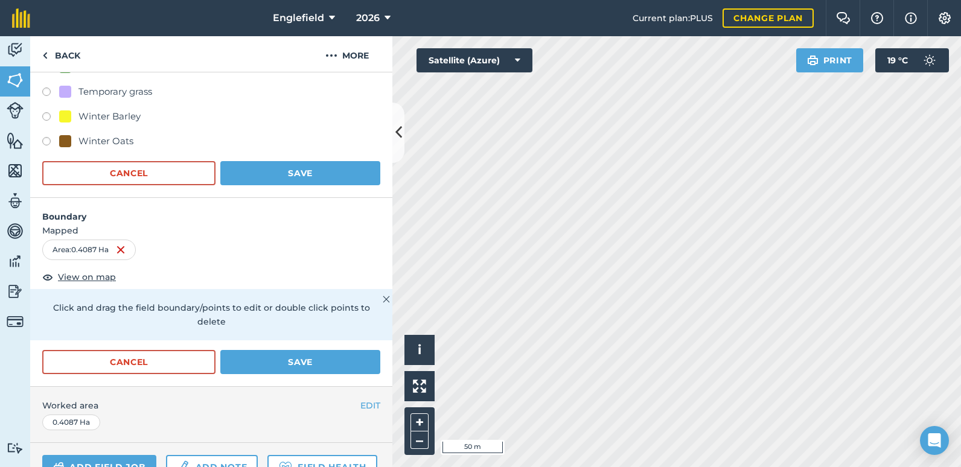
scroll to position [181, 0]
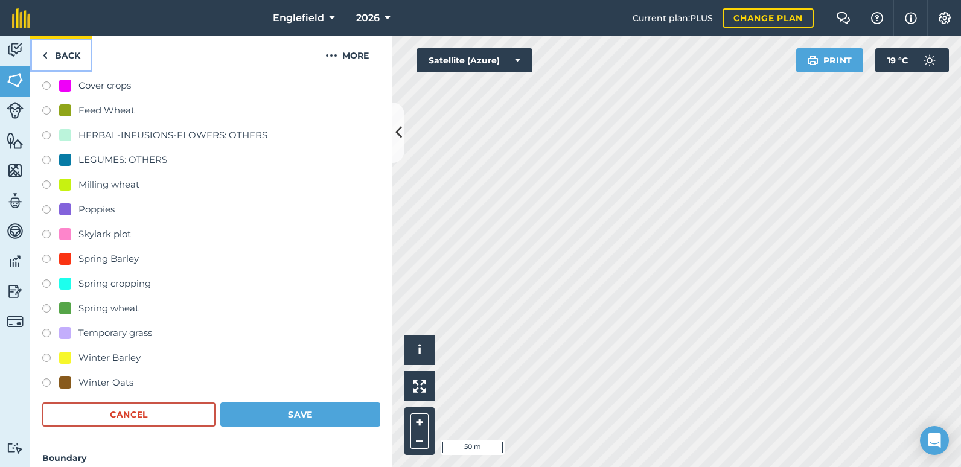
click at [69, 54] on link "Back" at bounding box center [61, 54] width 62 height 36
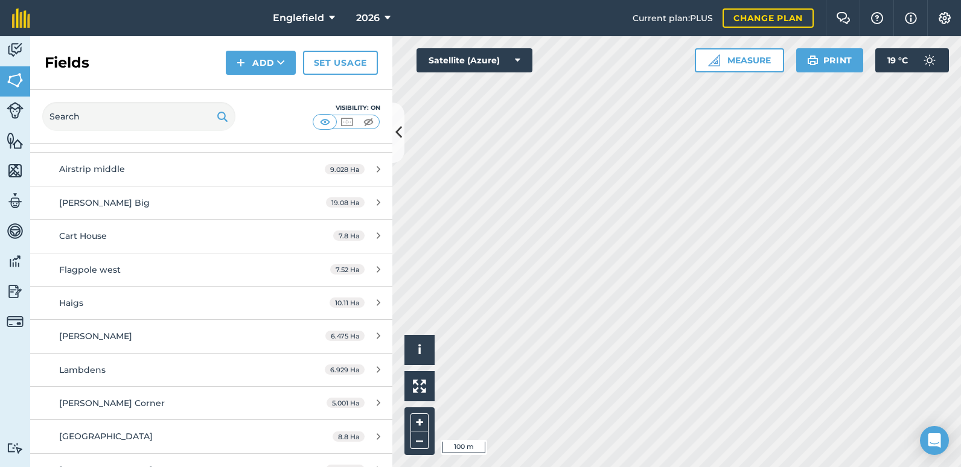
scroll to position [302, 0]
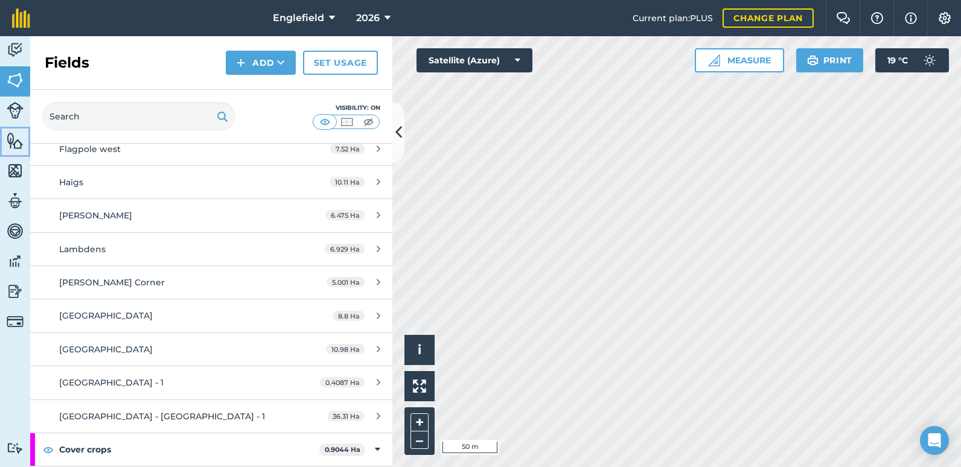
drag, startPoint x: 392, startPoint y: 324, endPoint x: 13, endPoint y: 140, distance: 421.3
click at [13, 140] on img at bounding box center [15, 141] width 17 height 18
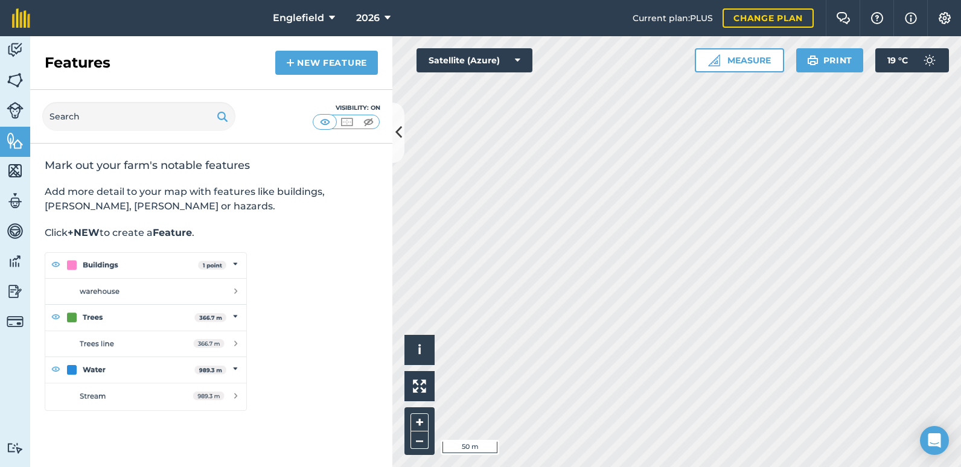
click at [78, 317] on img at bounding box center [146, 331] width 202 height 159
click at [296, 63] on link "New feature" at bounding box center [326, 63] width 103 height 24
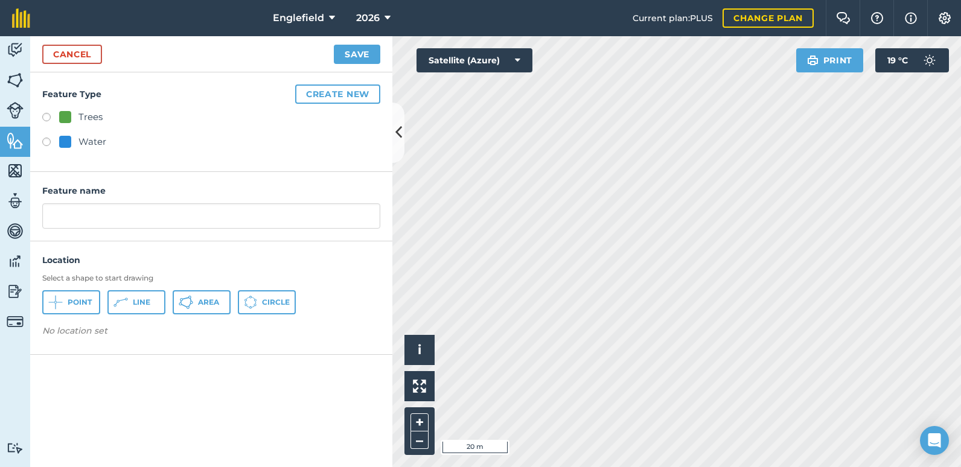
click at [47, 116] on label at bounding box center [50, 119] width 17 height 12
radio input "true"
type input "Trees"
click at [323, 97] on button "Create new" at bounding box center [337, 93] width 85 height 19
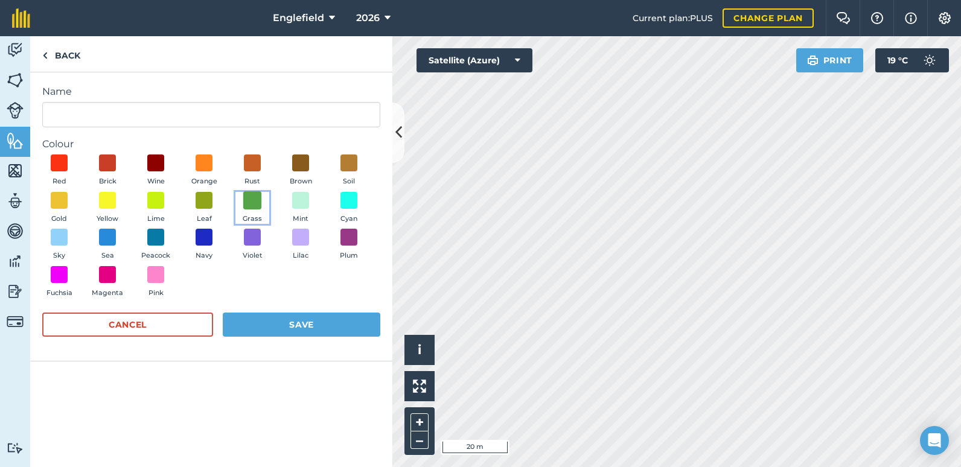
click at [251, 200] on span at bounding box center [252, 200] width 19 height 19
click at [327, 319] on button "Save" at bounding box center [301, 325] width 157 height 24
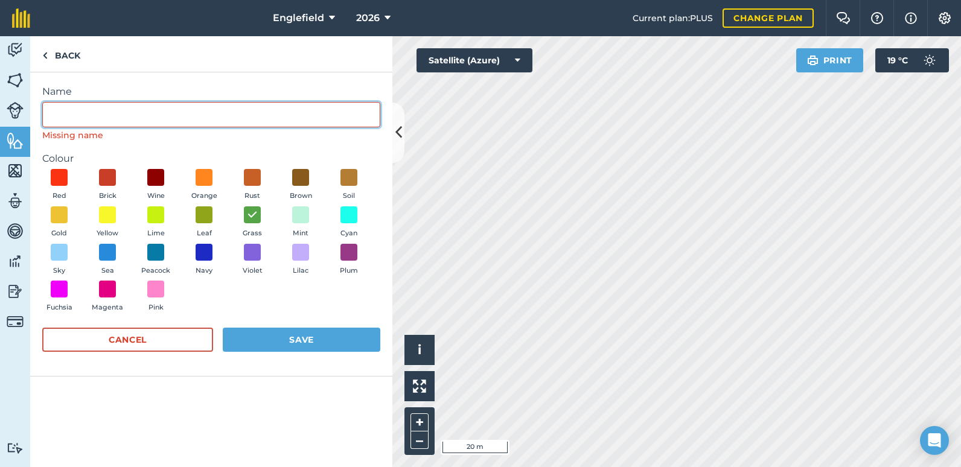
click at [61, 112] on input "Name" at bounding box center [211, 114] width 338 height 25
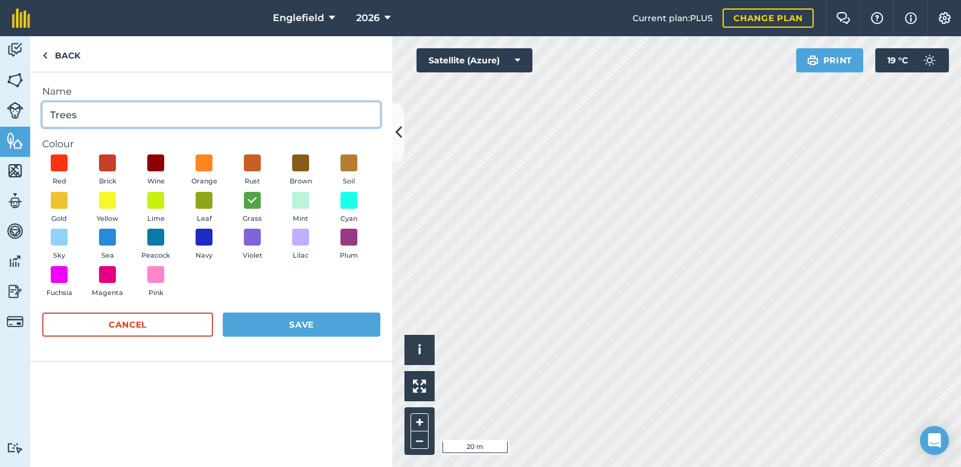
type input "Trees"
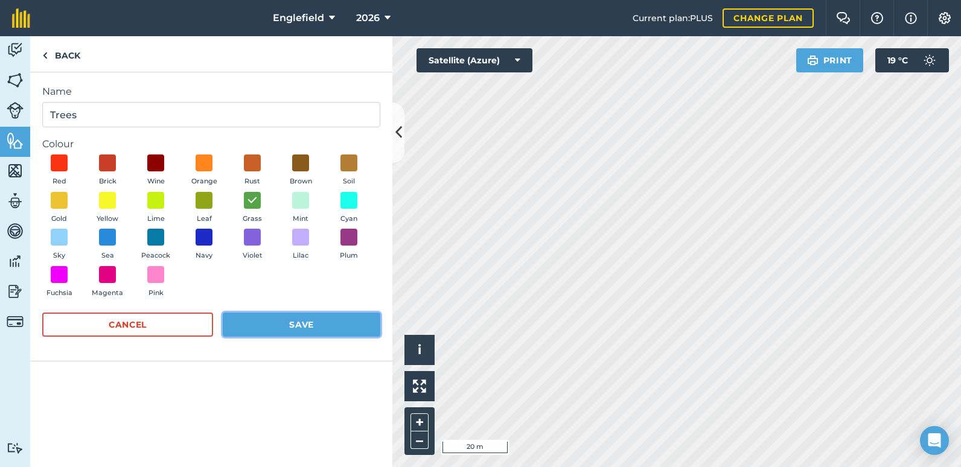
click at [288, 326] on button "Save" at bounding box center [301, 325] width 157 height 24
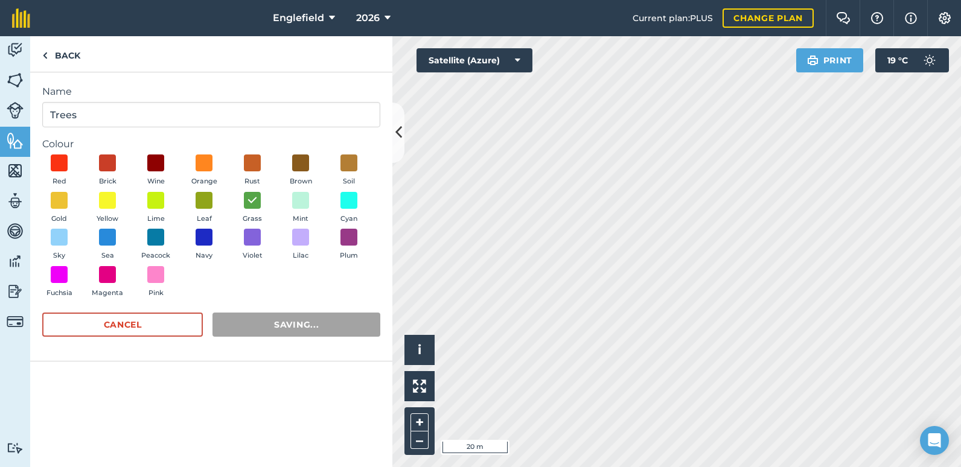
radio input "false"
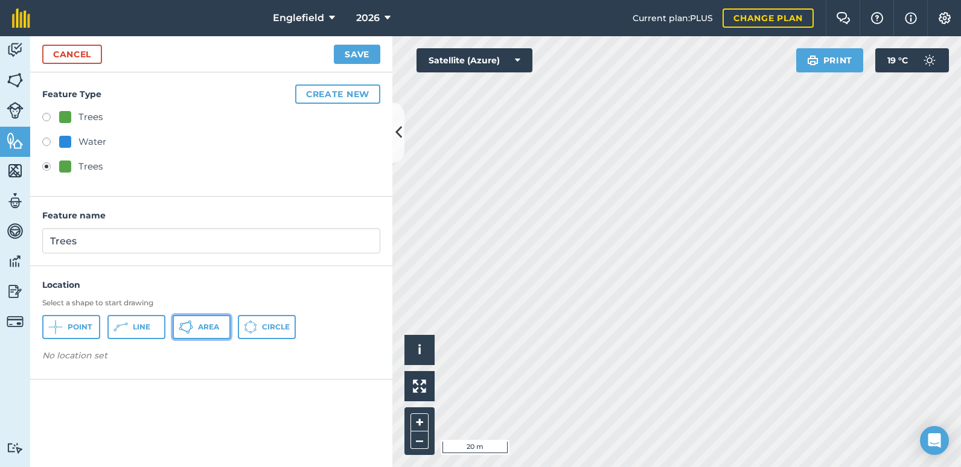
click at [208, 330] on span "Area" at bounding box center [208, 327] width 21 height 10
drag, startPoint x: 510, startPoint y: 199, endPoint x: 349, endPoint y: 56, distance: 215.0
click at [349, 56] on button "Save" at bounding box center [357, 54] width 46 height 19
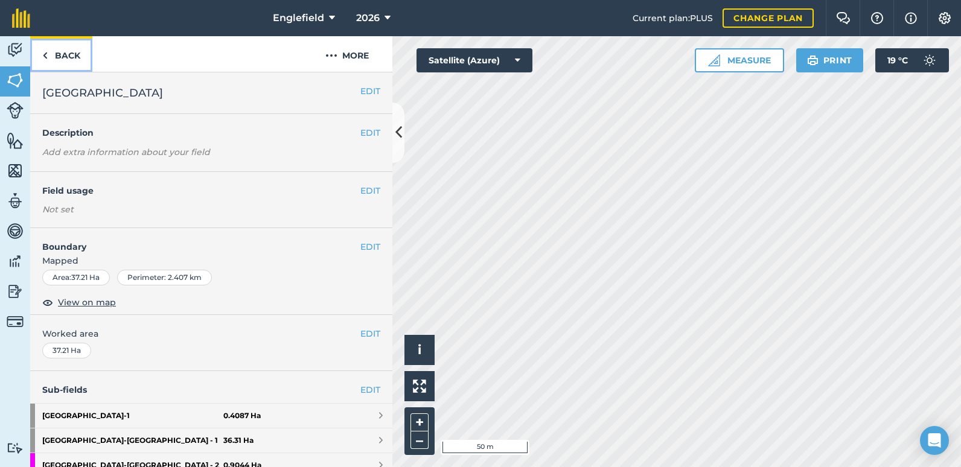
click at [72, 59] on link "Back" at bounding box center [61, 54] width 62 height 36
click at [13, 144] on img at bounding box center [15, 141] width 17 height 18
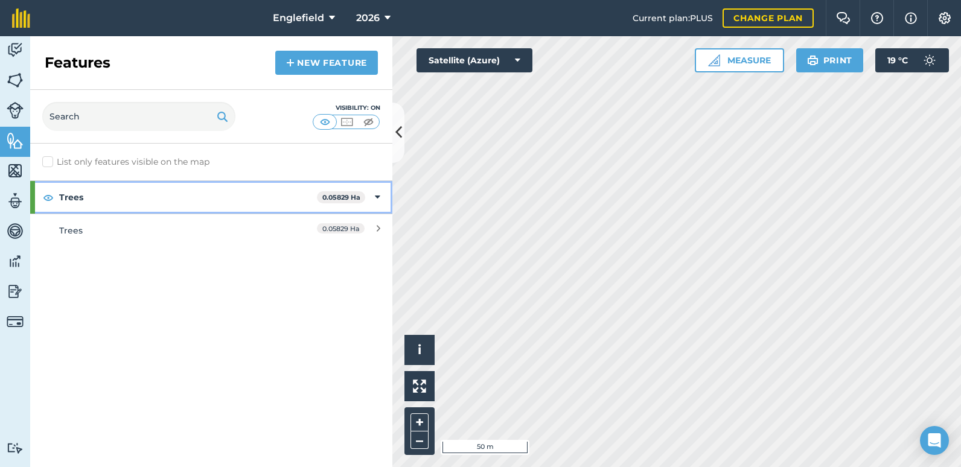
click at [325, 194] on strong "0.05829 Ha" at bounding box center [341, 197] width 38 height 8
click at [325, 194] on strong "0.05829 Ha" at bounding box center [344, 197] width 38 height 8
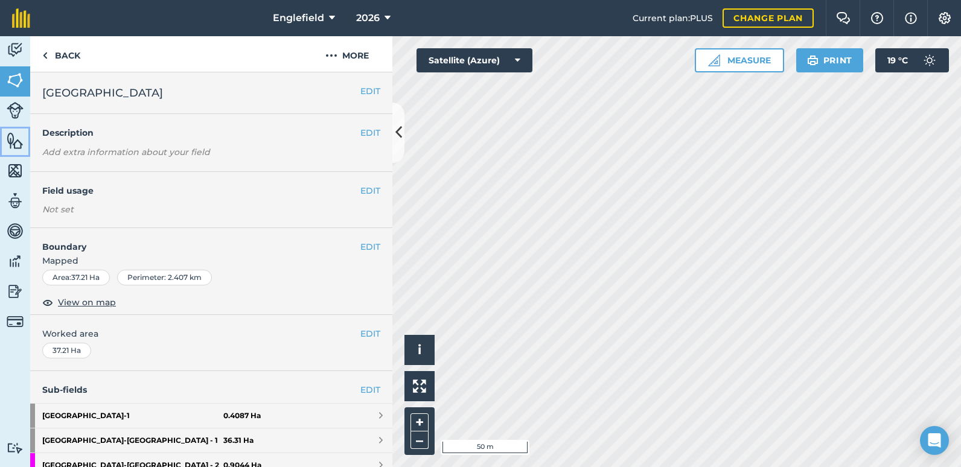
click at [9, 145] on img at bounding box center [15, 141] width 17 height 18
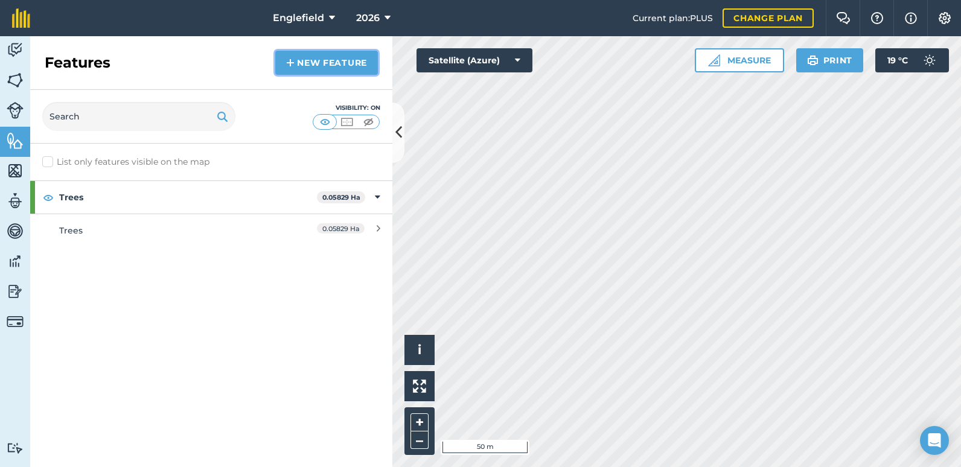
click at [337, 60] on link "New feature" at bounding box center [326, 63] width 103 height 24
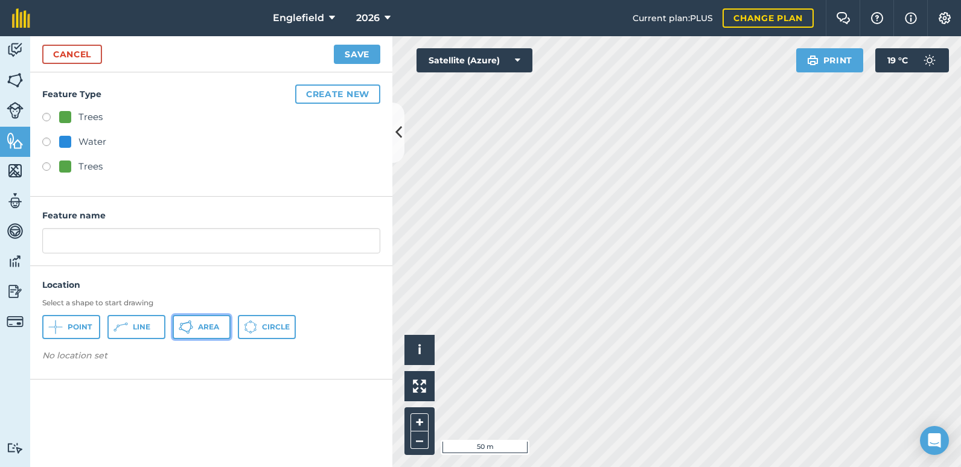
click at [215, 330] on span "Area" at bounding box center [208, 327] width 21 height 10
drag, startPoint x: 504, startPoint y: 257, endPoint x: 353, endPoint y: 54, distance: 253.6
click at [353, 54] on button "Save" at bounding box center [357, 54] width 46 height 19
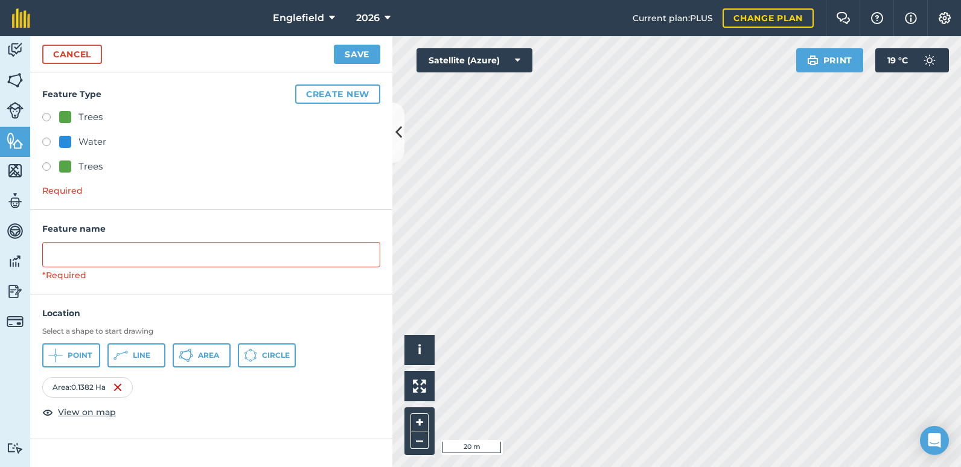
click at [42, 116] on label at bounding box center [50, 119] width 17 height 12
radio input "true"
type input "Trees"
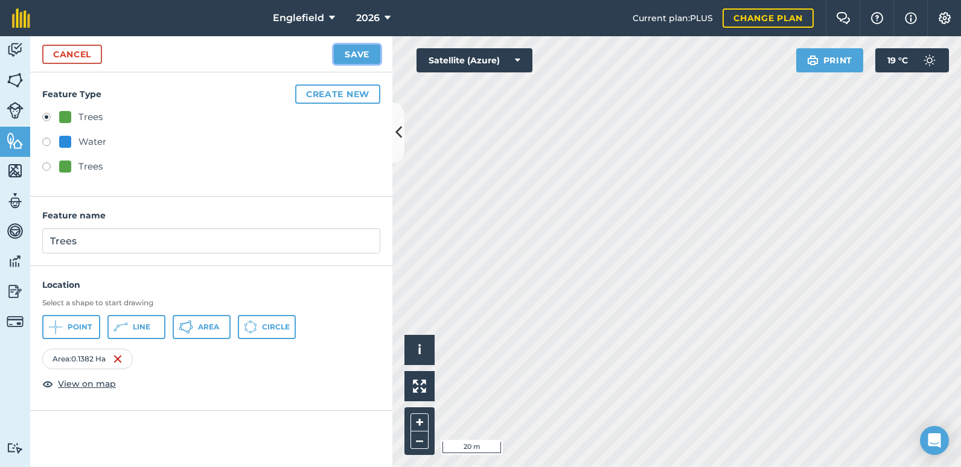
click at [363, 54] on button "Save" at bounding box center [357, 54] width 46 height 19
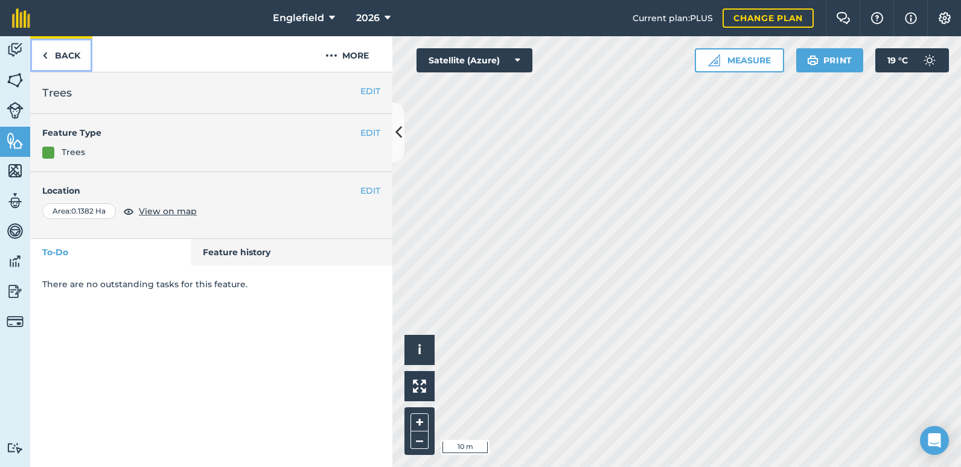
click at [57, 54] on link "Back" at bounding box center [61, 54] width 62 height 36
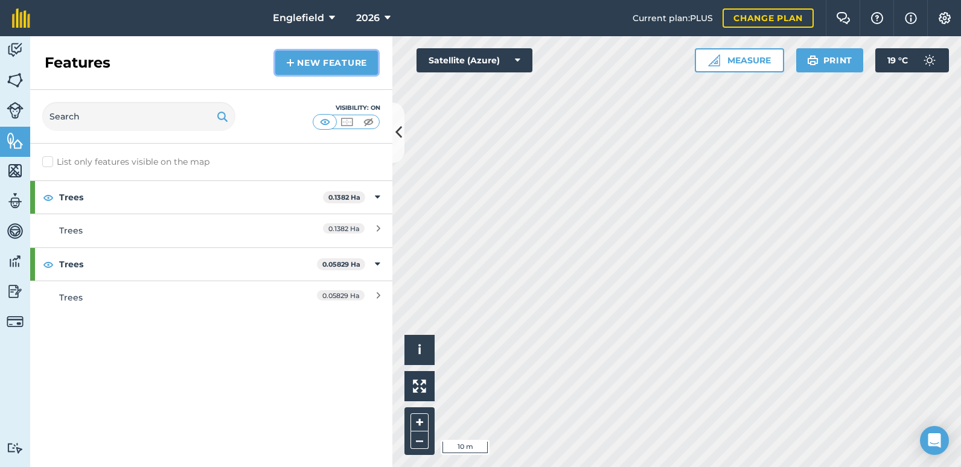
click at [300, 65] on link "New feature" at bounding box center [326, 63] width 103 height 24
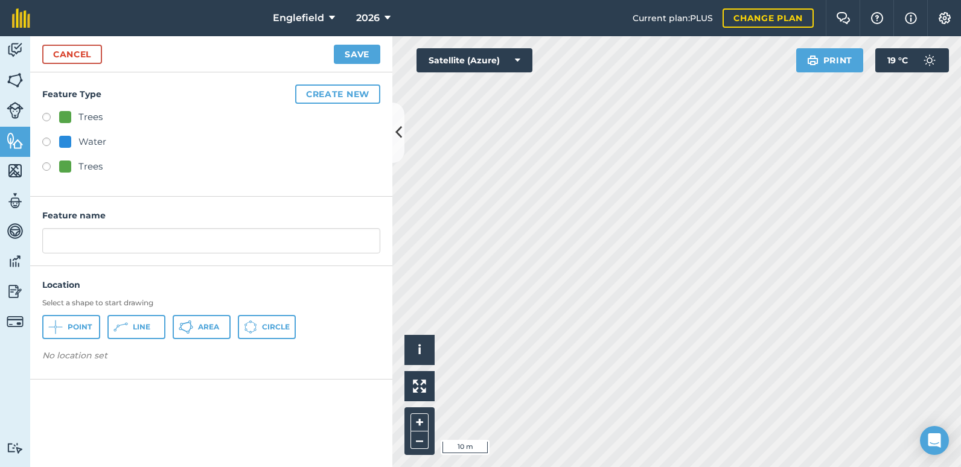
click at [48, 113] on label at bounding box center [50, 119] width 17 height 12
radio input "true"
type input "Trees 2"
click at [205, 325] on span "Area" at bounding box center [208, 327] width 21 height 10
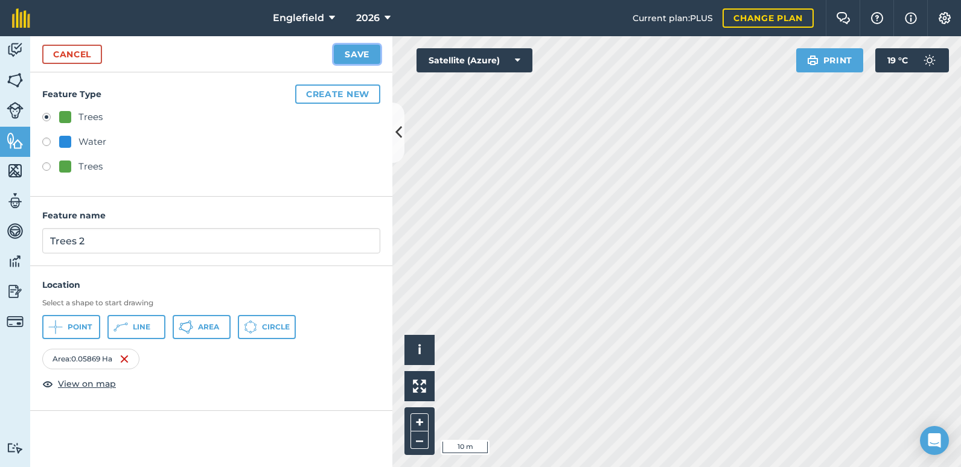
drag, startPoint x: 528, startPoint y: 278, endPoint x: 352, endPoint y: 57, distance: 282.5
click at [352, 57] on button "Save" at bounding box center [357, 54] width 46 height 19
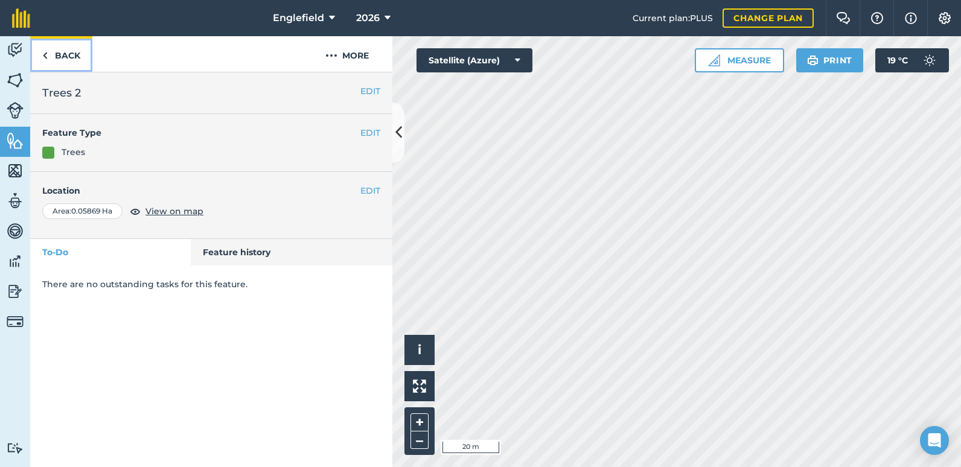
click at [59, 56] on link "Back" at bounding box center [61, 54] width 62 height 36
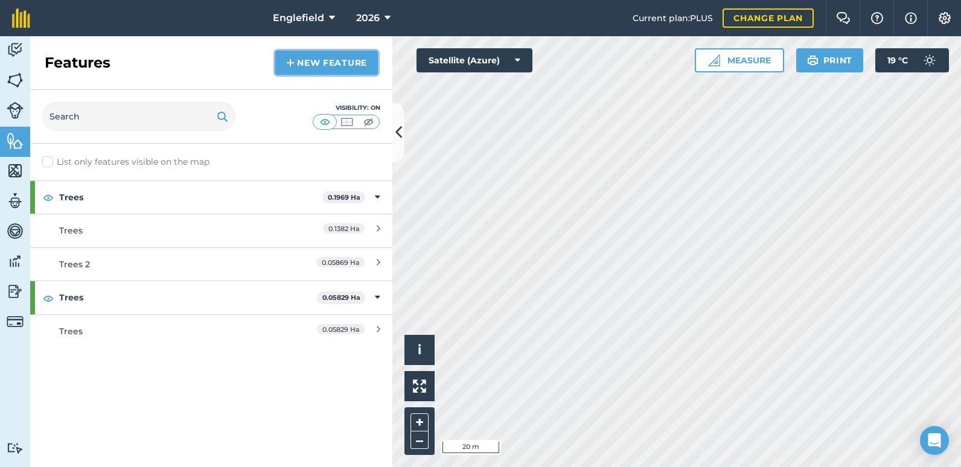
click at [317, 66] on link "New feature" at bounding box center [326, 63] width 103 height 24
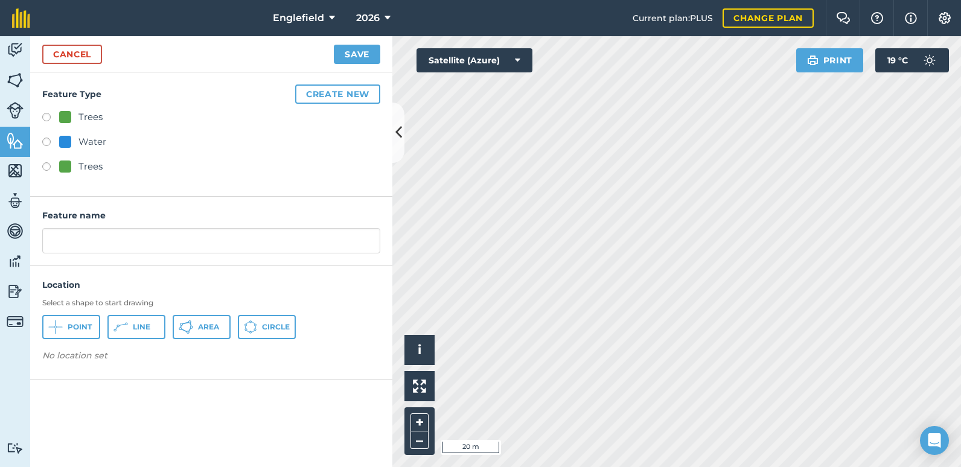
click at [44, 115] on label at bounding box center [50, 119] width 17 height 12
radio input "true"
type input "Trees 3"
click at [220, 330] on button "Area" at bounding box center [202, 327] width 58 height 24
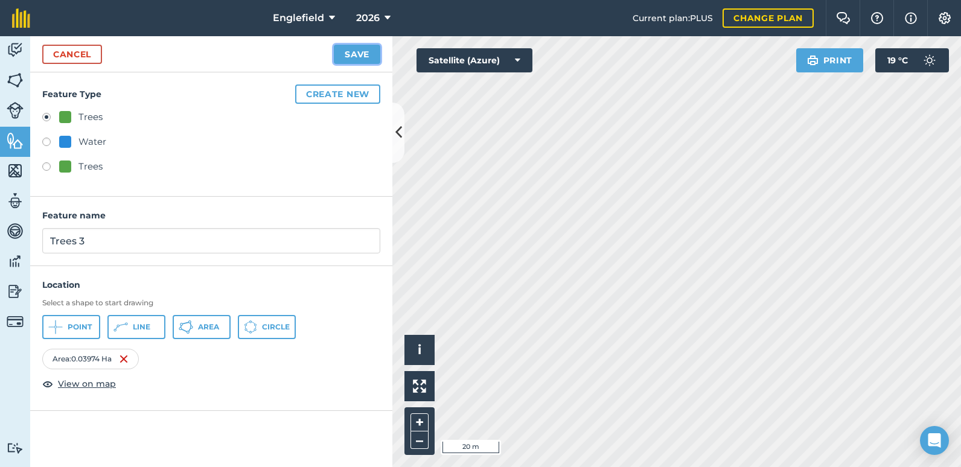
drag, startPoint x: 387, startPoint y: 288, endPoint x: 354, endPoint y: 57, distance: 232.9
click at [354, 57] on button "Save" at bounding box center [357, 54] width 46 height 19
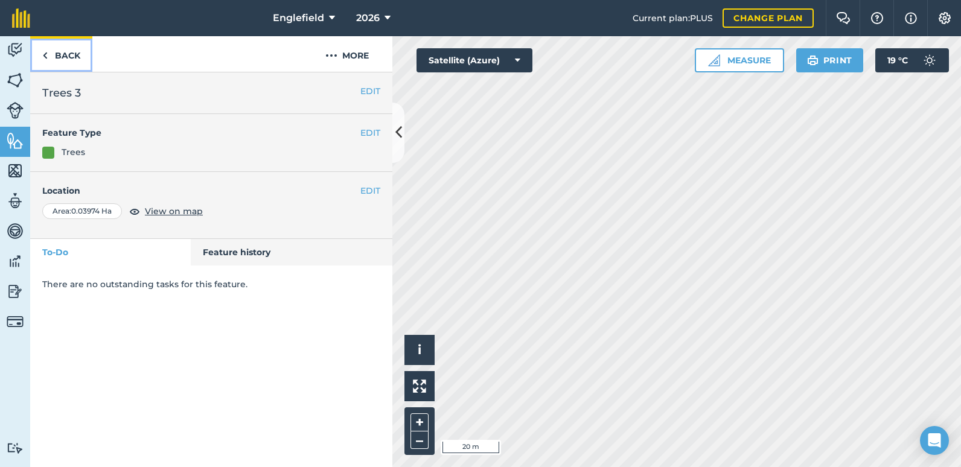
click at [72, 56] on link "Back" at bounding box center [61, 54] width 62 height 36
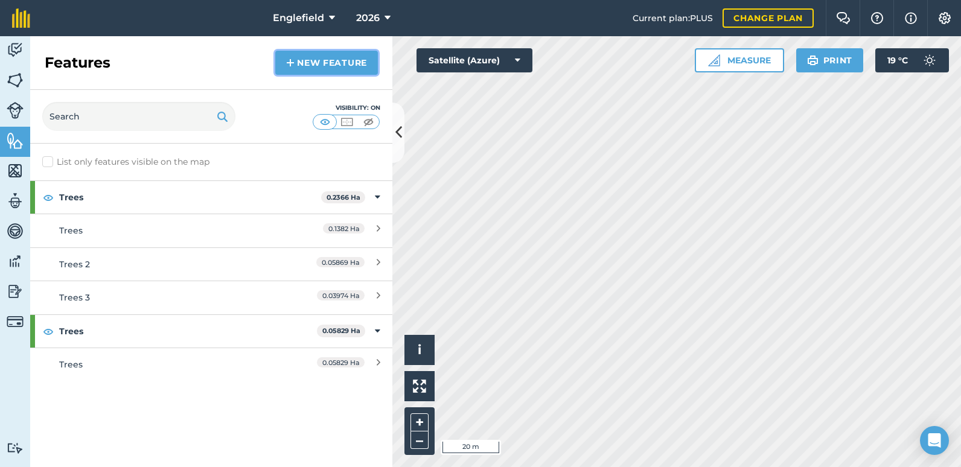
click at [327, 65] on link "New feature" at bounding box center [326, 63] width 103 height 24
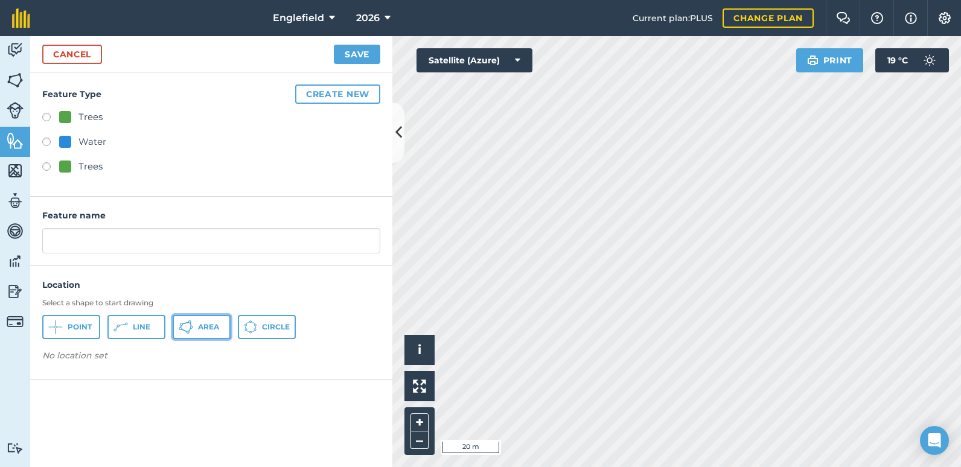
click at [206, 328] on span "Area" at bounding box center [208, 327] width 21 height 10
drag, startPoint x: 668, startPoint y: 311, endPoint x: 355, endPoint y: 60, distance: 400.9
click at [355, 60] on button "Save" at bounding box center [357, 54] width 46 height 19
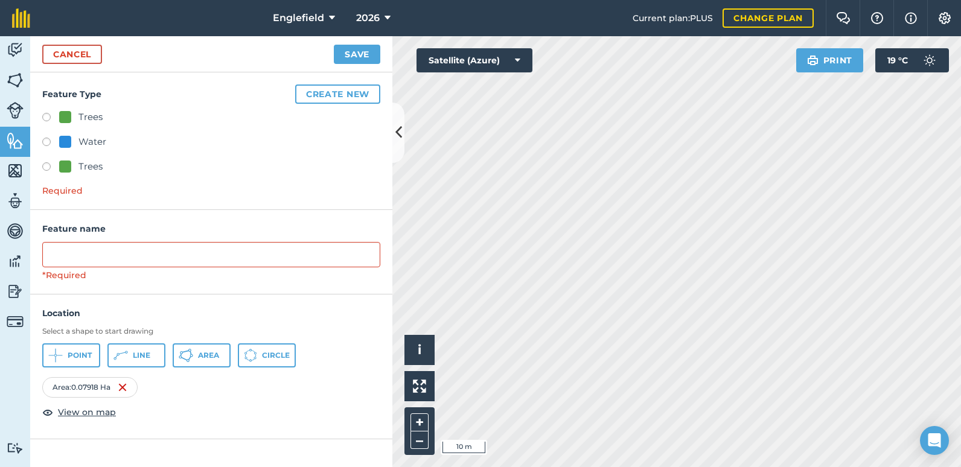
click at [51, 116] on label at bounding box center [50, 119] width 17 height 12
radio input "true"
type input "Trees 4"
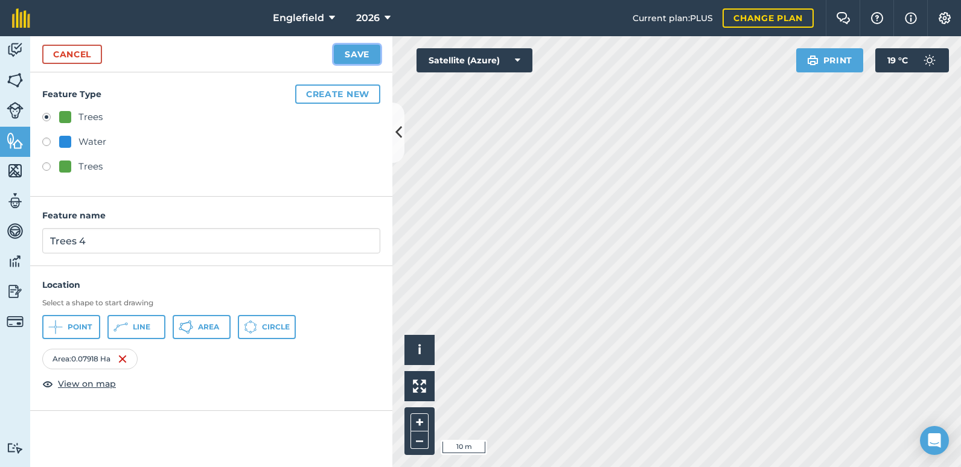
click at [354, 55] on button "Save" at bounding box center [357, 54] width 46 height 19
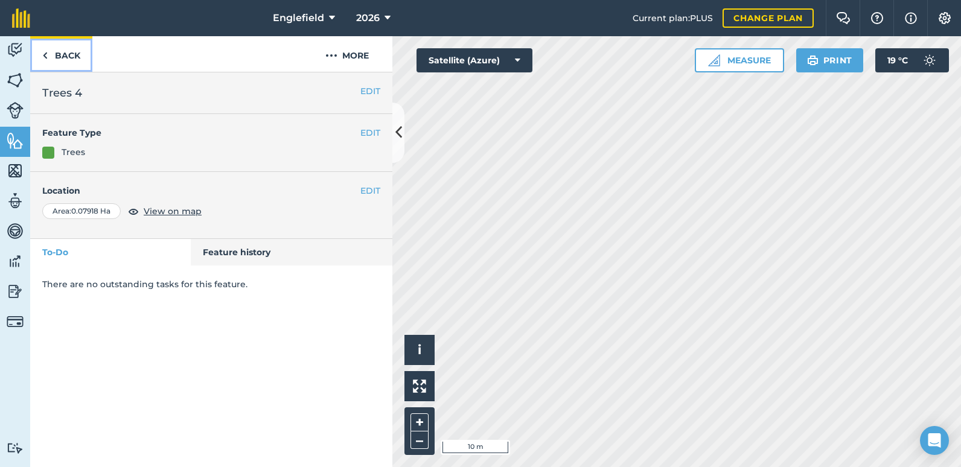
click at [54, 57] on link "Back" at bounding box center [61, 54] width 62 height 36
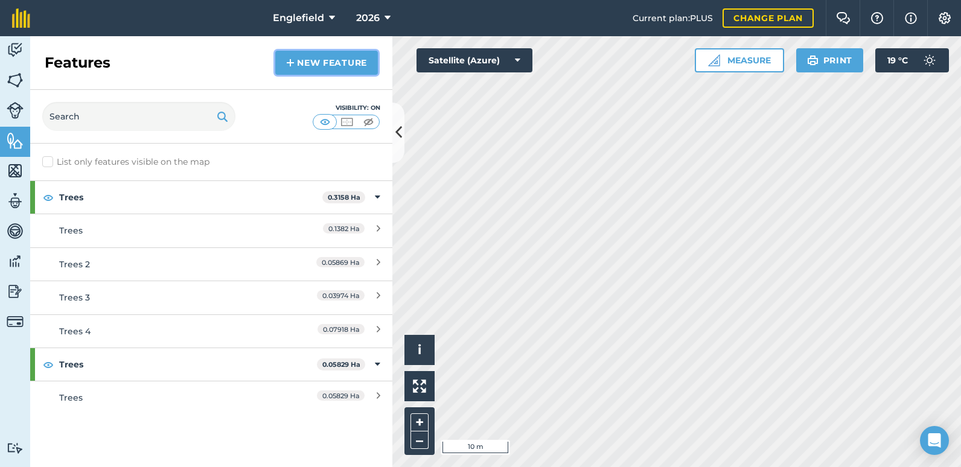
click at [334, 61] on link "New feature" at bounding box center [326, 63] width 103 height 24
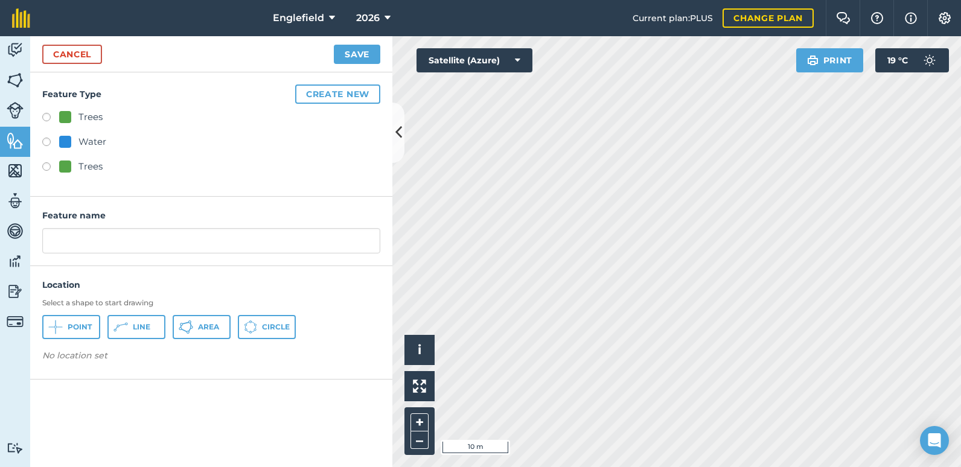
click at [45, 118] on label at bounding box center [50, 119] width 17 height 12
radio input "true"
type input "Trees 5"
click at [217, 326] on span "Area" at bounding box center [208, 327] width 21 height 10
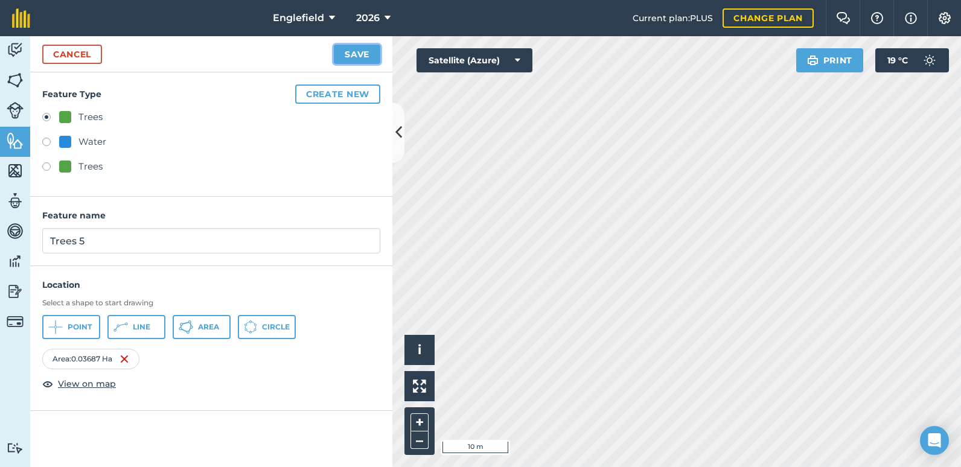
drag, startPoint x: 658, startPoint y: 348, endPoint x: 345, endPoint y: 58, distance: 426.6
click at [345, 58] on button "Save" at bounding box center [357, 54] width 46 height 19
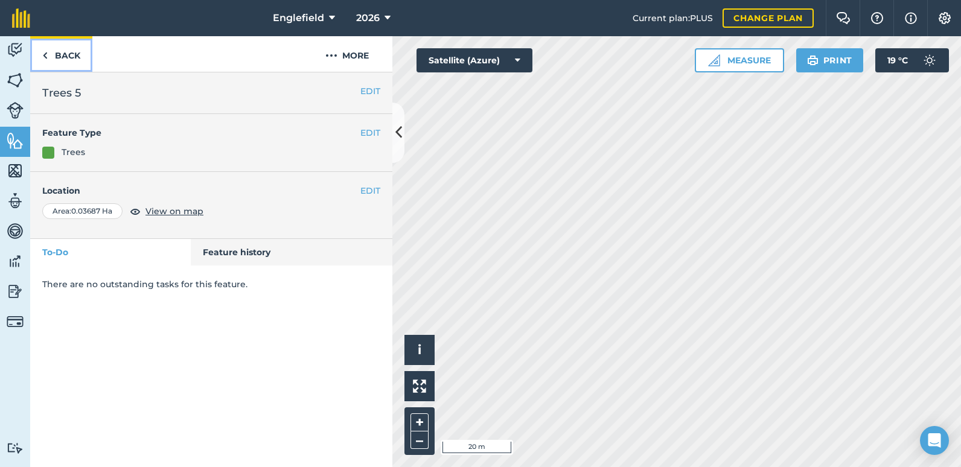
click at [71, 58] on link "Back" at bounding box center [61, 54] width 62 height 36
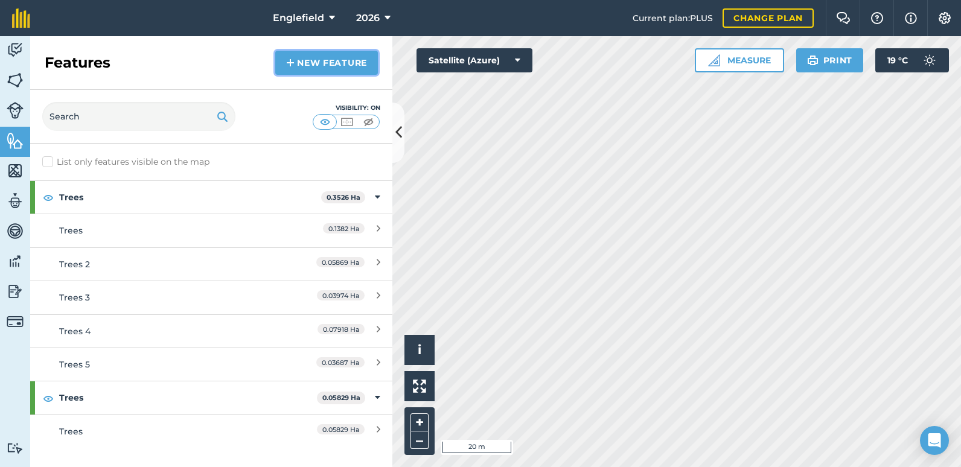
click at [299, 67] on link "New feature" at bounding box center [326, 63] width 103 height 24
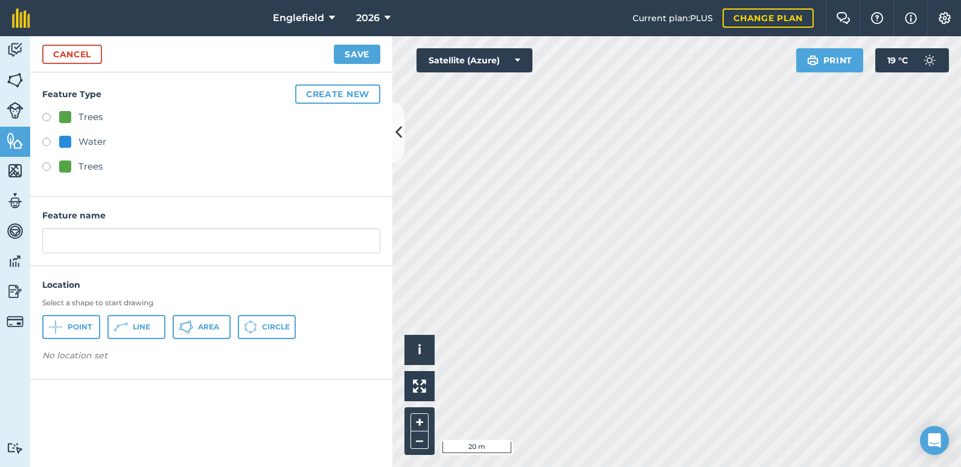
click at [43, 115] on label at bounding box center [50, 119] width 17 height 12
radio input "true"
type input "Trees 6"
drag, startPoint x: 194, startPoint y: 329, endPoint x: 201, endPoint y: 331, distance: 7.5
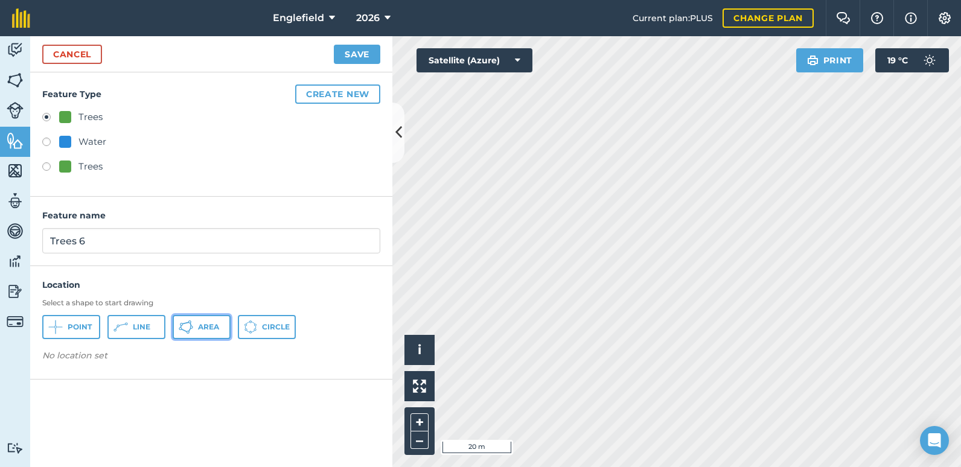
click at [195, 329] on button "Area" at bounding box center [202, 327] width 58 height 24
drag, startPoint x: 576, startPoint y: 349, endPoint x: 362, endPoint y: 51, distance: 367.1
click at [362, 51] on button "Save" at bounding box center [357, 54] width 46 height 19
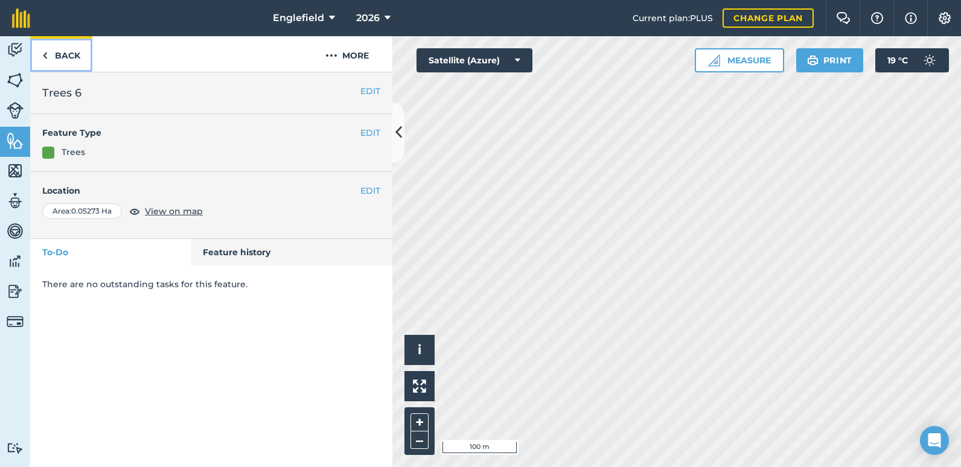
click at [69, 53] on link "Back" at bounding box center [61, 54] width 62 height 36
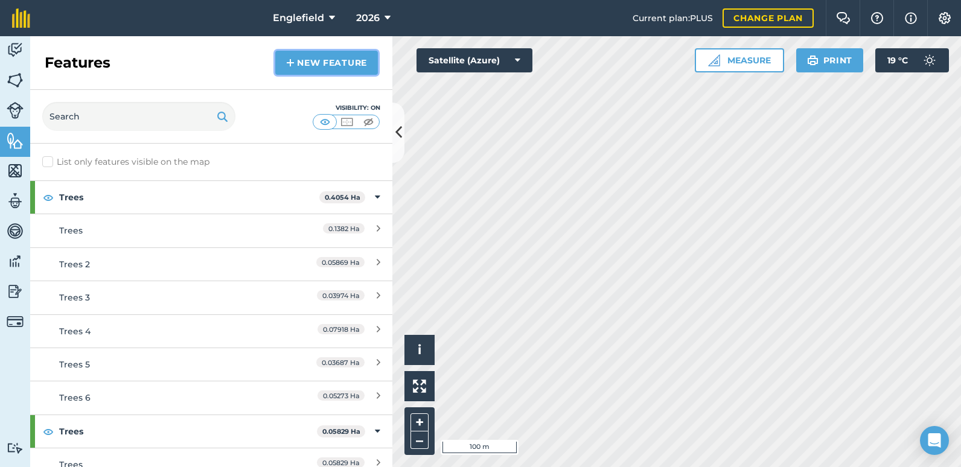
click at [330, 63] on link "New feature" at bounding box center [326, 63] width 103 height 24
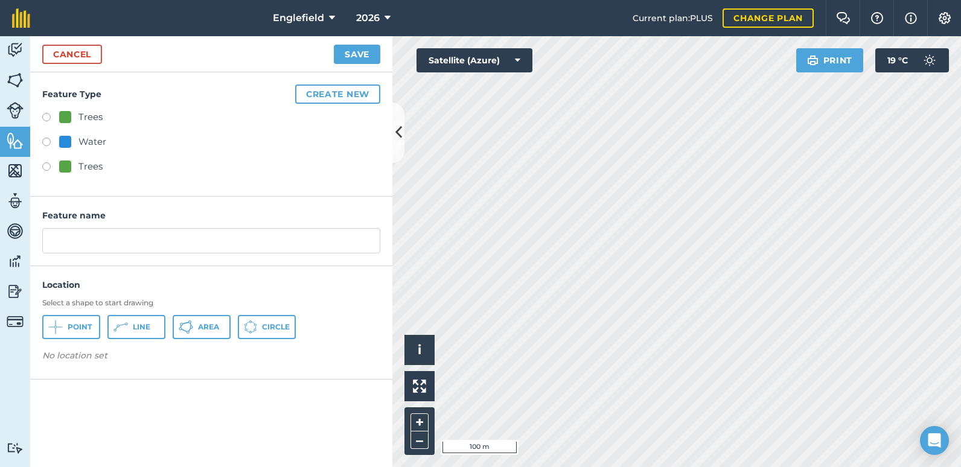
click at [45, 117] on label at bounding box center [50, 119] width 17 height 12
radio input "true"
type input "Trees 7"
click at [201, 332] on button "Area" at bounding box center [202, 327] width 58 height 24
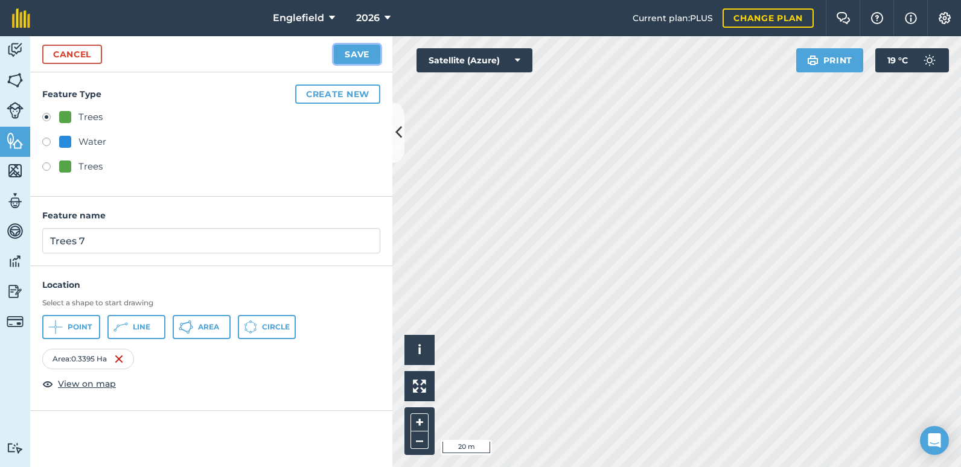
drag, startPoint x: 629, startPoint y: 131, endPoint x: 354, endPoint y: 55, distance: 285.5
click at [354, 55] on button "Save" at bounding box center [357, 54] width 46 height 19
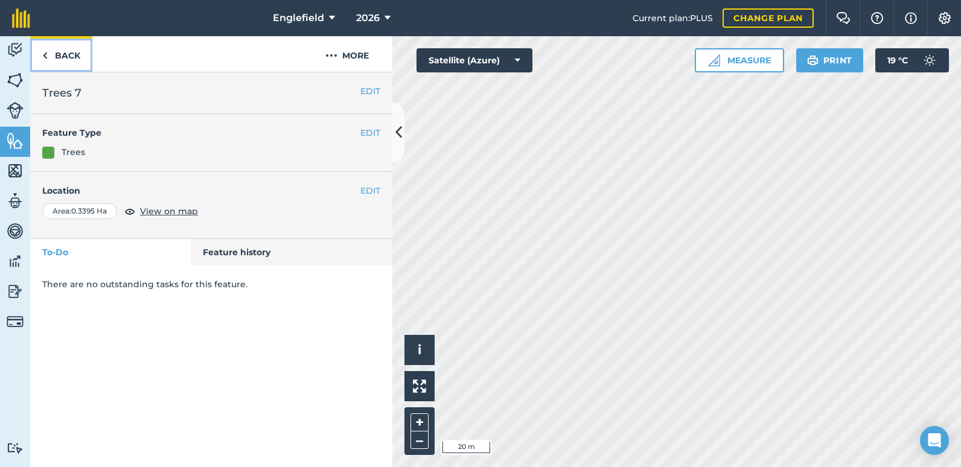
click at [77, 56] on link "Back" at bounding box center [61, 54] width 62 height 36
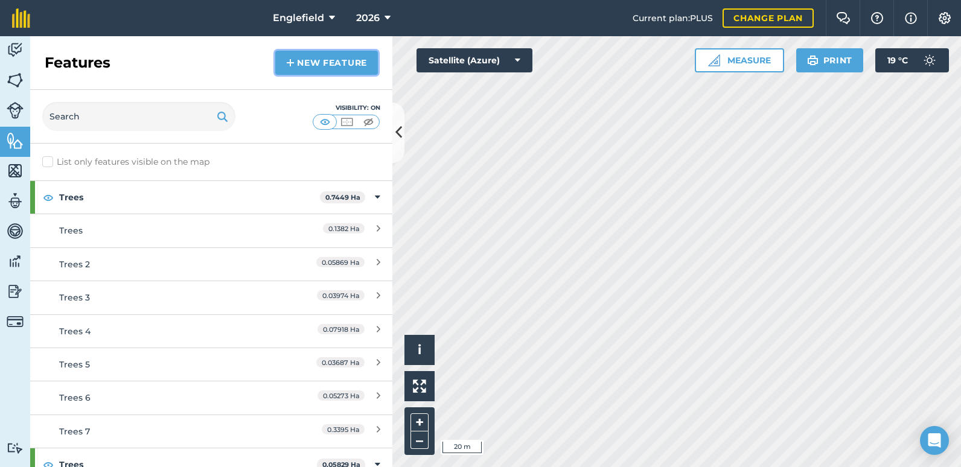
click at [308, 65] on link "New feature" at bounding box center [326, 63] width 103 height 24
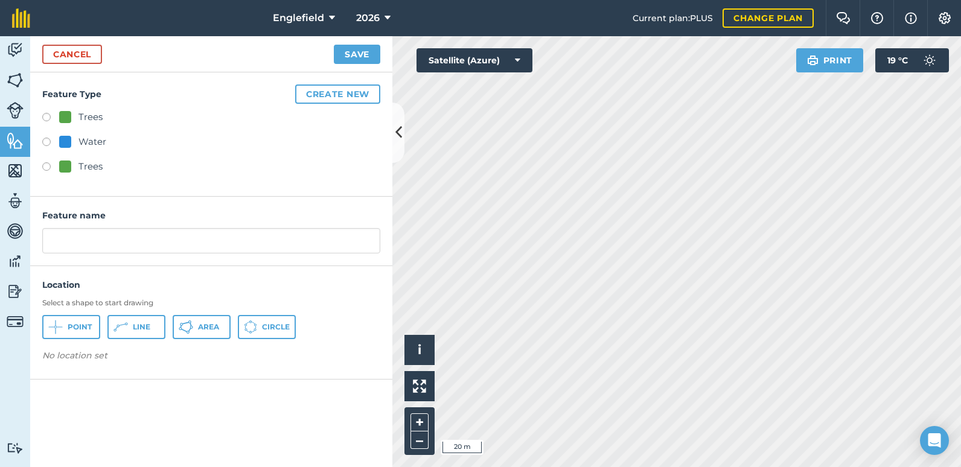
click at [47, 116] on label at bounding box center [50, 119] width 17 height 12
radio input "true"
type input "Trees 8"
click at [199, 323] on span "Area" at bounding box center [208, 327] width 21 height 10
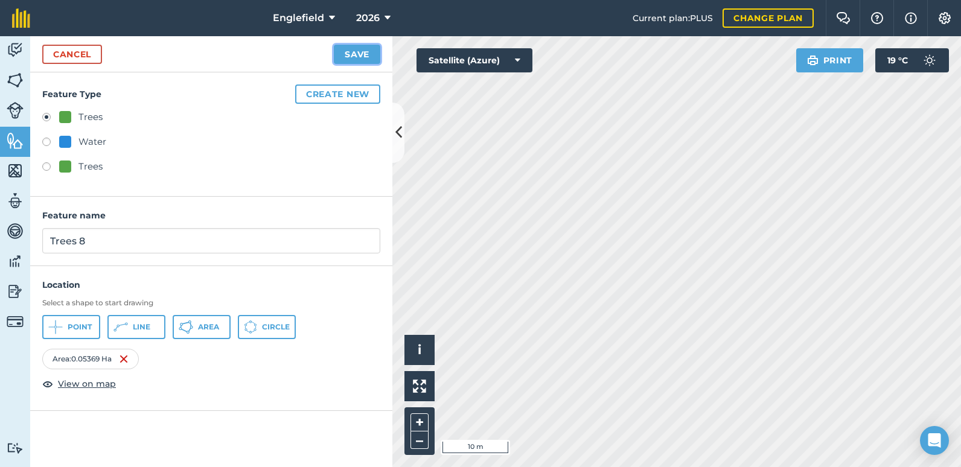
drag, startPoint x: 688, startPoint y: 300, endPoint x: 342, endPoint y: 55, distance: 424.2
click at [342, 55] on button "Save" at bounding box center [357, 54] width 46 height 19
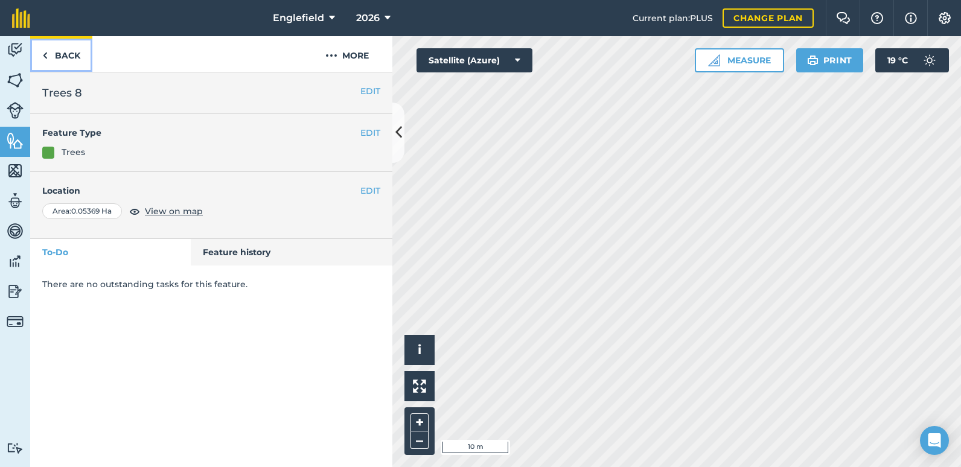
click at [66, 51] on link "Back" at bounding box center [61, 54] width 62 height 36
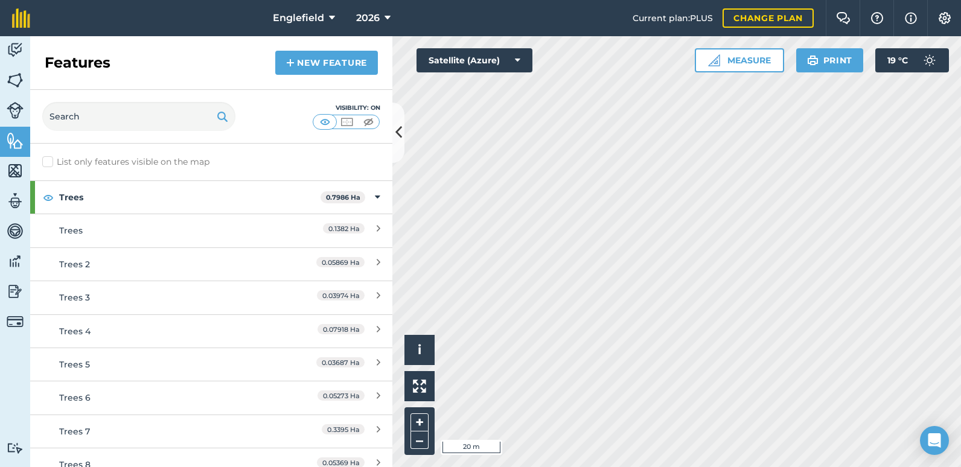
click at [272, 291] on div "Activity Fields Livestock Features Maps Team Vehicles Data Reporting Billing Tu…" at bounding box center [480, 251] width 961 height 431
click at [308, 62] on link "New feature" at bounding box center [326, 63] width 103 height 24
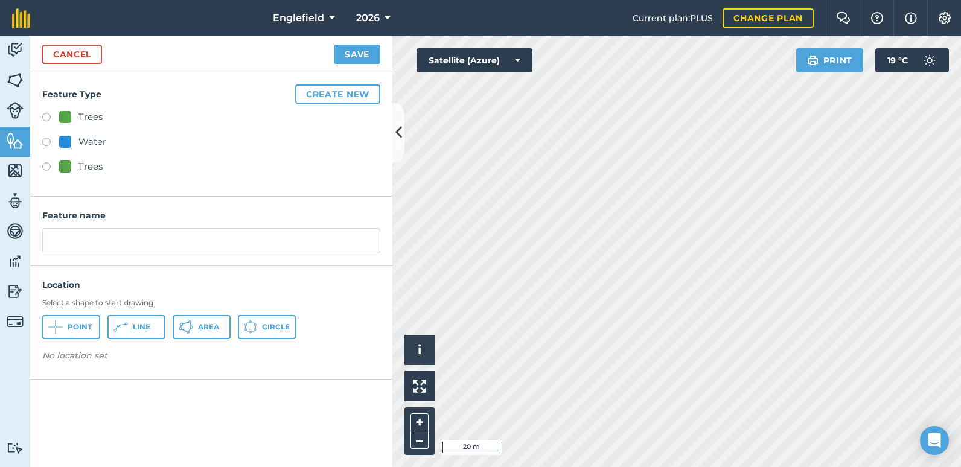
click at [49, 116] on label at bounding box center [50, 119] width 17 height 12
radio input "true"
type input "Trees 9"
drag, startPoint x: 198, startPoint y: 325, endPoint x: 205, endPoint y: 325, distance: 7.2
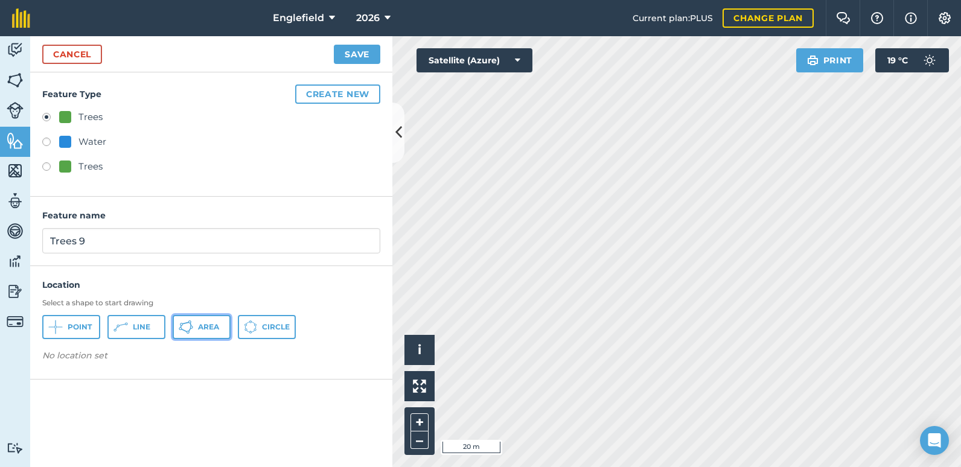
click at [199, 325] on span "Area" at bounding box center [208, 327] width 21 height 10
drag, startPoint x: 584, startPoint y: 218, endPoint x: 366, endPoint y: 57, distance: 271.8
click at [366, 57] on button "Save" at bounding box center [357, 54] width 46 height 19
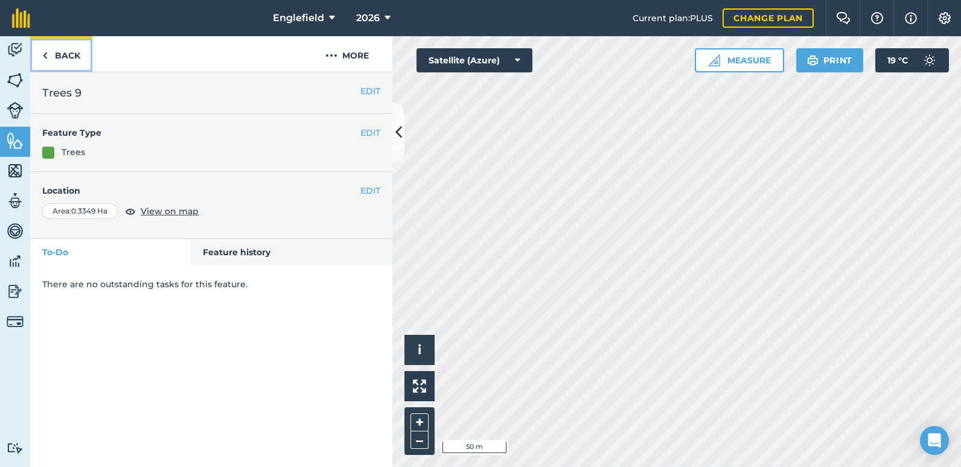
click at [65, 57] on link "Back" at bounding box center [61, 54] width 62 height 36
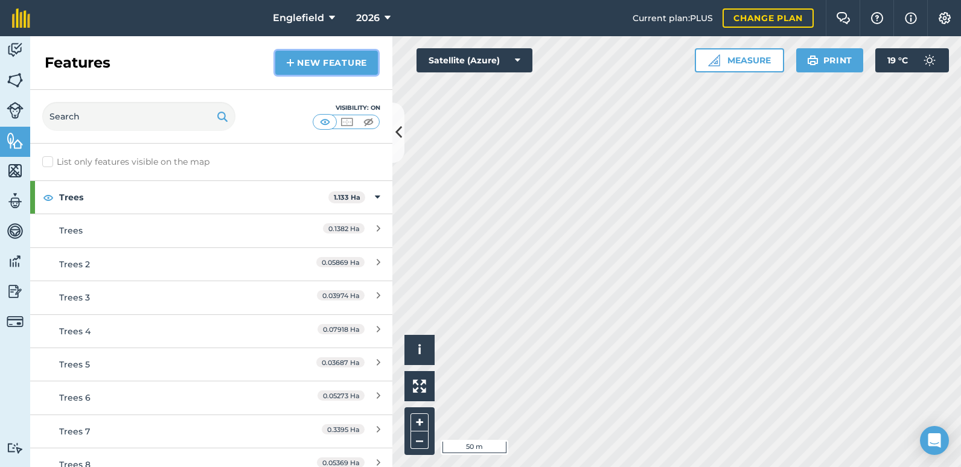
click at [308, 68] on link "New feature" at bounding box center [326, 63] width 103 height 24
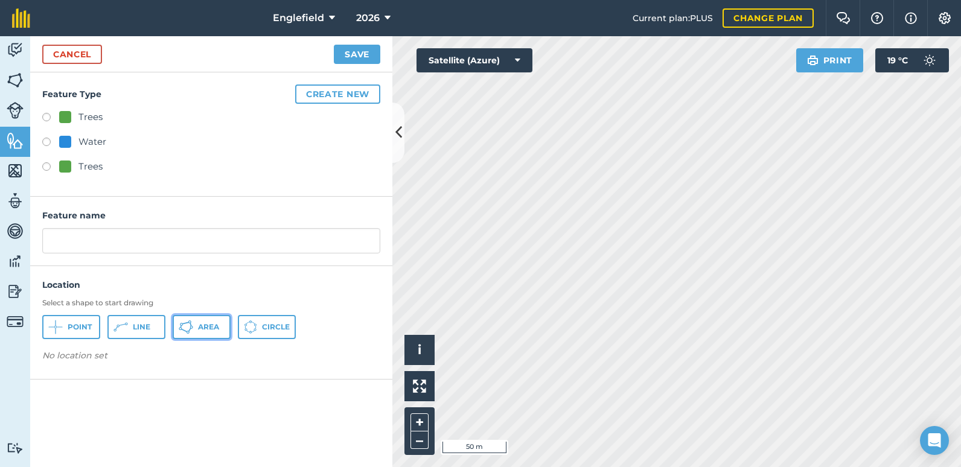
click at [210, 332] on button "Area" at bounding box center [202, 327] width 58 height 24
click at [237, 191] on div "Activity Fields Livestock Features Maps Team Vehicles Data Reporting Billing Tu…" at bounding box center [480, 251] width 961 height 431
drag, startPoint x: 422, startPoint y: 262, endPoint x: 345, endPoint y: 58, distance: 218.4
click at [345, 58] on button "Save" at bounding box center [357, 54] width 46 height 19
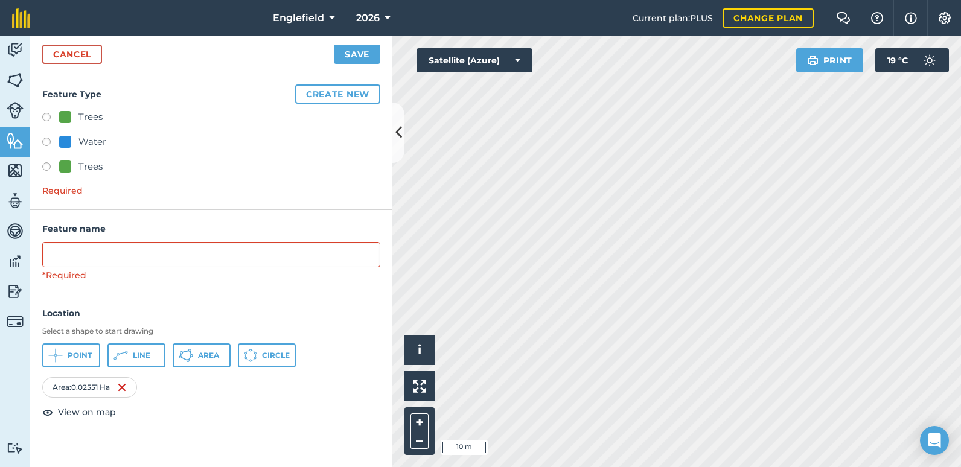
click at [48, 117] on label at bounding box center [50, 119] width 17 height 12
radio input "true"
type input "Trees 10"
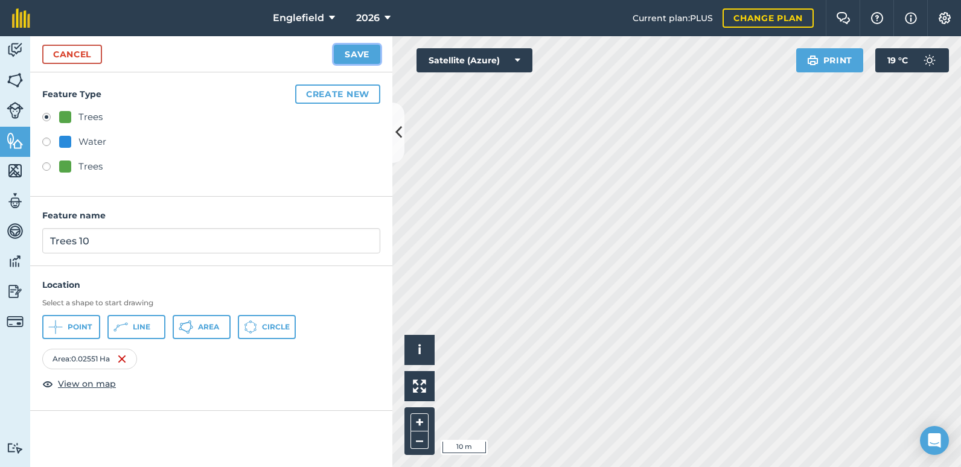
click at [357, 59] on button "Save" at bounding box center [357, 54] width 46 height 19
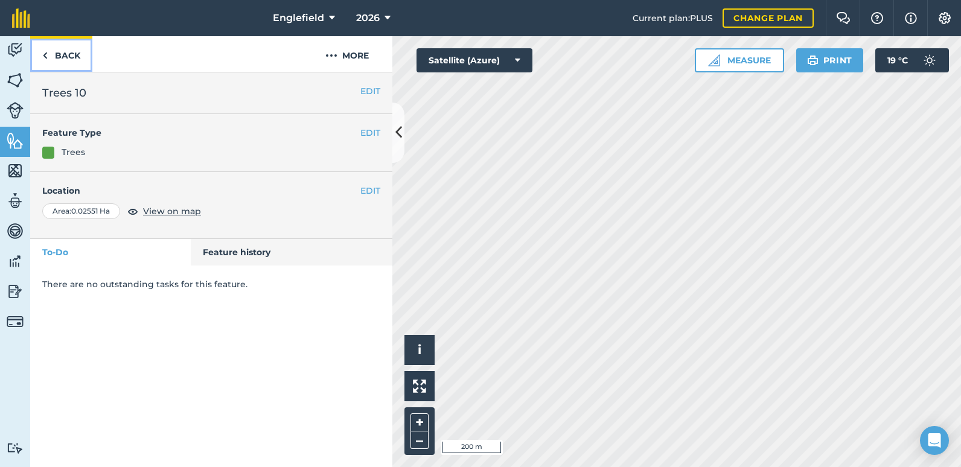
click at [66, 56] on link "Back" at bounding box center [61, 54] width 62 height 36
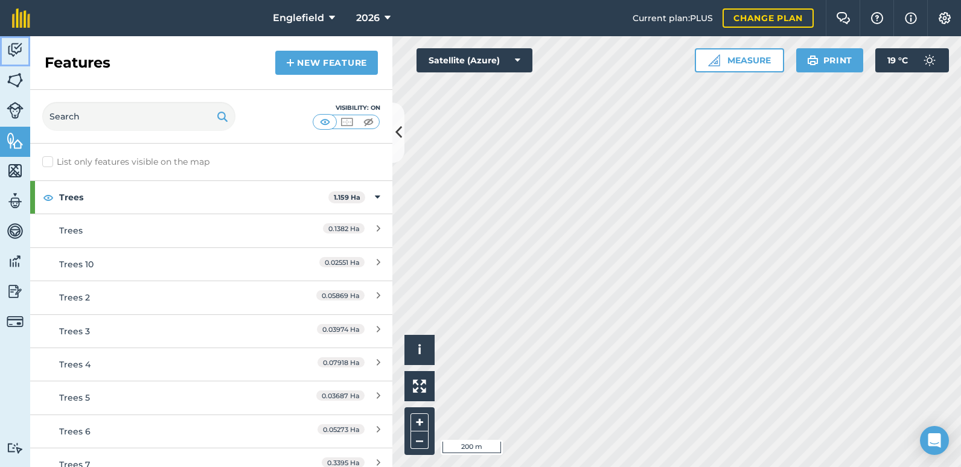
click at [10, 50] on img at bounding box center [15, 50] width 17 height 18
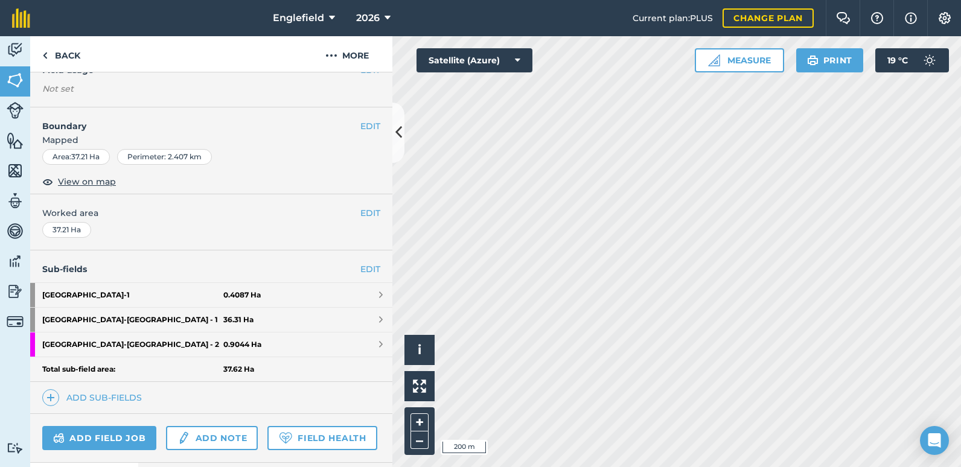
scroll to position [181, 0]
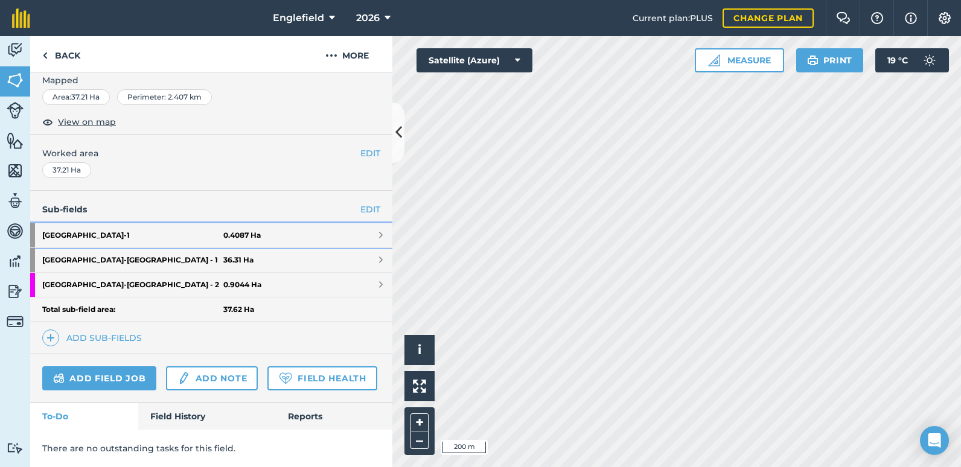
click at [113, 230] on strong "[GEOGRAPHIC_DATA] - 1" at bounding box center [132, 235] width 181 height 24
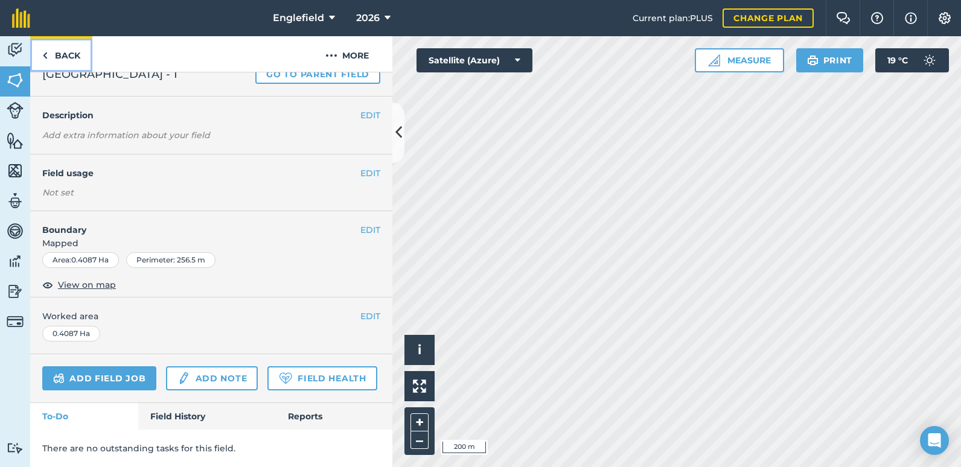
click at [58, 56] on link "Back" at bounding box center [61, 54] width 62 height 36
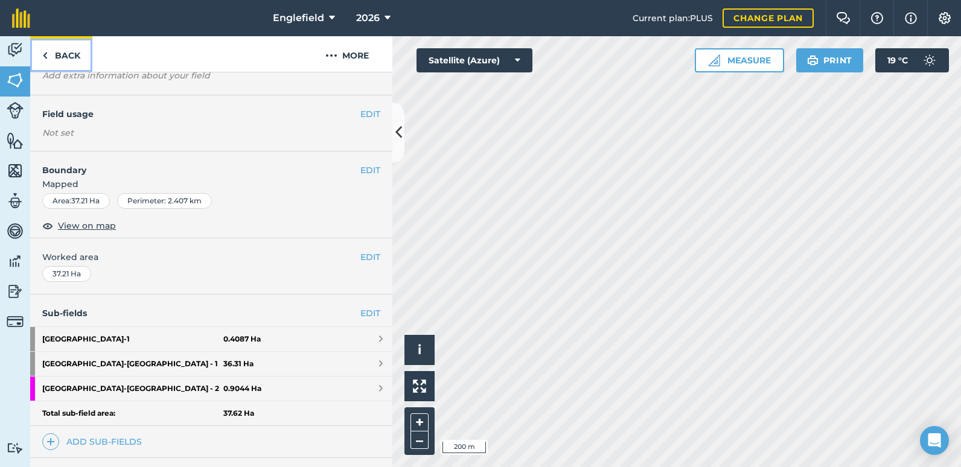
scroll to position [181, 0]
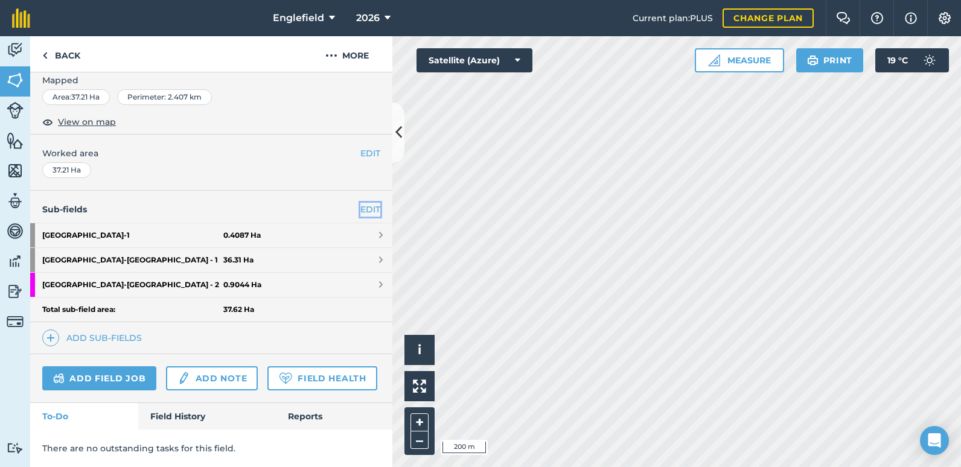
click at [360, 209] on link "EDIT" at bounding box center [370, 209] width 20 height 13
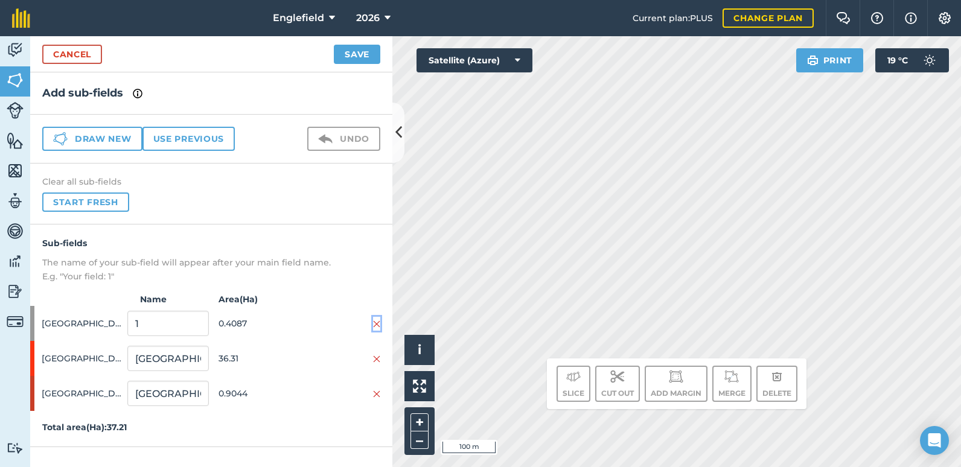
click at [380, 320] on img at bounding box center [376, 324] width 7 height 10
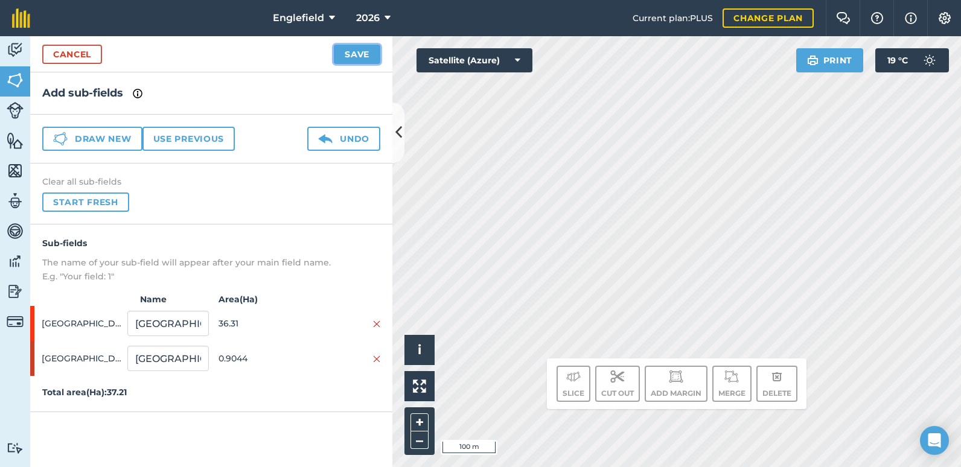
click at [349, 57] on button "Save" at bounding box center [357, 54] width 46 height 19
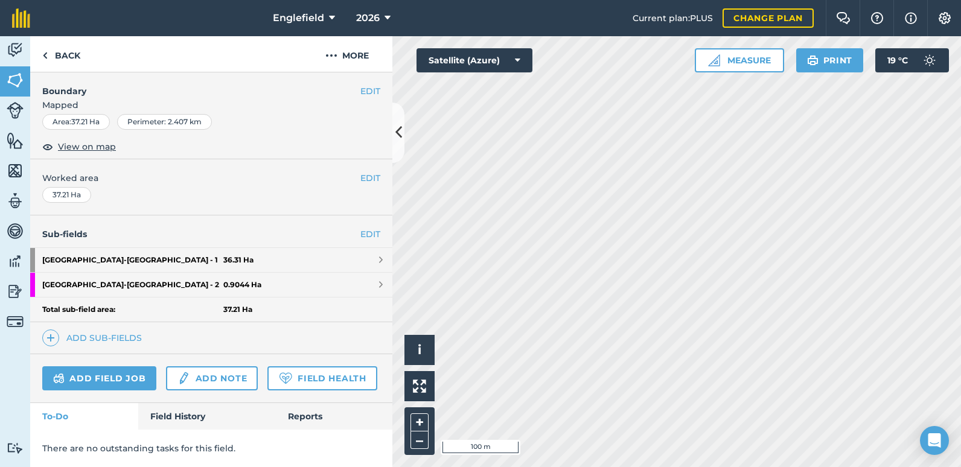
scroll to position [189, 0]
click at [56, 56] on link "Back" at bounding box center [61, 54] width 62 height 36
click at [68, 60] on link "Back" at bounding box center [61, 54] width 62 height 36
